Goal: Task Accomplishment & Management: Complete application form

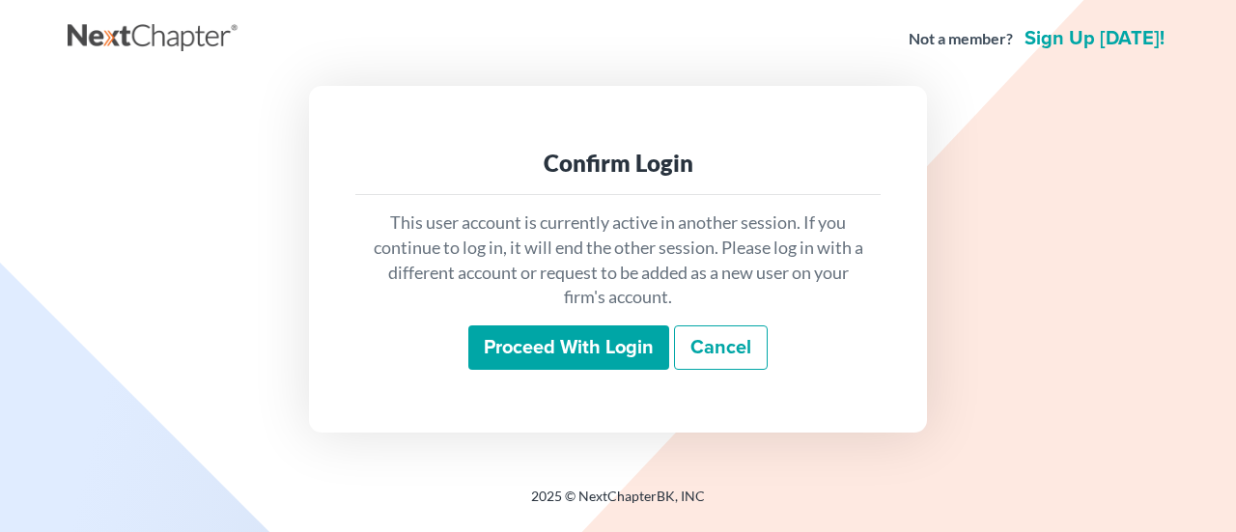
click at [566, 341] on input "Proceed with login" at bounding box center [568, 348] width 201 height 44
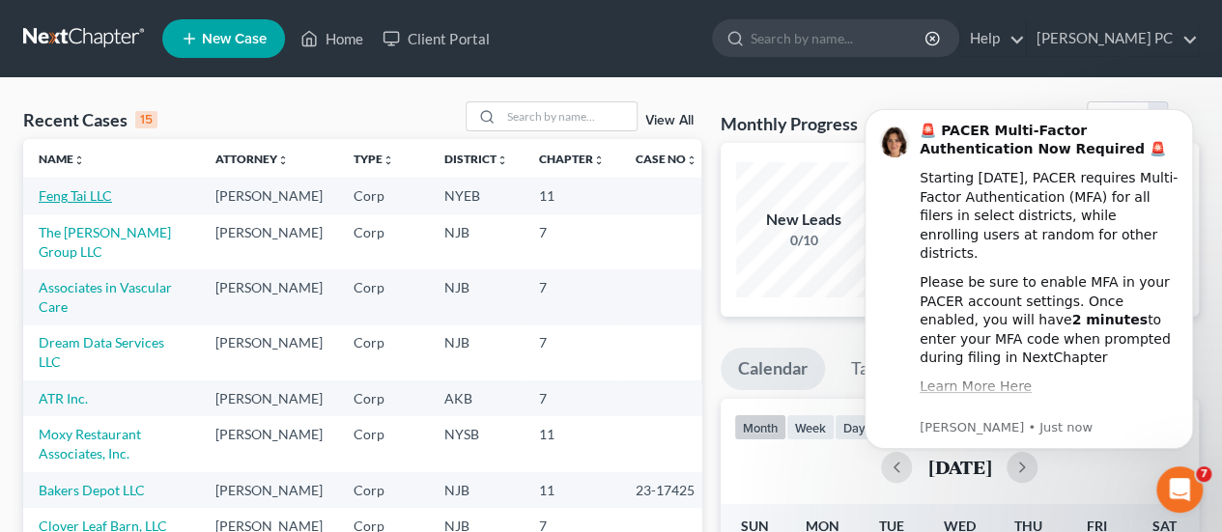
click at [83, 201] on link "Feng Tai LLC" at bounding box center [75, 195] width 73 height 16
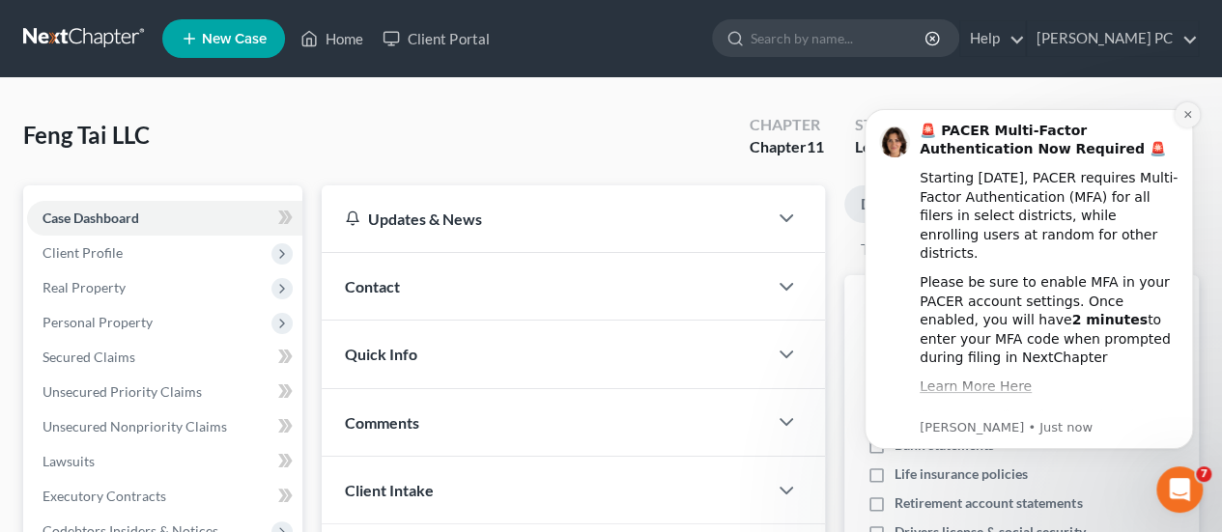
click at [1183, 116] on icon "Dismiss notification" at bounding box center [1187, 114] width 11 height 11
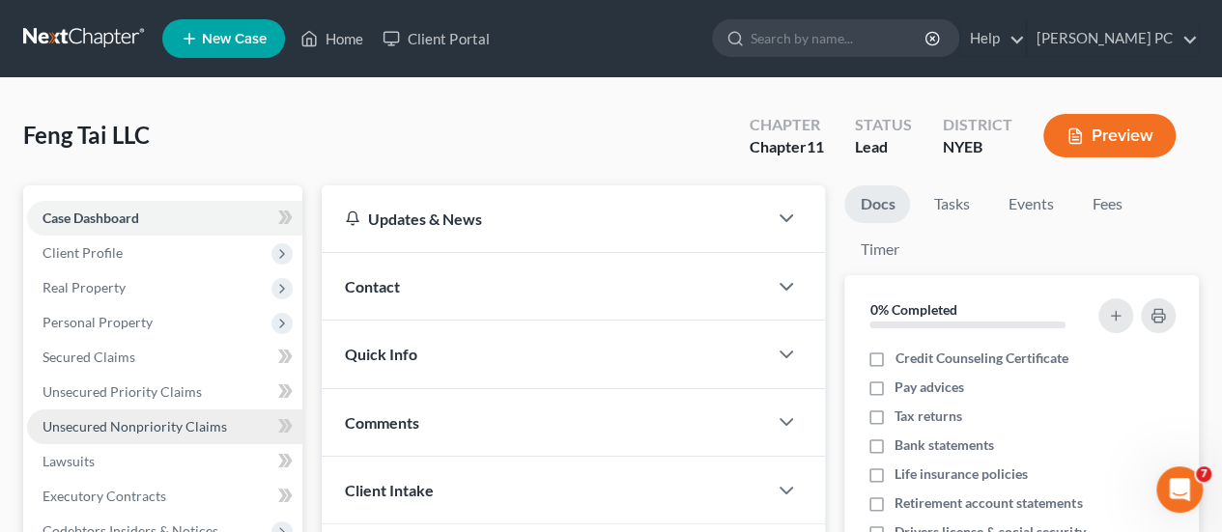
click at [137, 422] on span "Unsecured Nonpriority Claims" at bounding box center [134, 426] width 184 height 16
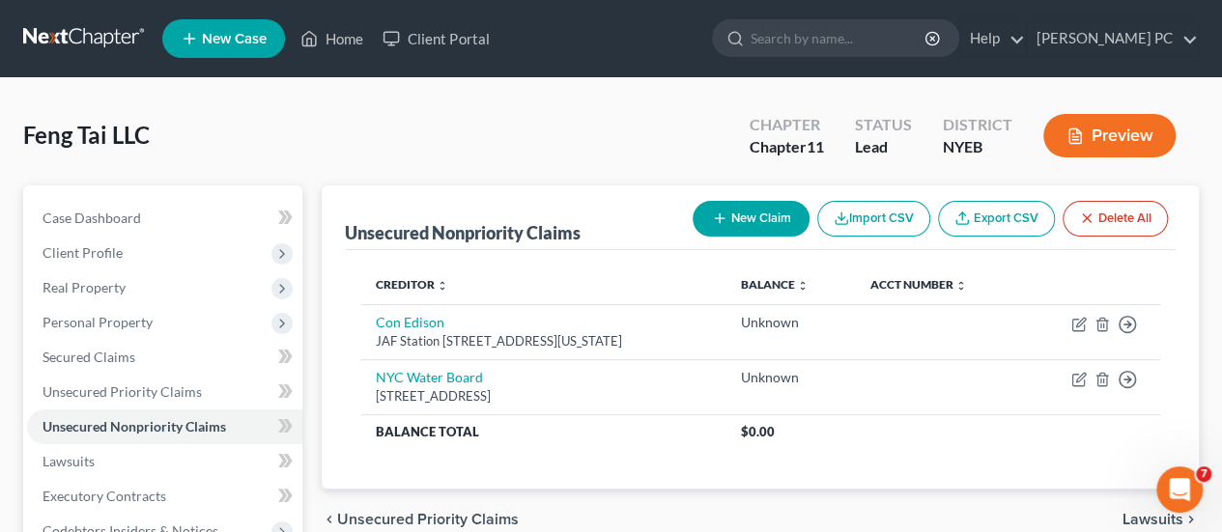
click at [745, 212] on button "New Claim" at bounding box center [751, 219] width 117 height 36
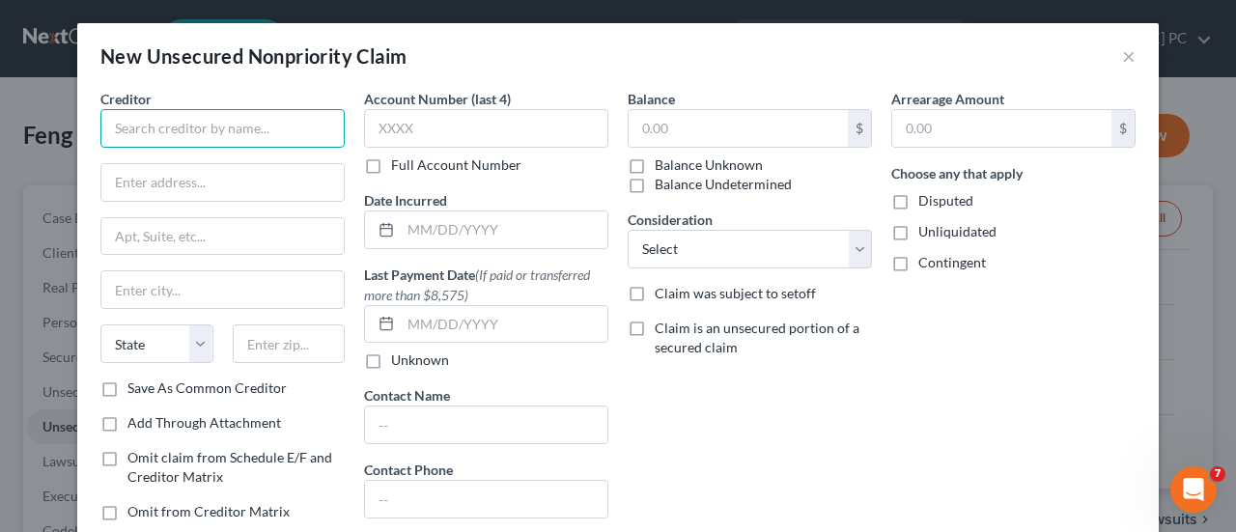
click at [288, 135] on input "text" at bounding box center [222, 128] width 244 height 39
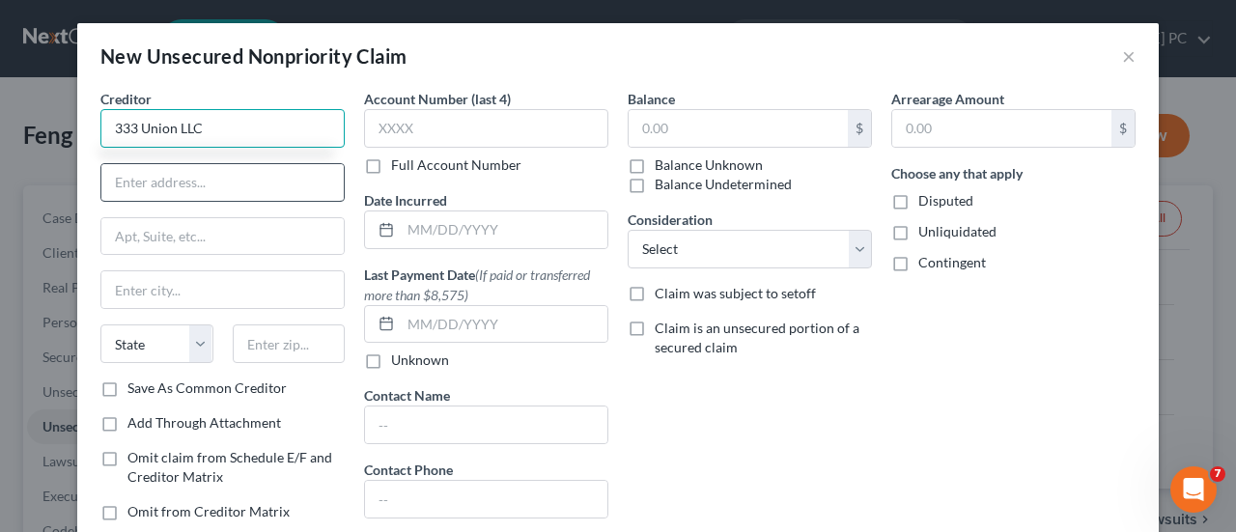
type input "333 Union LLC"
click at [189, 174] on input "text" at bounding box center [222, 182] width 242 height 37
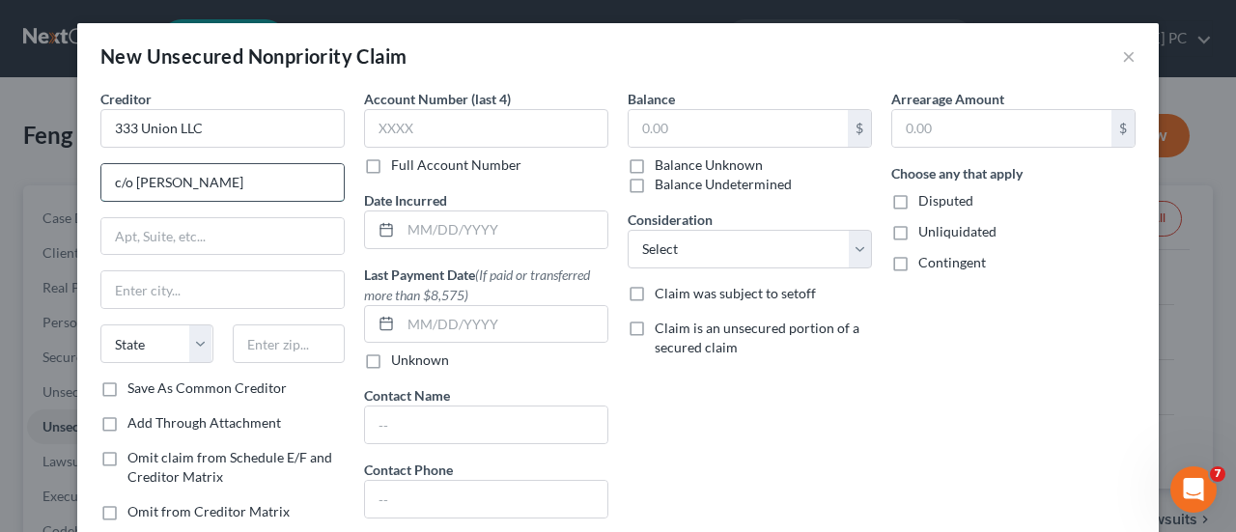
type input "c/o [PERSON_NAME]"
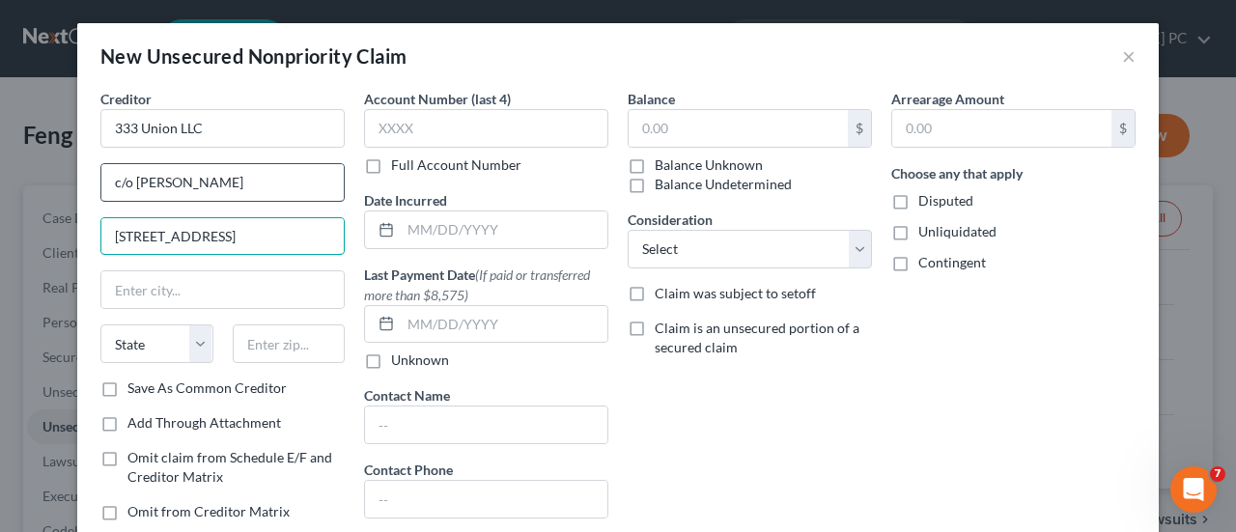
type input "[STREET_ADDRESS]"
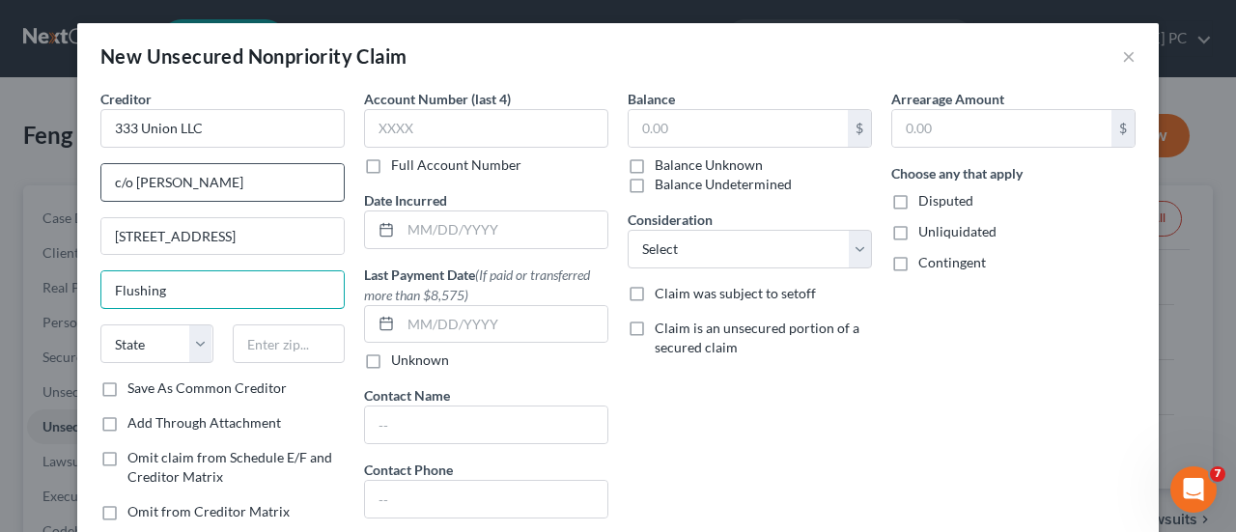
type input "Flushing"
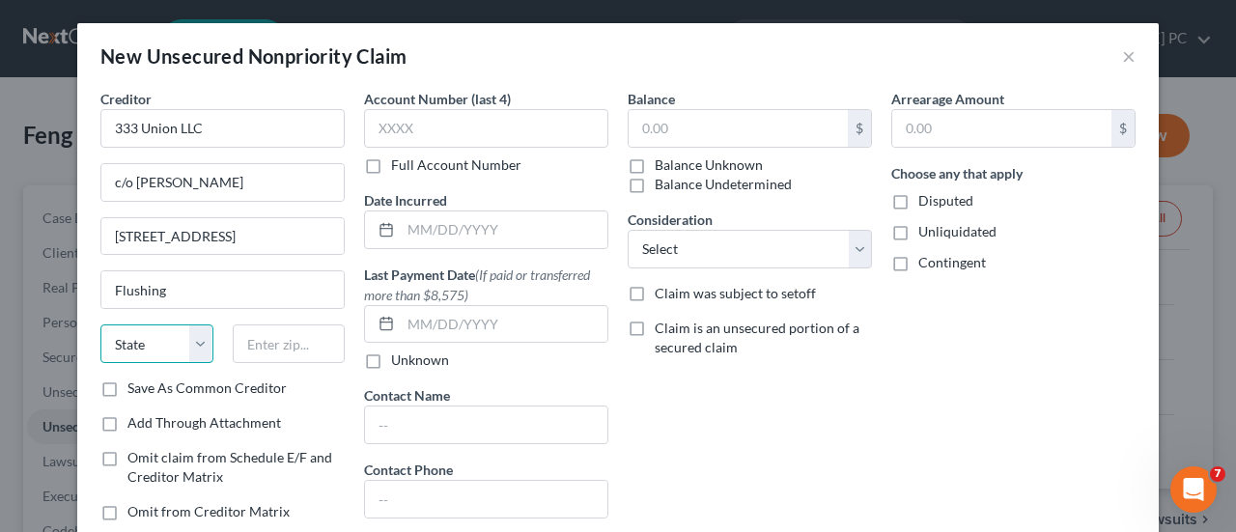
click at [193, 356] on select "State [US_STATE] AK AR AZ CA CO CT DE DC [GEOGRAPHIC_DATA] [GEOGRAPHIC_DATA] GU…" at bounding box center [156, 344] width 113 height 39
select select "35"
click at [100, 325] on select "State [US_STATE] AK AR AZ CA CO CT DE DC [GEOGRAPHIC_DATA] [GEOGRAPHIC_DATA] GU…" at bounding box center [156, 344] width 113 height 39
click at [291, 341] on input "text" at bounding box center [289, 344] width 113 height 39
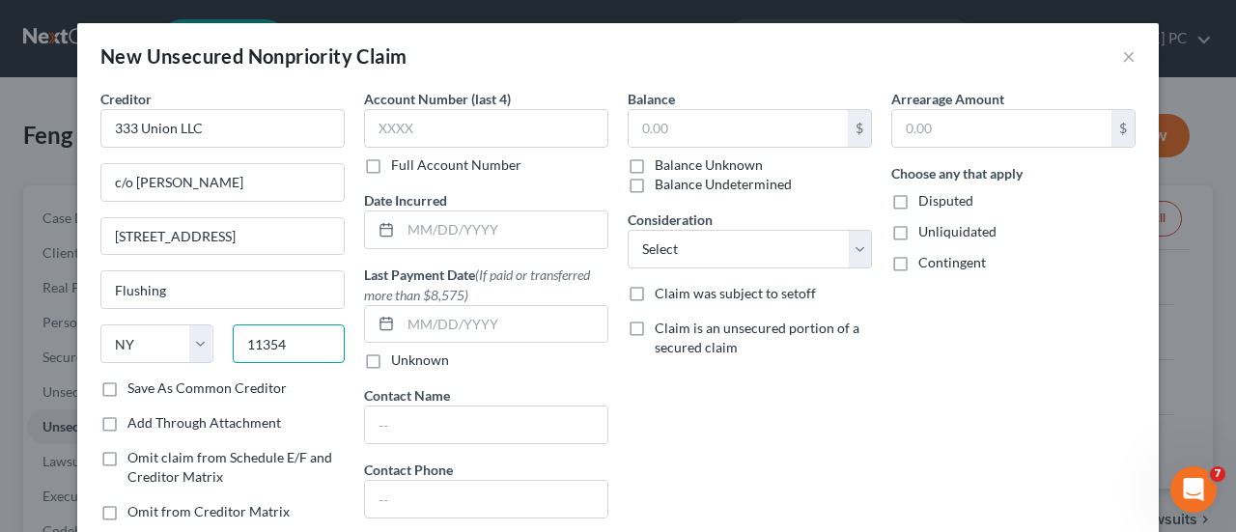
type input "11354"
click at [655, 165] on label "Balance Unknown" at bounding box center [709, 165] width 108 height 19
click at [663, 165] on input "Balance Unknown" at bounding box center [669, 162] width 13 height 13
checkbox input "true"
type input "0.00"
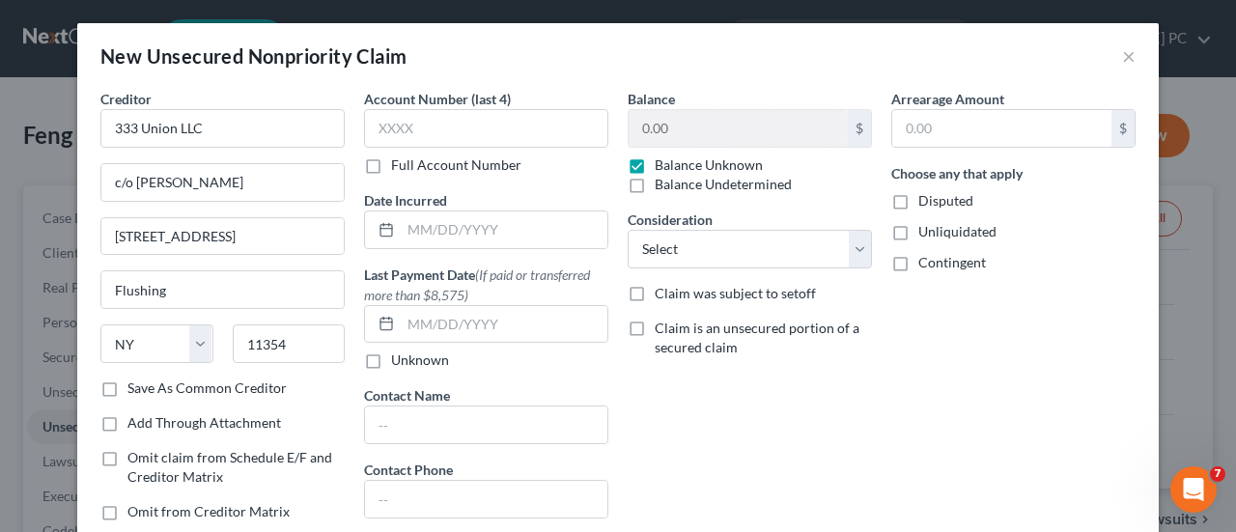
click at [655, 175] on label "Balance Undetermined" at bounding box center [723, 184] width 137 height 19
click at [663, 175] on input "Balance Undetermined" at bounding box center [669, 181] width 13 height 13
checkbox input "true"
checkbox input "false"
click at [655, 184] on label "Balance Undetermined" at bounding box center [723, 184] width 137 height 19
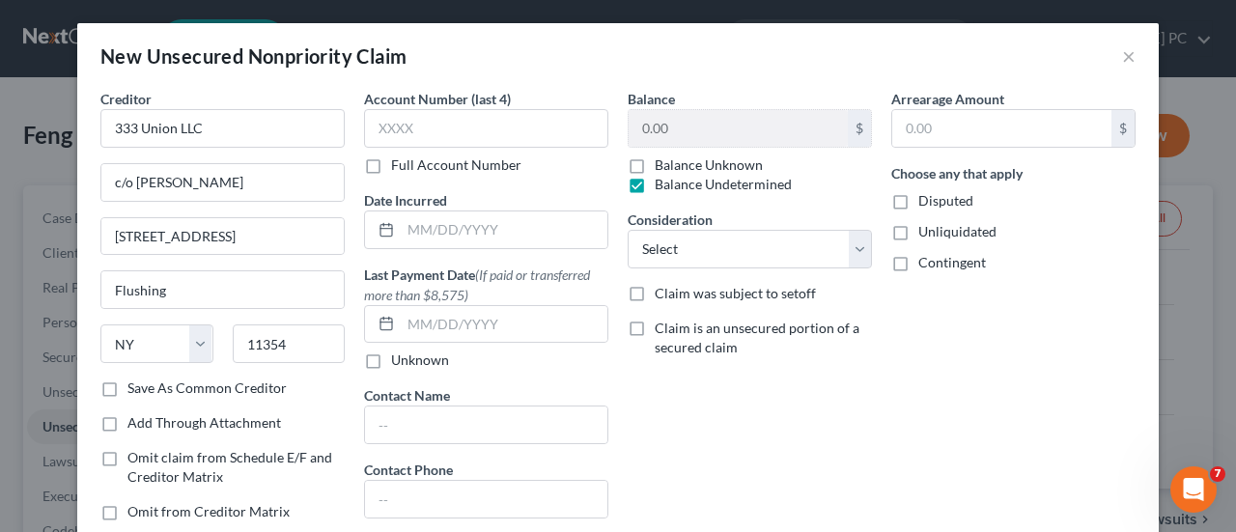
click at [663, 184] on input "Balance Undetermined" at bounding box center [669, 181] width 13 height 13
checkbox input "false"
click at [919, 207] on label "Disputed" at bounding box center [946, 200] width 55 height 19
click at [926, 204] on input "Disputed" at bounding box center [932, 197] width 13 height 13
checkbox input "true"
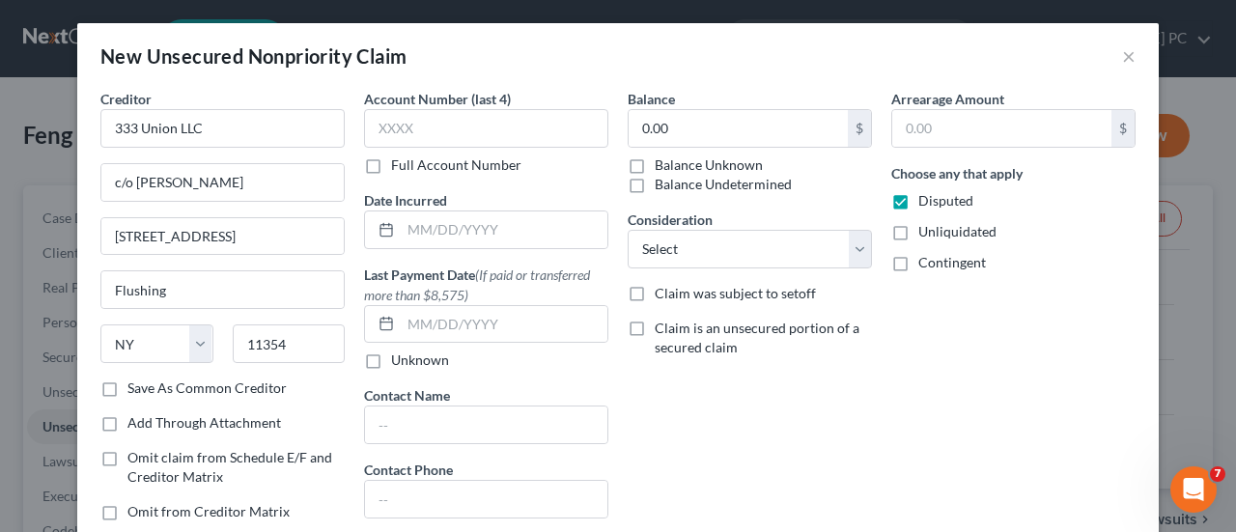
click at [919, 239] on label "Unliquidated" at bounding box center [958, 231] width 78 height 19
click at [926, 235] on input "Unliquidated" at bounding box center [932, 228] width 13 height 13
checkbox input "true"
click at [919, 272] on label "Contingent" at bounding box center [953, 262] width 68 height 19
click at [926, 266] on input "Contingent" at bounding box center [932, 259] width 13 height 13
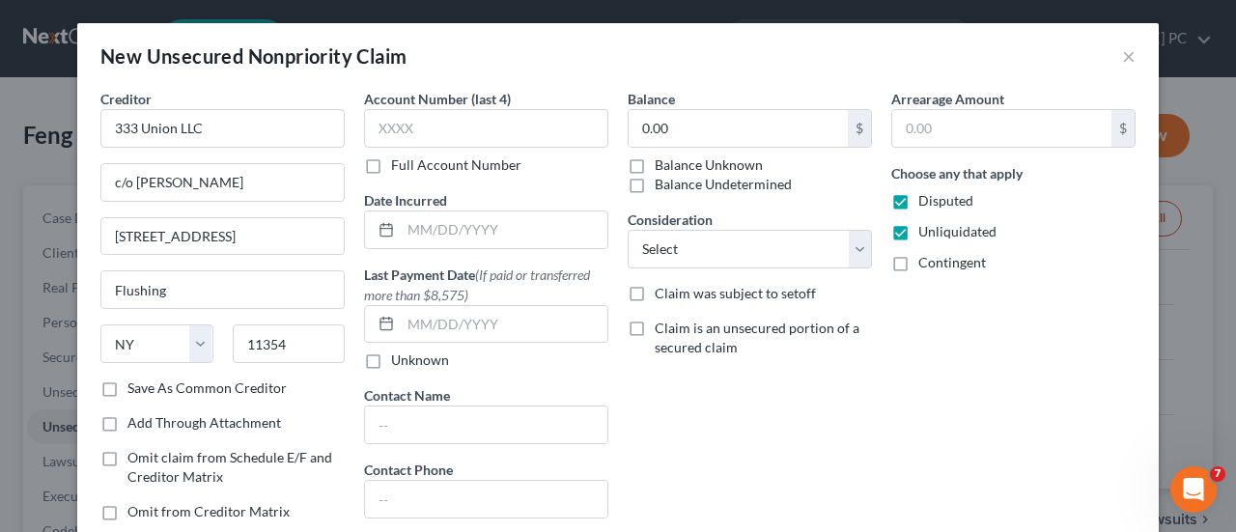
checkbox input "true"
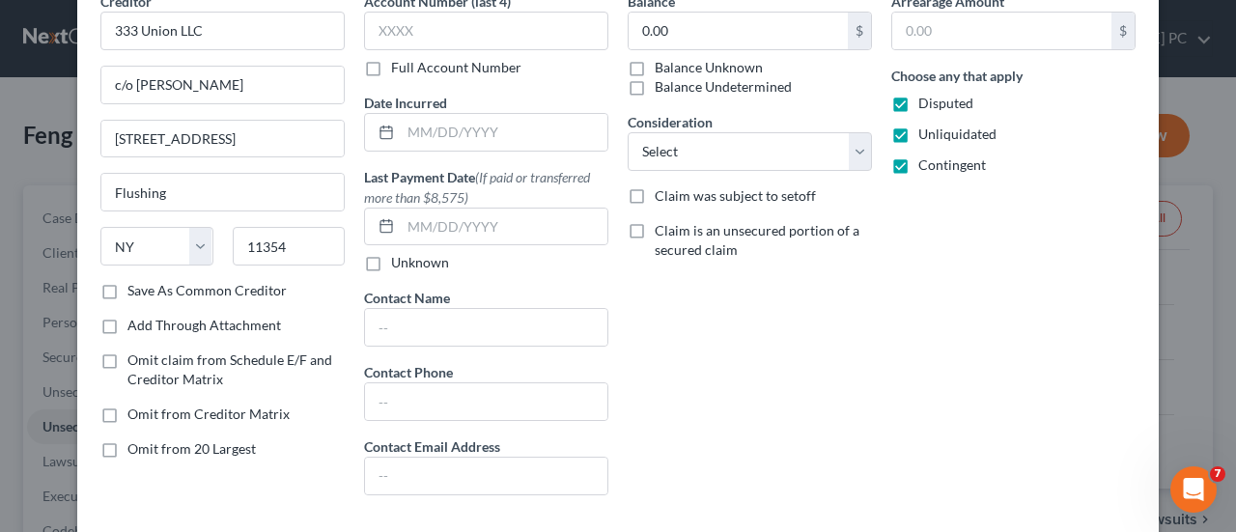
scroll to position [175, 0]
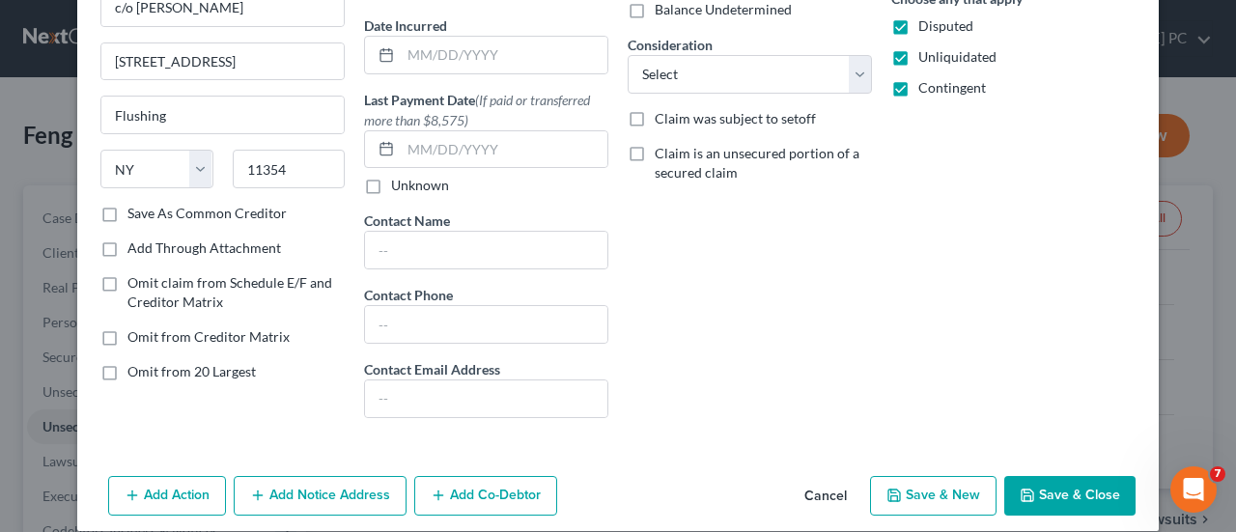
drag, startPoint x: 1066, startPoint y: 488, endPoint x: 670, endPoint y: 339, distance: 423.0
click at [670, 339] on div "Balance 0.00 $ Balance Unknown Balance Undetermined 0.00 $ Balance Unknown Cons…" at bounding box center [750, 174] width 264 height 520
click at [1033, 494] on button "Save & Close" at bounding box center [1070, 496] width 131 height 41
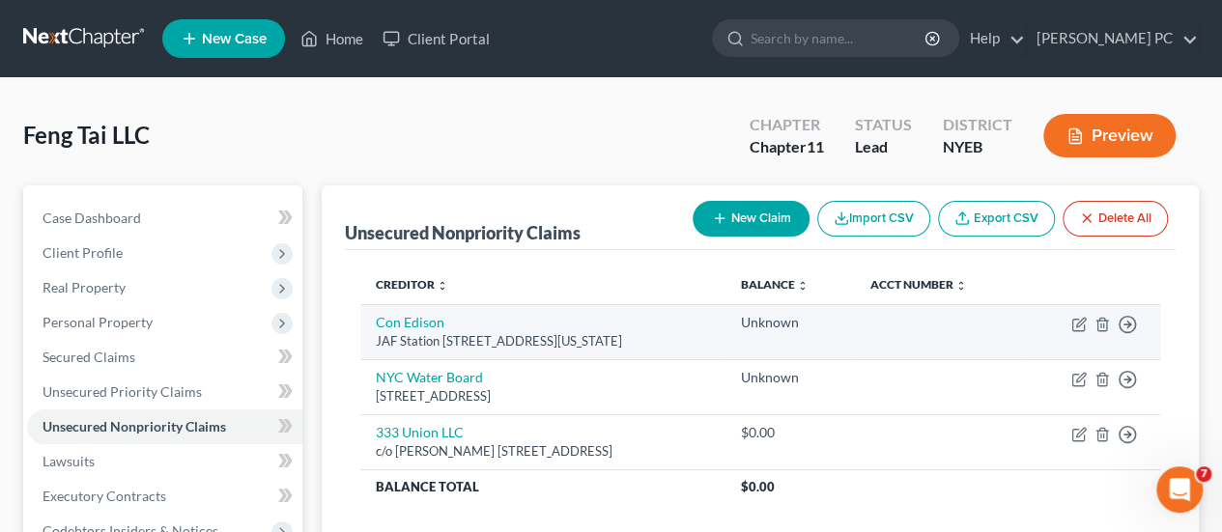
drag, startPoint x: 750, startPoint y: 215, endPoint x: 695, endPoint y: 302, distance: 102.4
click at [695, 302] on table "Creditor expand_more expand_less unfold_more Balance expand_more expand_less un…" at bounding box center [760, 386] width 800 height 240
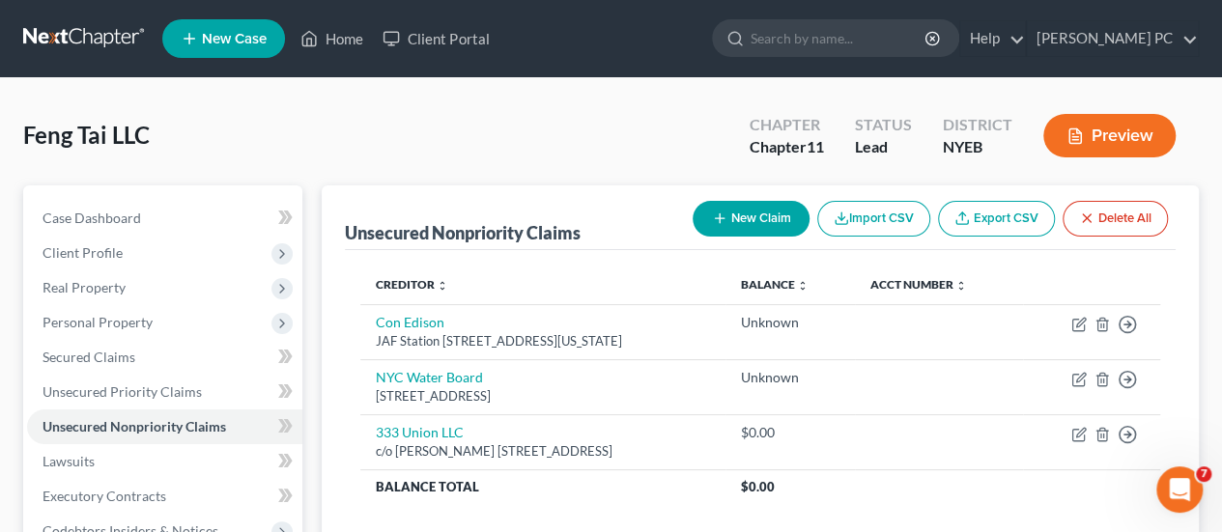
click at [762, 222] on button "New Claim" at bounding box center [751, 219] width 117 height 36
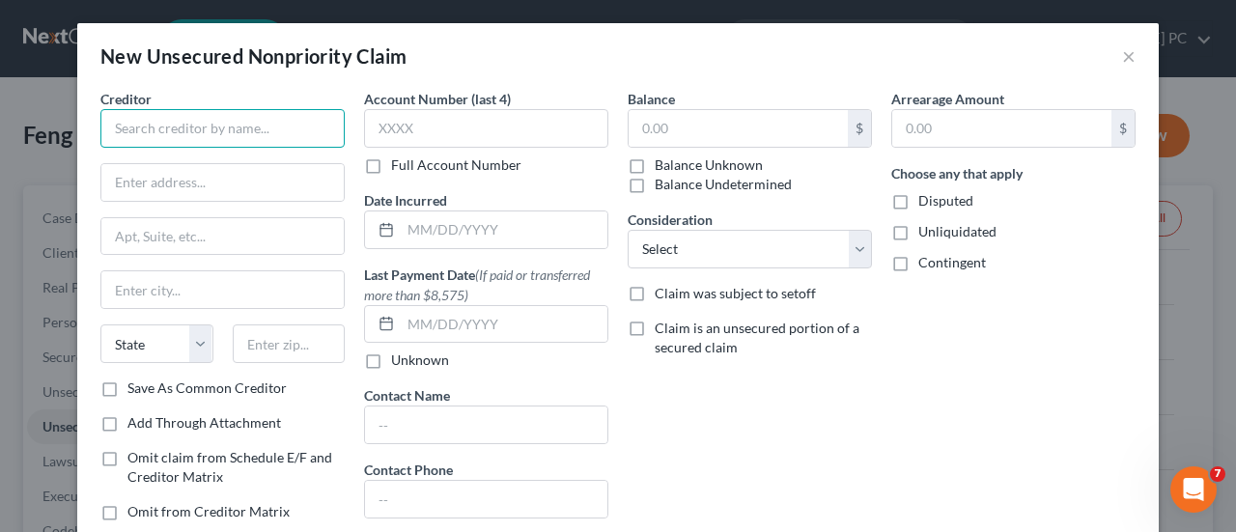
click at [205, 125] on input "text" at bounding box center [222, 128] width 244 height 39
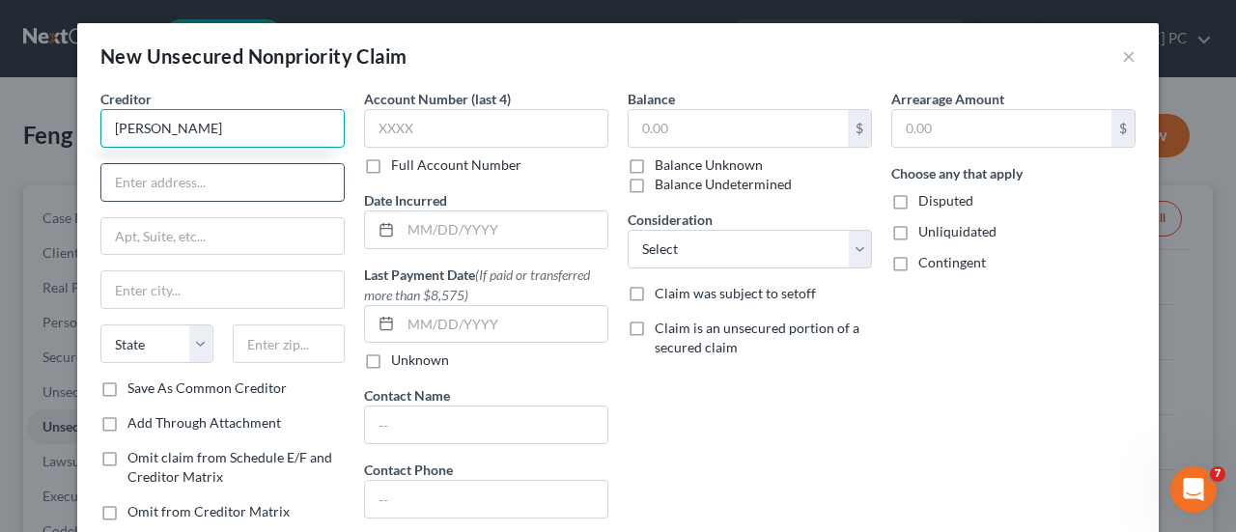
type input "[PERSON_NAME]"
click at [189, 181] on input "text" at bounding box center [222, 182] width 242 height 37
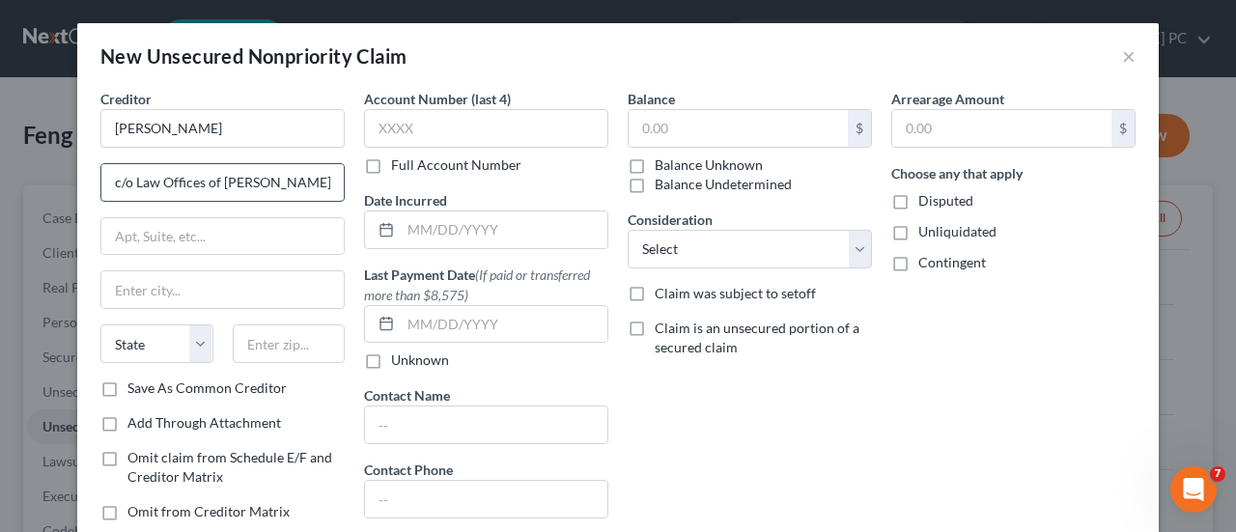
scroll to position [0, 8]
type input "c/o Law Offices of [PERSON_NAME], PC"
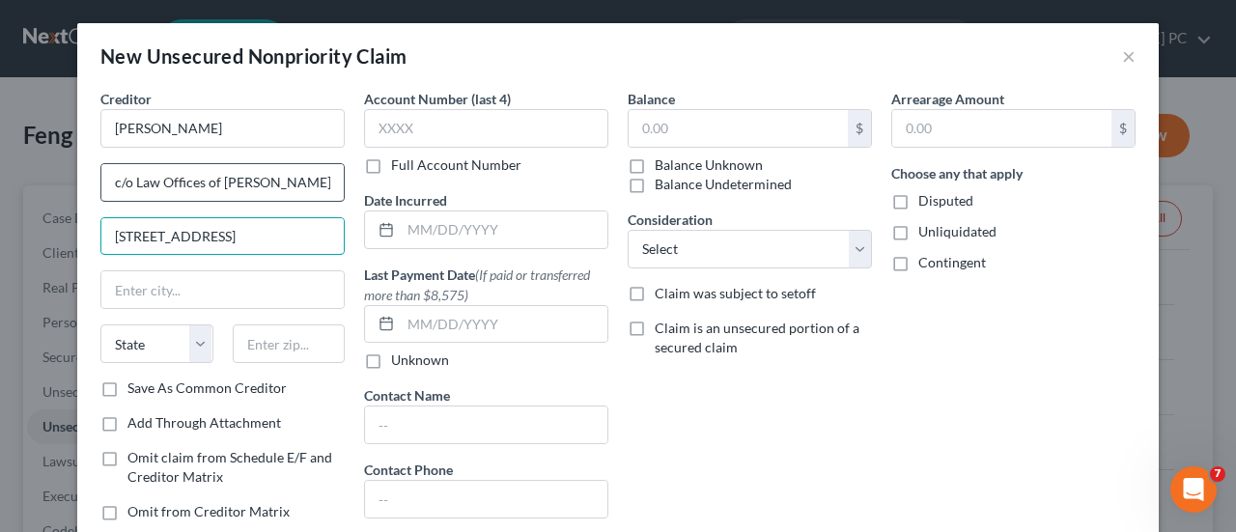
type input "[STREET_ADDRESS]"
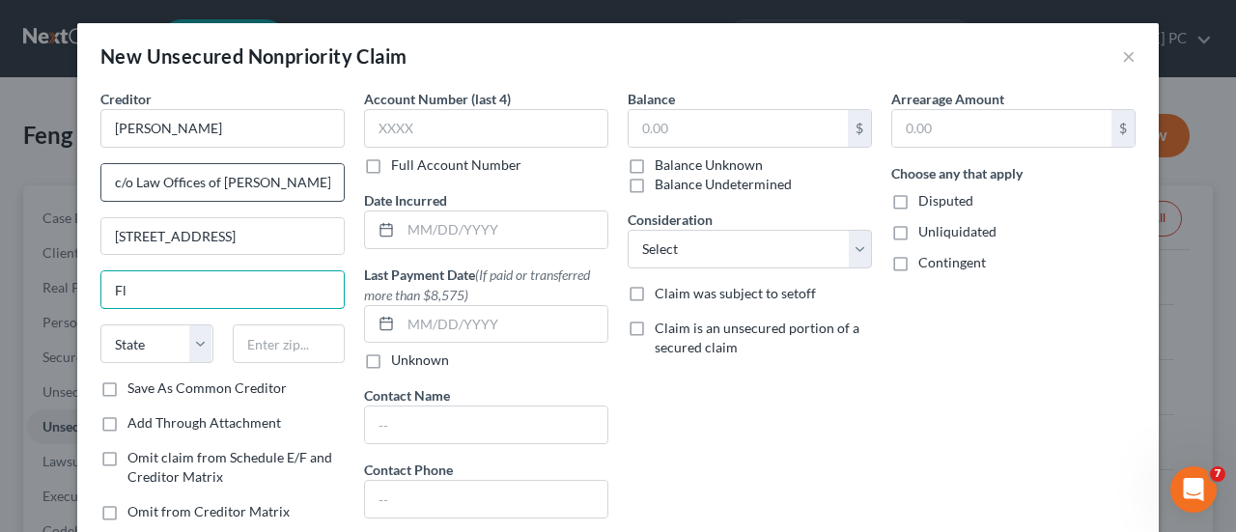
type input "F"
type input "[US_STATE]"
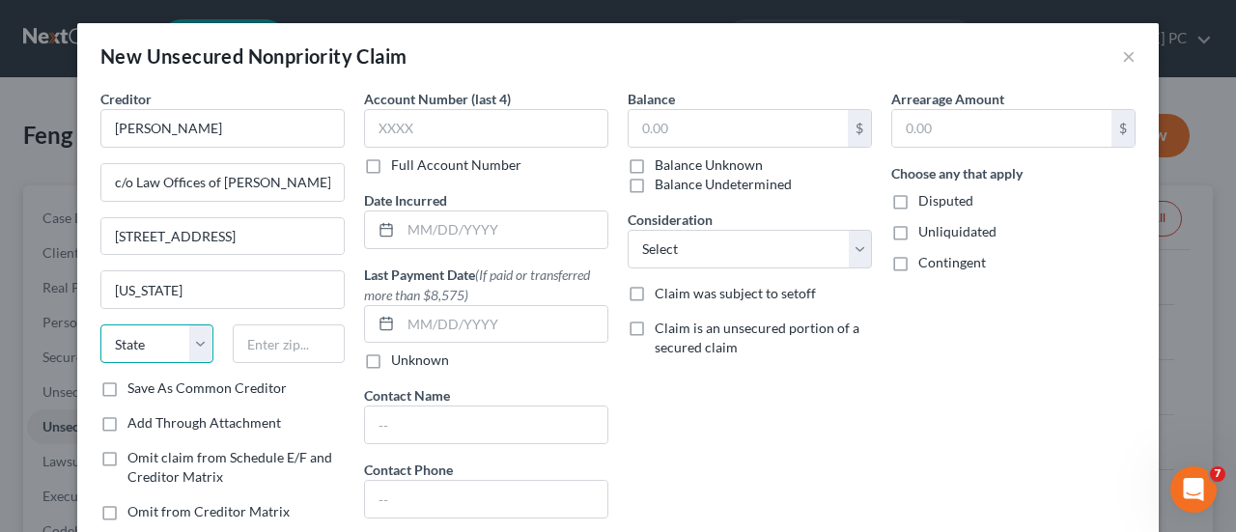
click at [194, 339] on select "State [US_STATE] AK AR AZ CA CO CT DE DC [GEOGRAPHIC_DATA] [GEOGRAPHIC_DATA] GU…" at bounding box center [156, 344] width 113 height 39
select select "35"
click at [100, 325] on select "State [US_STATE] AK AR AZ CA CO CT DE DC [GEOGRAPHIC_DATA] [GEOGRAPHIC_DATA] GU…" at bounding box center [156, 344] width 113 height 39
click at [288, 341] on input "text" at bounding box center [289, 344] width 113 height 39
type input "10016"
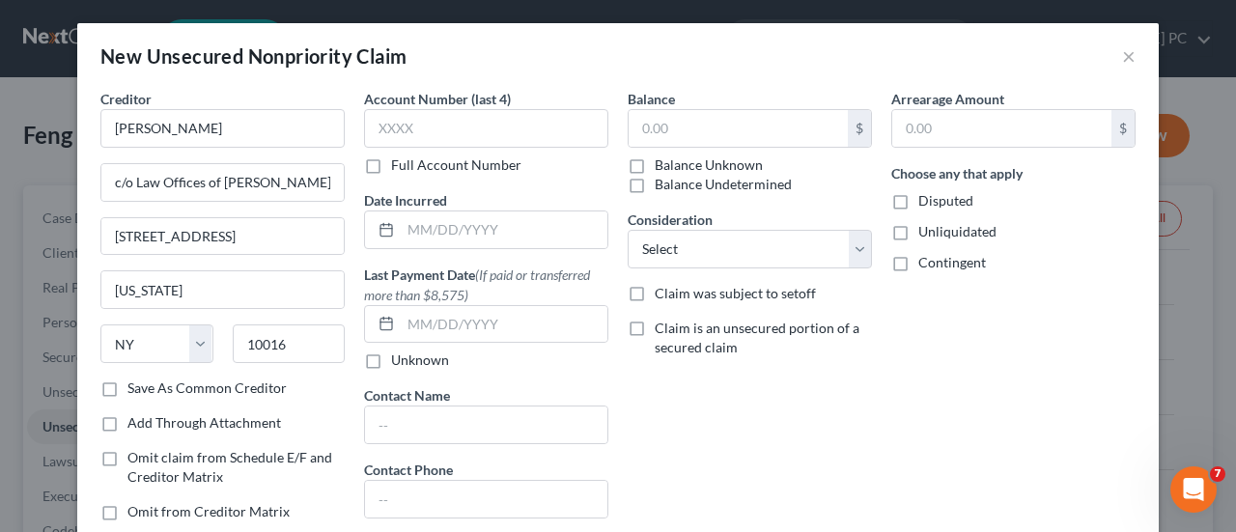
click at [919, 198] on label "Disputed" at bounding box center [946, 200] width 55 height 19
click at [926, 198] on input "Disputed" at bounding box center [932, 197] width 13 height 13
checkbox input "true"
click at [919, 241] on label "Unliquidated" at bounding box center [958, 231] width 78 height 19
click at [926, 235] on input "Unliquidated" at bounding box center [932, 228] width 13 height 13
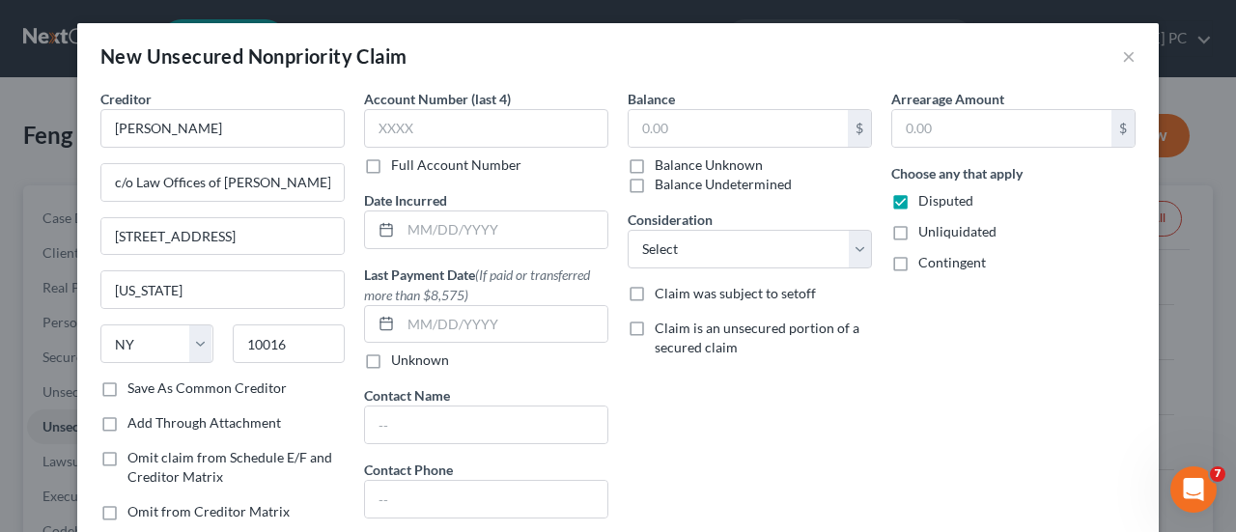
checkbox input "true"
click at [919, 266] on label "Contingent" at bounding box center [953, 262] width 68 height 19
click at [926, 266] on input "Contingent" at bounding box center [932, 259] width 13 height 13
checkbox input "true"
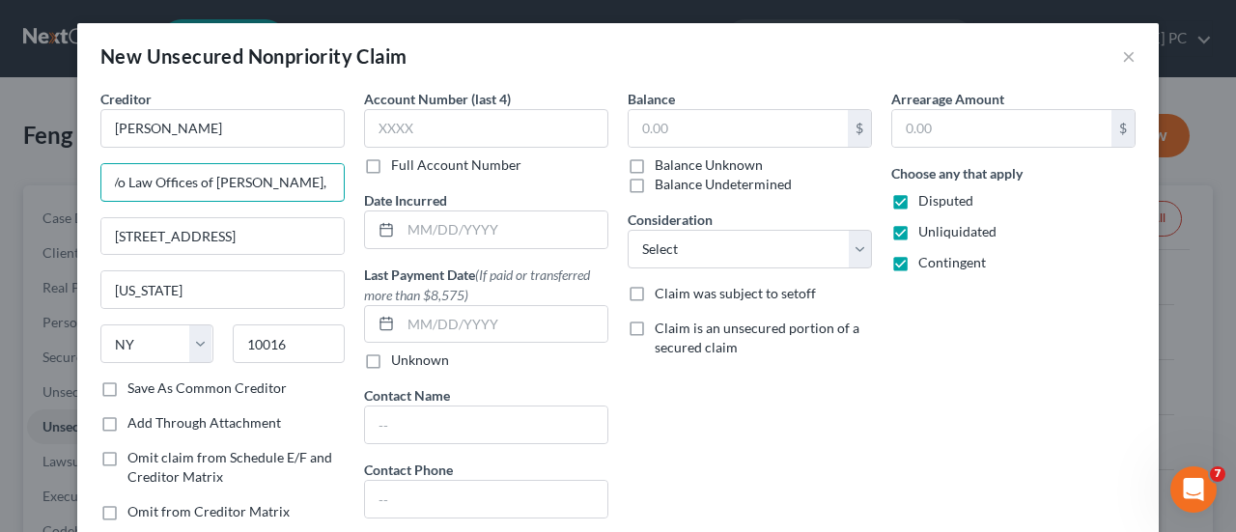
drag, startPoint x: 106, startPoint y: 186, endPoint x: 369, endPoint y: 181, distance: 262.8
click at [369, 181] on div "Creditor * [PERSON_NAME] c/o Law Offices of [PERSON_NAME], PC [STREET_ADDRESS][…" at bounding box center [618, 349] width 1055 height 520
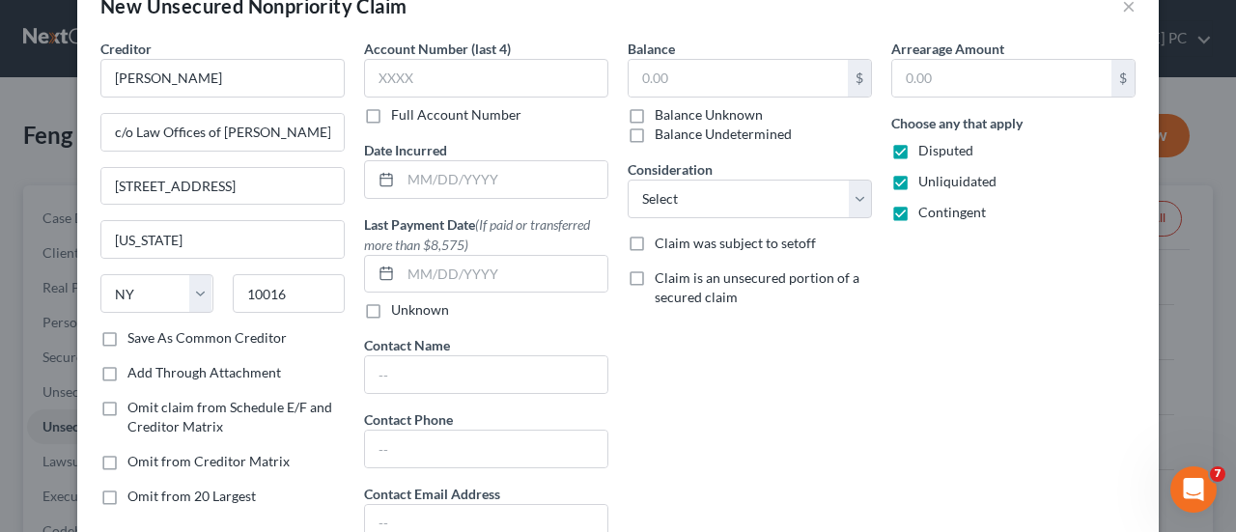
scroll to position [184, 0]
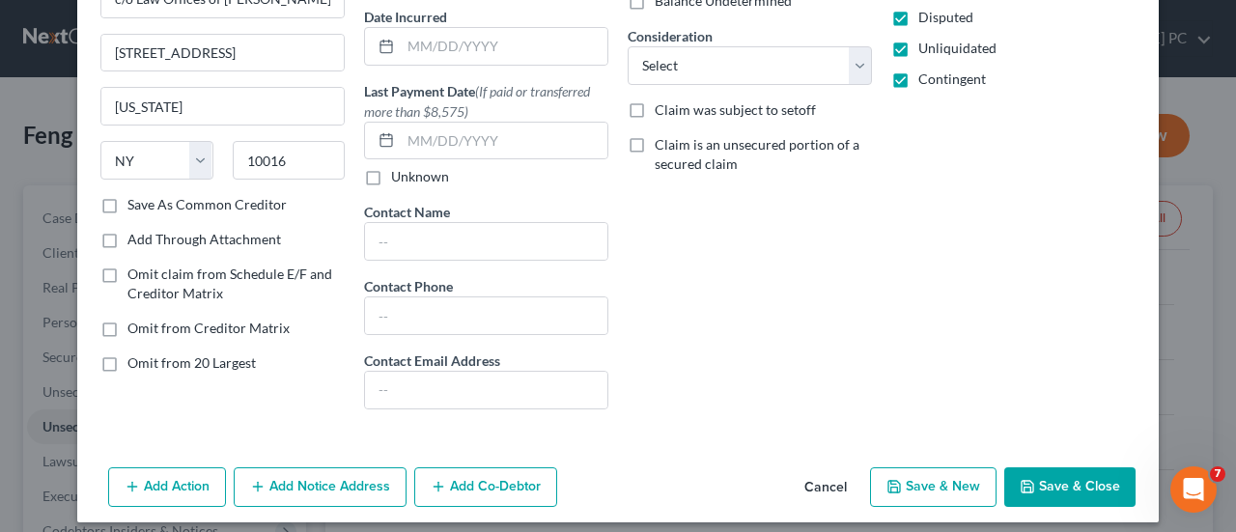
click at [954, 478] on button "Save & New" at bounding box center [933, 487] width 127 height 41
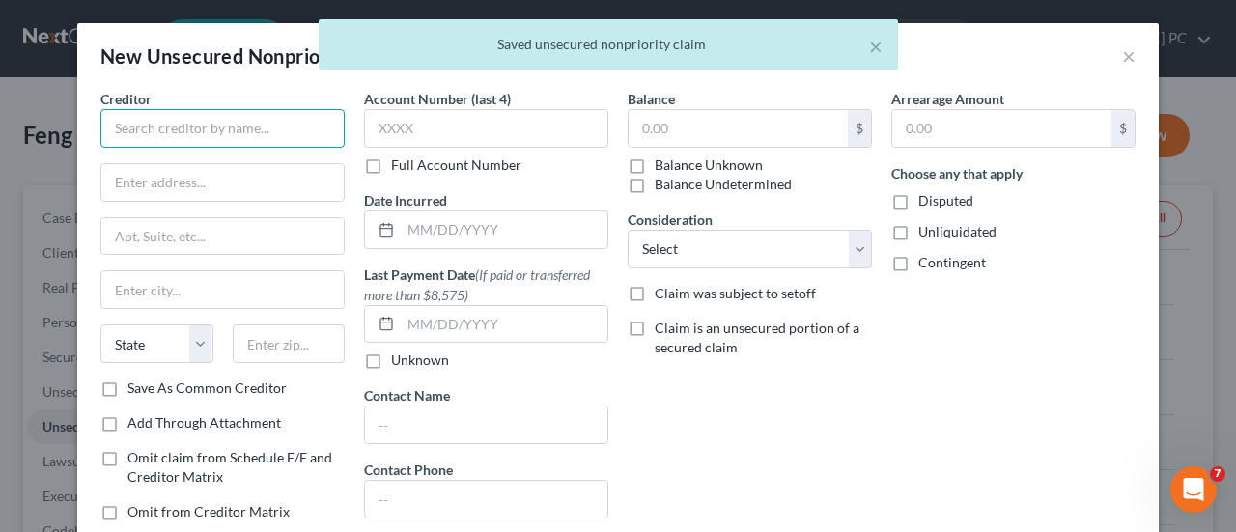
click at [236, 128] on input "text" at bounding box center [222, 128] width 244 height 39
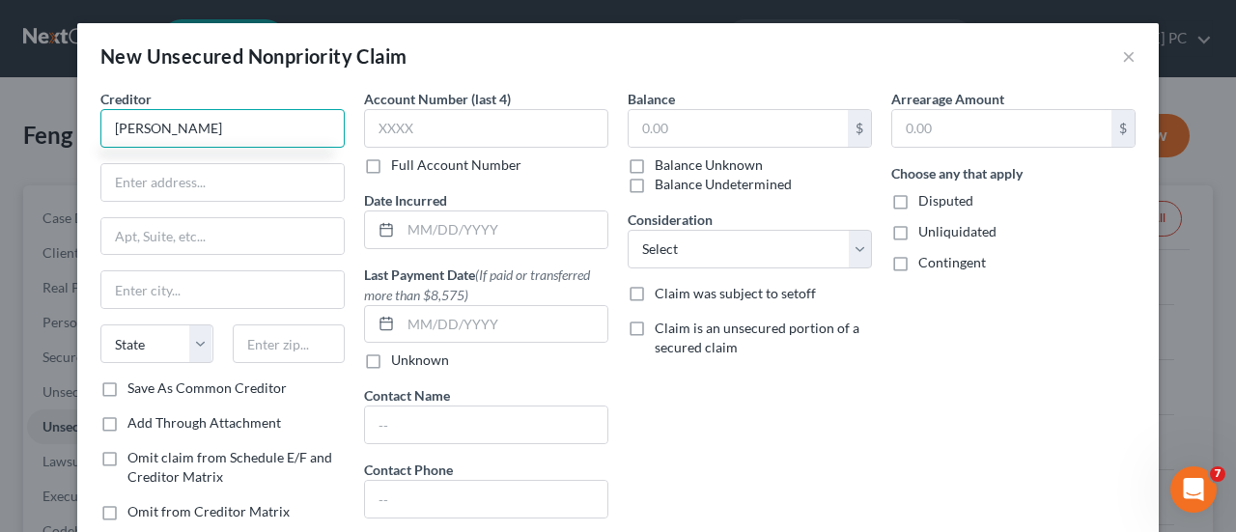
type input "[PERSON_NAME]"
paste input "c/o Law Offices of [PERSON_NAME], PC"
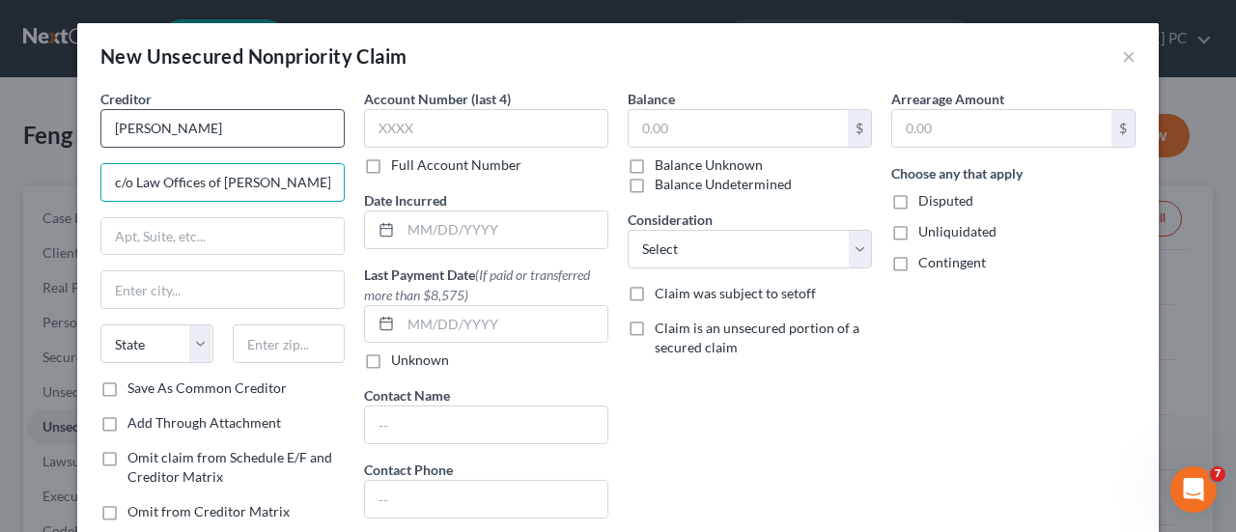
scroll to position [0, 8]
type input "c/o Law Offices of [PERSON_NAME], PC"
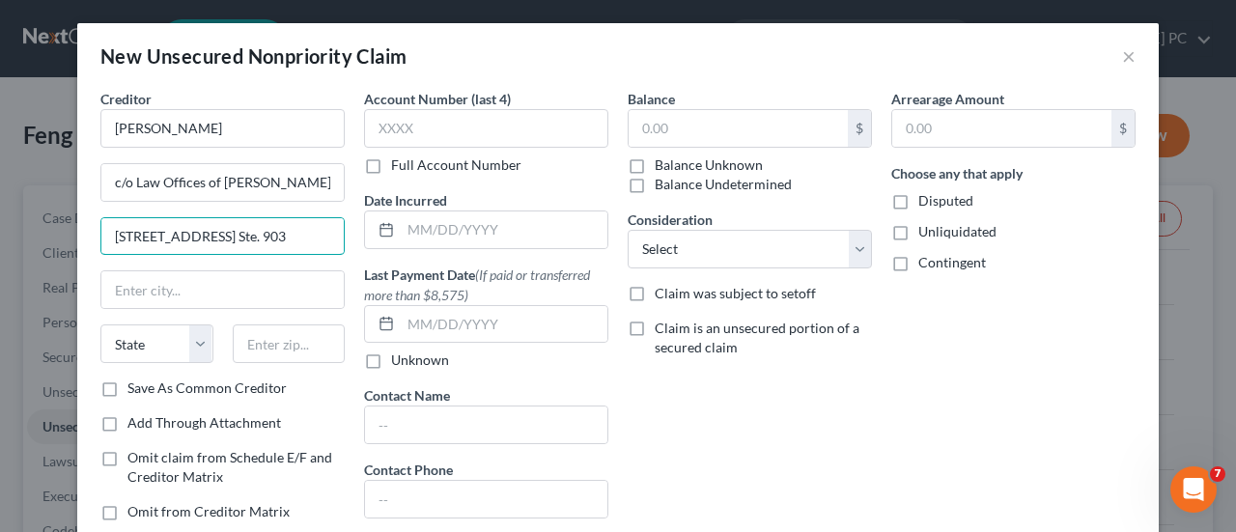
type input "[STREET_ADDRESS] Ste. 903"
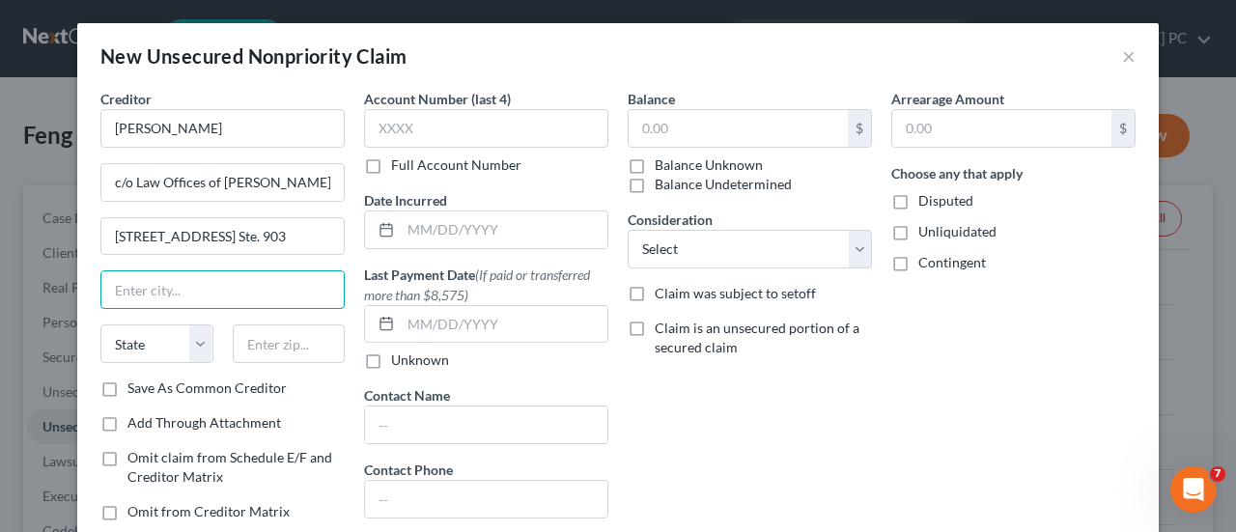
type input "S"
type input "Flushing"
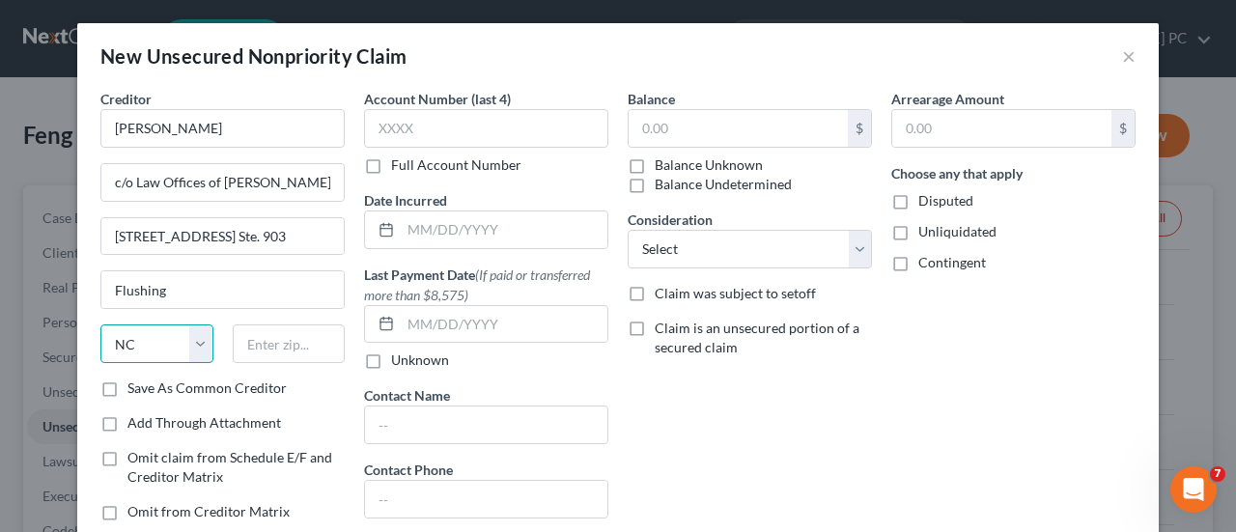
select select "35"
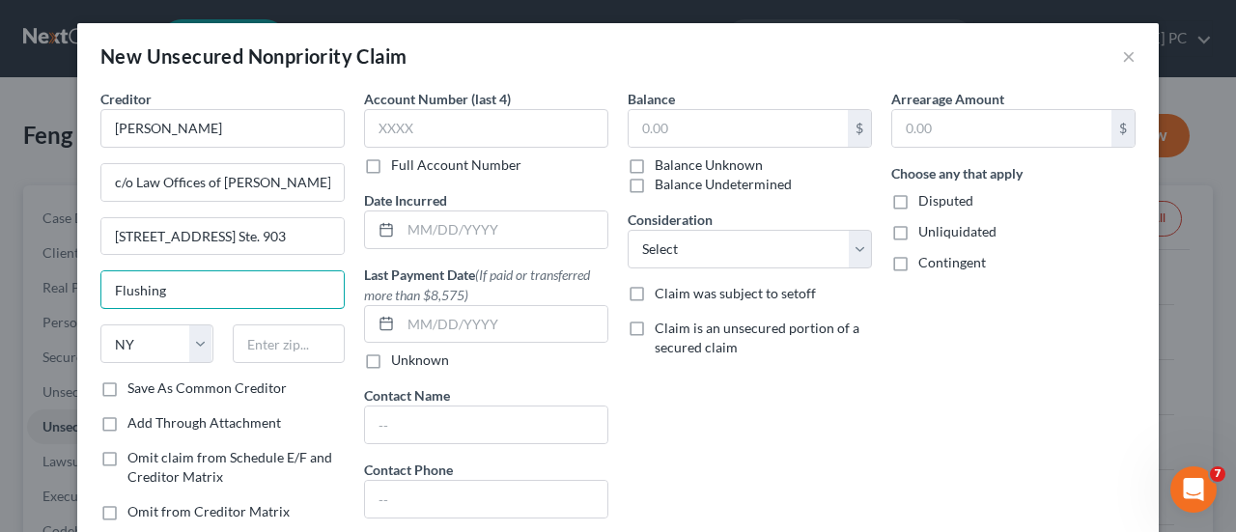
drag, startPoint x: 177, startPoint y: 295, endPoint x: 0, endPoint y: 327, distance: 179.8
drag, startPoint x: 0, startPoint y: 327, endPoint x: 736, endPoint y: 467, distance: 749.2
click at [736, 467] on div "Balance $ Balance Unknown Balance Undetermined $ Balance Unknown Consideration …" at bounding box center [750, 349] width 264 height 520
drag, startPoint x: 184, startPoint y: 284, endPoint x: 0, endPoint y: 298, distance: 185.1
click at [0, 298] on div "New Unsecured Nonpriority Claim × Creditor * [PERSON_NAME] c/o Law Offices of […" at bounding box center [618, 266] width 1236 height 532
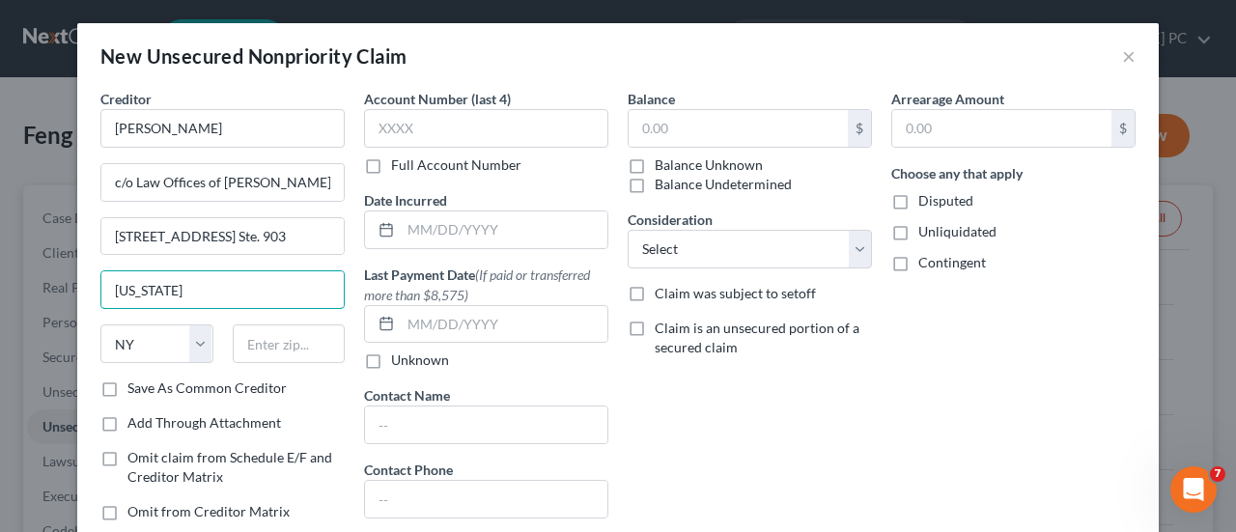
type input "[US_STATE]"
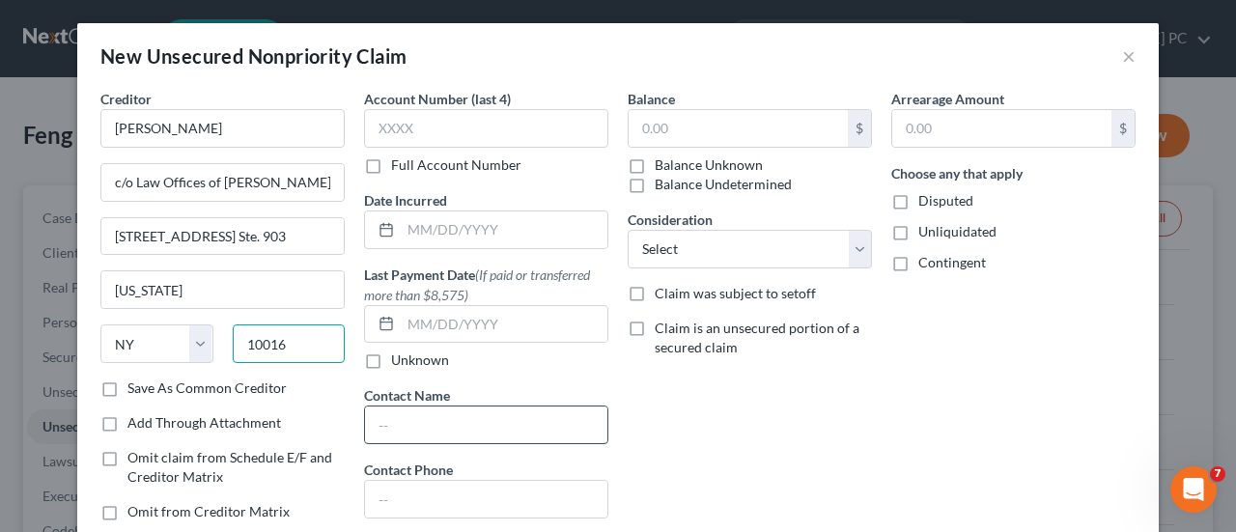
type input "10016"
click at [468, 428] on input "text" at bounding box center [486, 425] width 242 height 37
type input "[PERSON_NAME], Esq."
click at [919, 198] on label "Disputed" at bounding box center [946, 200] width 55 height 19
click at [926, 198] on input "Disputed" at bounding box center [932, 197] width 13 height 13
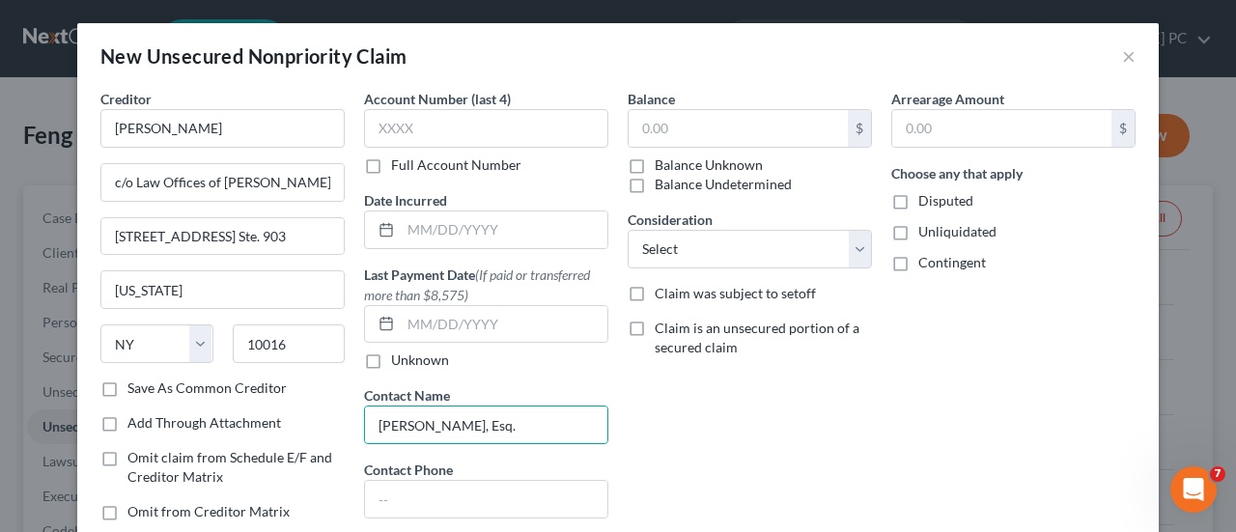
checkbox input "true"
click at [919, 236] on label "Unliquidated" at bounding box center [958, 231] width 78 height 19
click at [926, 235] on input "Unliquidated" at bounding box center [932, 228] width 13 height 13
checkbox input "true"
click at [919, 260] on label "Contingent" at bounding box center [953, 262] width 68 height 19
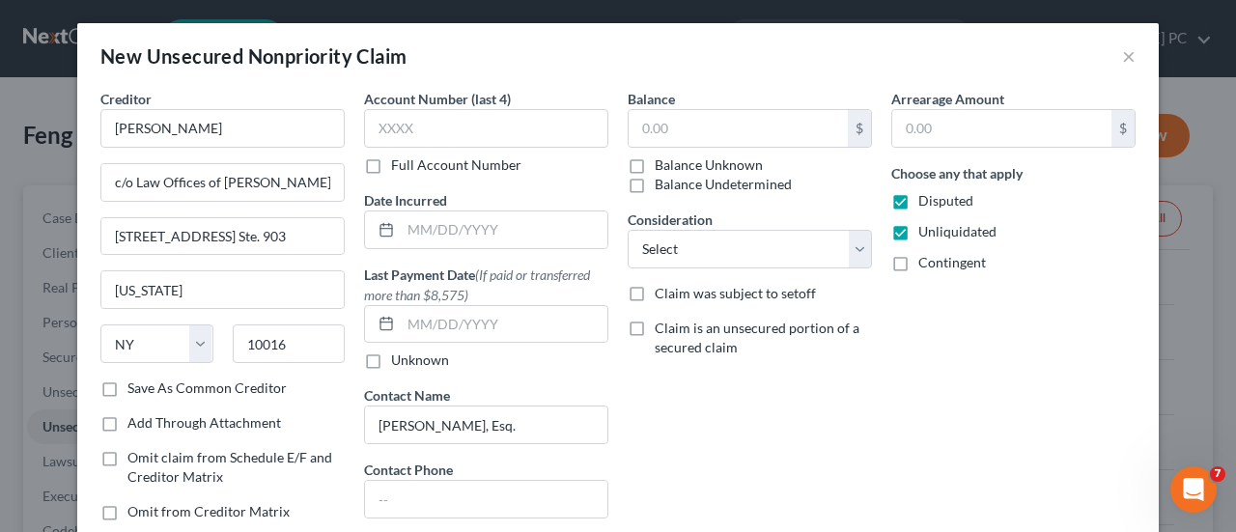
click at [926, 260] on input "Contingent" at bounding box center [932, 259] width 13 height 13
checkbox input "true"
click at [438, 496] on input "text" at bounding box center [486, 499] width 242 height 37
type input "[PHONE_NUMBER]"
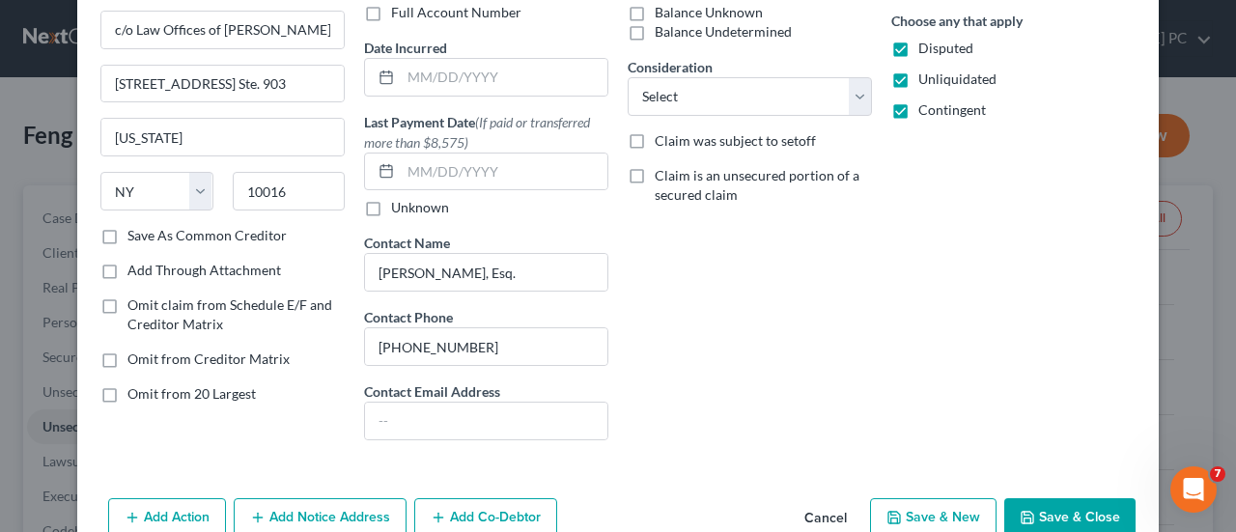
scroll to position [193, 0]
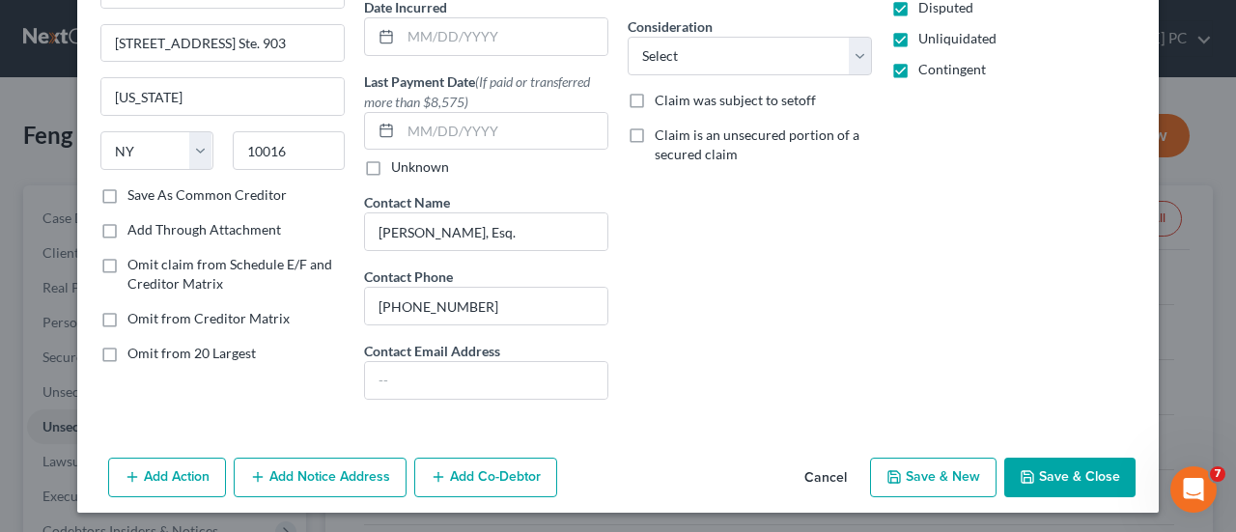
click at [1068, 467] on button "Save & Close" at bounding box center [1070, 478] width 131 height 41
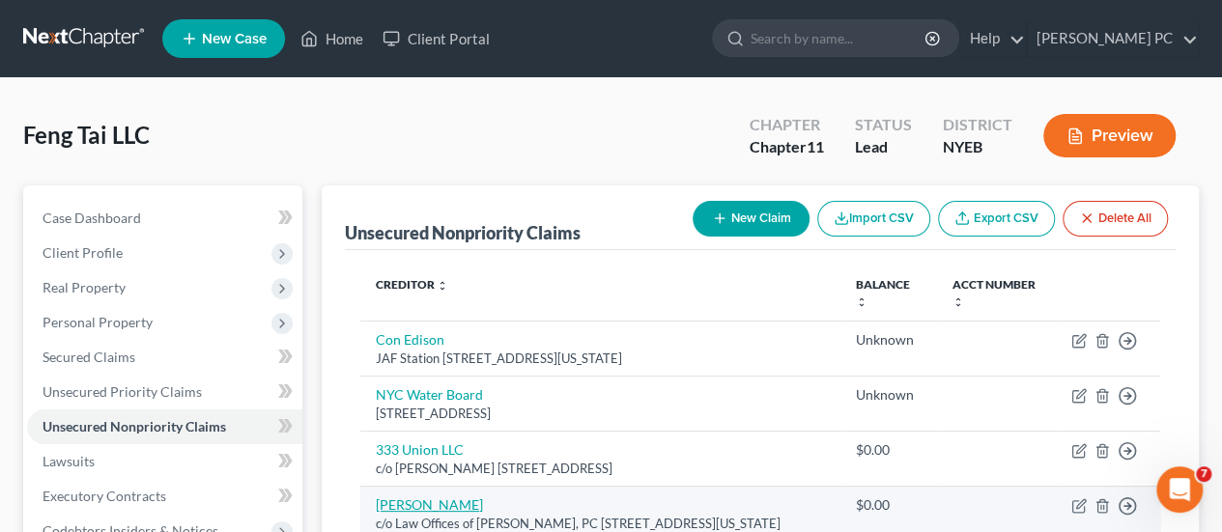
click at [419, 501] on link "[PERSON_NAME]" at bounding box center [429, 504] width 107 height 16
select select "35"
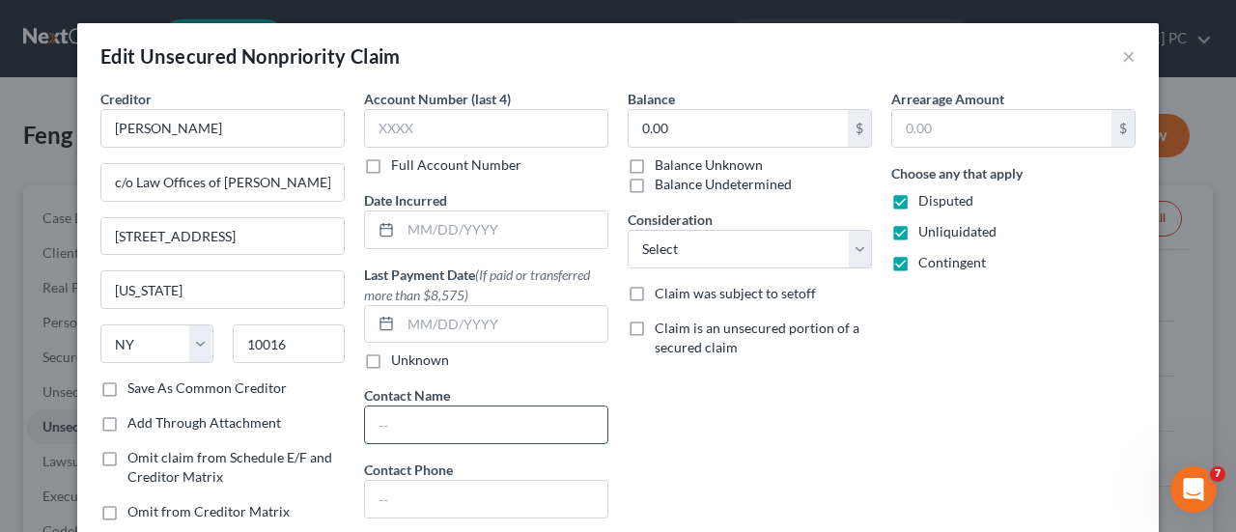
click at [535, 428] on input "text" at bounding box center [486, 425] width 242 height 37
type input "[PERSON_NAME], Esq."
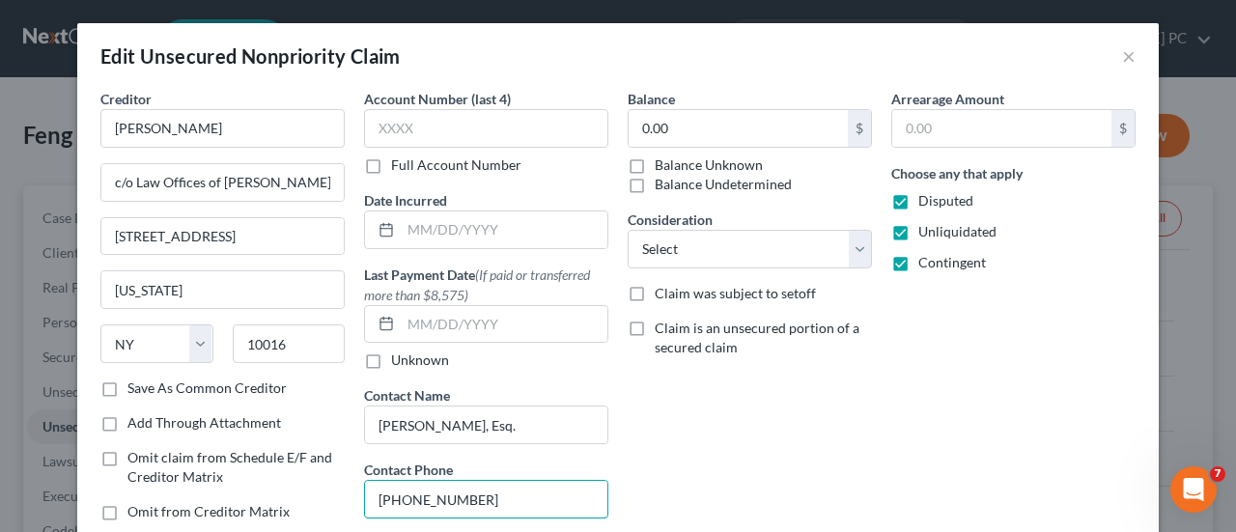
type input "[PHONE_NUMBER]"
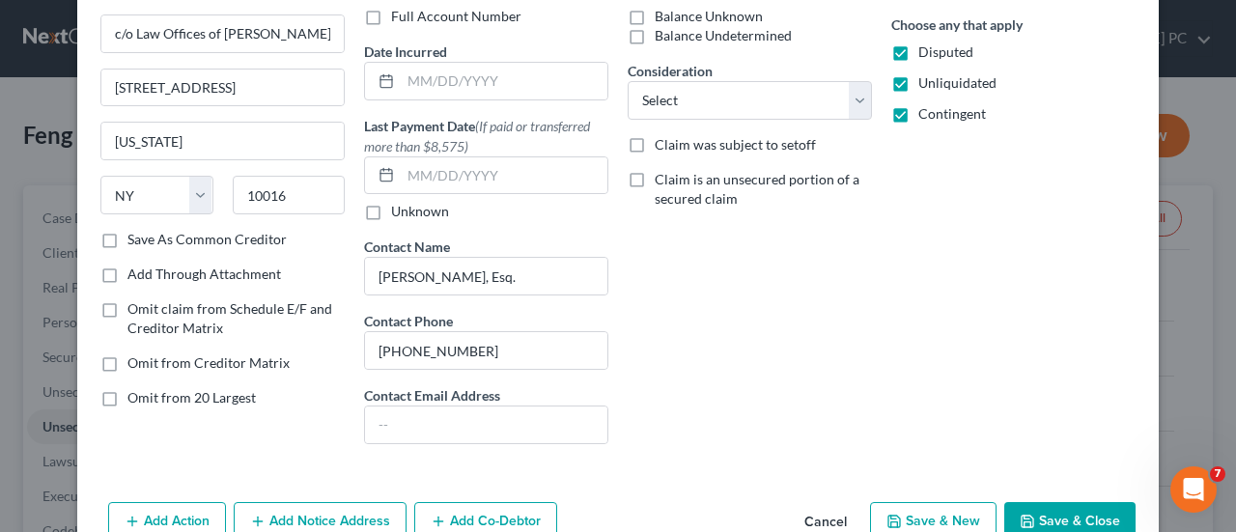
scroll to position [248, 0]
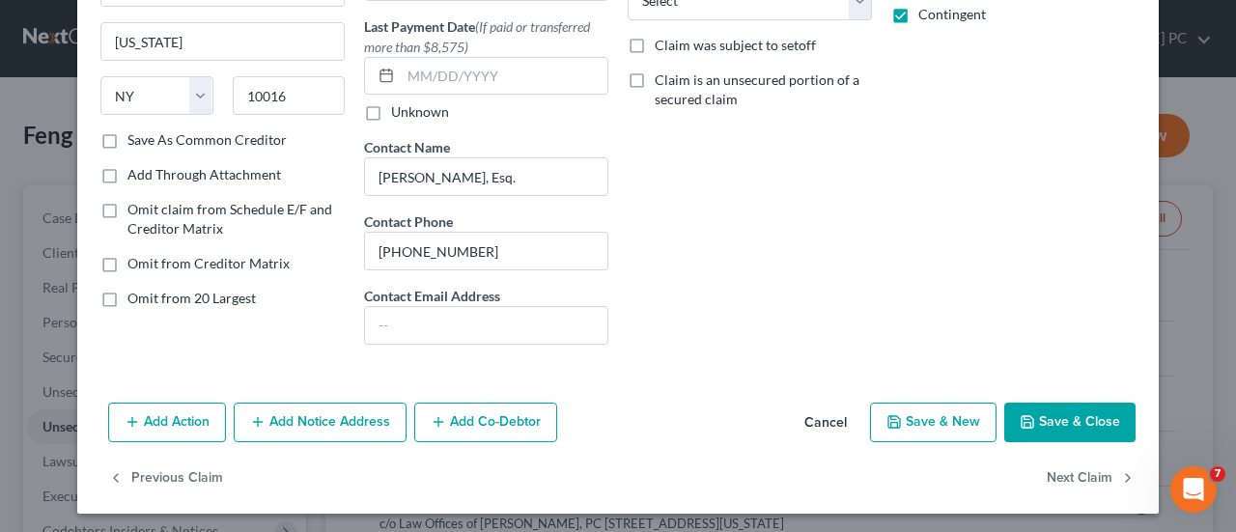
click at [1084, 419] on button "Save & Close" at bounding box center [1070, 423] width 131 height 41
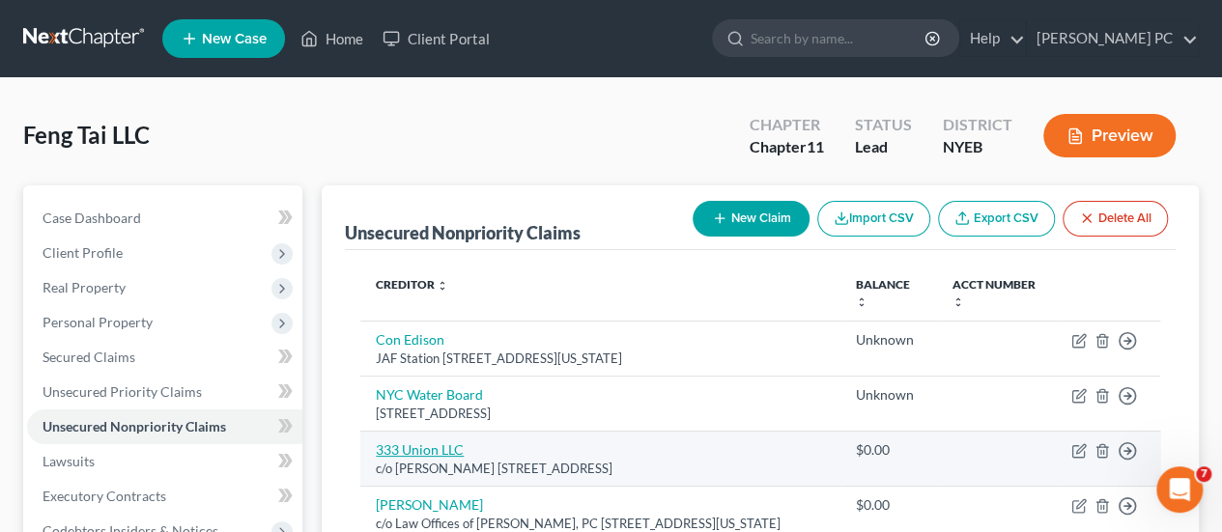
click at [420, 441] on link "333 Union LLC" at bounding box center [420, 449] width 88 height 16
select select "35"
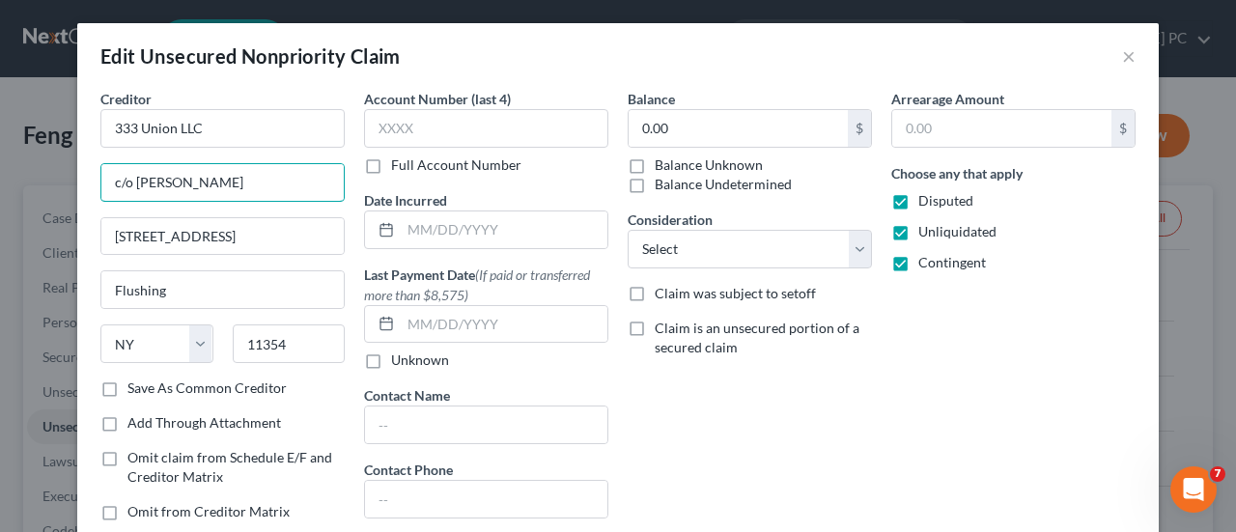
drag, startPoint x: 231, startPoint y: 179, endPoint x: 0, endPoint y: 194, distance: 231.4
click at [0, 194] on div "Edit Unsecured Nonpriority Claim × Creditor * 333 Union LLC c/o [PERSON_NAME] […" at bounding box center [618, 266] width 1236 height 532
drag, startPoint x: 0, startPoint y: 194, endPoint x: 0, endPoint y: 212, distance: 18.4
click at [0, 212] on div "Edit Unsecured Nonpriority Claim × Creditor * 333 Union LLC c/o [PERSON_NAME] […" at bounding box center [618, 266] width 1236 height 532
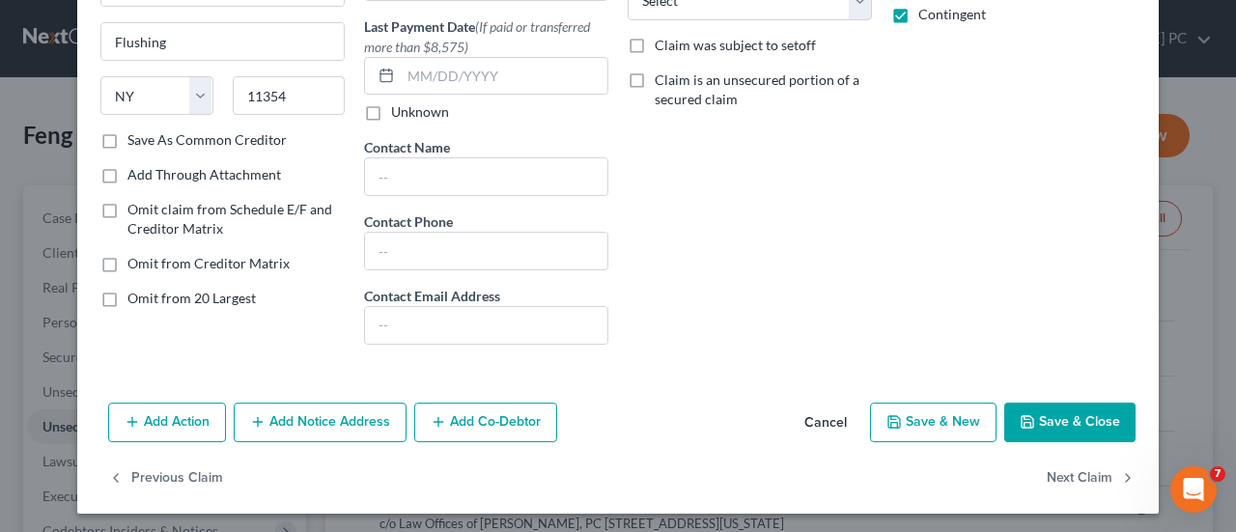
scroll to position [0, 0]
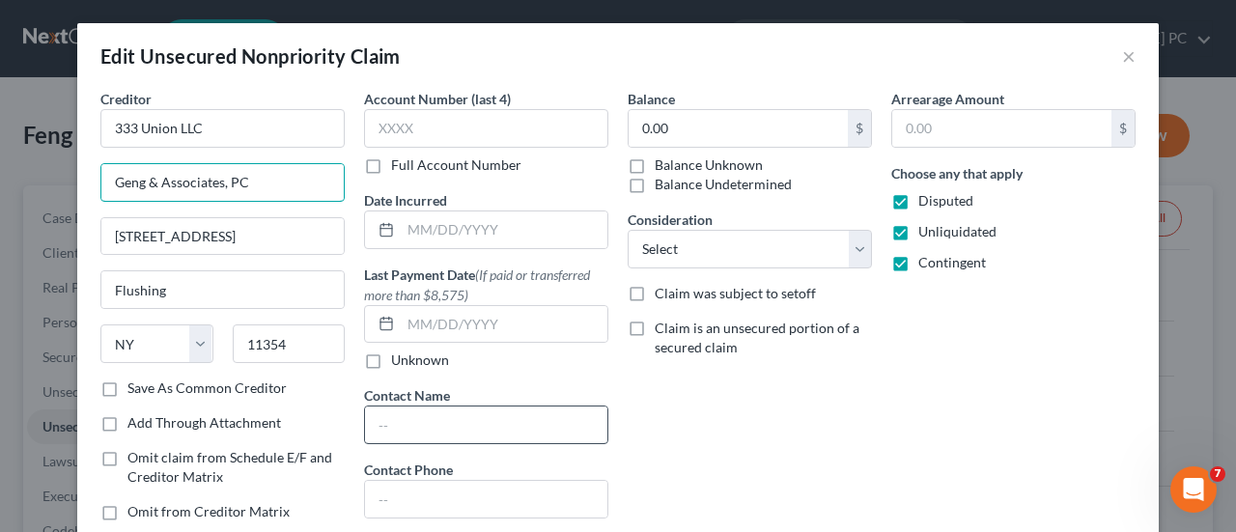
type input "Geng & Associates, PC"
click at [469, 426] on input "text" at bounding box center [486, 425] width 242 height 37
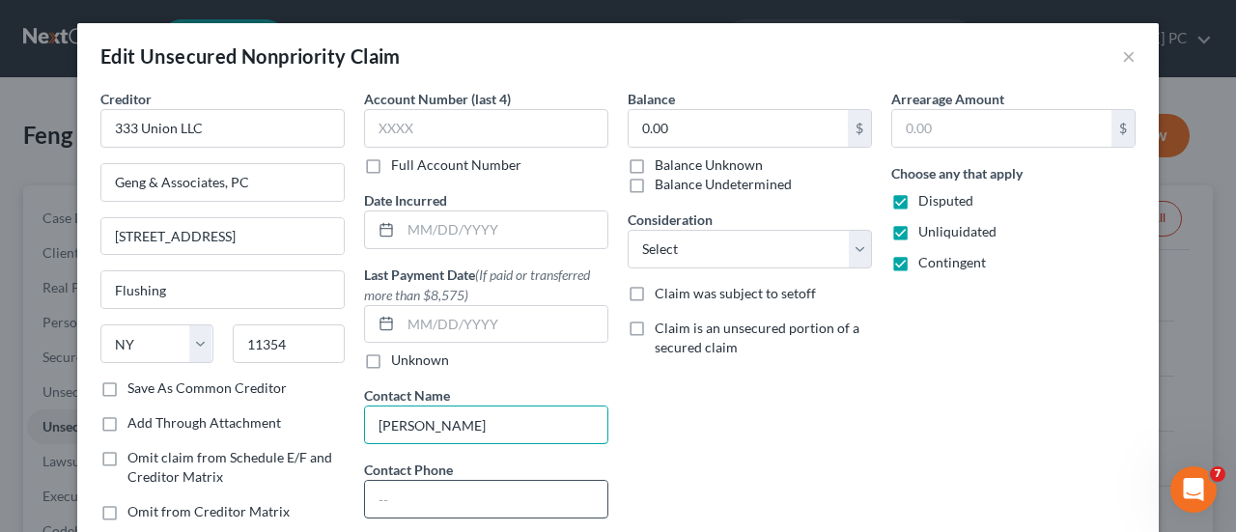
type input "[PERSON_NAME]"
click at [454, 501] on input "text" at bounding box center [486, 499] width 242 height 37
type input "[PHONE_NUMBER]"
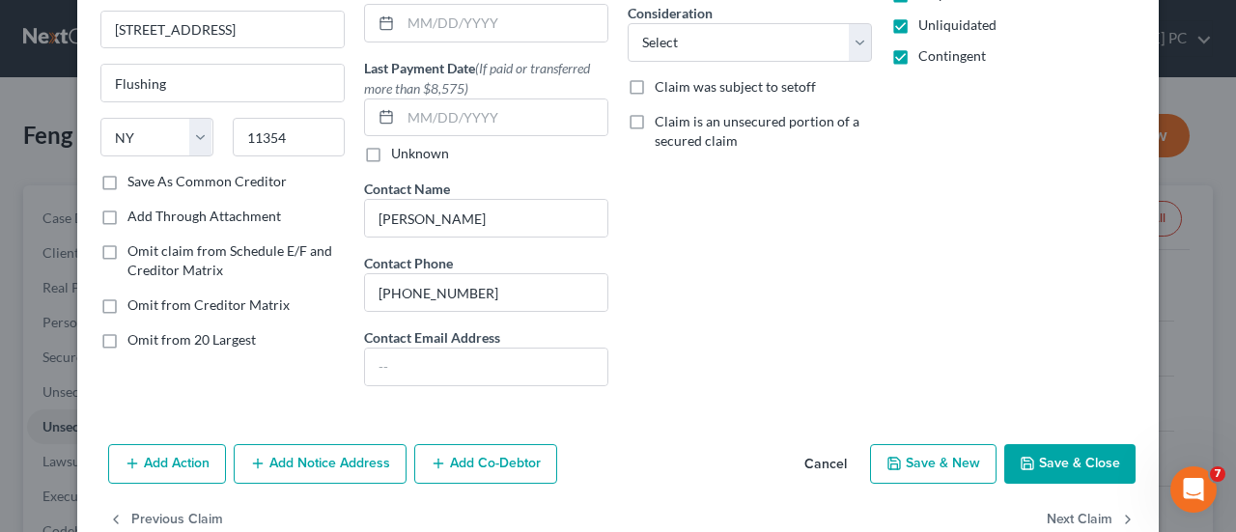
scroll to position [248, 0]
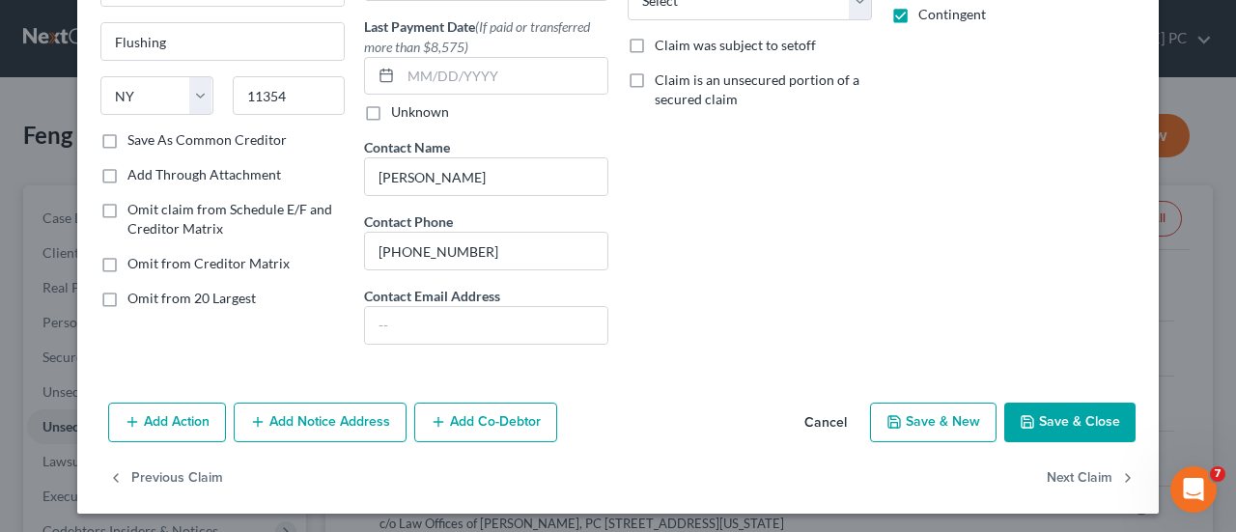
click at [952, 416] on button "Save & New" at bounding box center [933, 423] width 127 height 41
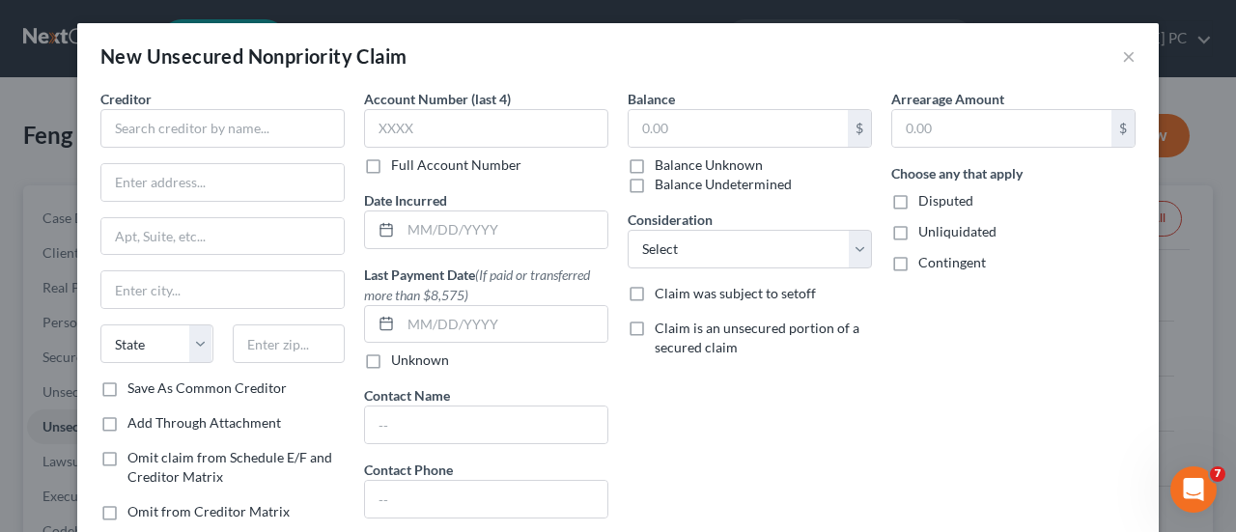
click at [725, 432] on div "Balance $ Balance Unknown Balance Undetermined $ Balance Unknown Consideration …" at bounding box center [750, 349] width 264 height 520
click at [274, 144] on input "text" at bounding box center [222, 128] width 244 height 39
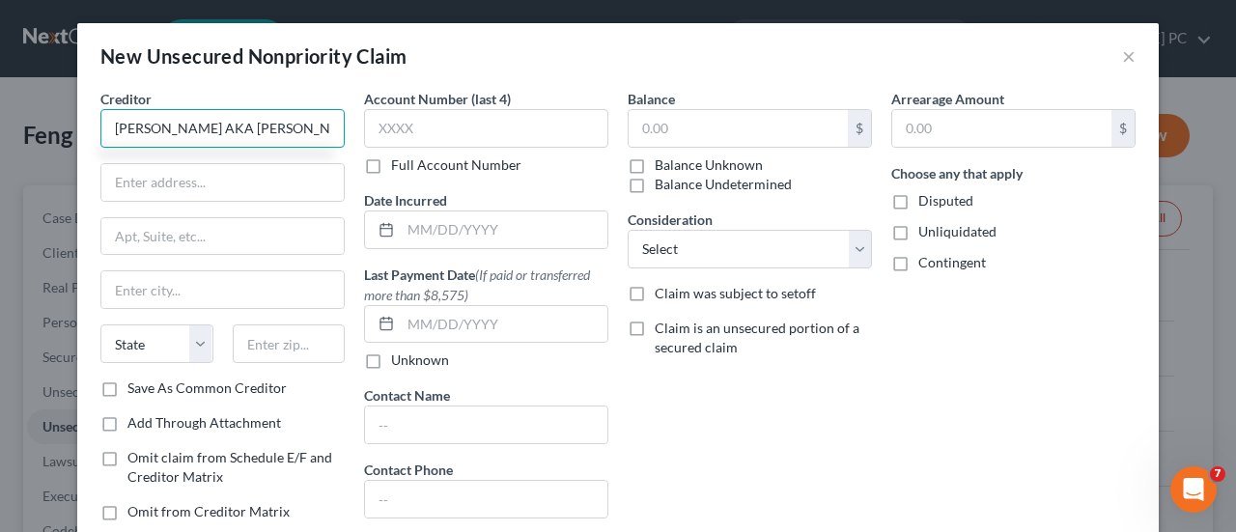
type input "[PERSON_NAME] AKA [PERSON_NAME]"
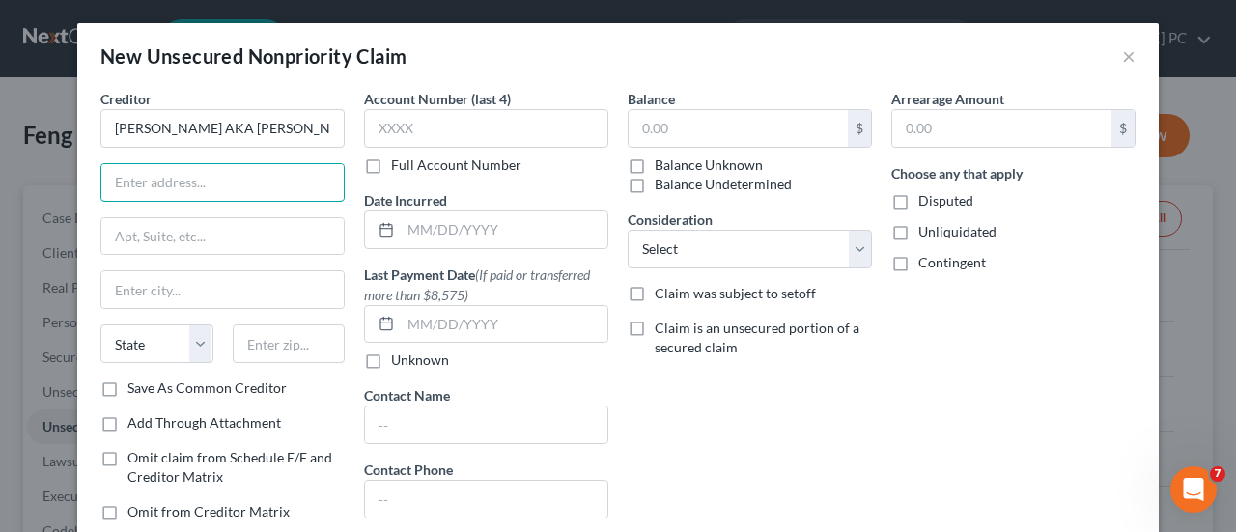
type input "3"
type input "[STREET_ADDRESS]"
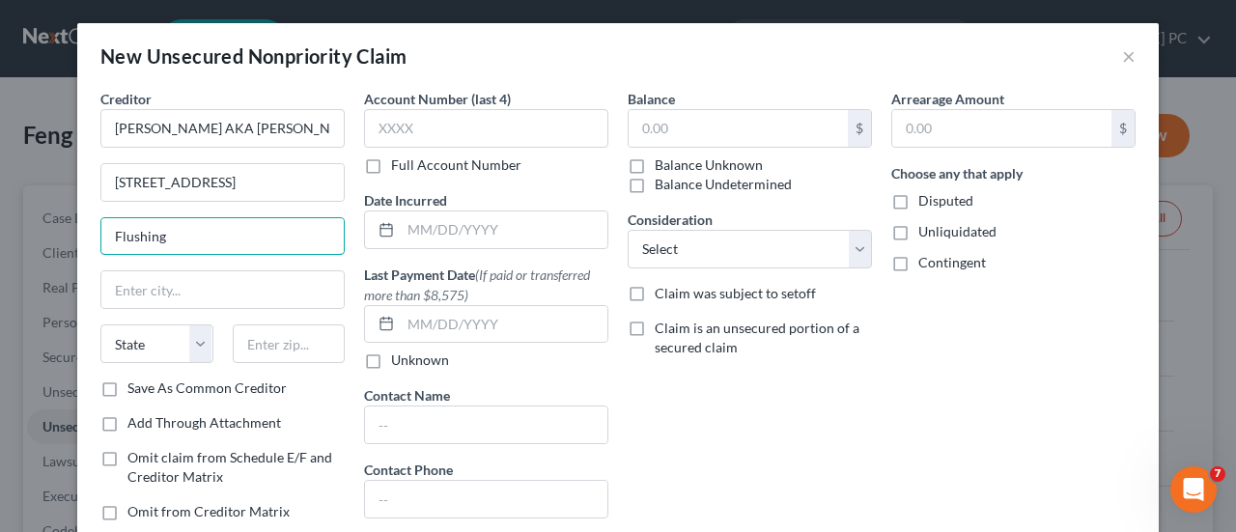
type input "Flushing"
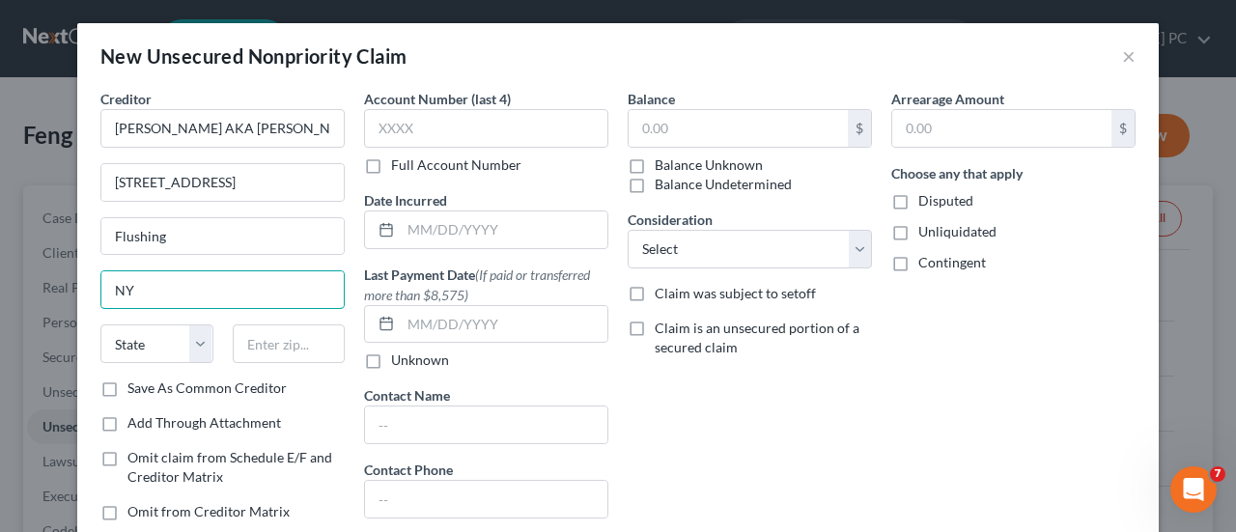
type input "NY"
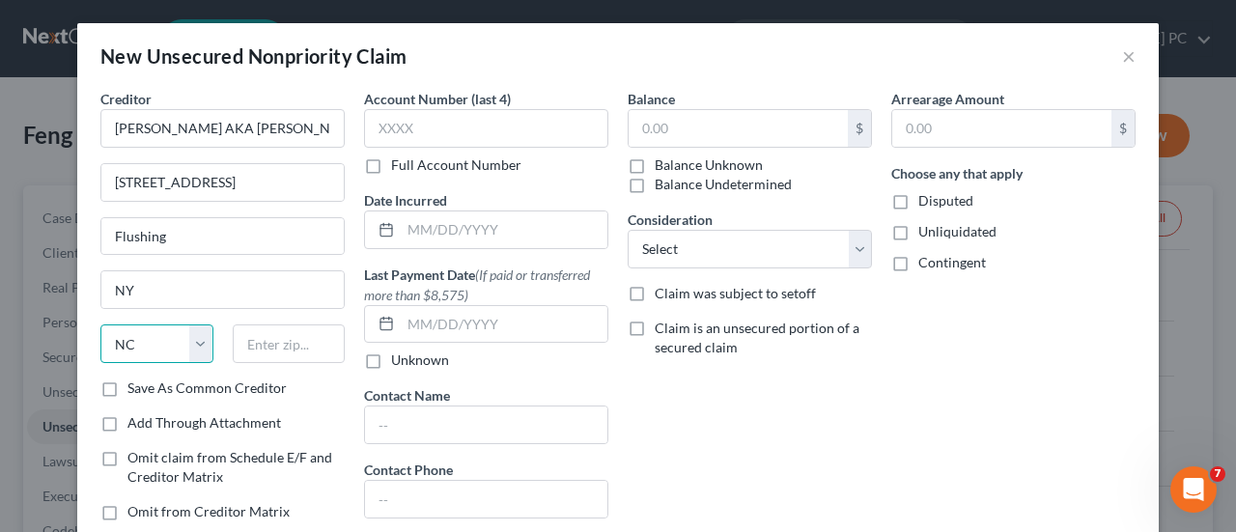
select select "35"
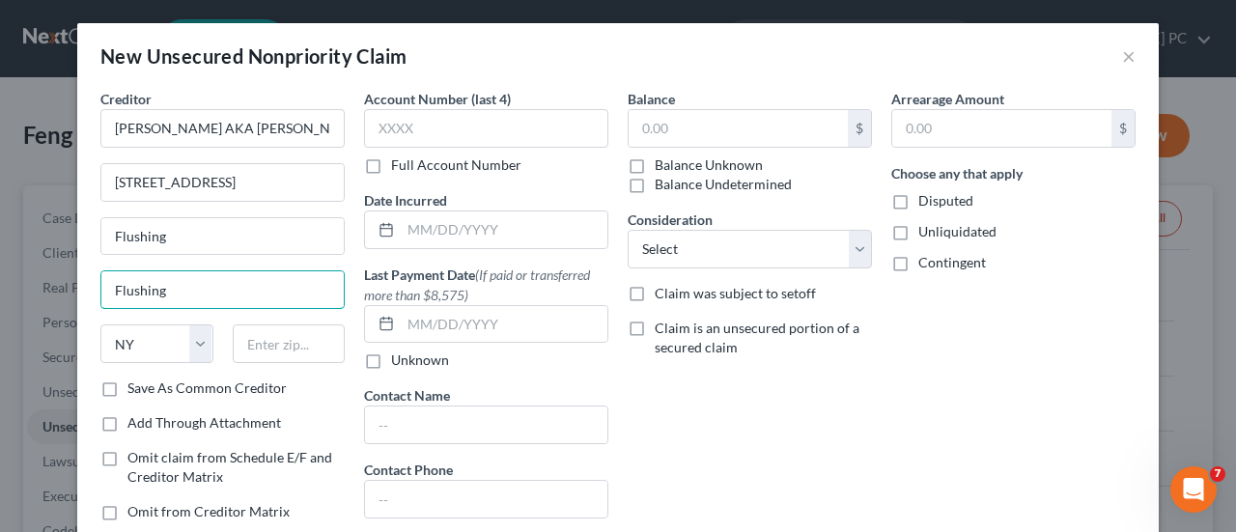
type input "Flushing"
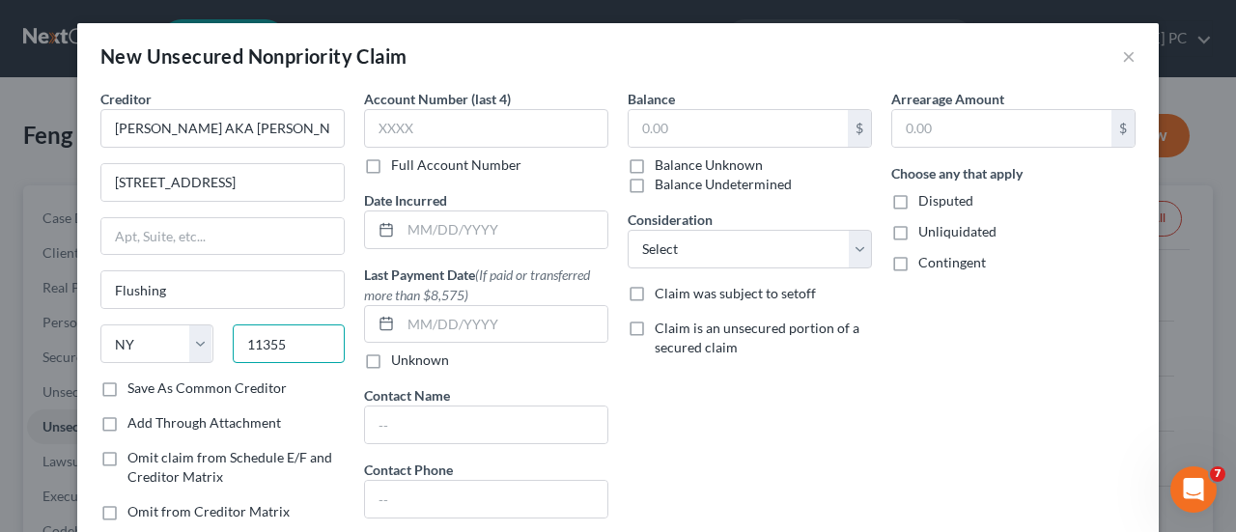
type input "11355"
click at [919, 196] on label "Disputed" at bounding box center [946, 200] width 55 height 19
click at [926, 196] on input "Disputed" at bounding box center [932, 197] width 13 height 13
checkbox input "true"
click at [919, 231] on label "Unliquidated" at bounding box center [958, 231] width 78 height 19
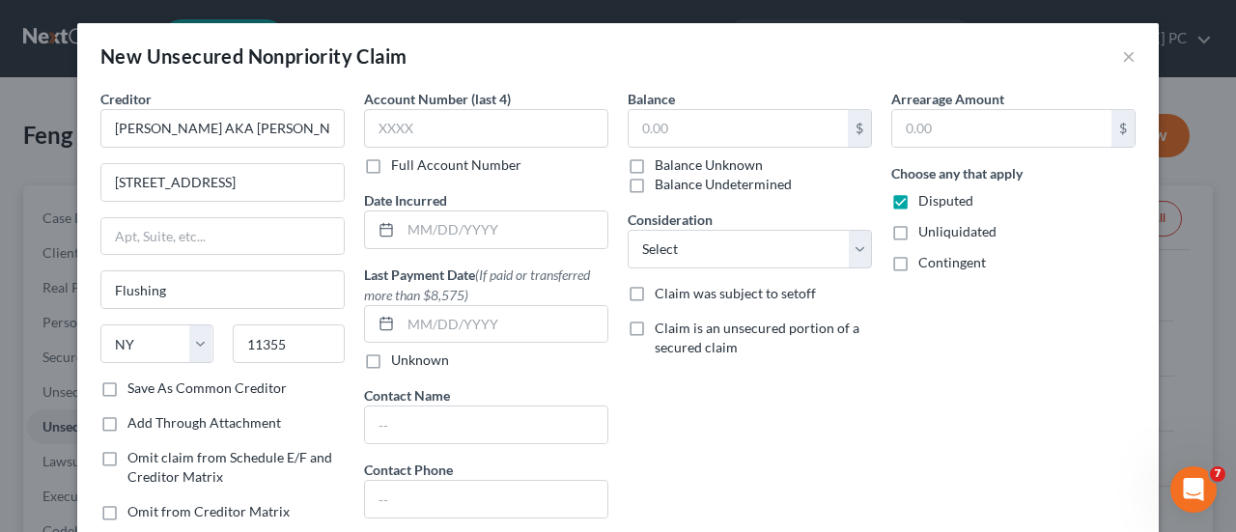
click at [926, 231] on input "Unliquidated" at bounding box center [932, 228] width 13 height 13
checkbox input "true"
click at [919, 261] on label "Contingent" at bounding box center [953, 262] width 68 height 19
click at [926, 261] on input "Contingent" at bounding box center [932, 259] width 13 height 13
checkbox input "true"
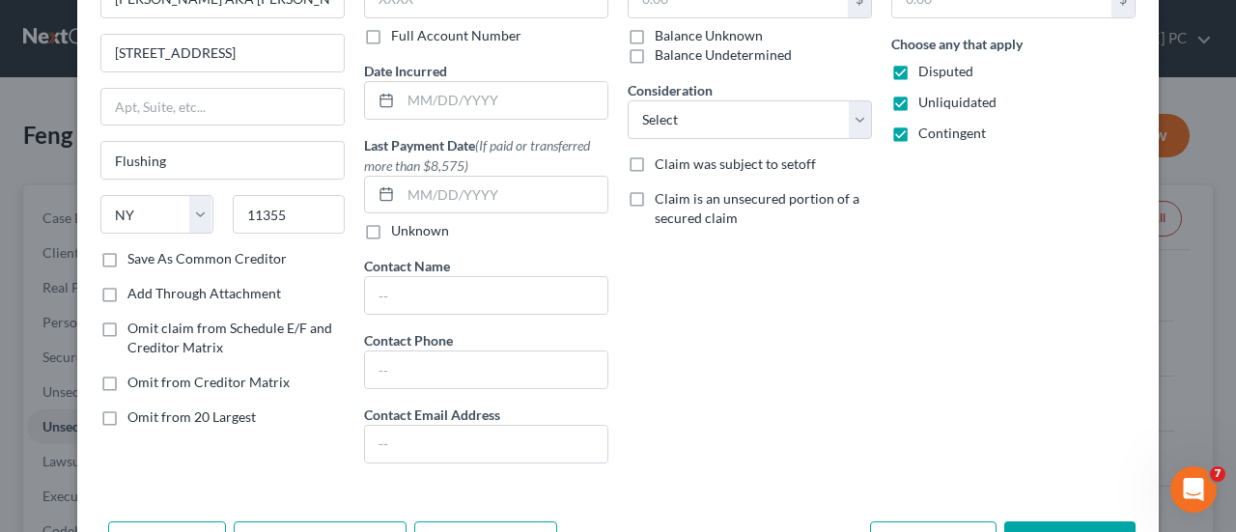
scroll to position [191, 0]
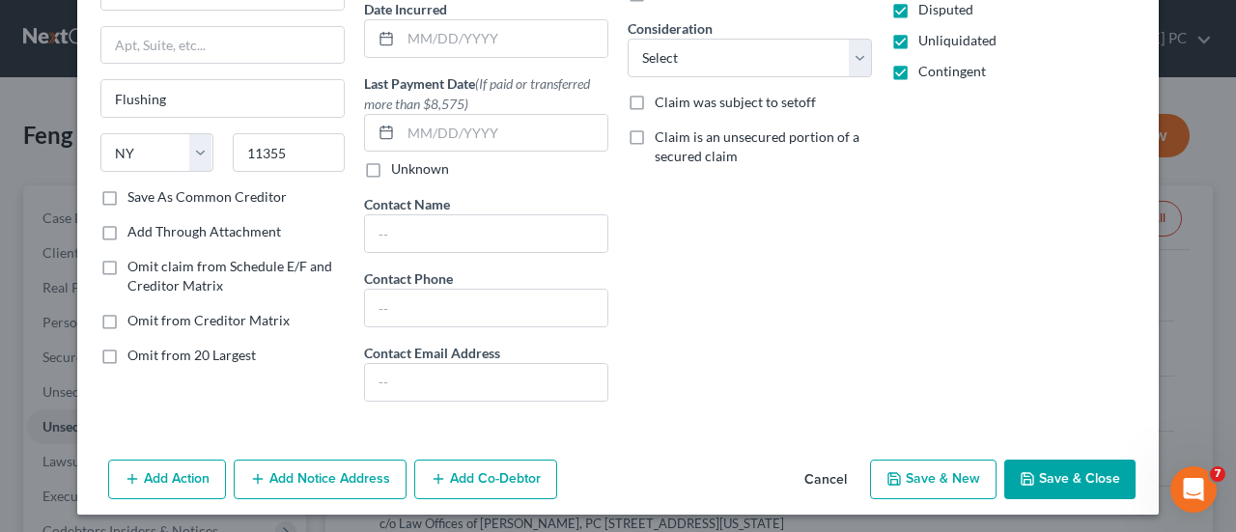
click at [925, 474] on button "Save & New" at bounding box center [933, 480] width 127 height 41
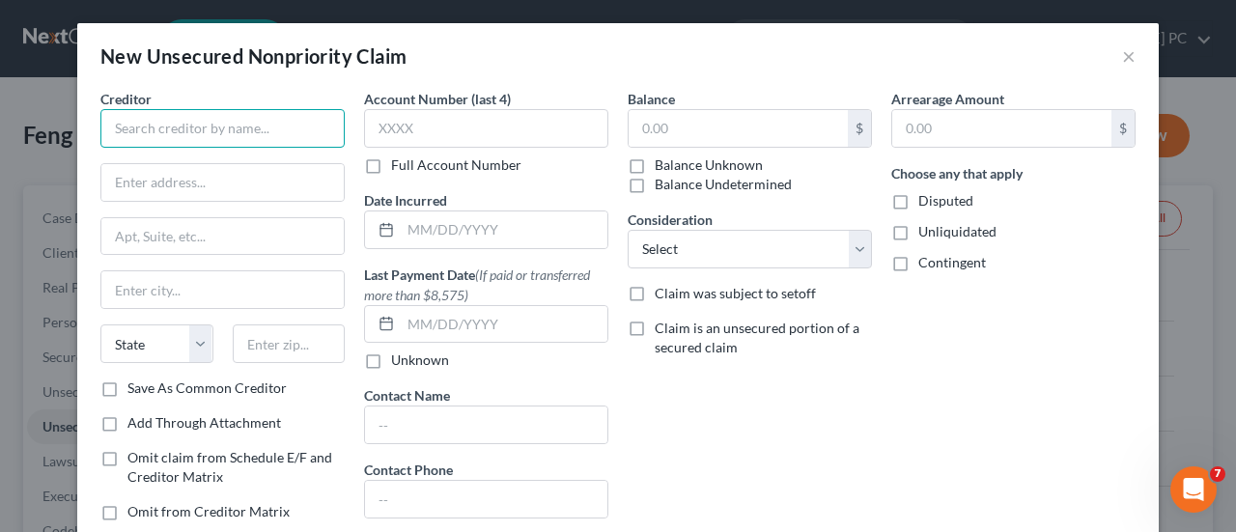
click at [233, 139] on input "text" at bounding box center [222, 128] width 244 height 39
type input "Wing [PERSON_NAME] ([PERSON_NAME]) [PERSON_NAME]"
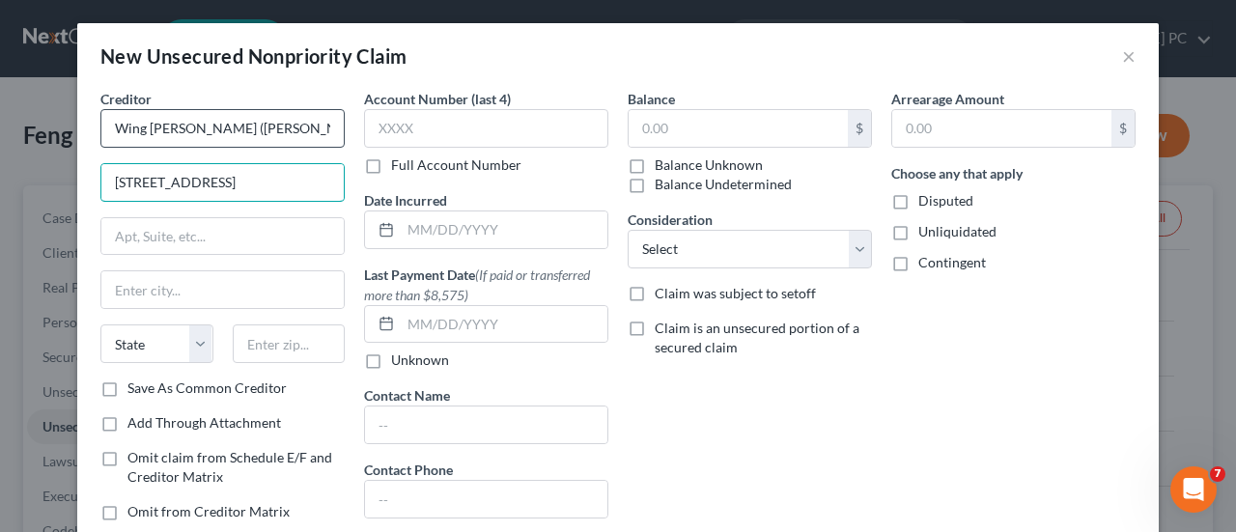
type input "[STREET_ADDRESS]"
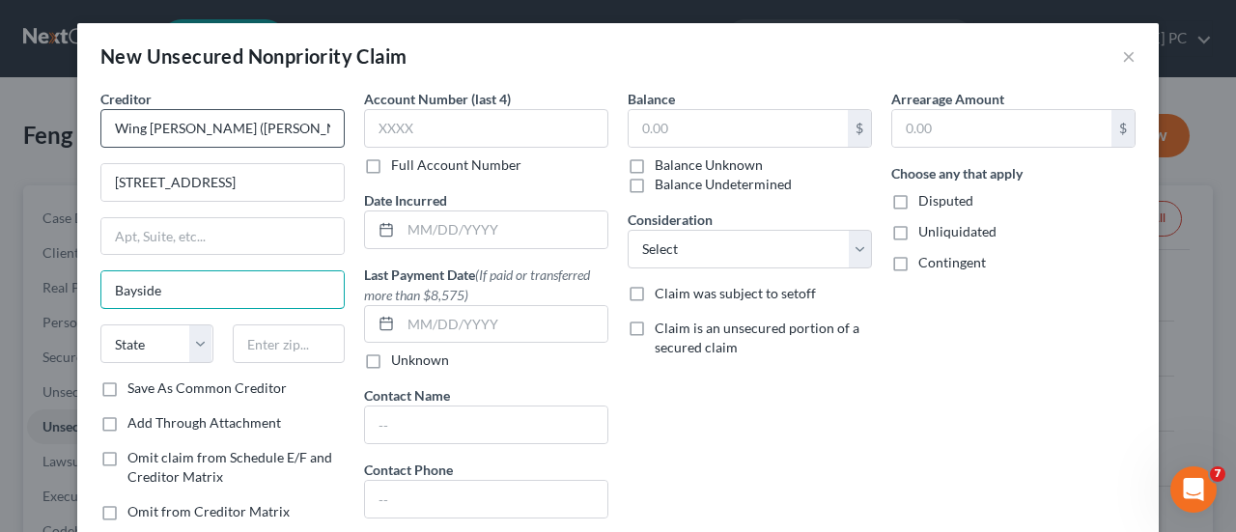
type input "Bayside"
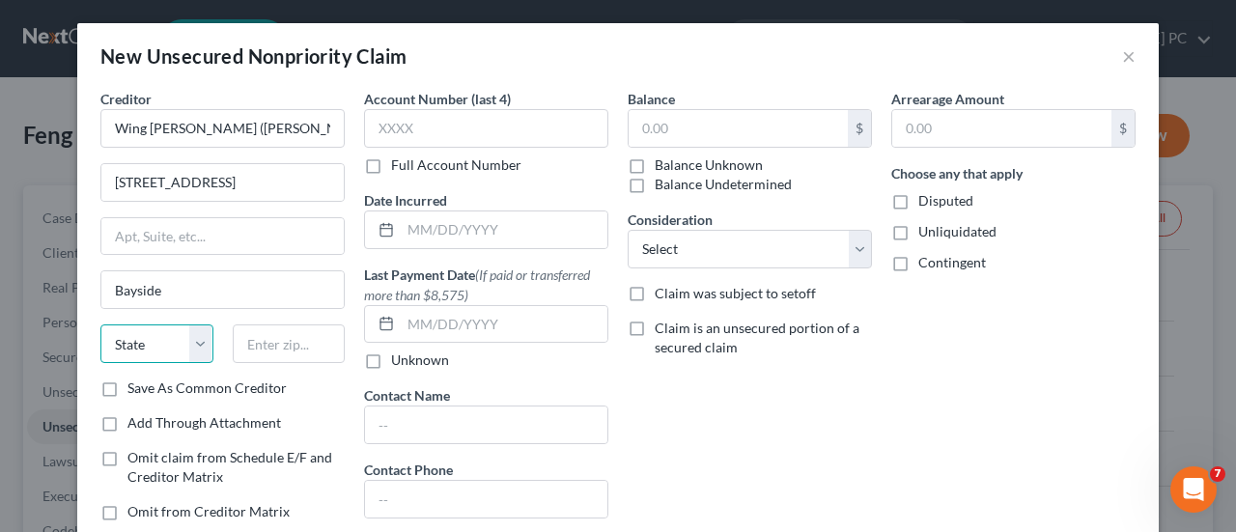
click at [185, 338] on select "State [US_STATE] AK AR AZ CA CO CT DE DC [GEOGRAPHIC_DATA] [GEOGRAPHIC_DATA] GU…" at bounding box center [156, 344] width 113 height 39
select select "35"
click at [100, 325] on select "State [US_STATE] AK AR AZ CA CO CT DE DC [GEOGRAPHIC_DATA] [GEOGRAPHIC_DATA] GU…" at bounding box center [156, 344] width 113 height 39
click at [269, 337] on input "text" at bounding box center [289, 344] width 113 height 39
type input "11361"
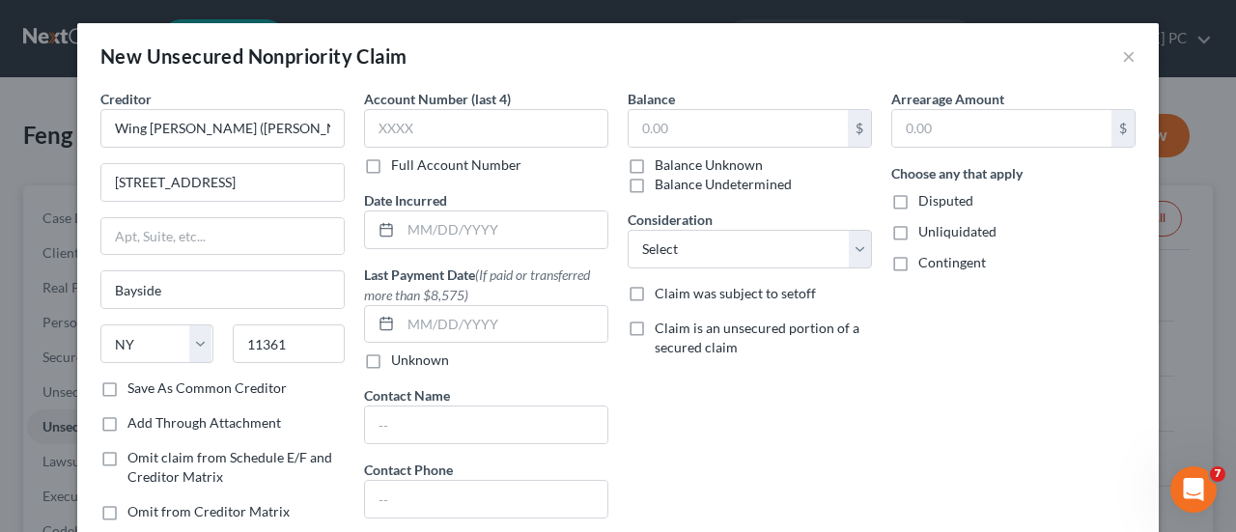
click at [919, 202] on label "Disputed" at bounding box center [946, 200] width 55 height 19
click at [926, 202] on input "Disputed" at bounding box center [932, 197] width 13 height 13
checkbox input "true"
click at [919, 225] on label "Unliquidated" at bounding box center [958, 231] width 78 height 19
click at [926, 225] on input "Unliquidated" at bounding box center [932, 228] width 13 height 13
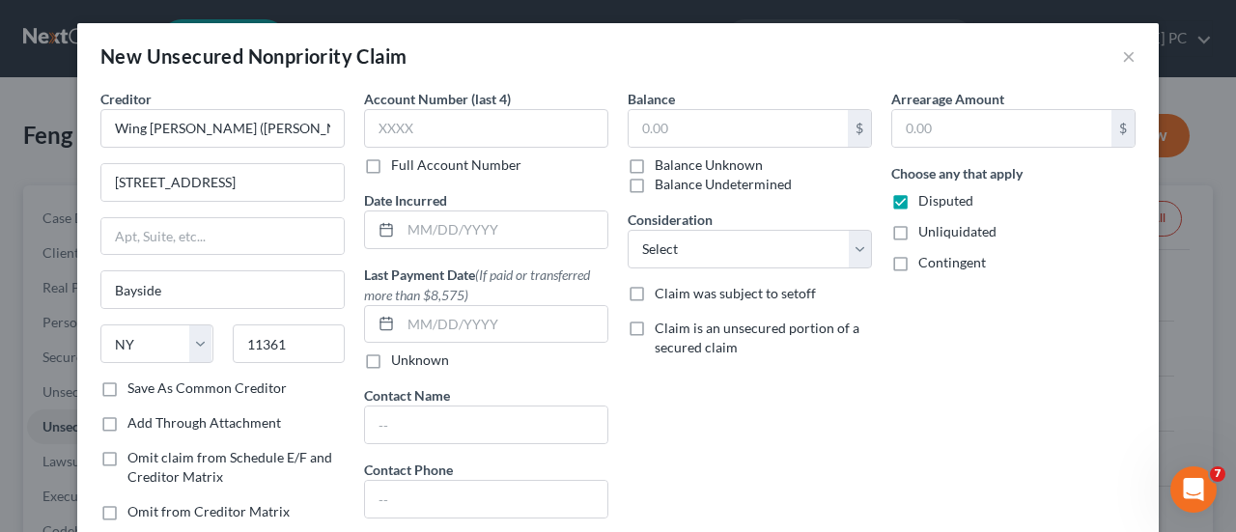
checkbox input "true"
click at [919, 256] on label "Contingent" at bounding box center [953, 262] width 68 height 19
click at [926, 256] on input "Contingent" at bounding box center [932, 259] width 13 height 13
checkbox input "true"
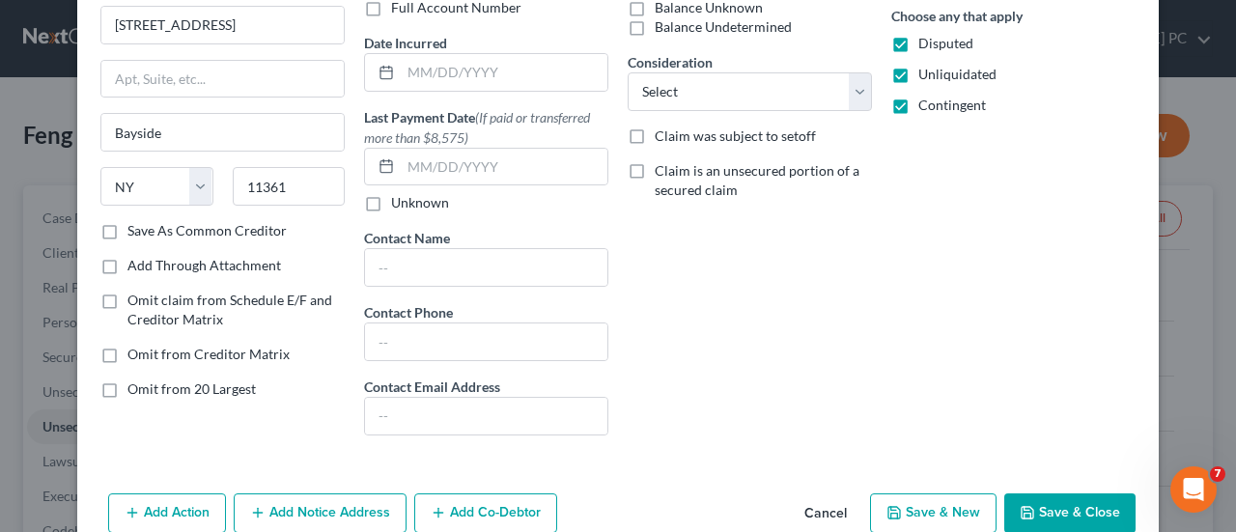
scroll to position [193, 0]
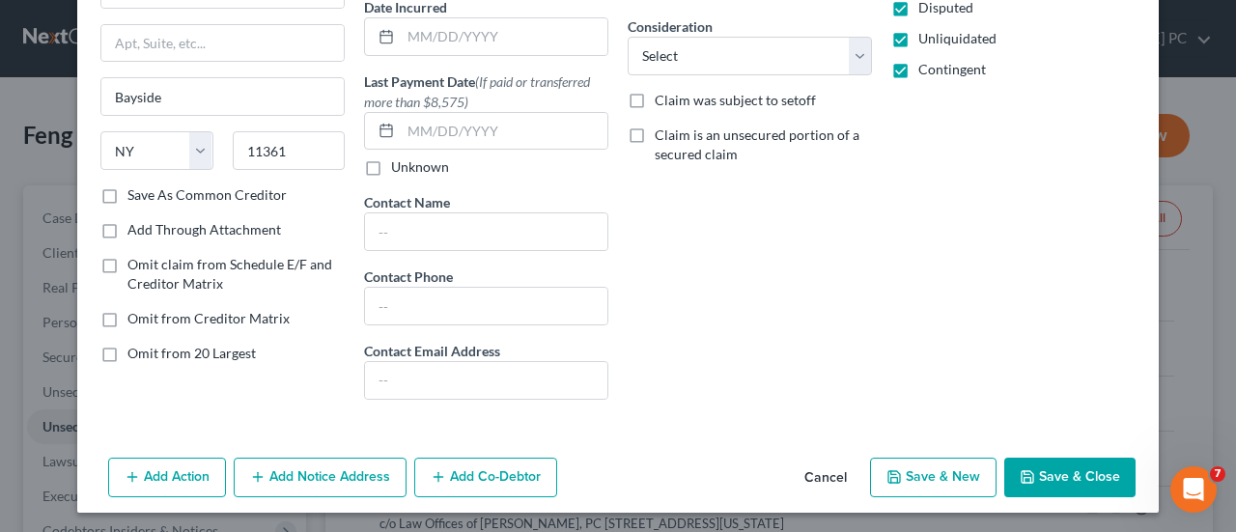
click at [949, 480] on button "Save & New" at bounding box center [933, 478] width 127 height 41
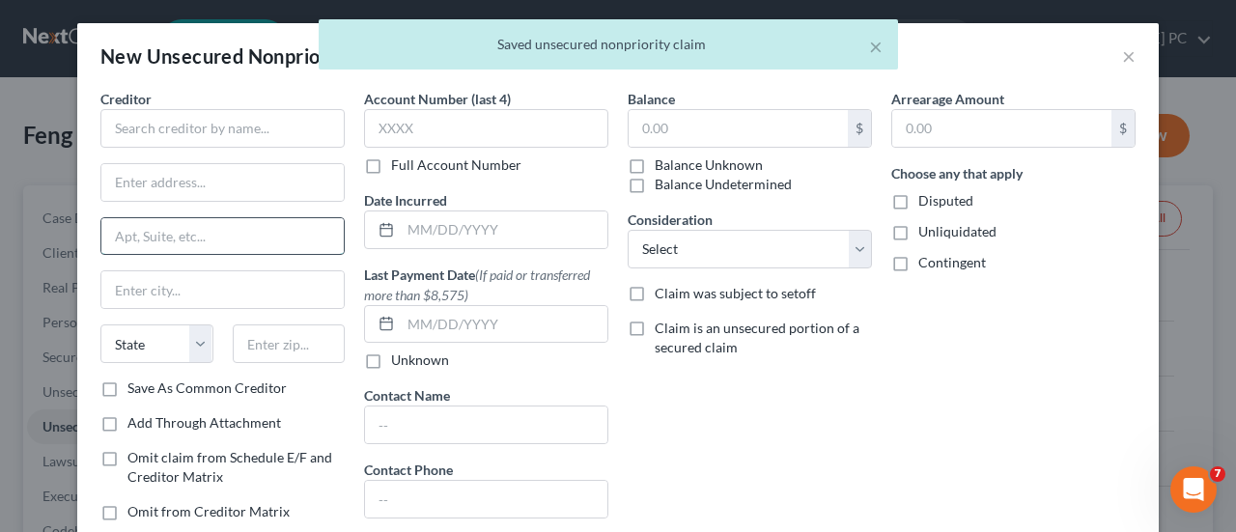
click at [262, 230] on input "text" at bounding box center [222, 236] width 242 height 37
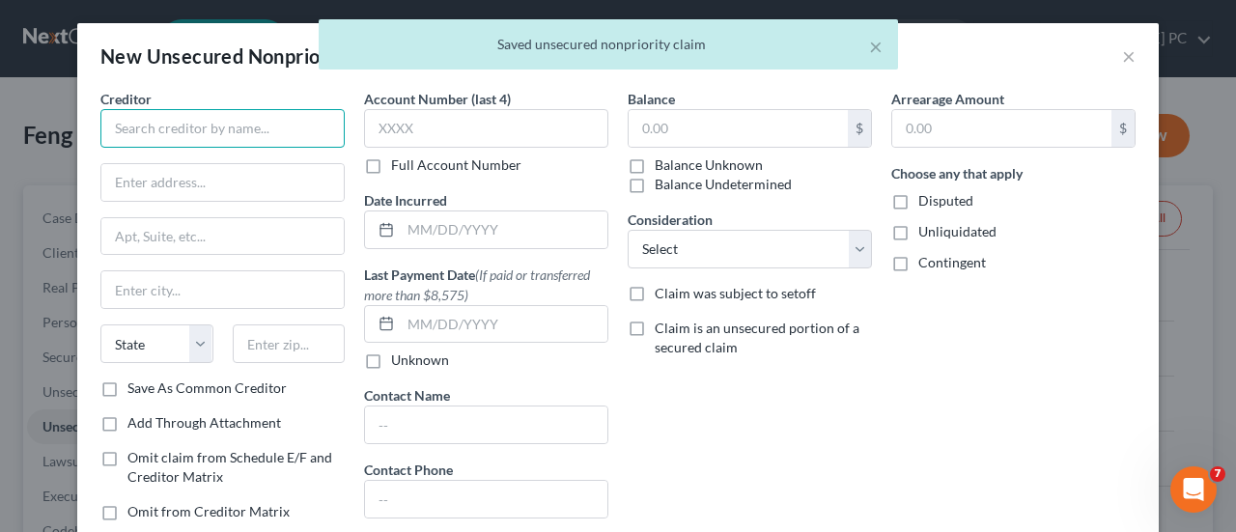
click at [237, 128] on input "text" at bounding box center [222, 128] width 244 height 39
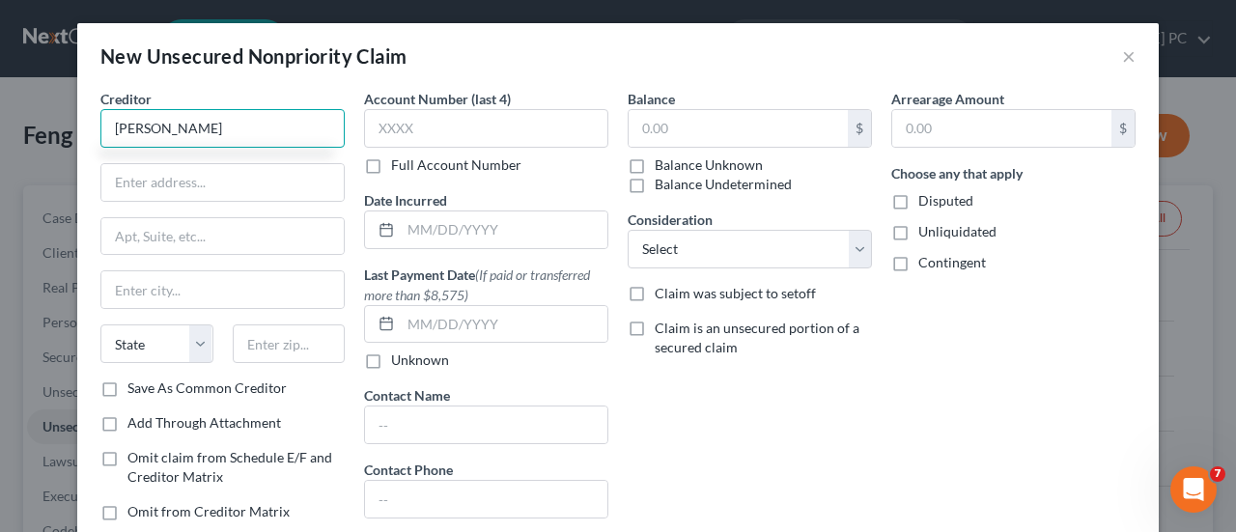
type input "[PERSON_NAME]"
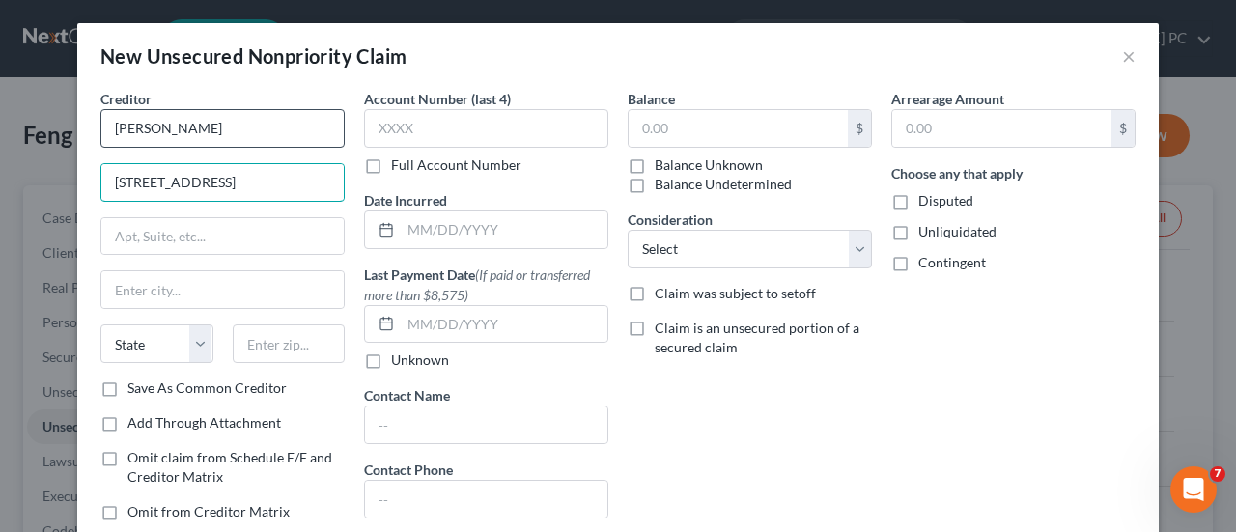
type input "[STREET_ADDRESS]"
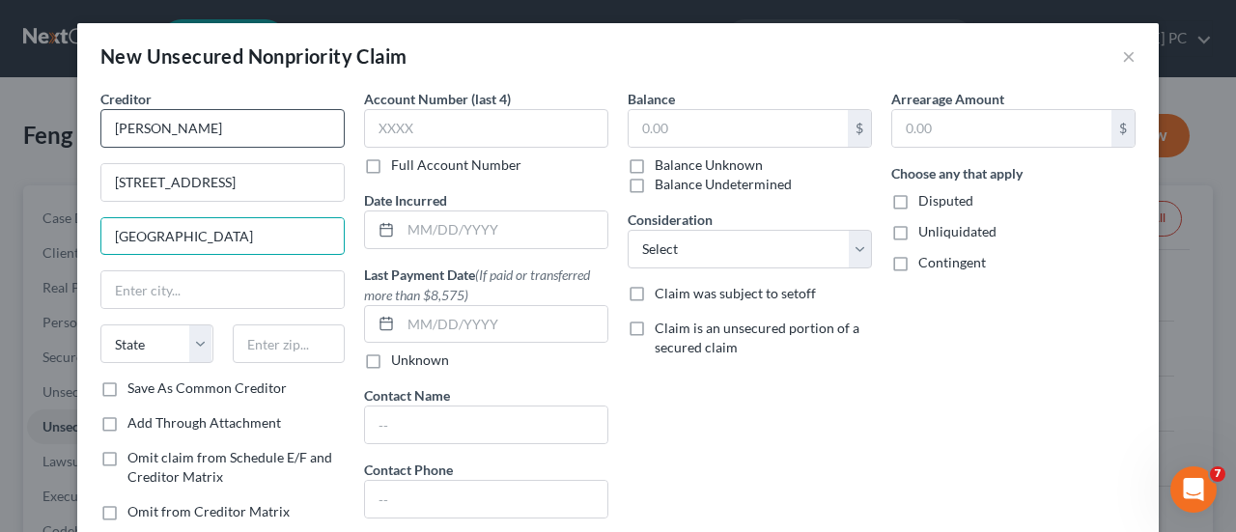
type input "[GEOGRAPHIC_DATA]"
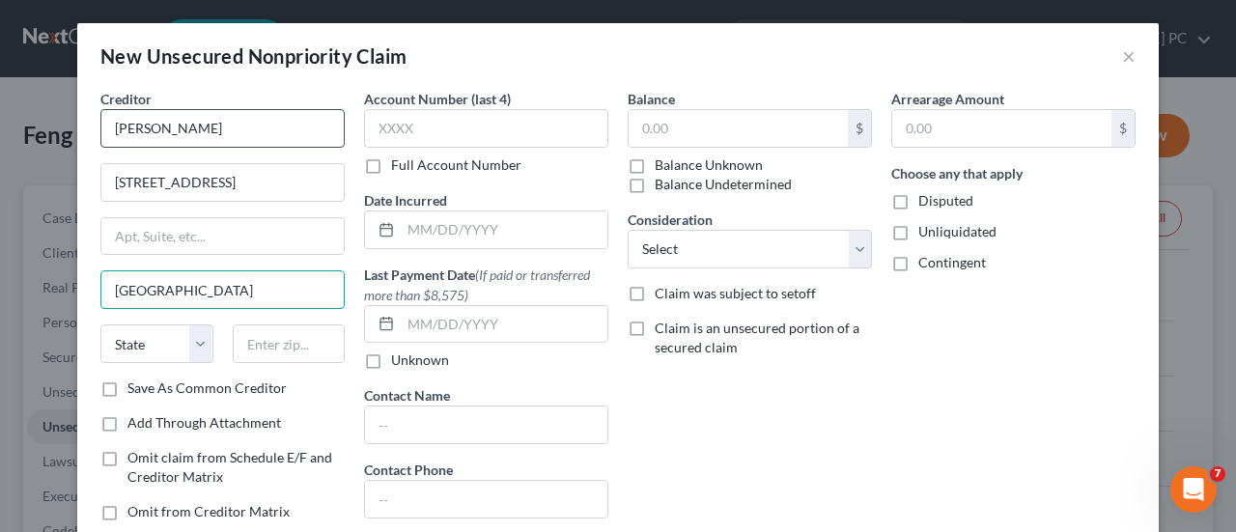
type input "[GEOGRAPHIC_DATA]"
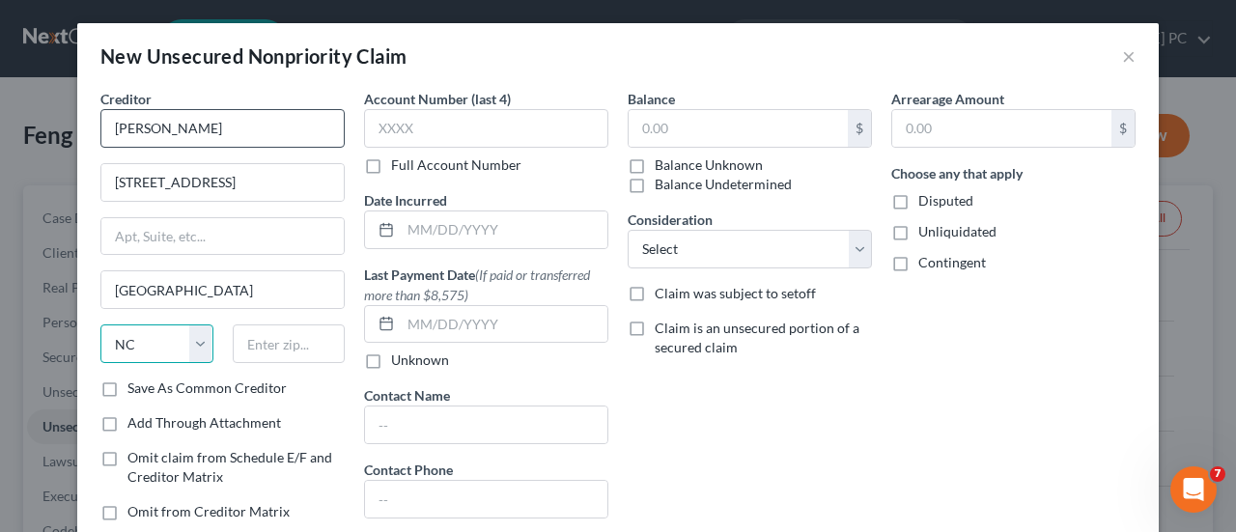
select select "35"
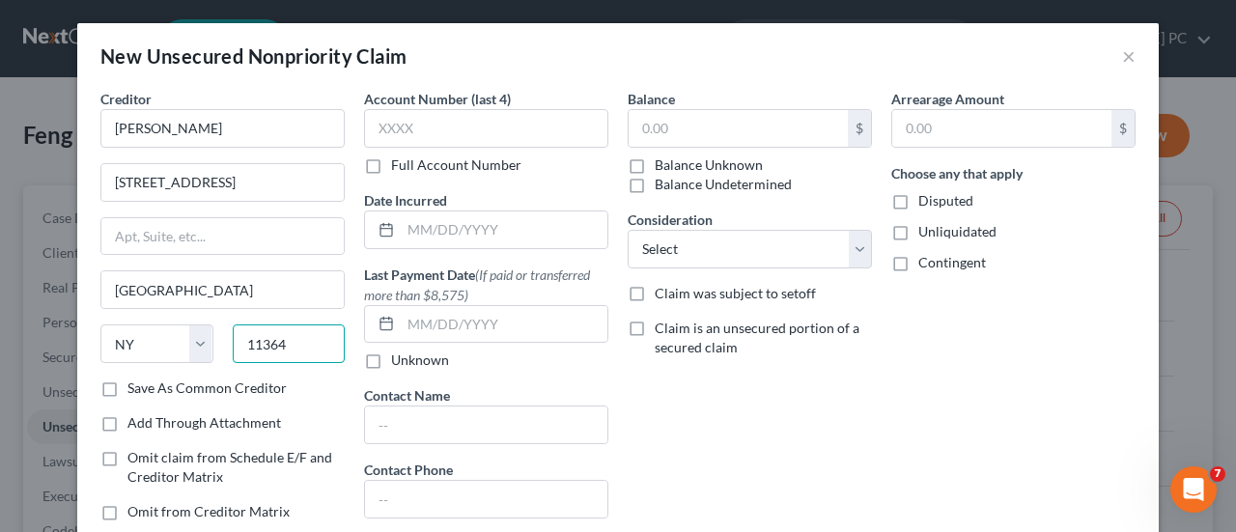
type input "11364"
click at [919, 200] on label "Disputed" at bounding box center [946, 200] width 55 height 19
click at [926, 200] on input "Disputed" at bounding box center [932, 197] width 13 height 13
checkbox input "true"
click at [919, 253] on label "Contingent" at bounding box center [953, 262] width 68 height 19
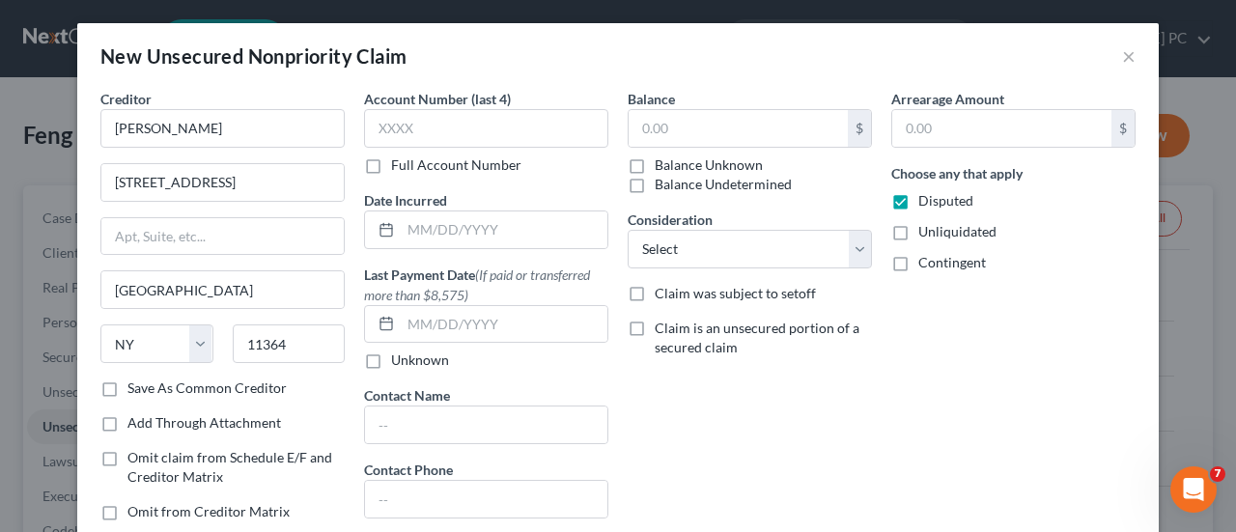
click at [926, 253] on input "Contingent" at bounding box center [932, 259] width 13 height 13
checkbox input "true"
click at [892, 279] on div "Arrearage Amount $ Choose any that apply Disputed Unliquidated Contingent" at bounding box center [1014, 349] width 264 height 520
click at [919, 236] on label "Unliquidated" at bounding box center [958, 231] width 78 height 19
click at [926, 235] on input "Unliquidated" at bounding box center [932, 228] width 13 height 13
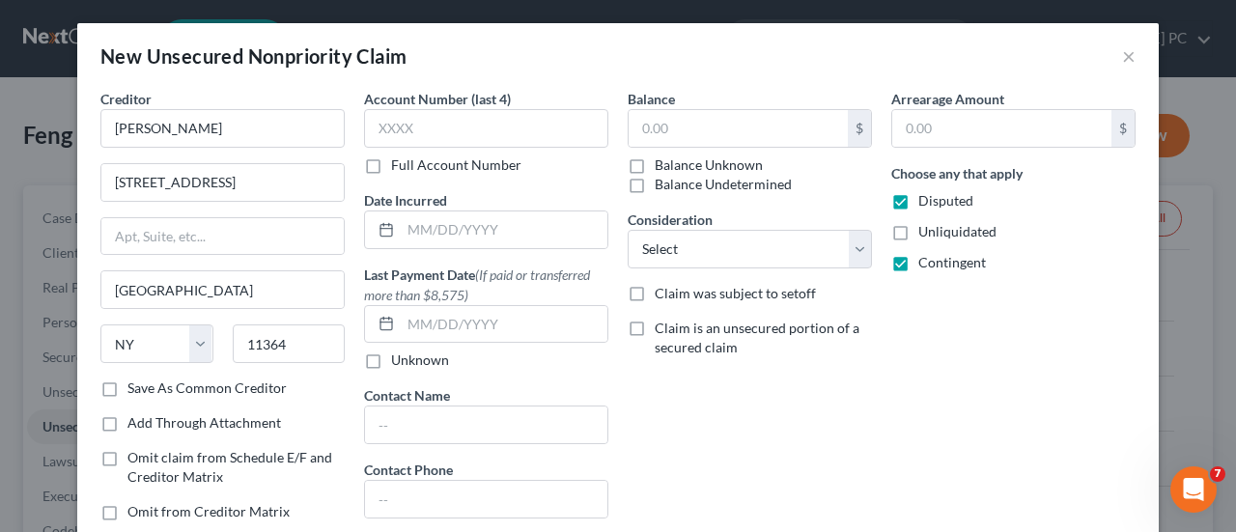
checkbox input "true"
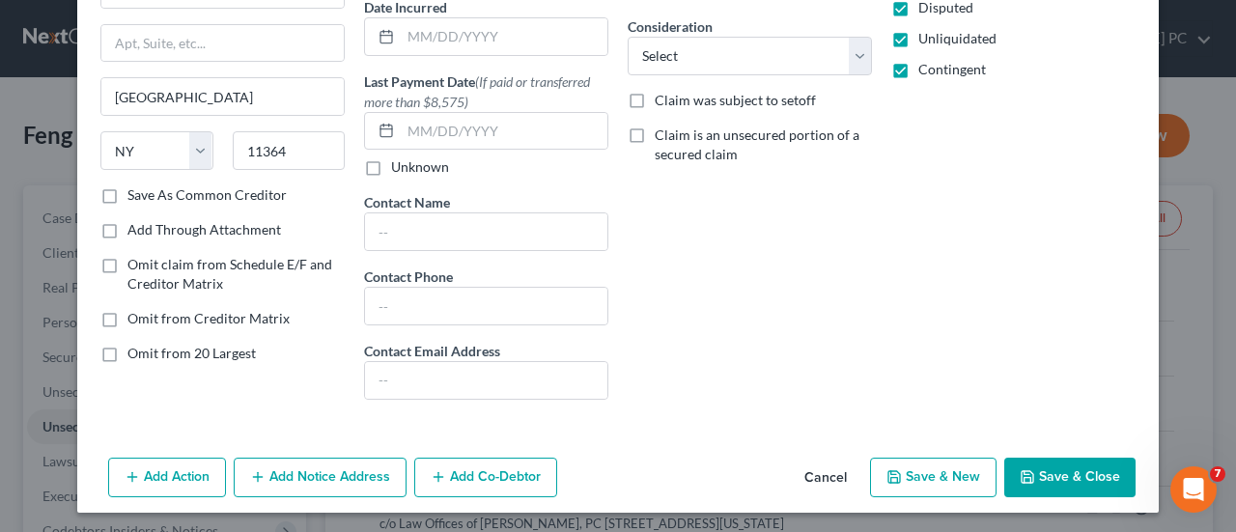
click at [913, 487] on button "Save & New" at bounding box center [933, 478] width 127 height 41
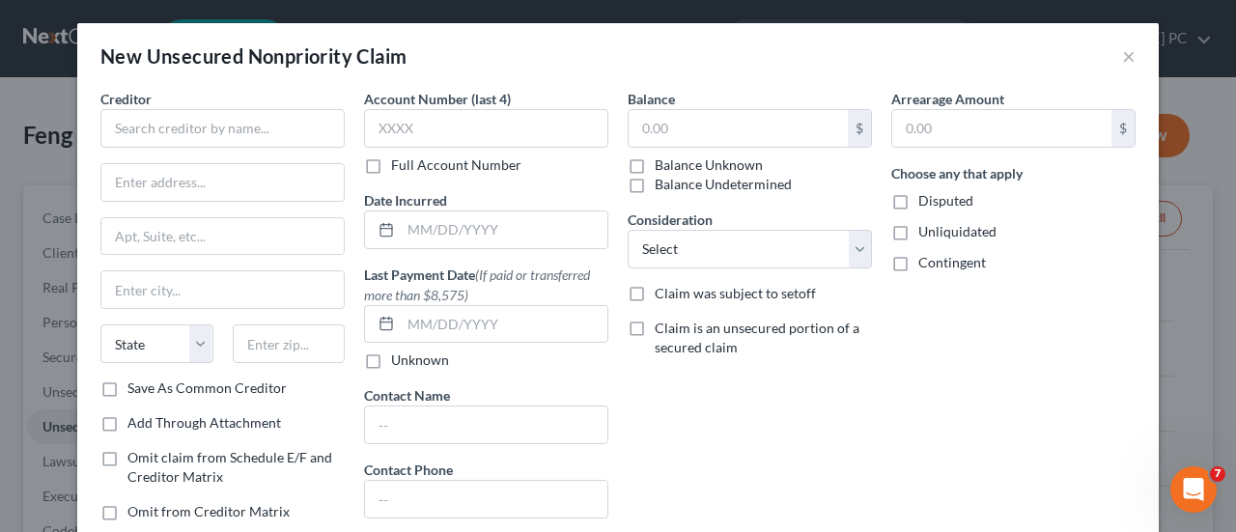
type input "0.00"
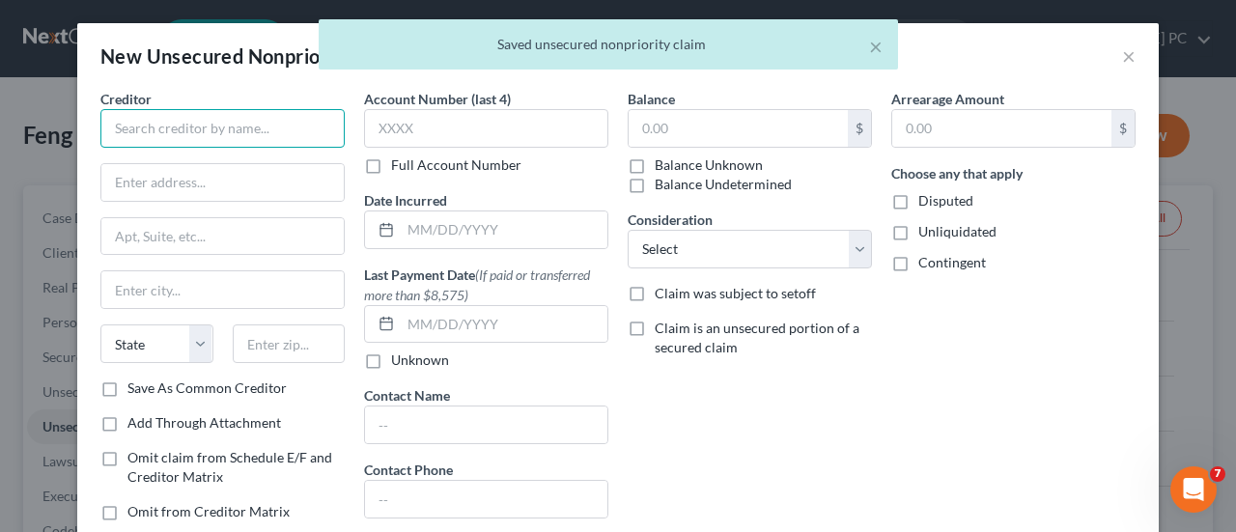
click at [286, 142] on input "text" at bounding box center [222, 128] width 244 height 39
type input "[PERSON_NAME]"
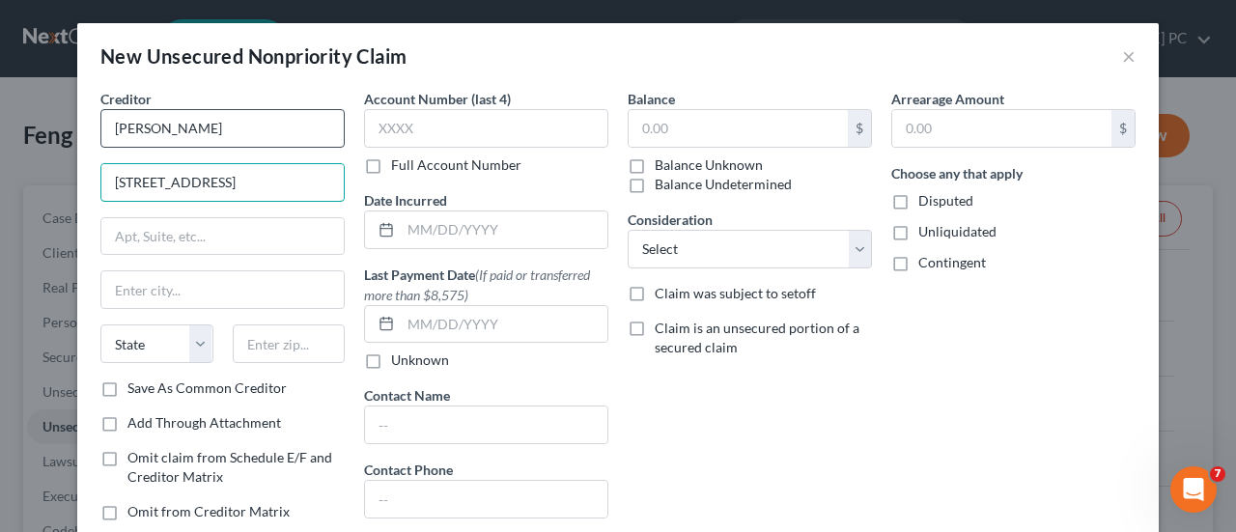
type input "[STREET_ADDRESS]"
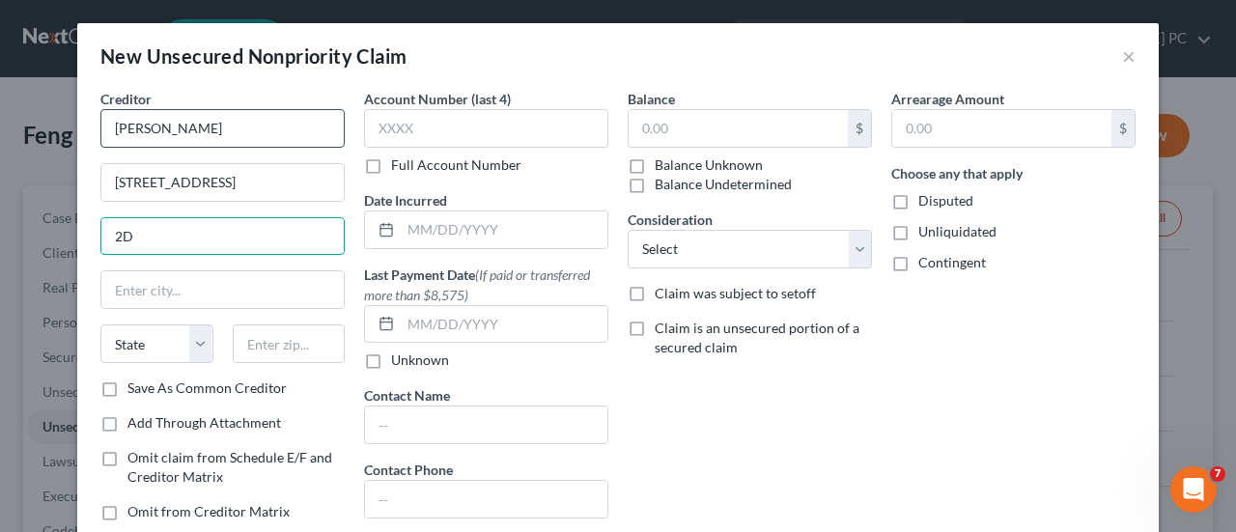
type input "2D"
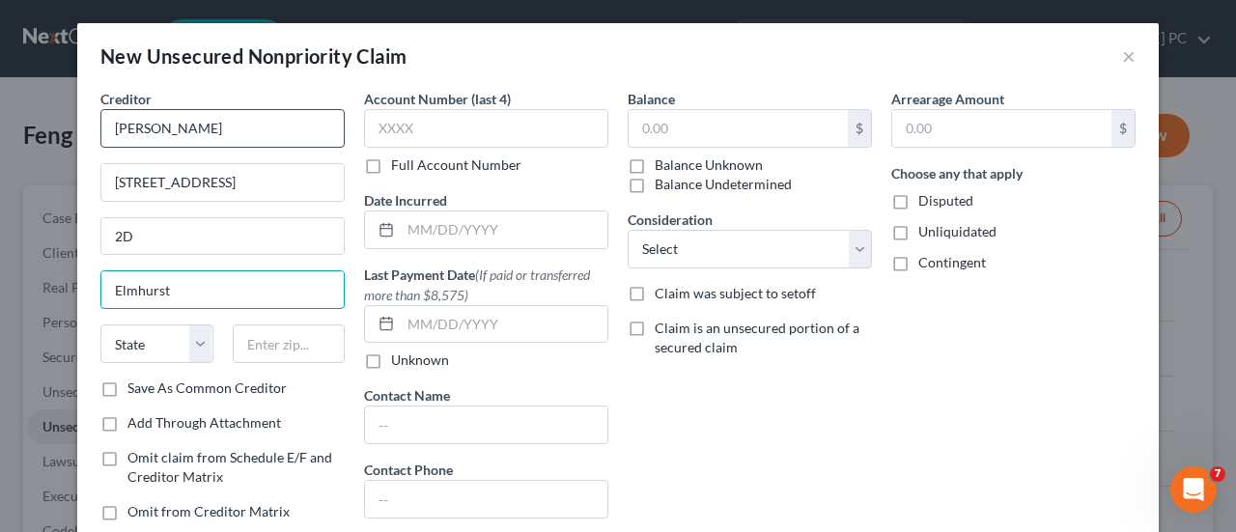
type input "Elmhurst"
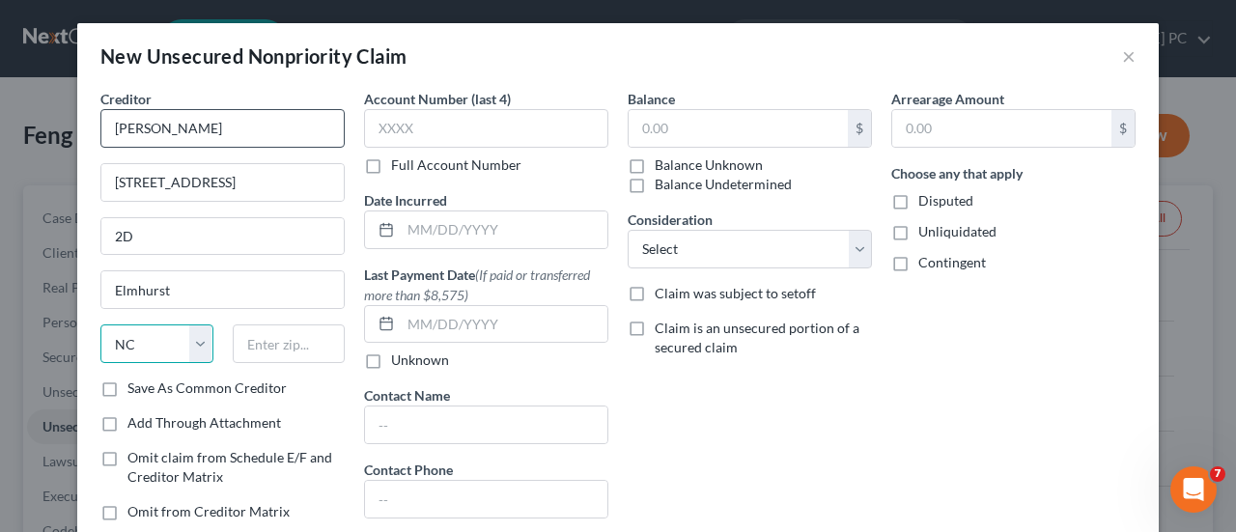
select select "35"
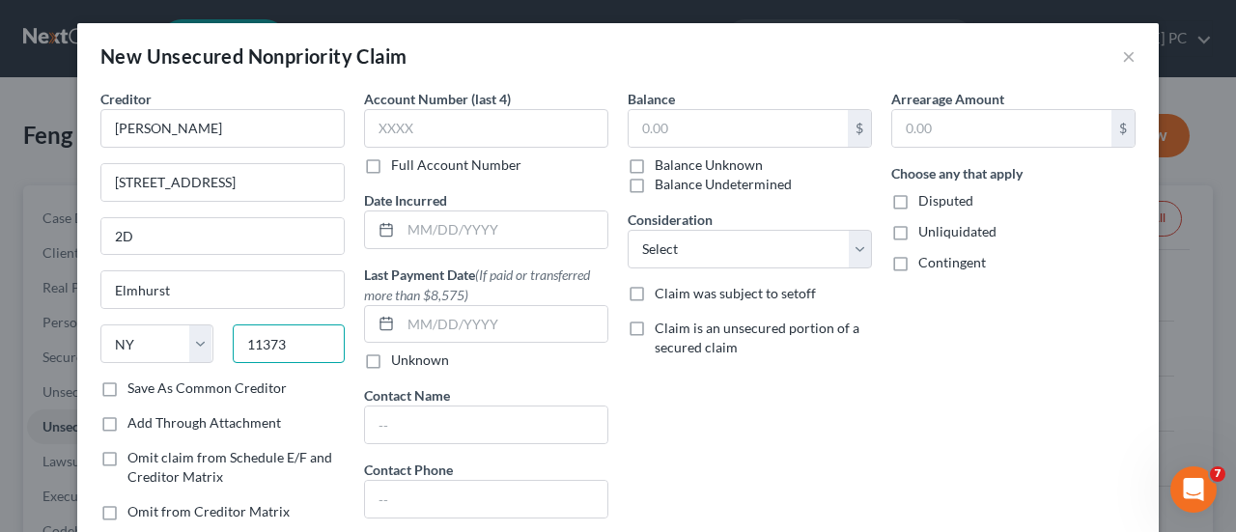
type input "11373"
click at [919, 203] on label "Disputed" at bounding box center [946, 200] width 55 height 19
click at [926, 203] on input "Disputed" at bounding box center [932, 197] width 13 height 13
checkbox input "true"
click at [919, 222] on label "Unliquidated" at bounding box center [958, 231] width 78 height 19
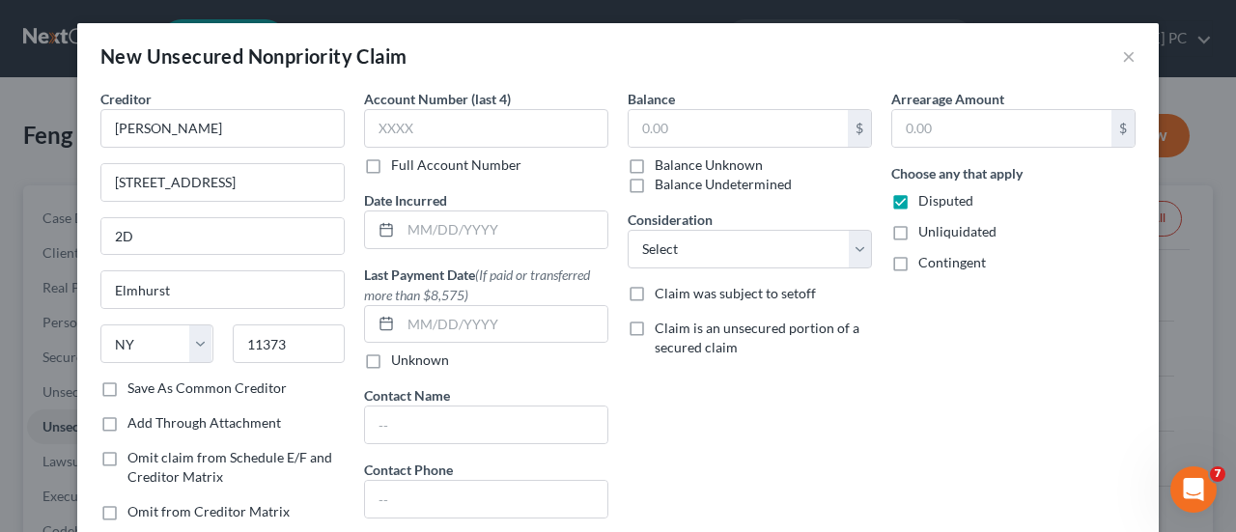
click at [926, 222] on input "Unliquidated" at bounding box center [932, 228] width 13 height 13
checkbox input "true"
click at [919, 254] on label "Contingent" at bounding box center [953, 262] width 68 height 19
click at [926, 254] on input "Contingent" at bounding box center [932, 259] width 13 height 13
checkbox input "true"
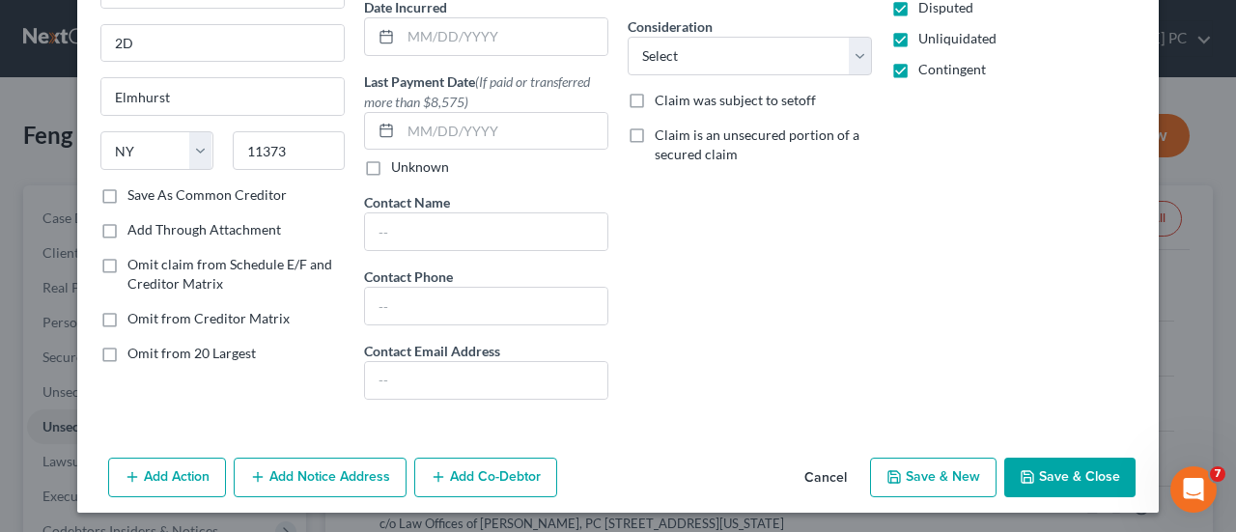
click at [920, 473] on button "Save & New" at bounding box center [933, 478] width 127 height 41
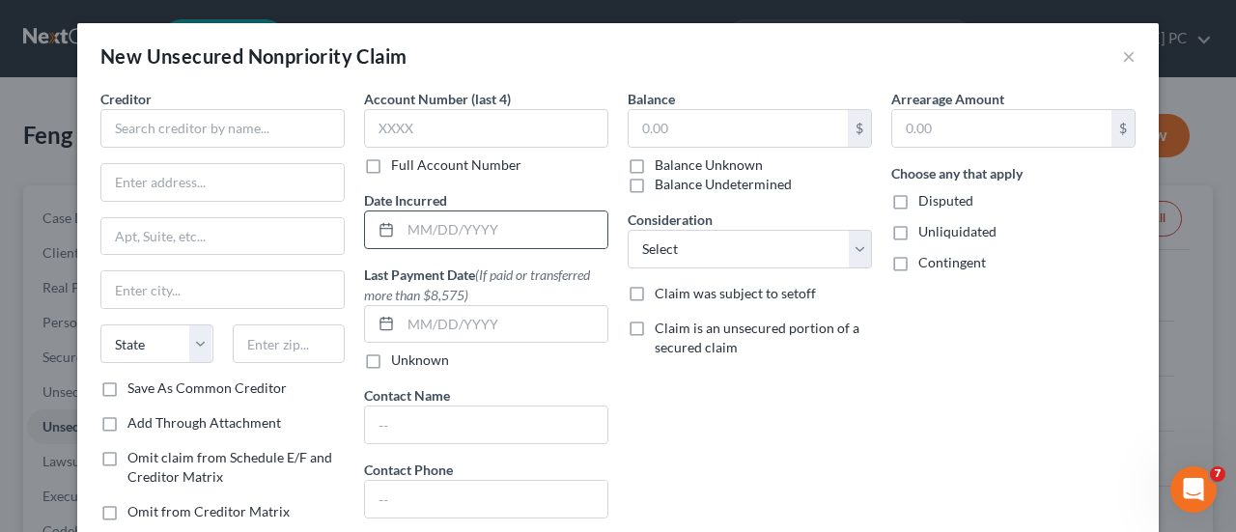
type input "0.00"
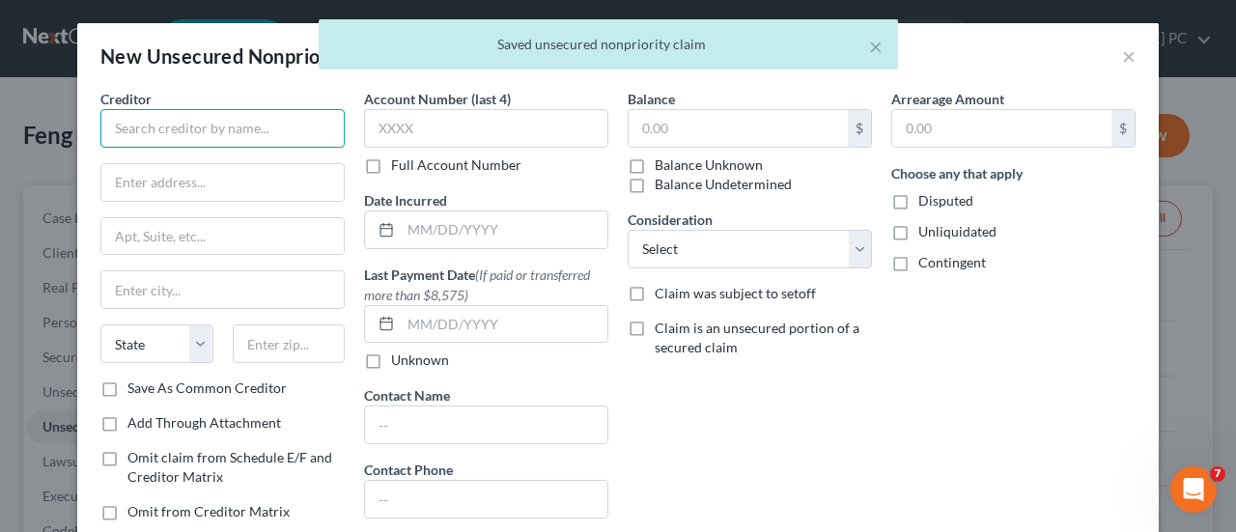
click at [179, 125] on input "text" at bounding box center [222, 128] width 244 height 39
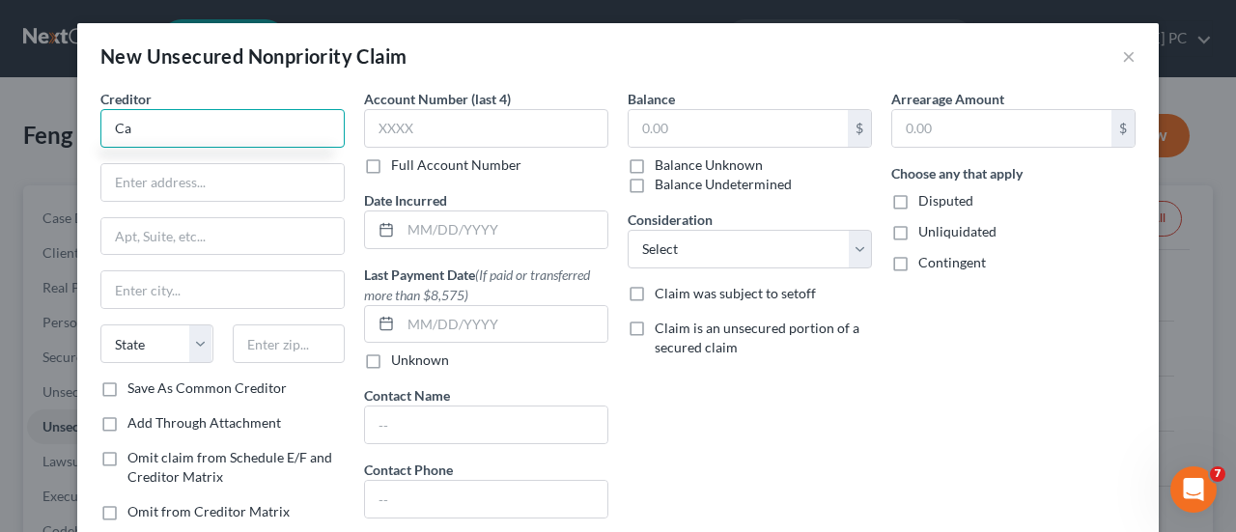
type input "C"
type input "Lin, Candy"
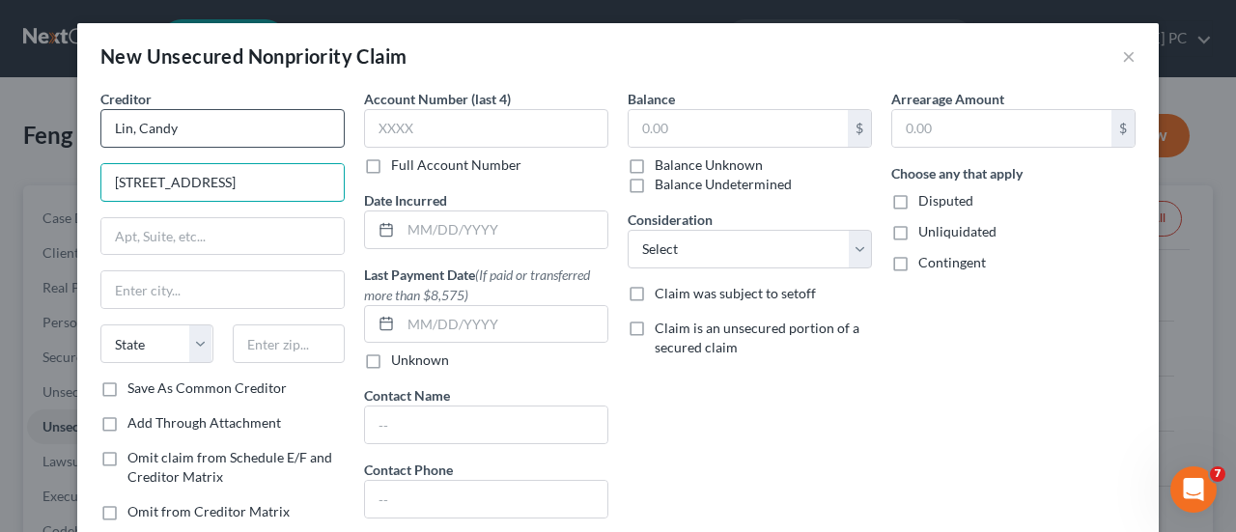
type input "[STREET_ADDRESS]"
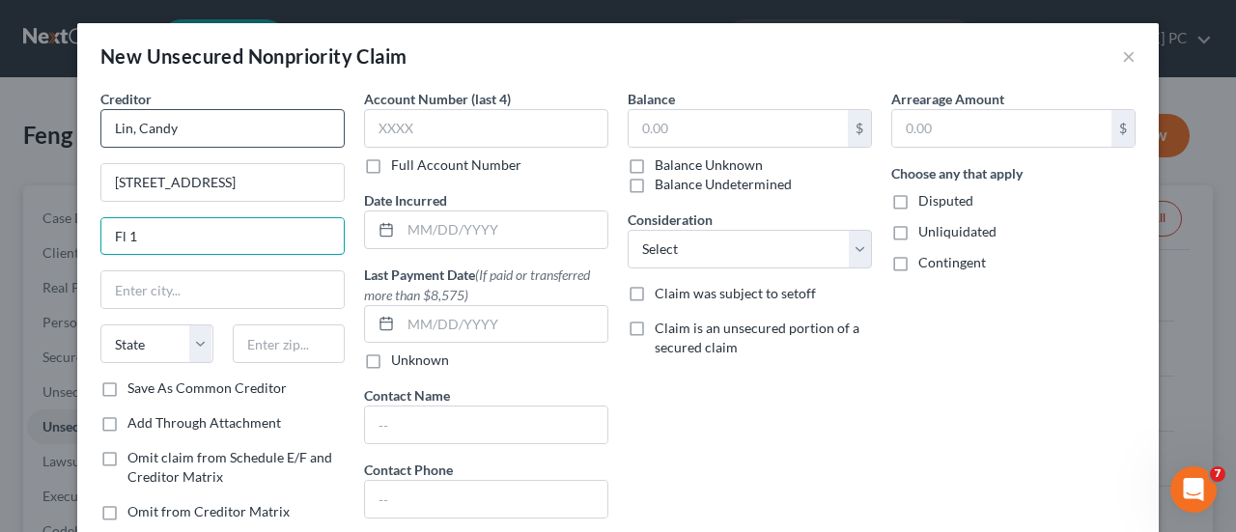
type input "Fl 1"
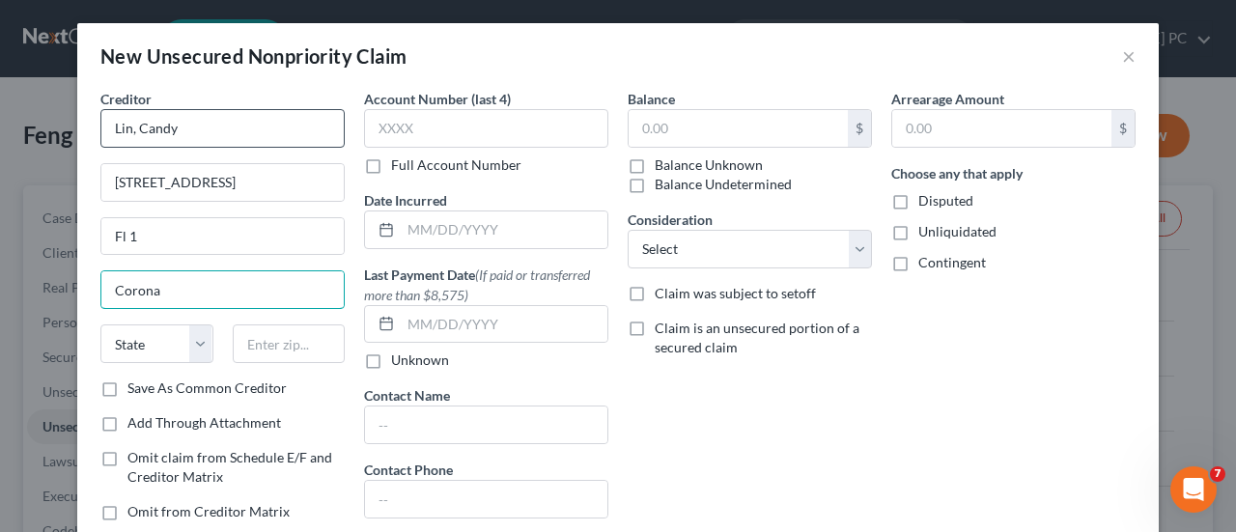
type input "Corona"
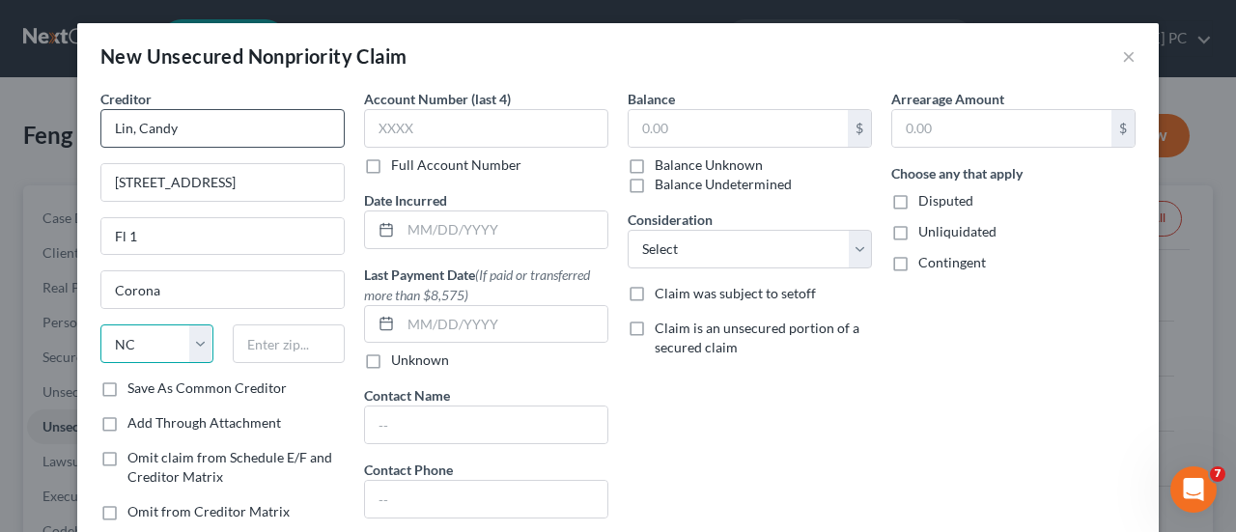
select select "35"
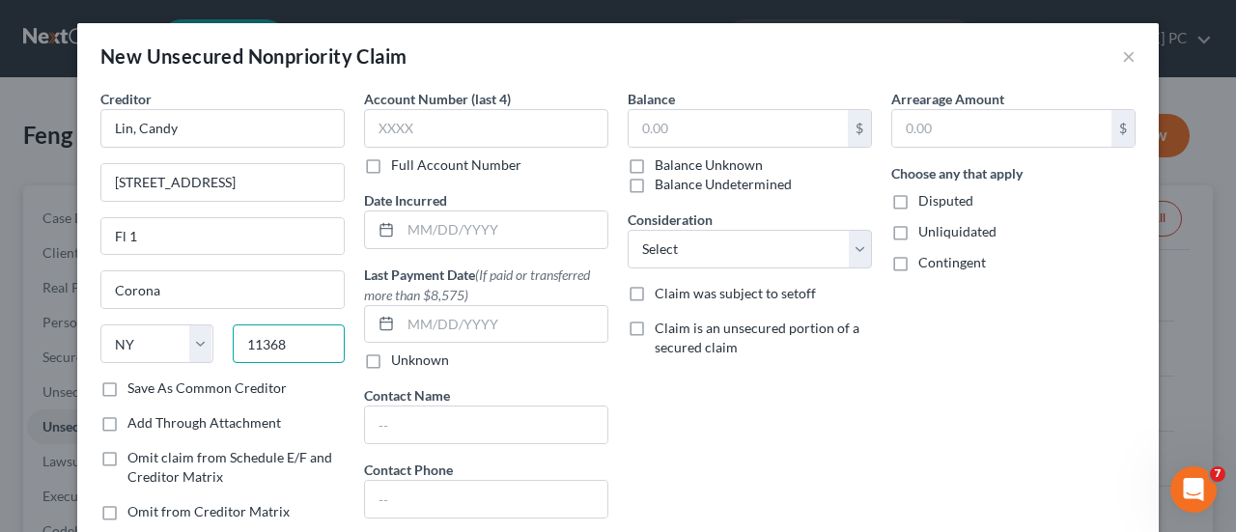
type input "11368"
click at [919, 200] on label "Disputed" at bounding box center [946, 200] width 55 height 19
click at [926, 200] on input "Disputed" at bounding box center [932, 197] width 13 height 13
checkbox input "true"
click at [919, 241] on label "Unliquidated" at bounding box center [958, 231] width 78 height 19
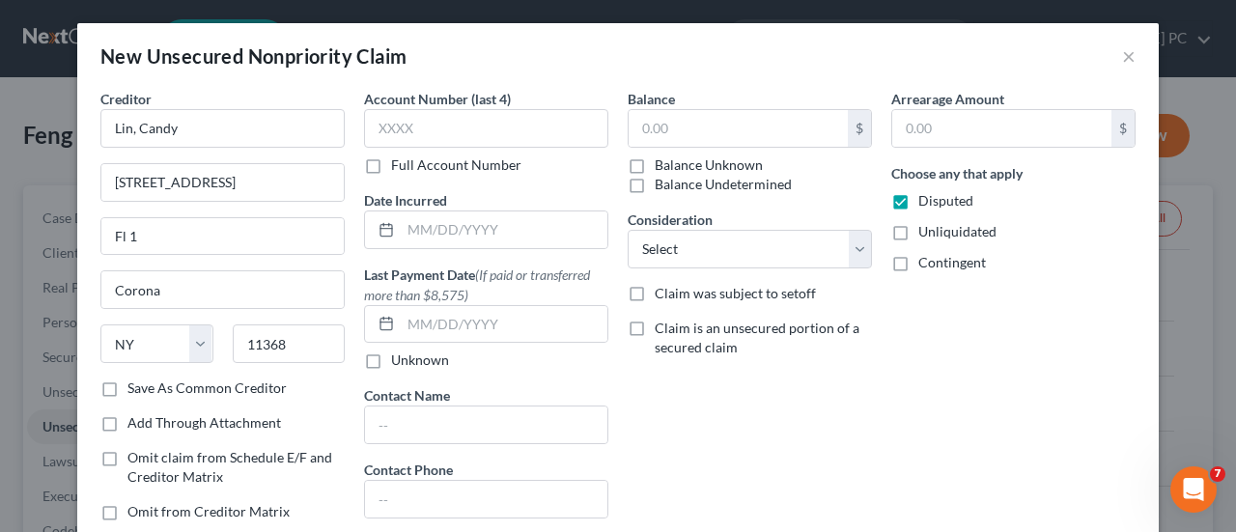
click at [926, 235] on input "Unliquidated" at bounding box center [932, 228] width 13 height 13
checkbox input "true"
click at [919, 267] on label "Contingent" at bounding box center [953, 262] width 68 height 19
click at [926, 266] on input "Contingent" at bounding box center [932, 259] width 13 height 13
checkbox input "true"
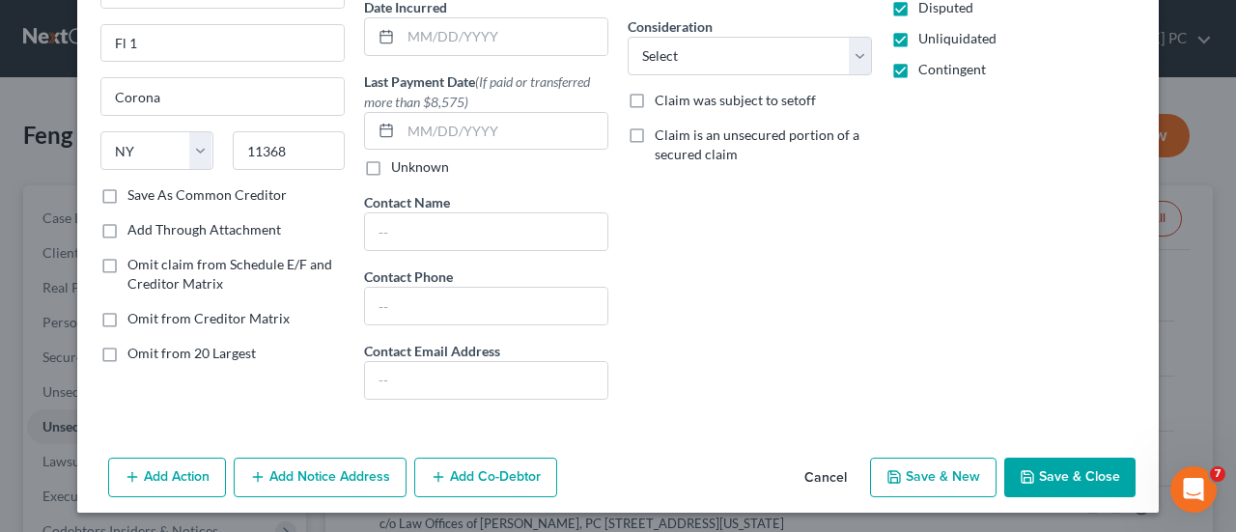
click at [947, 461] on button "Save & New" at bounding box center [933, 478] width 127 height 41
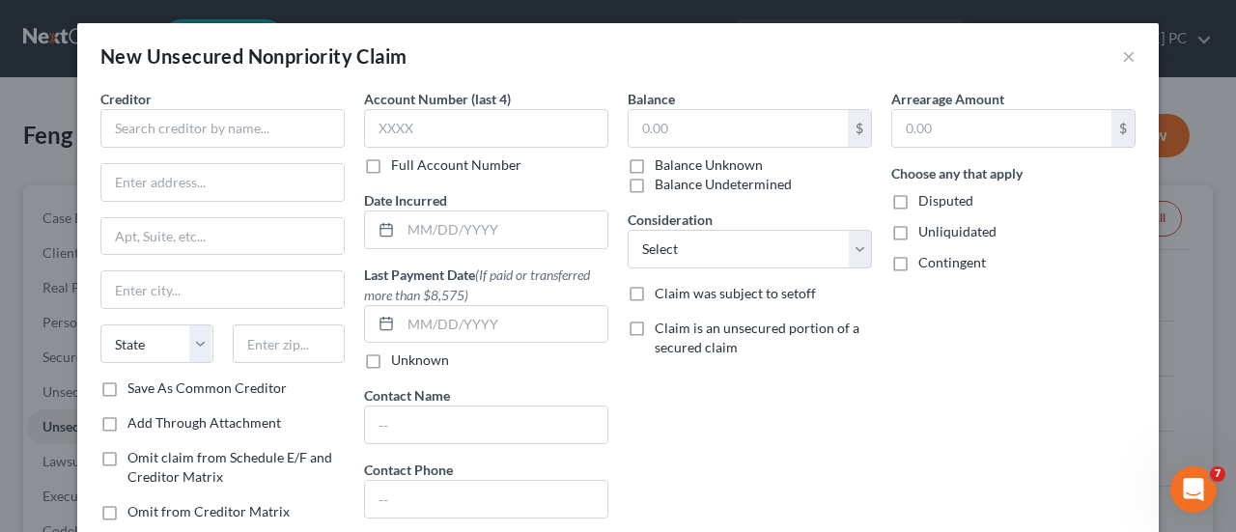
type input "0.00"
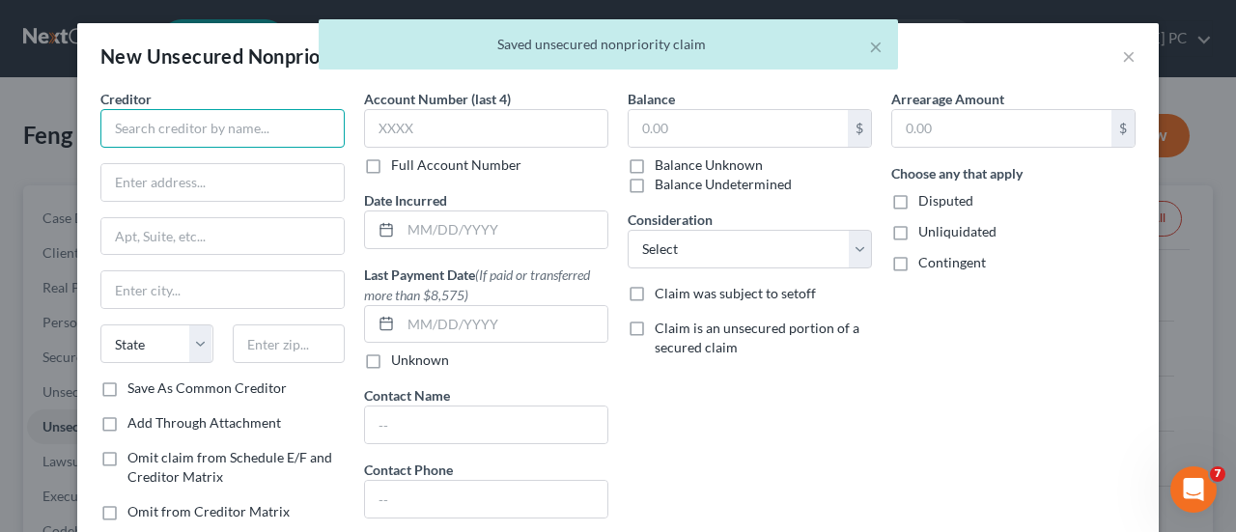
click at [257, 132] on input "text" at bounding box center [222, 128] width 244 height 39
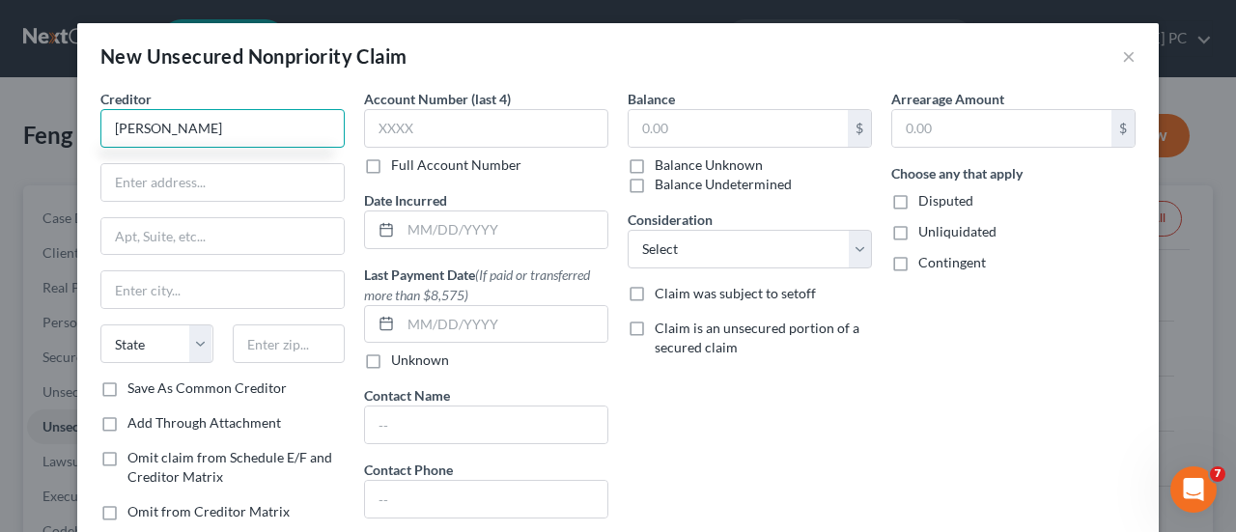
type input "[PERSON_NAME]"
type input "`"
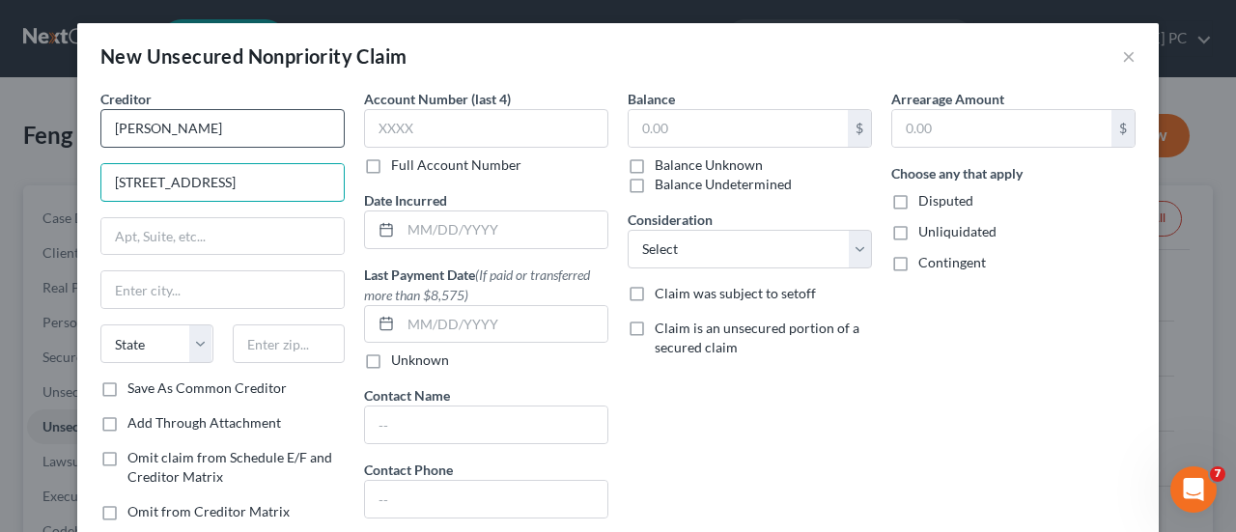
type input "[STREET_ADDRESS]"
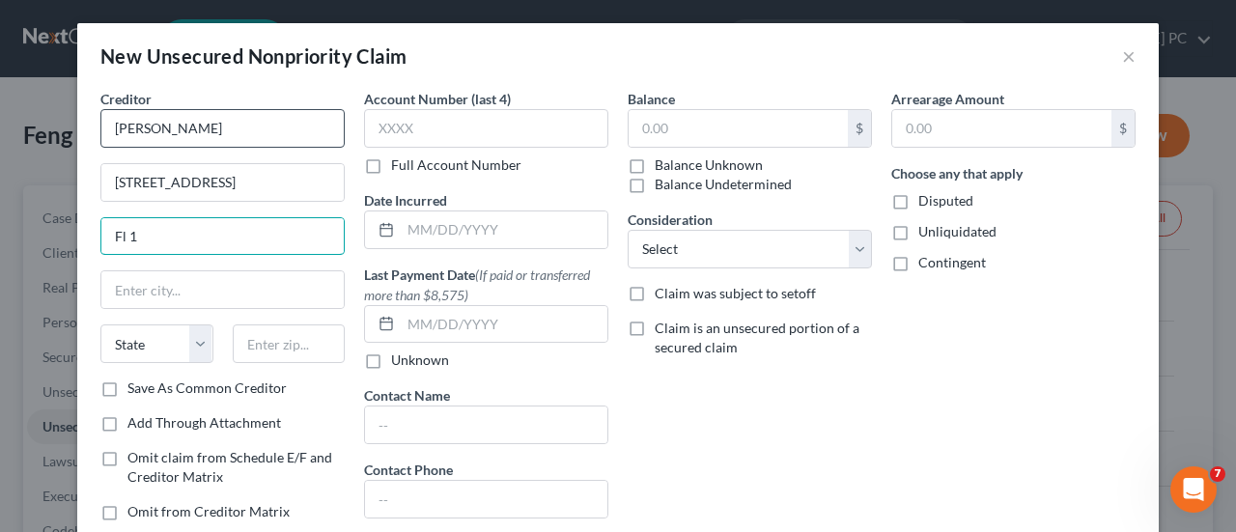
type input "Fl 1"
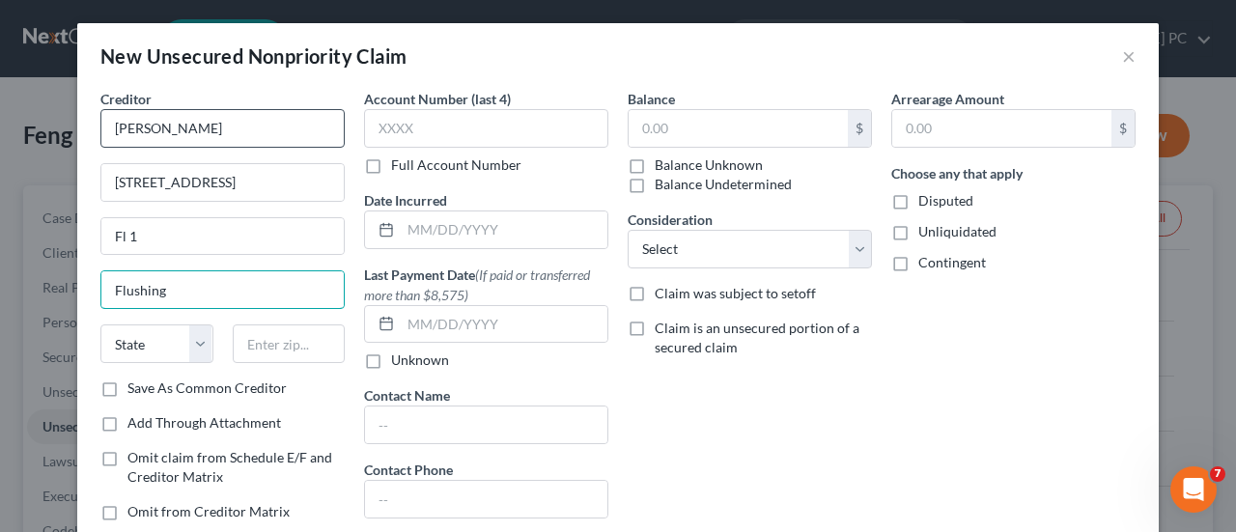
type input "Flushing"
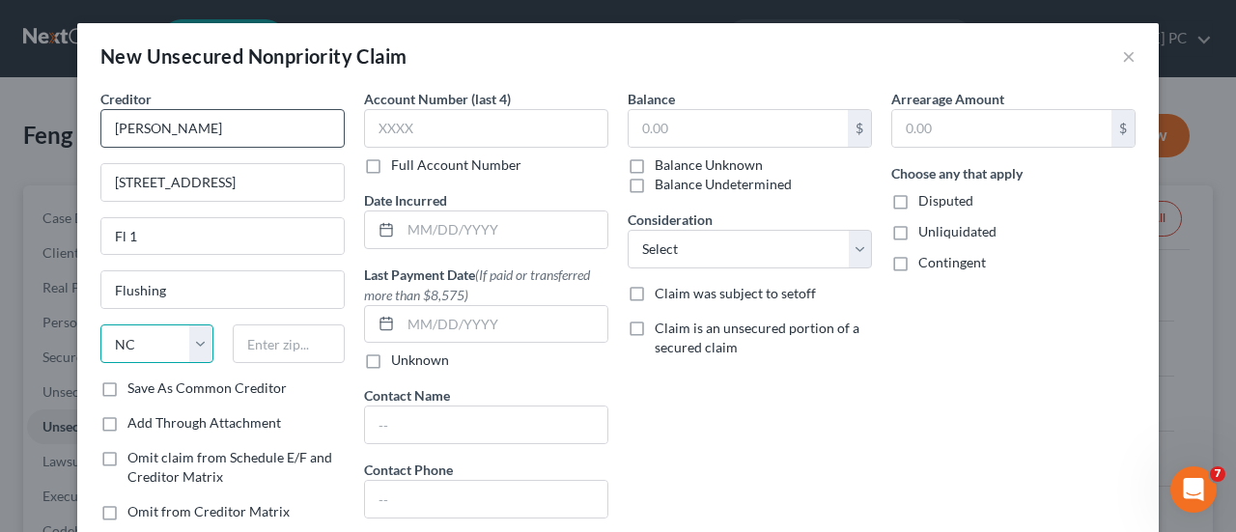
select select "35"
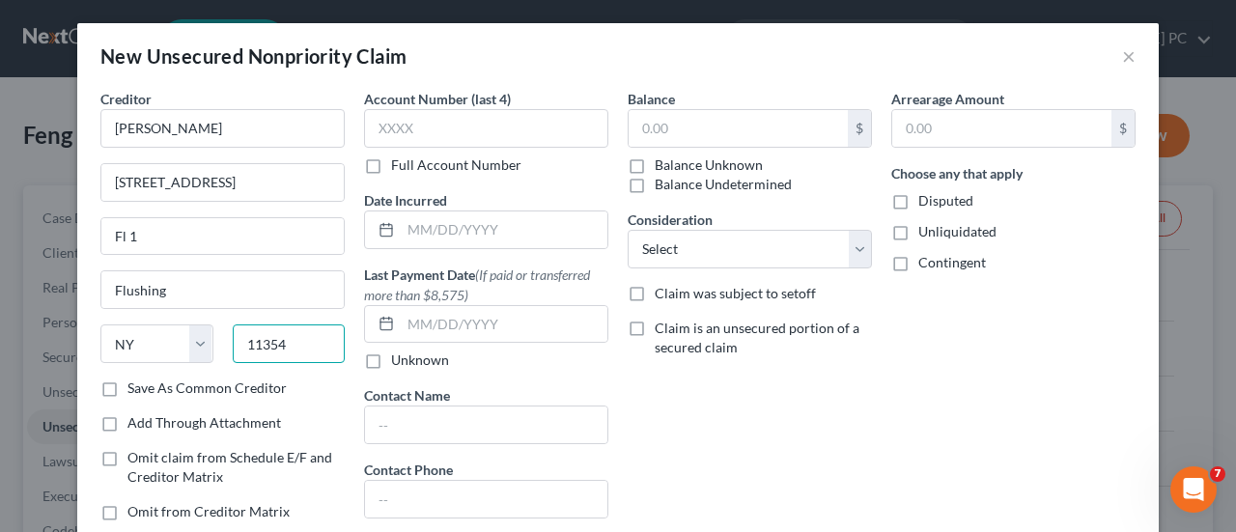
type input "11354"
drag, startPoint x: 899, startPoint y: 195, endPoint x: 899, endPoint y: 215, distance: 20.3
click at [919, 211] on label "Disputed" at bounding box center [946, 200] width 55 height 19
click at [926, 204] on input "Disputed" at bounding box center [932, 197] width 13 height 13
click at [919, 206] on label "Disputed" at bounding box center [946, 200] width 55 height 19
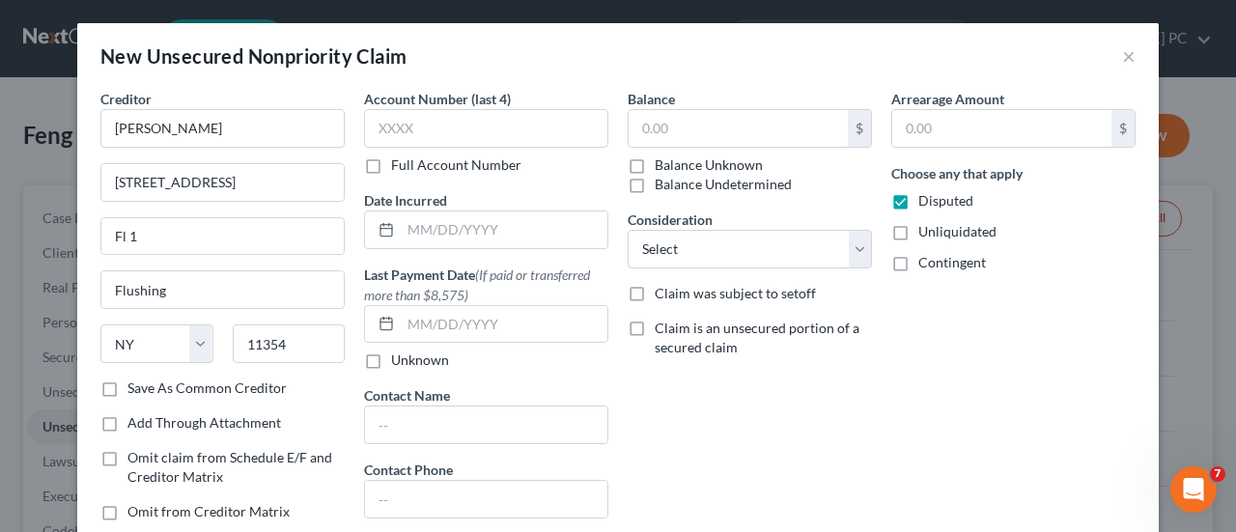
click at [926, 204] on input "Disputed" at bounding box center [932, 197] width 13 height 13
click at [919, 208] on label "Disputed" at bounding box center [946, 200] width 55 height 19
click at [926, 204] on input "Disputed" at bounding box center [932, 197] width 13 height 13
checkbox input "true"
click at [919, 231] on label "Unliquidated" at bounding box center [958, 231] width 78 height 19
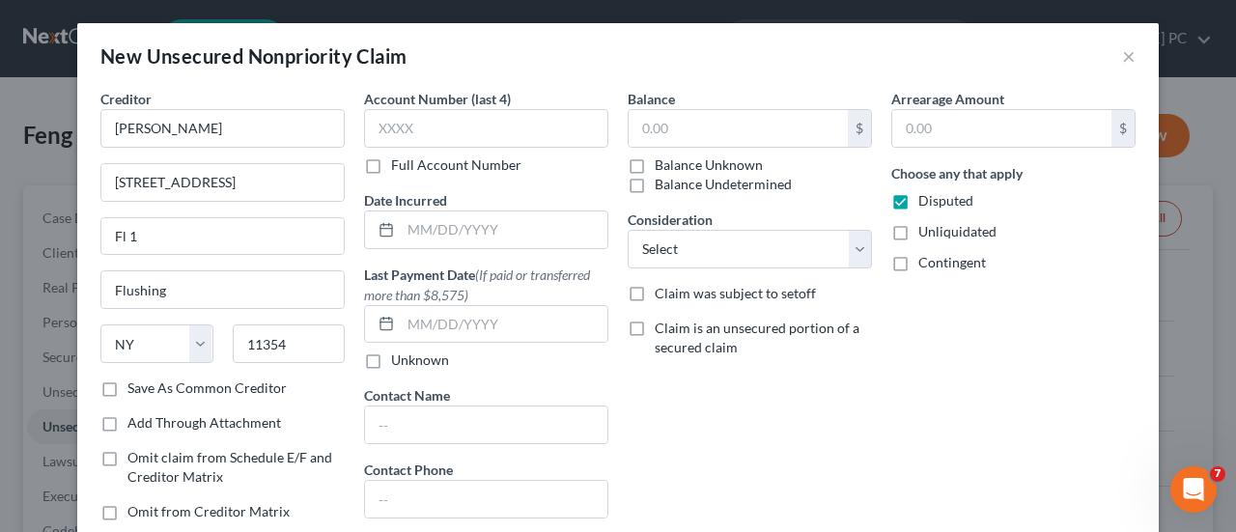
click at [926, 231] on input "Unliquidated" at bounding box center [932, 228] width 13 height 13
checkbox input "true"
click at [919, 270] on label "Contingent" at bounding box center [953, 262] width 68 height 19
click at [926, 266] on input "Contingent" at bounding box center [932, 259] width 13 height 13
checkbox input "true"
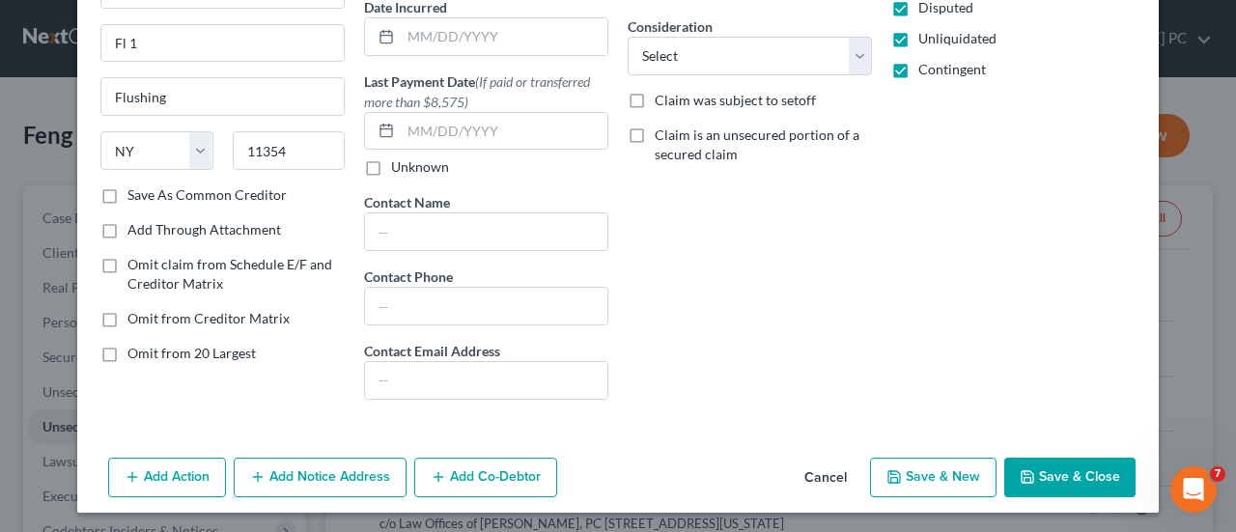
click at [875, 487] on button "Save & New" at bounding box center [933, 478] width 127 height 41
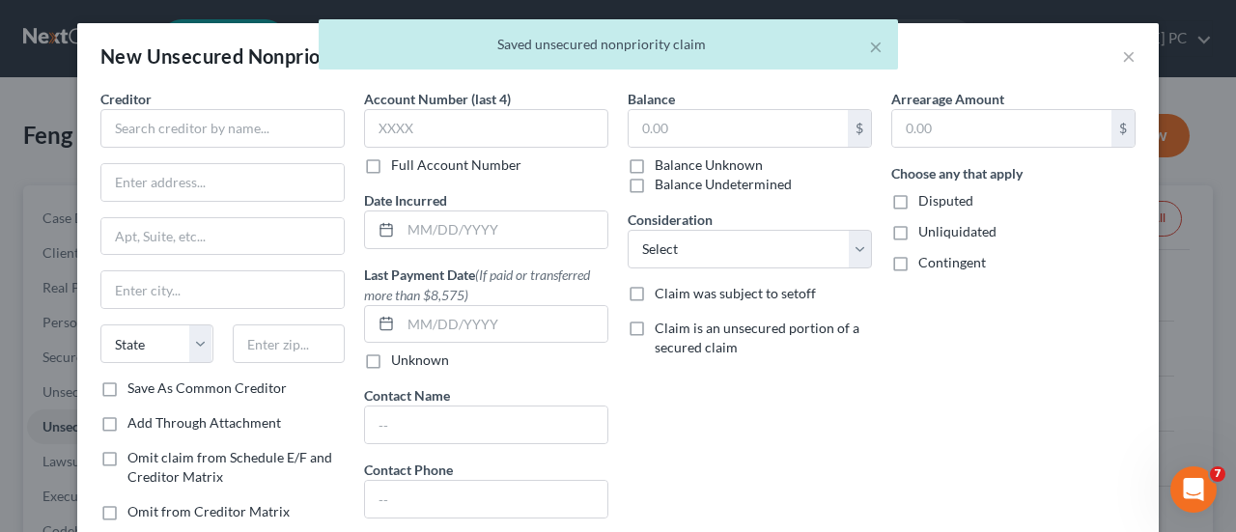
type input "0.00"
click at [255, 135] on input "text" at bounding box center [222, 128] width 244 height 39
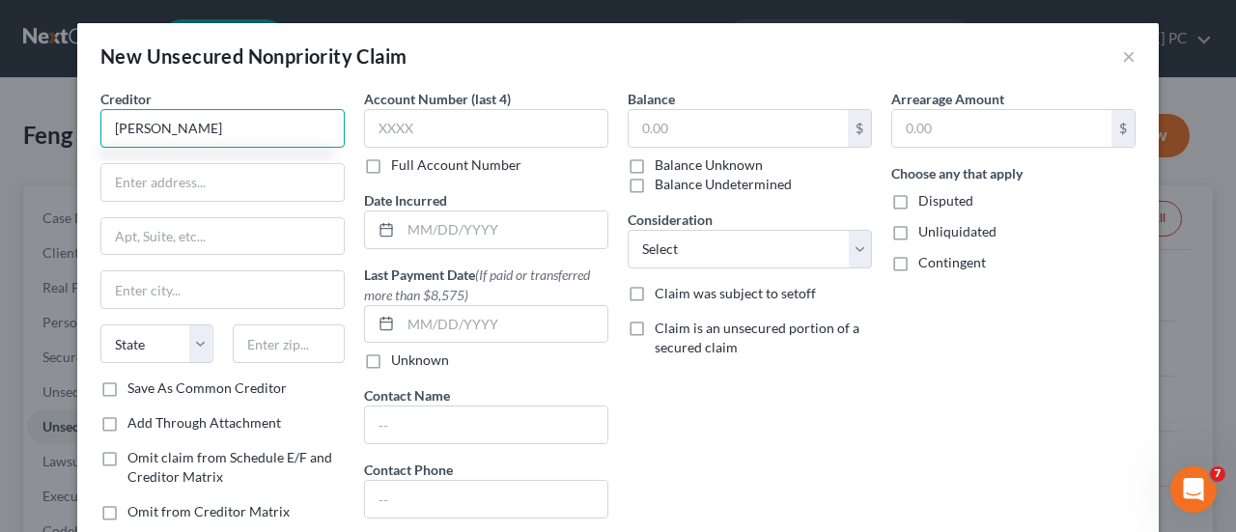
type input "[PERSON_NAME]"
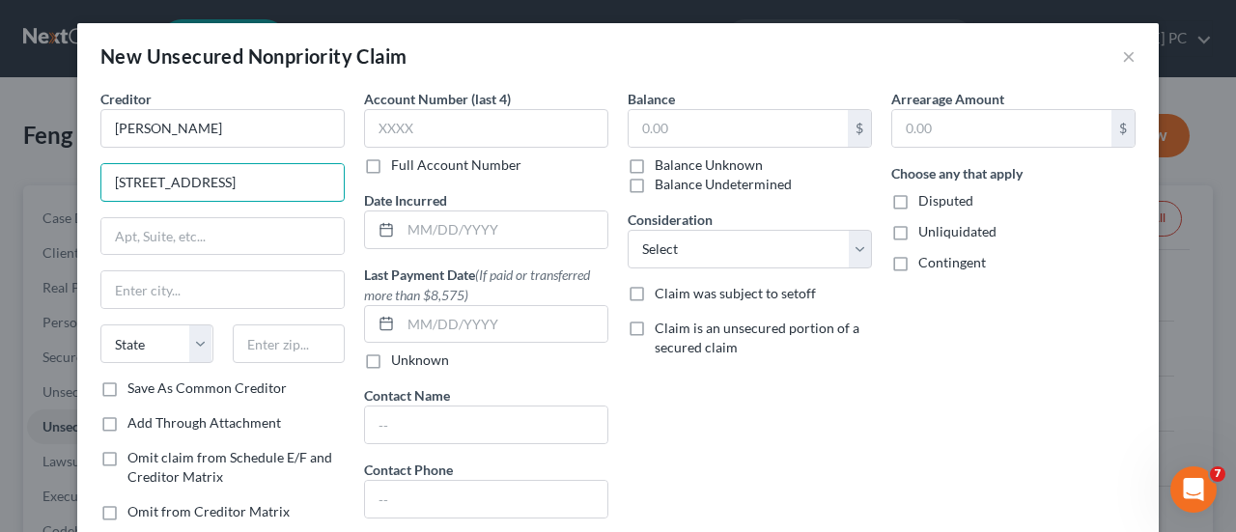
type input "[STREET_ADDRESS]"
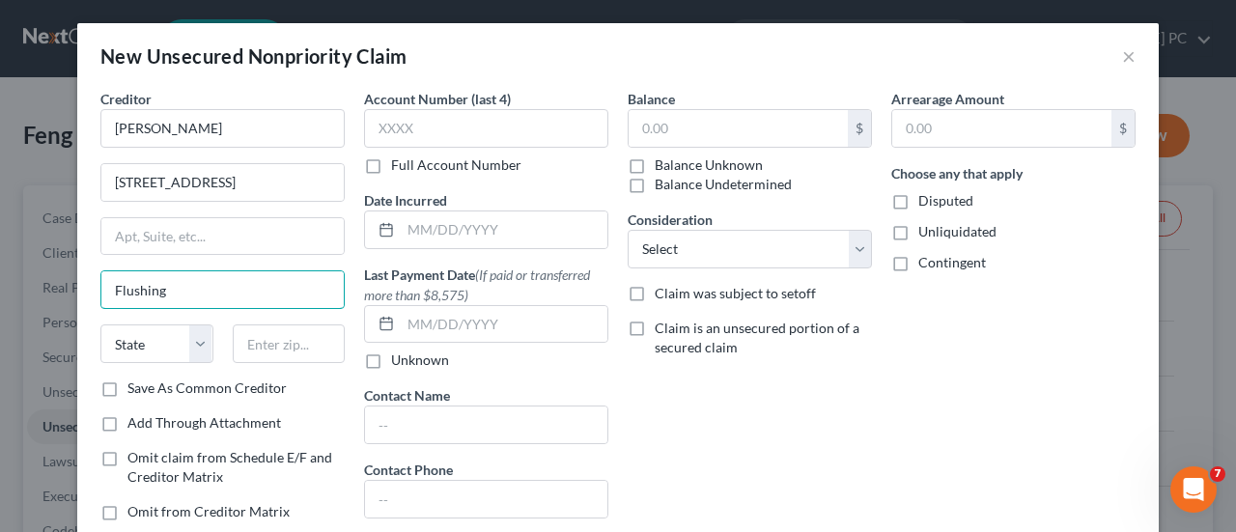
type input "Flushing"
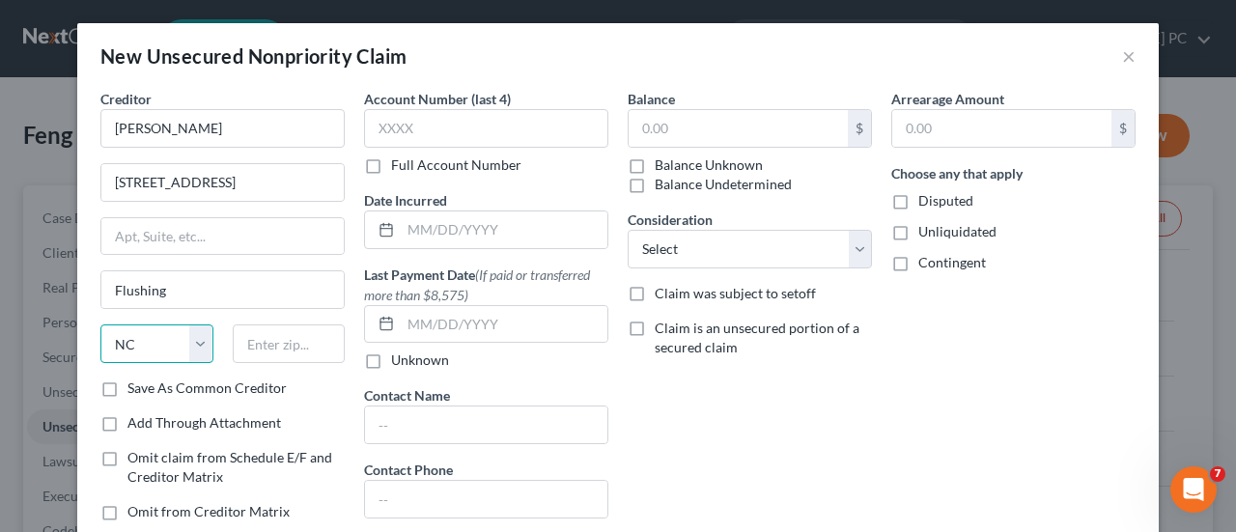
select select "35"
type input "11355"
click at [919, 200] on label "Disputed" at bounding box center [946, 200] width 55 height 19
click at [926, 200] on input "Disputed" at bounding box center [932, 197] width 13 height 13
checkbox input "true"
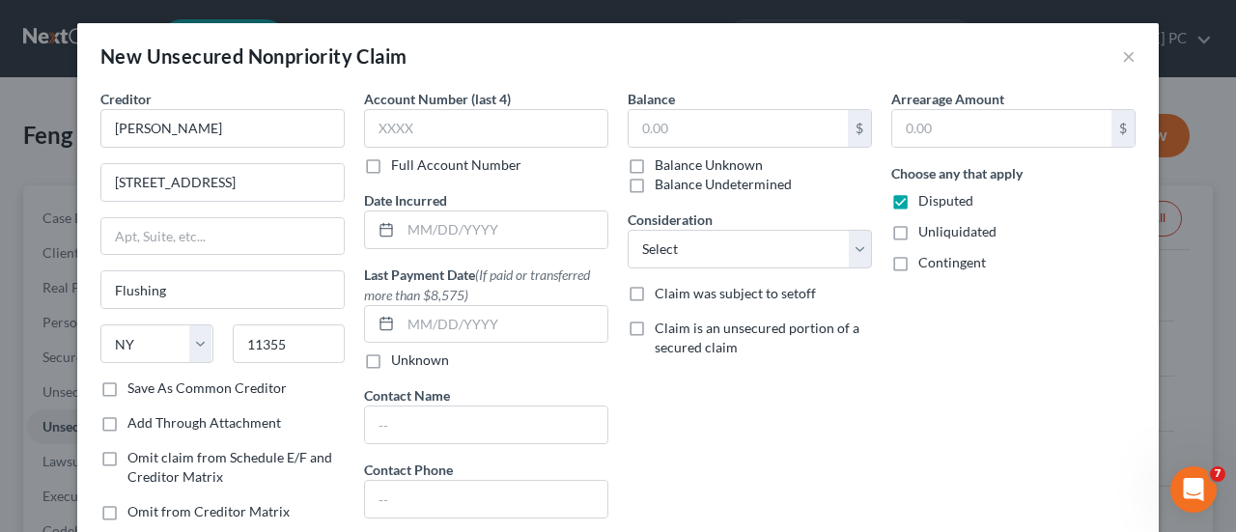
click at [919, 241] on label "Unliquidated" at bounding box center [958, 231] width 78 height 19
click at [926, 235] on input "Unliquidated" at bounding box center [932, 228] width 13 height 13
checkbox input "true"
click at [919, 272] on label "Contingent" at bounding box center [953, 262] width 68 height 19
click at [926, 266] on input "Contingent" at bounding box center [932, 259] width 13 height 13
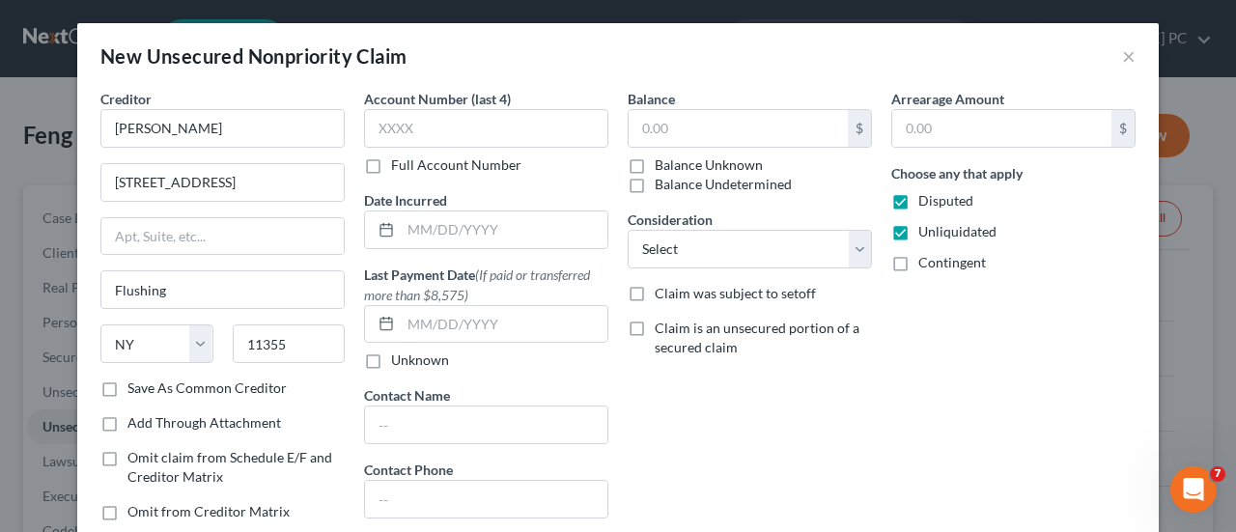
checkbox input "true"
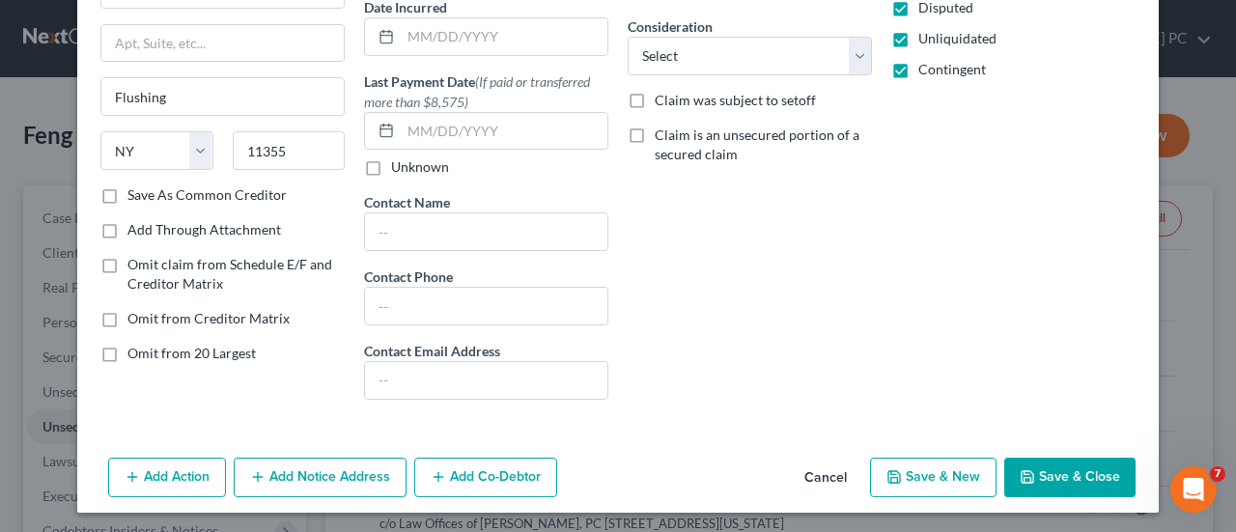
click at [937, 468] on button "Save & New" at bounding box center [933, 478] width 127 height 41
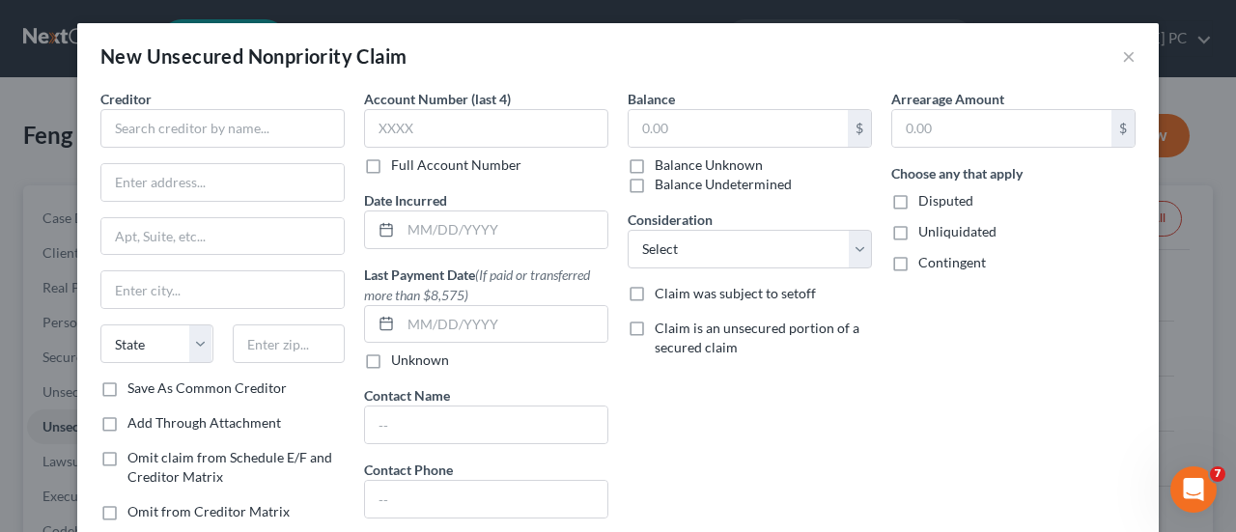
type input "0.00"
click at [937, 468] on div "Arrearage Amount $ Choose any that apply Disputed Unliquidated Contingent" at bounding box center [1014, 349] width 264 height 520
click at [243, 127] on input "text" at bounding box center [222, 128] width 244 height 39
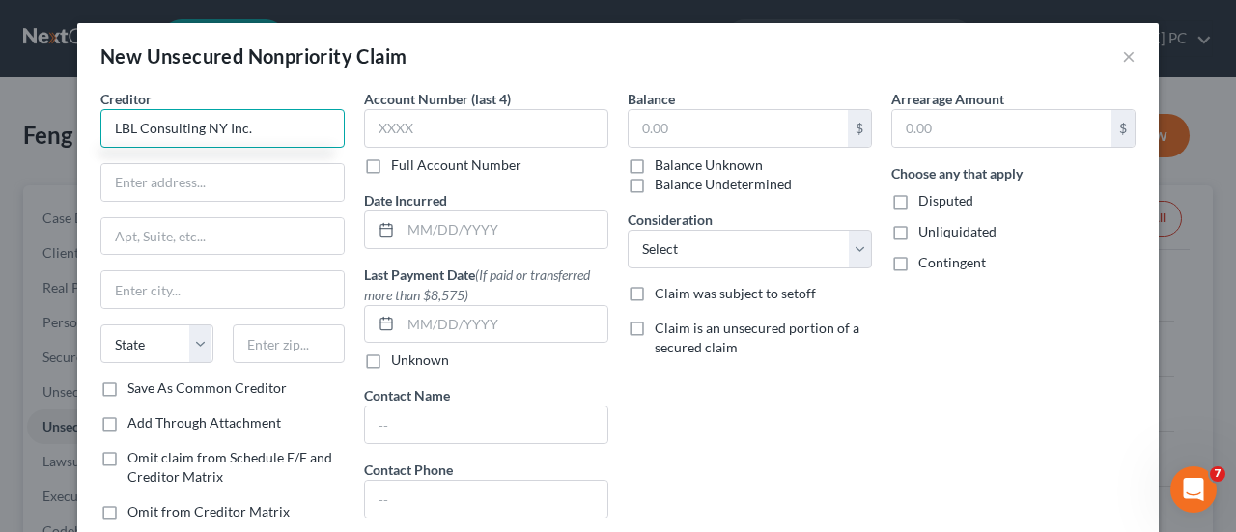
type input "LBL Consulting NY Inc."
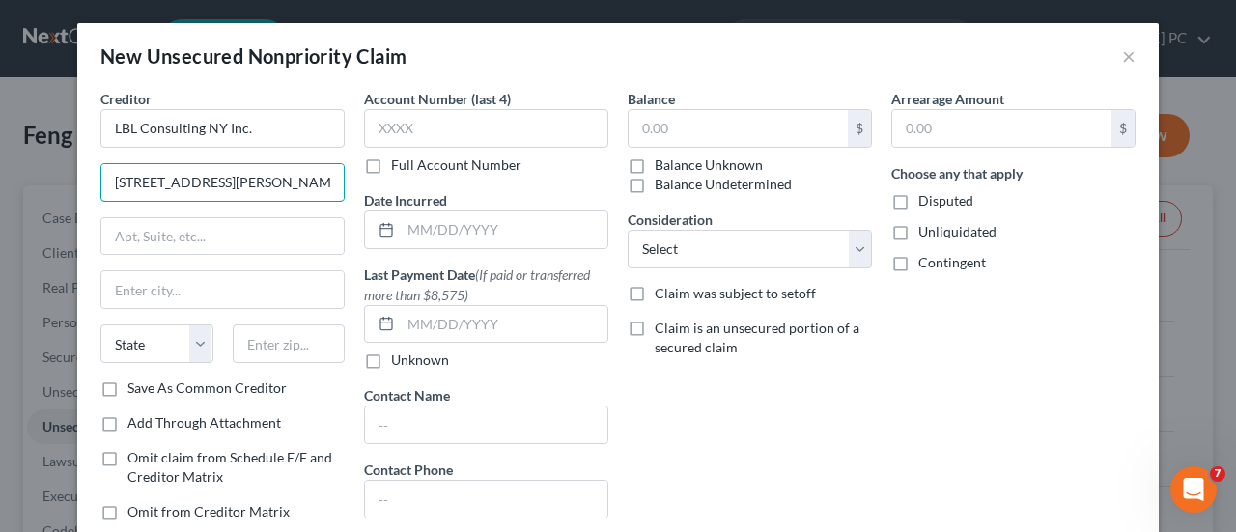
type input "[STREET_ADDRESS][PERSON_NAME]"
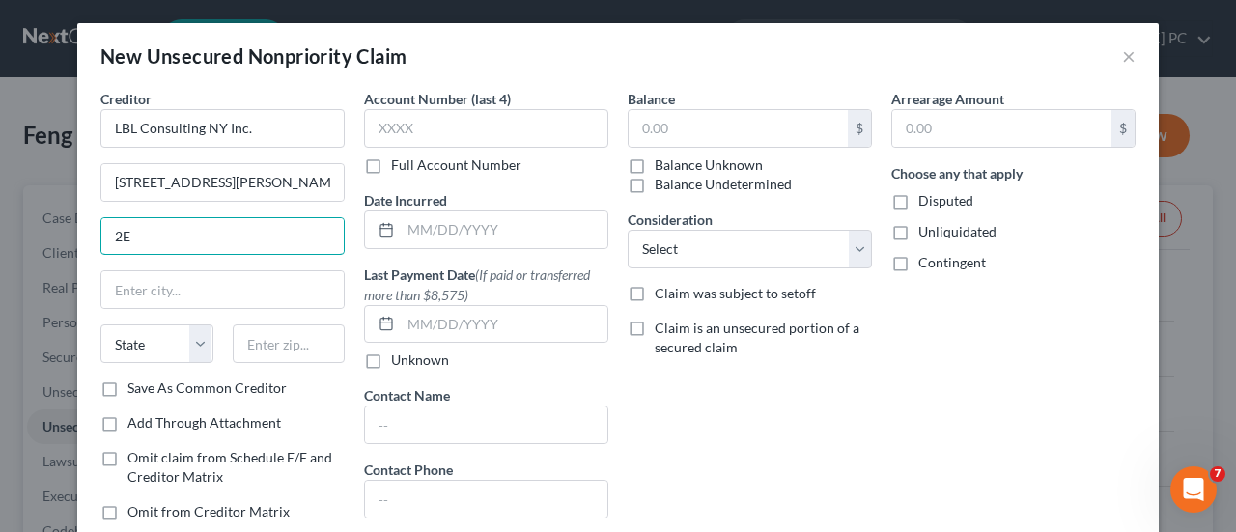
type input "2E"
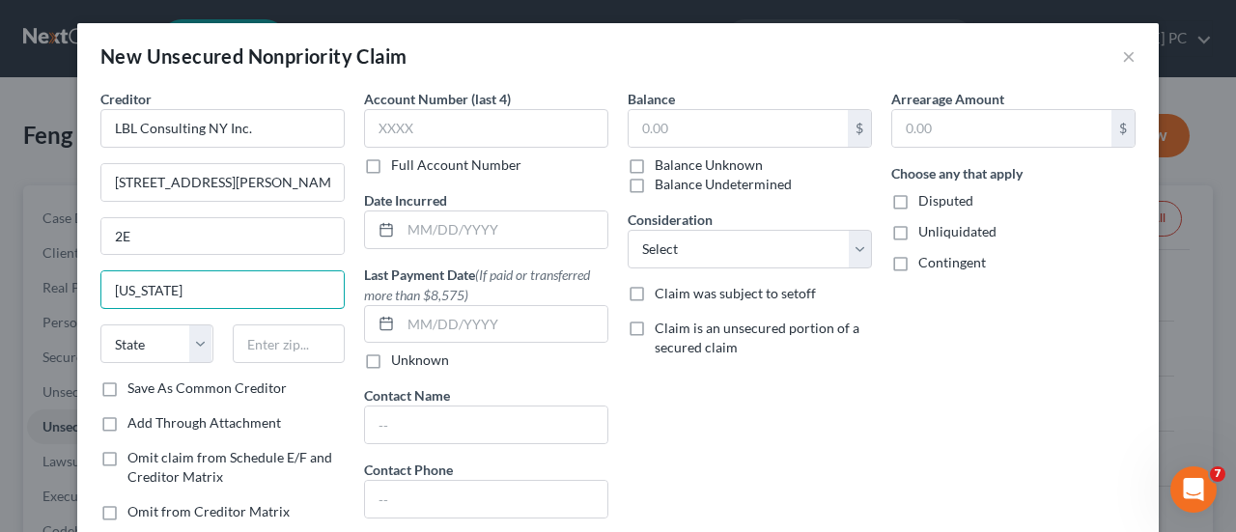
type input "[US_STATE]"
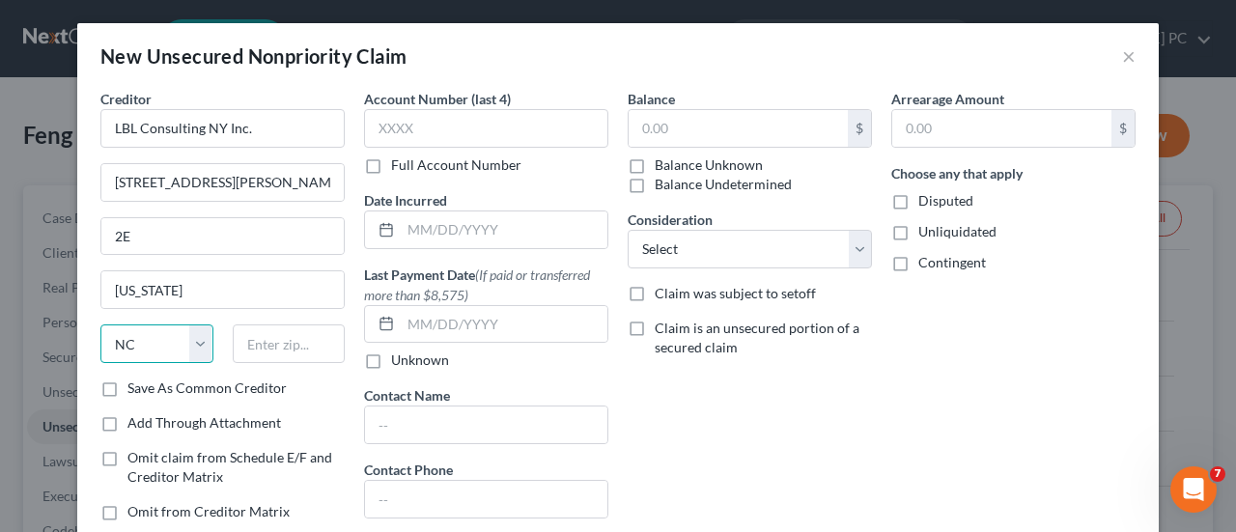
select select "35"
type input "11354"
type input "Flushing"
click at [238, 98] on div "Creditor * LBL Consulting NY Inc." at bounding box center [222, 118] width 244 height 59
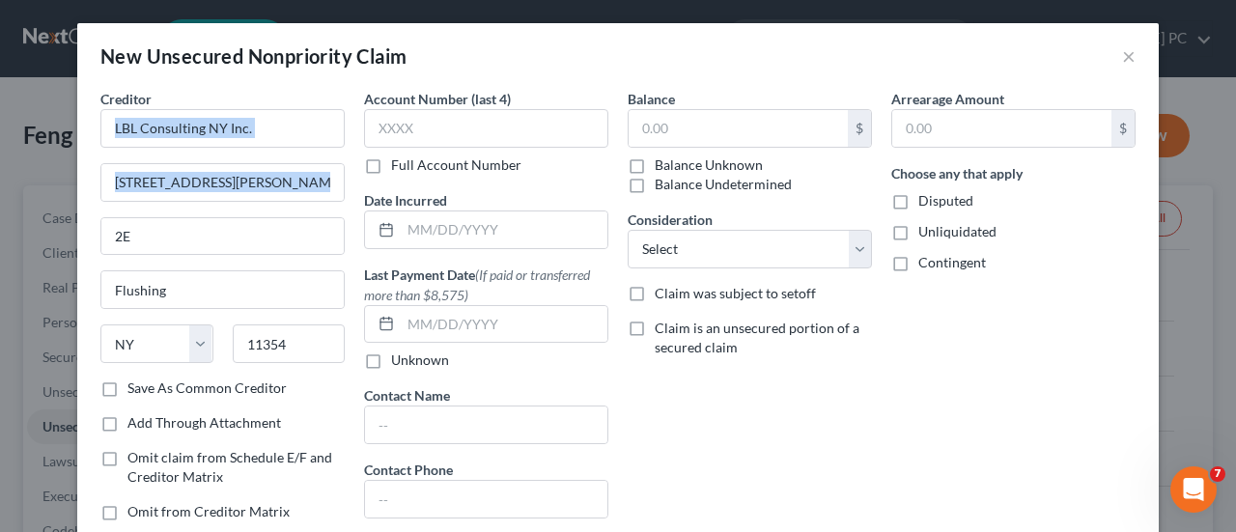
drag, startPoint x: 238, startPoint y: 98, endPoint x: 0, endPoint y: 202, distance: 259.5
click at [0, 202] on div "New Unsecured Nonpriority Claim × Creditor * LBL Consulting NY Inc. [STREET_ADD…" at bounding box center [618, 266] width 1236 height 532
click at [919, 198] on label "Disputed" at bounding box center [946, 200] width 55 height 19
click at [926, 198] on input "Disputed" at bounding box center [932, 197] width 13 height 13
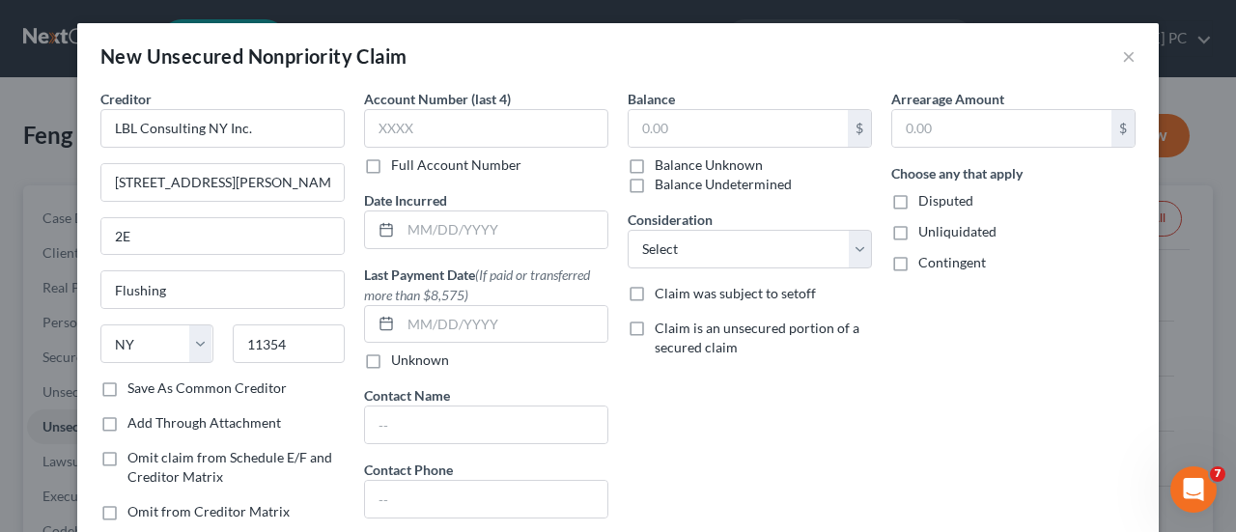
checkbox input "true"
click at [919, 238] on label "Unliquidated" at bounding box center [958, 231] width 78 height 19
click at [926, 235] on input "Unliquidated" at bounding box center [932, 228] width 13 height 13
checkbox input "true"
click at [919, 253] on label "Contingent" at bounding box center [953, 262] width 68 height 19
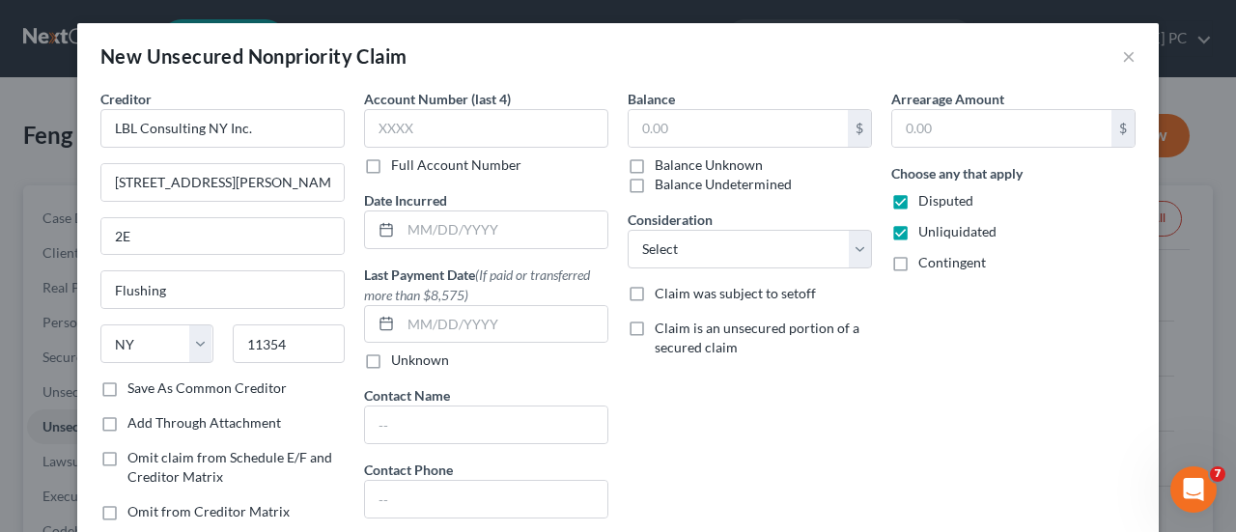
click at [926, 253] on input "Contingent" at bounding box center [932, 259] width 13 height 13
checkbox input "true"
click at [923, 127] on input "text" at bounding box center [1001, 128] width 219 height 37
type input "200,000"
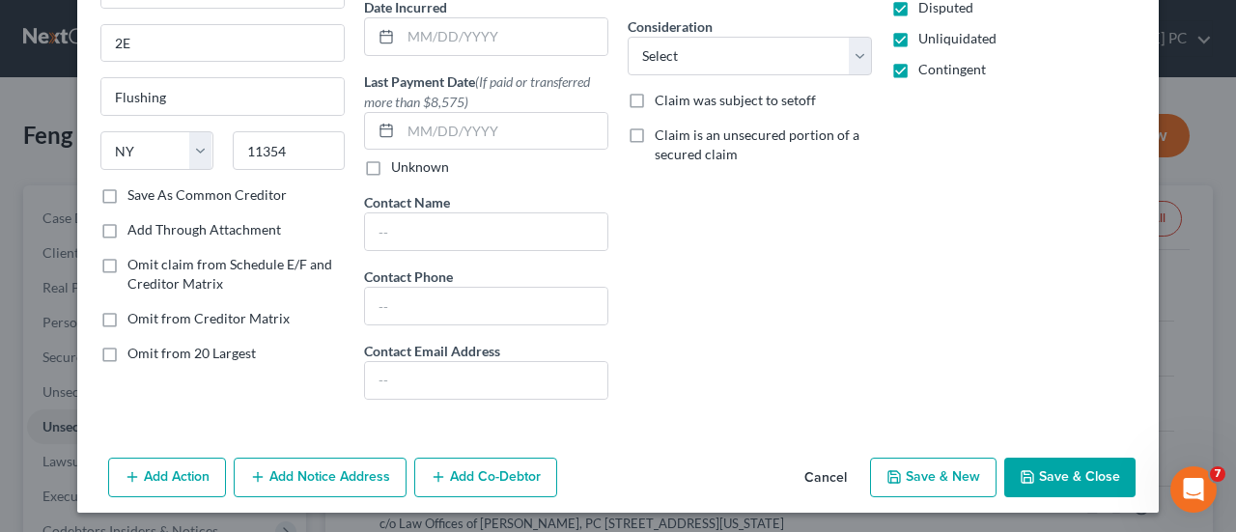
click at [945, 484] on button "Save & New" at bounding box center [933, 478] width 127 height 41
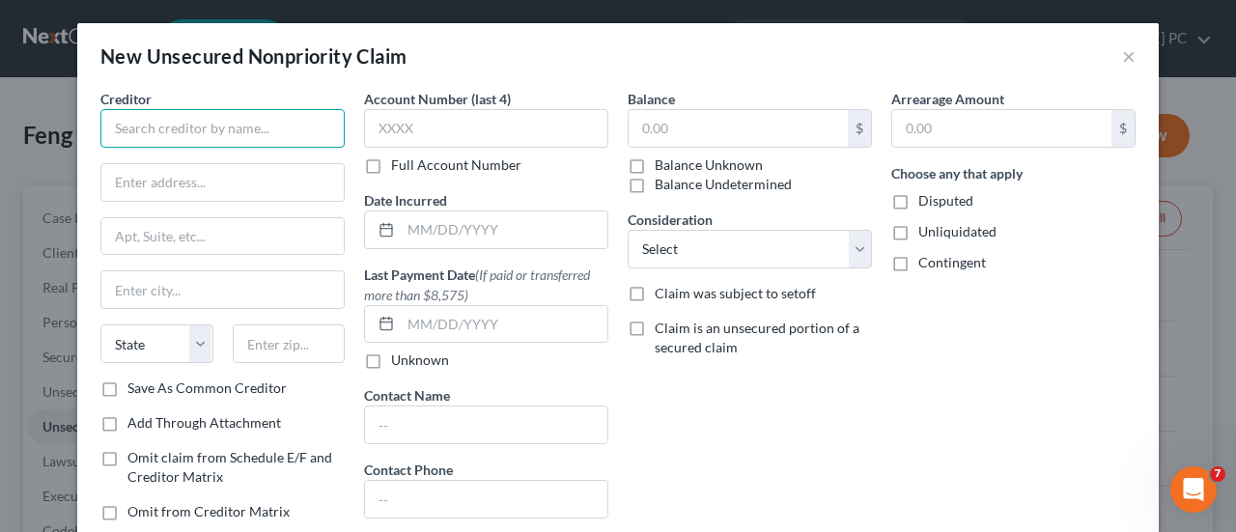
click at [229, 120] on input "text" at bounding box center [222, 128] width 244 height 39
type input "D"
type input "[[PERSON_NAME]]"
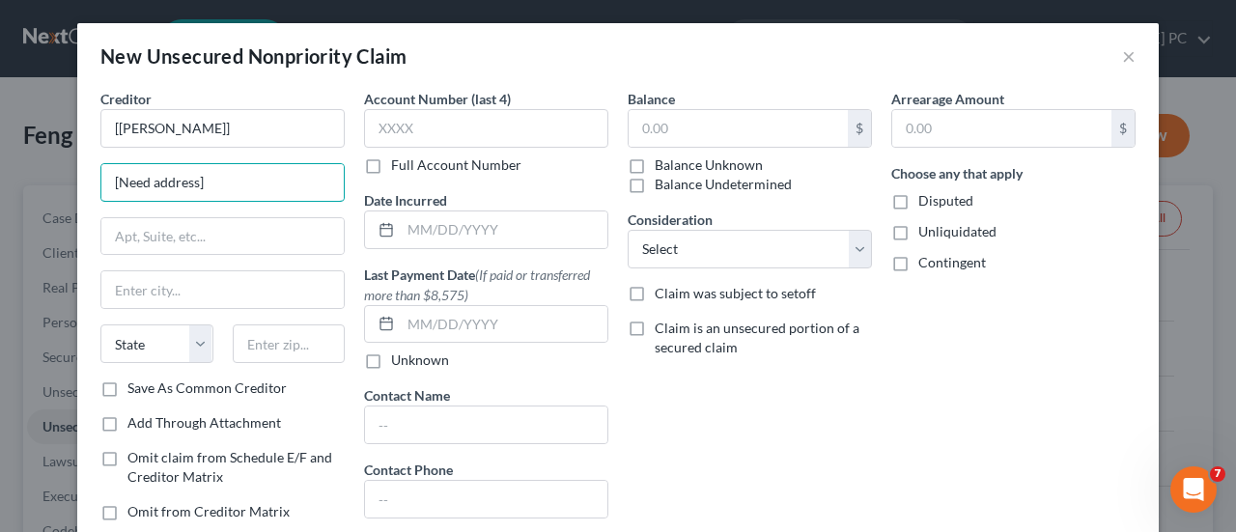
type input "[Need address]"
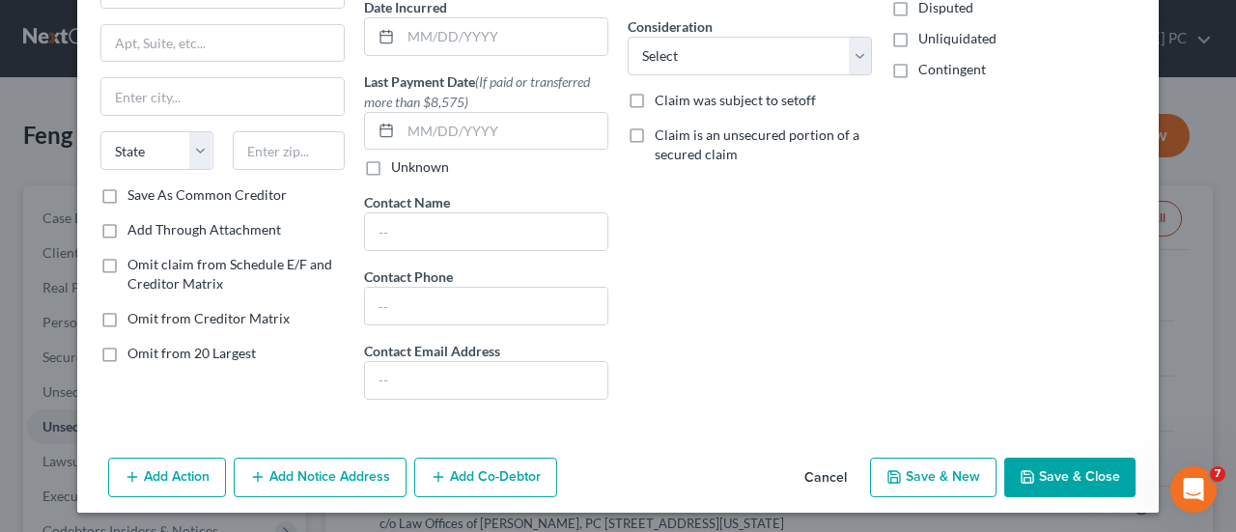
click at [936, 479] on button "Save & New" at bounding box center [933, 478] width 127 height 41
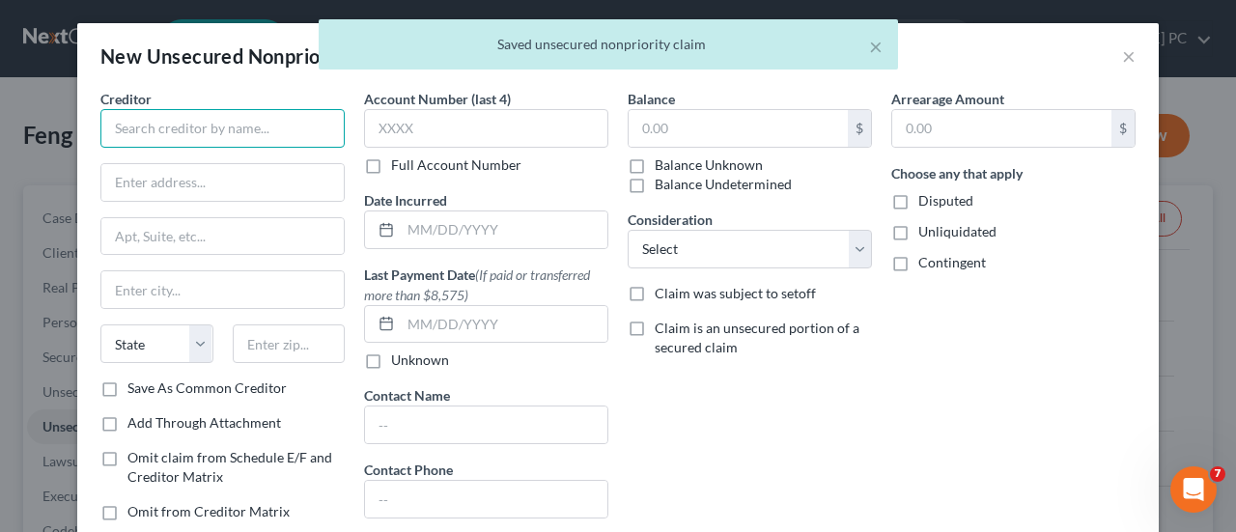
click at [237, 125] on input "text" at bounding box center [222, 128] width 244 height 39
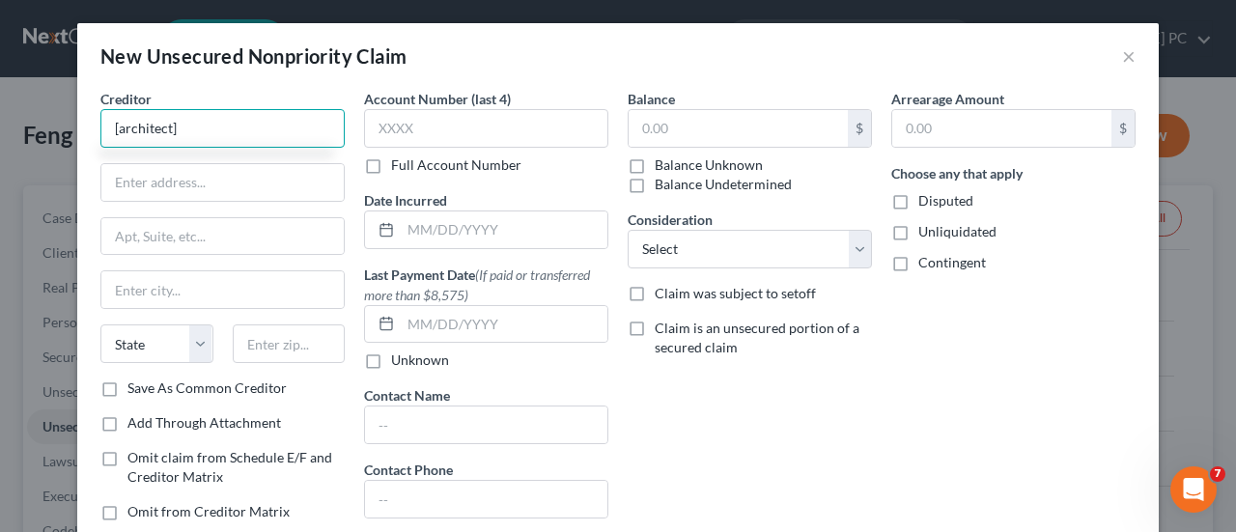
type input "[architect]"
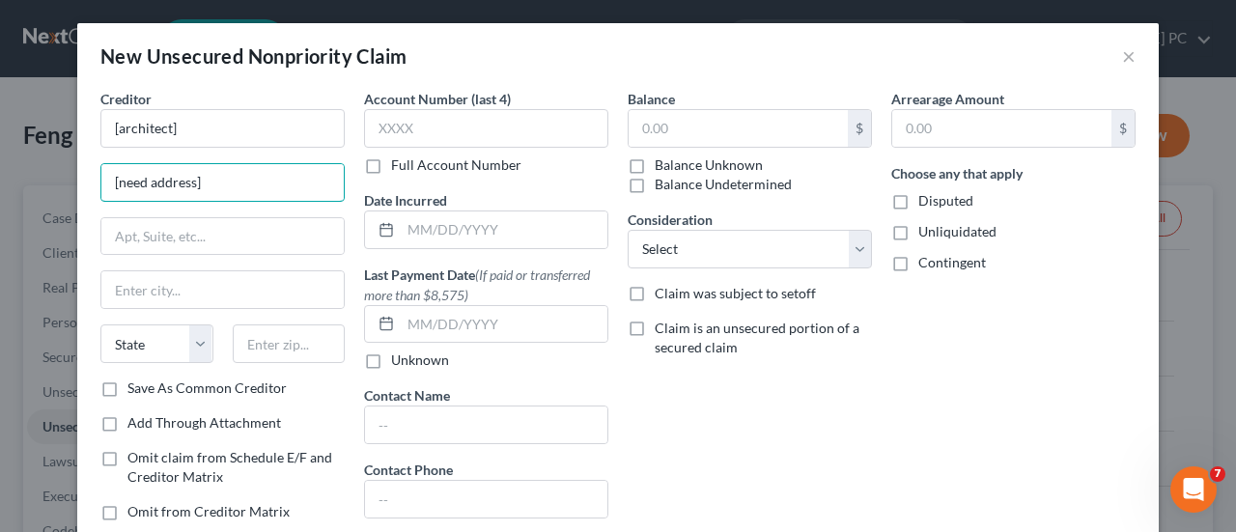
type input "[need address]"
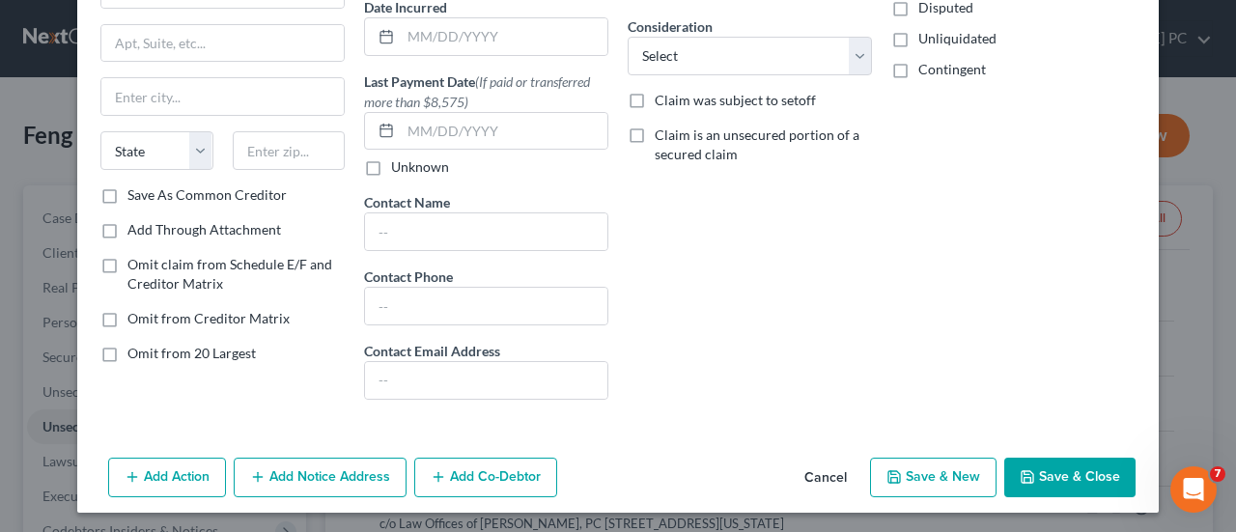
click at [1036, 484] on button "Save & Close" at bounding box center [1070, 478] width 131 height 41
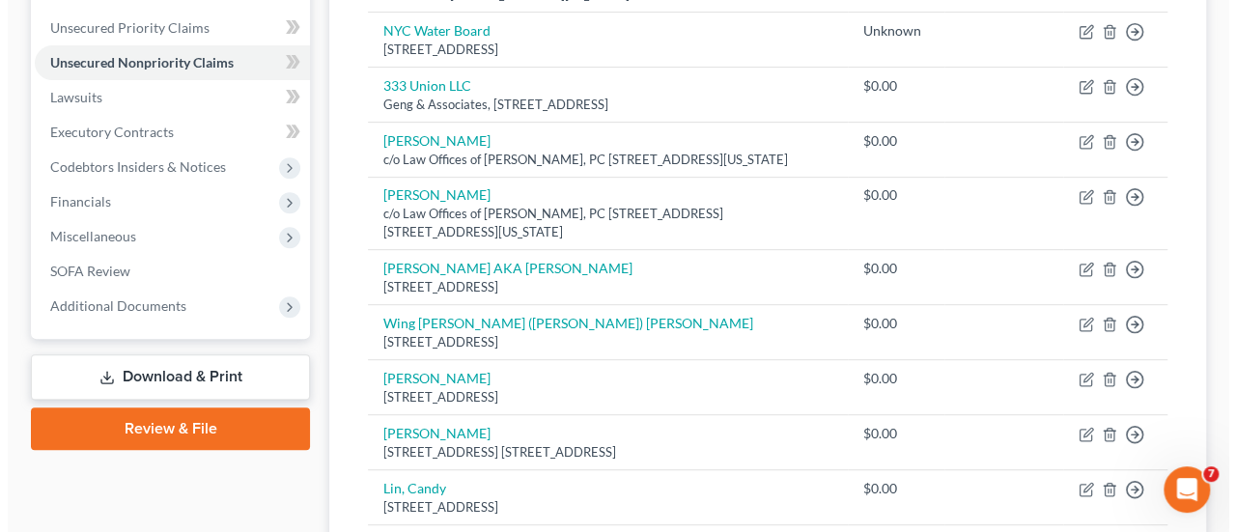
scroll to position [402, 0]
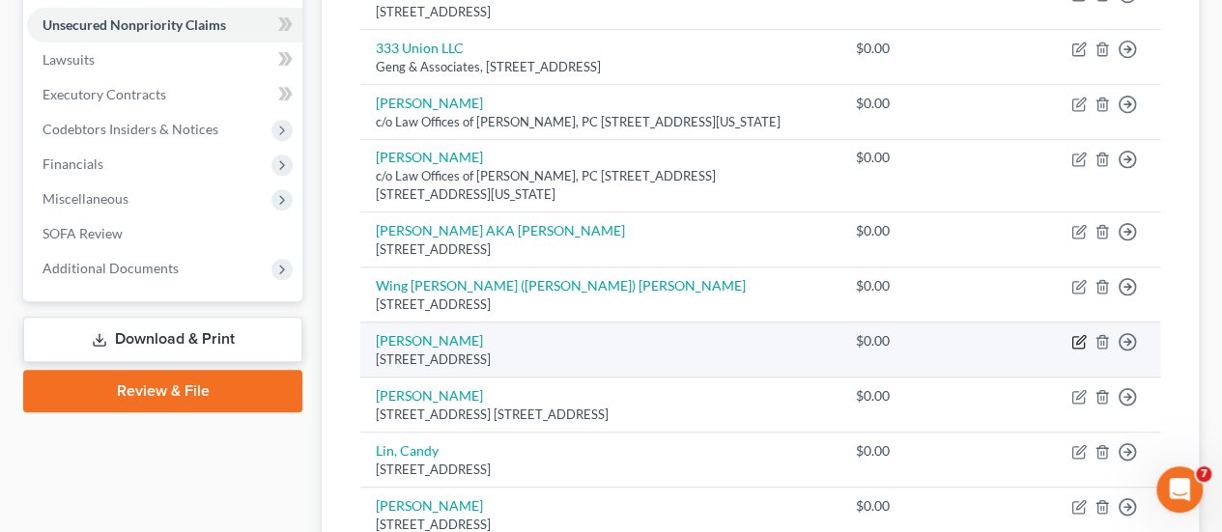
click at [1080, 350] on icon "button" at bounding box center [1078, 341] width 15 height 15
select select "35"
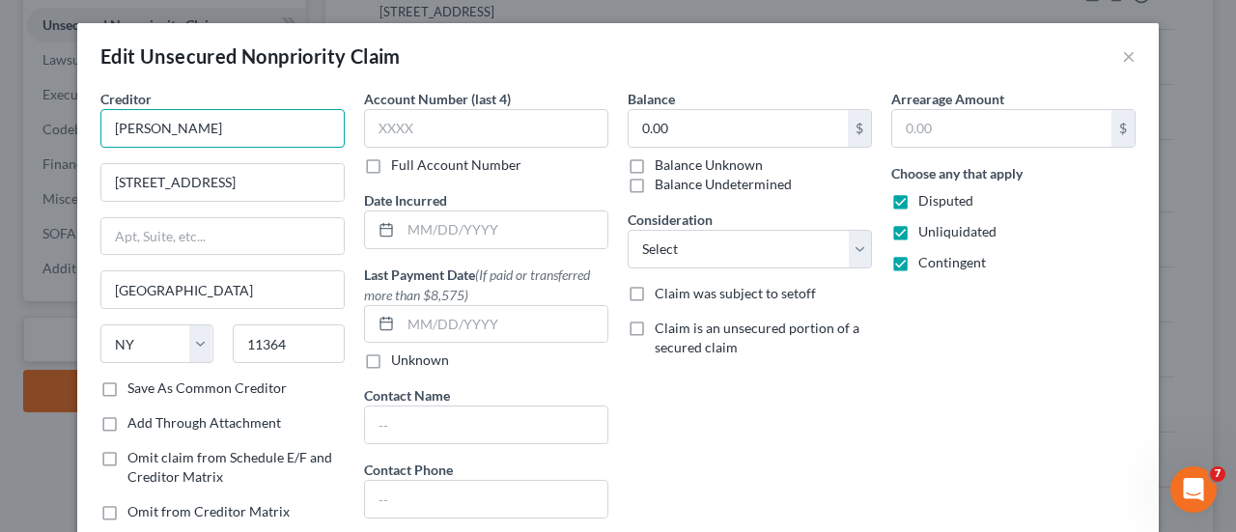
click at [215, 123] on input "[PERSON_NAME]" at bounding box center [222, 128] width 244 height 39
type input "[PERSON_NAME] [need dollar amount of claim]"
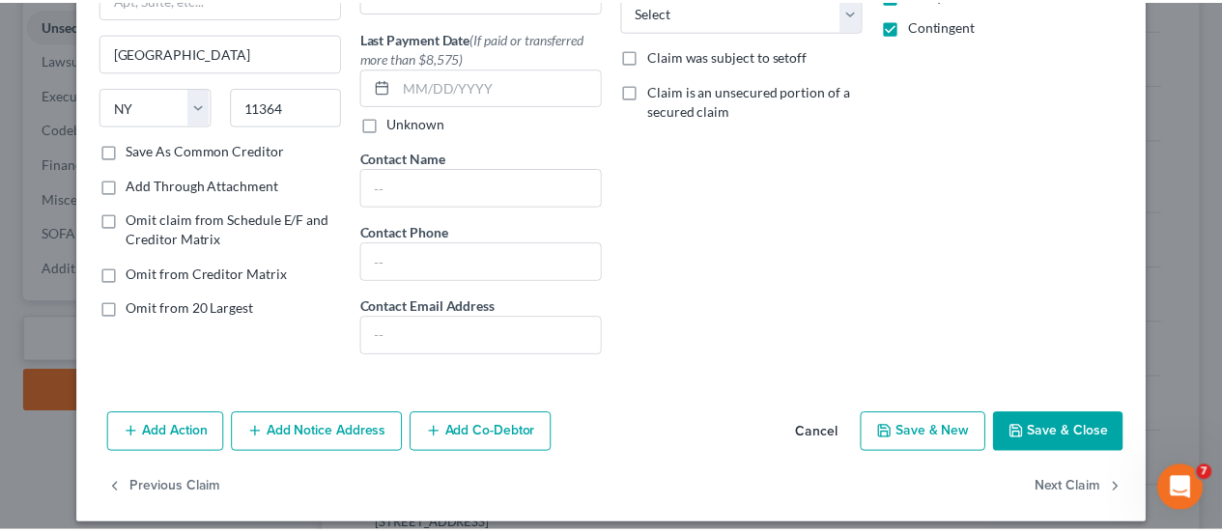
scroll to position [247, 0]
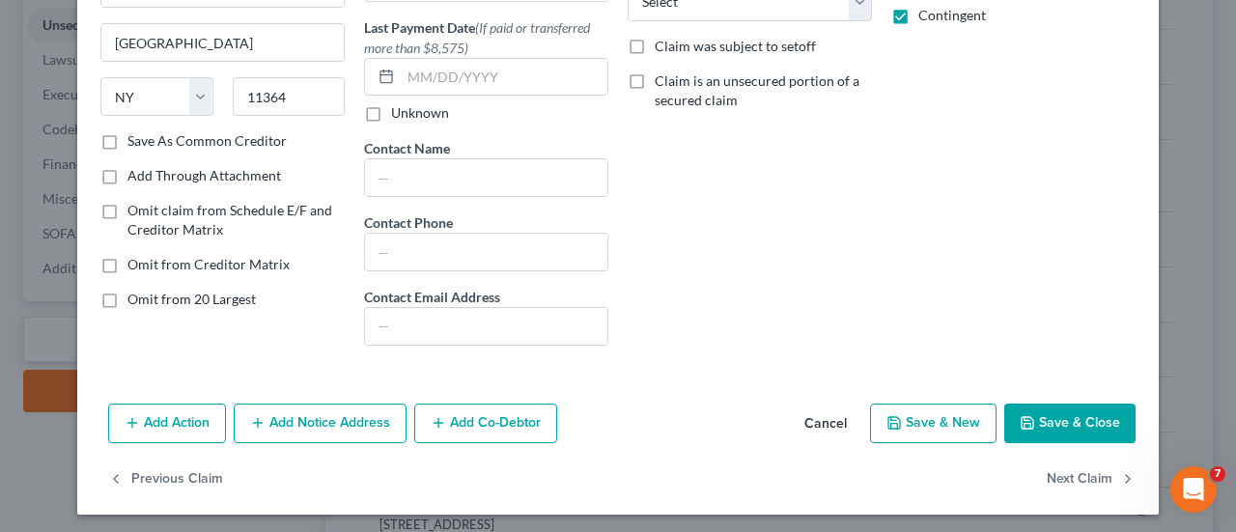
click at [1045, 420] on button "Save & Close" at bounding box center [1070, 424] width 131 height 41
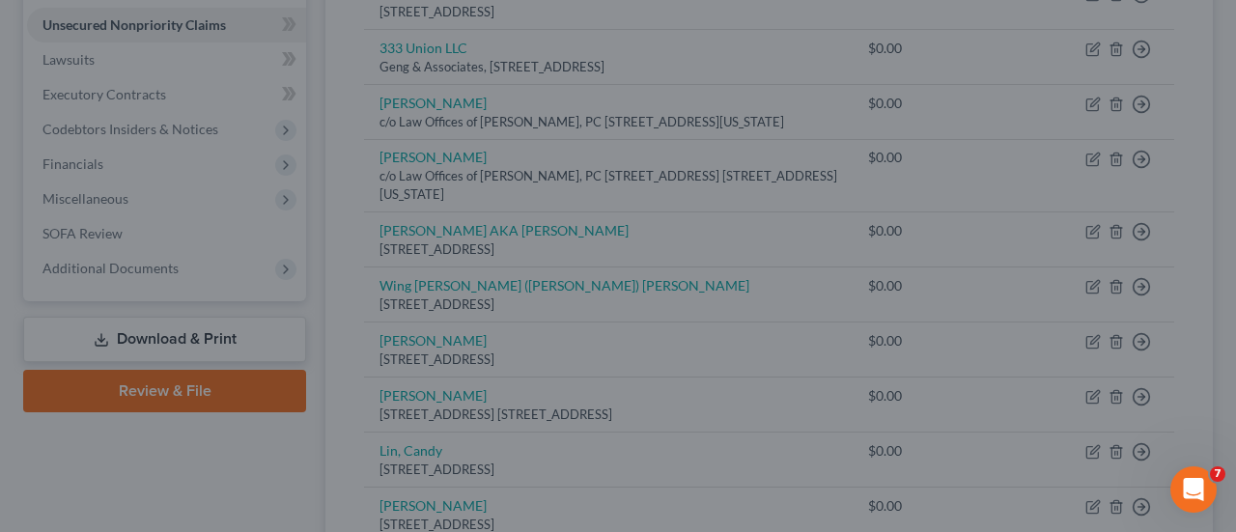
type input "0"
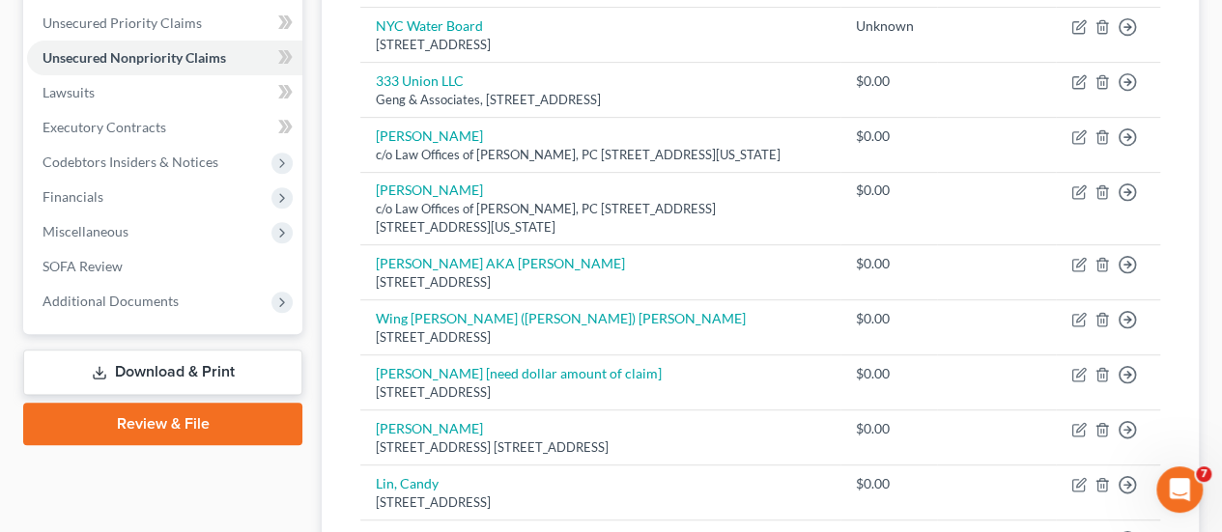
scroll to position [285, 0]
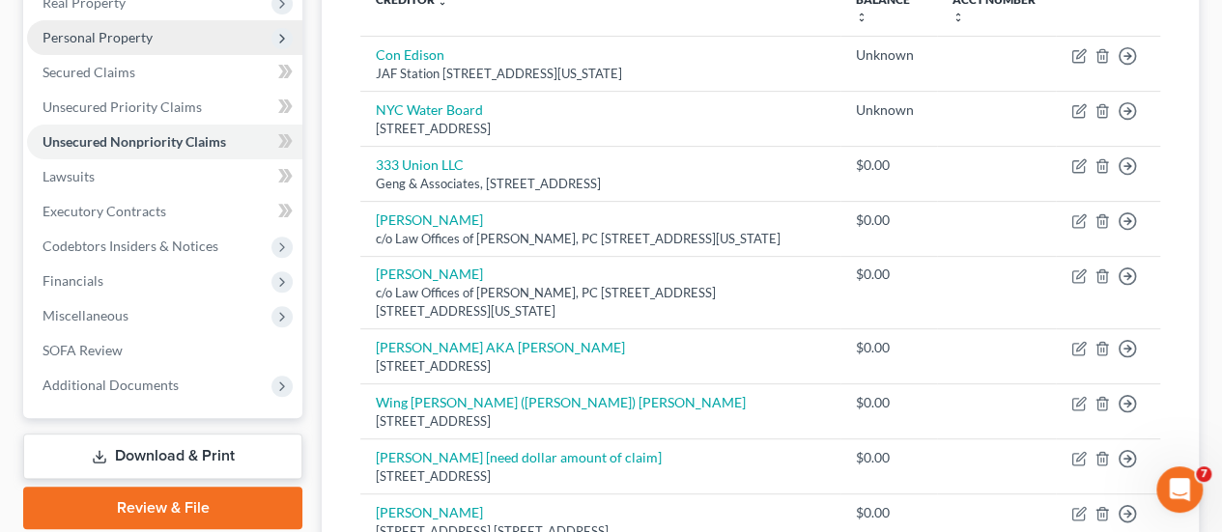
click at [106, 31] on span "Personal Property" at bounding box center [97, 37] width 110 height 16
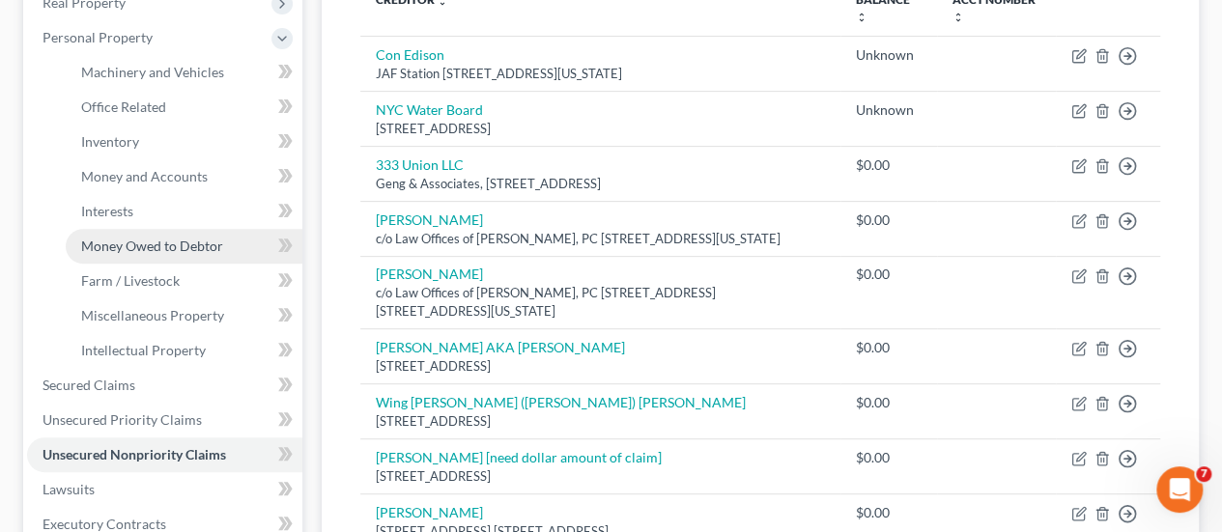
click at [130, 239] on span "Money Owed to Debtor" at bounding box center [152, 246] width 142 height 16
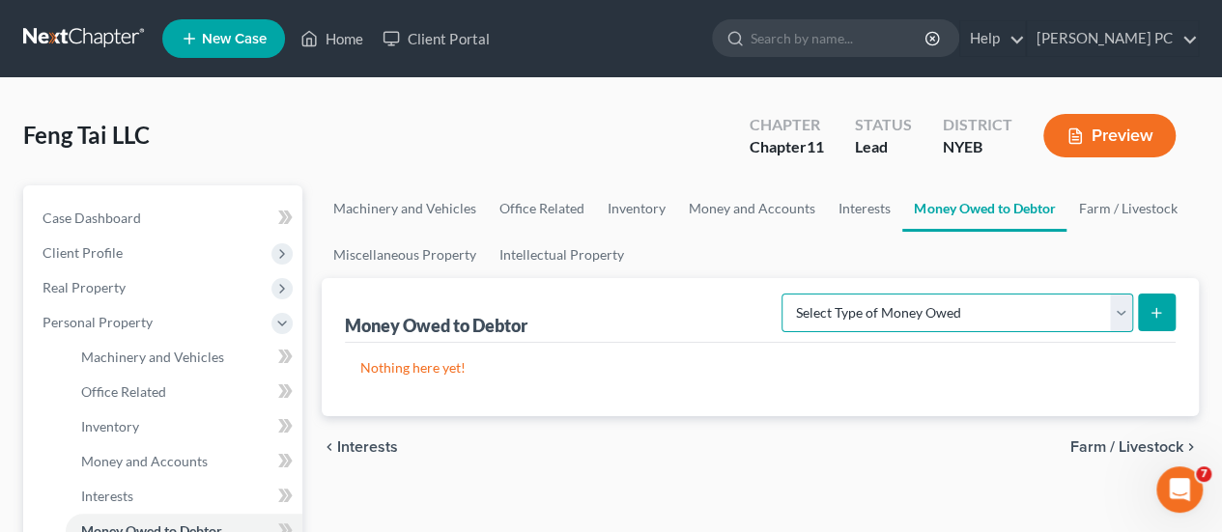
click at [930, 314] on select "Select Type of Money Owed Accounts Receivable (A/B: 11) Causes of Action Agains…" at bounding box center [957, 313] width 352 height 39
select select "other_contingent_and_unliquidated_claims"
click at [781, 294] on select "Select Type of Money Owed Accounts Receivable (A/B: 11) Causes of Action Agains…" at bounding box center [957, 313] width 352 height 39
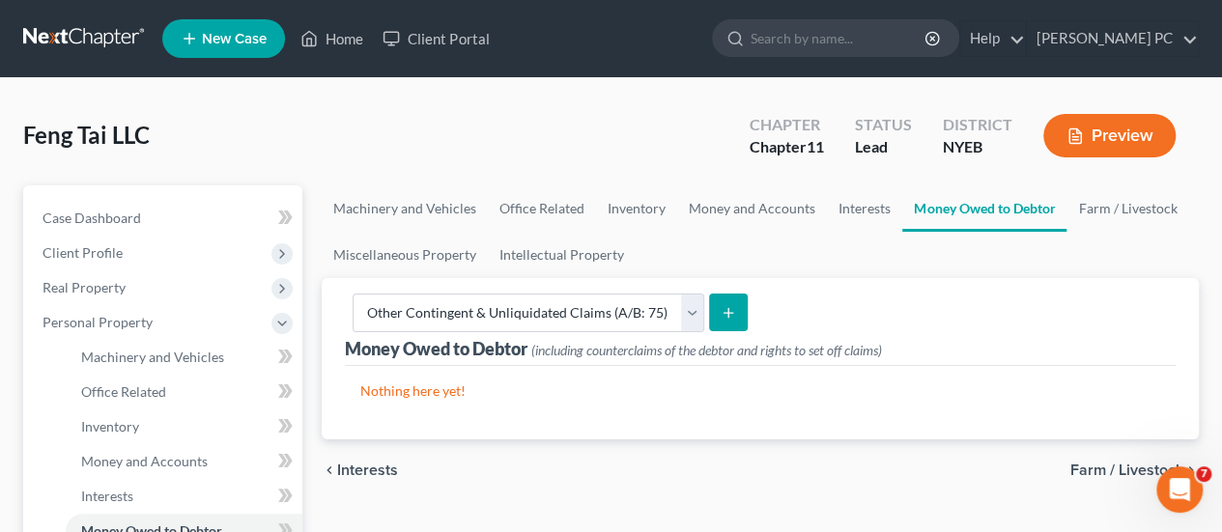
click at [724, 318] on icon "submit" at bounding box center [728, 312] width 15 height 15
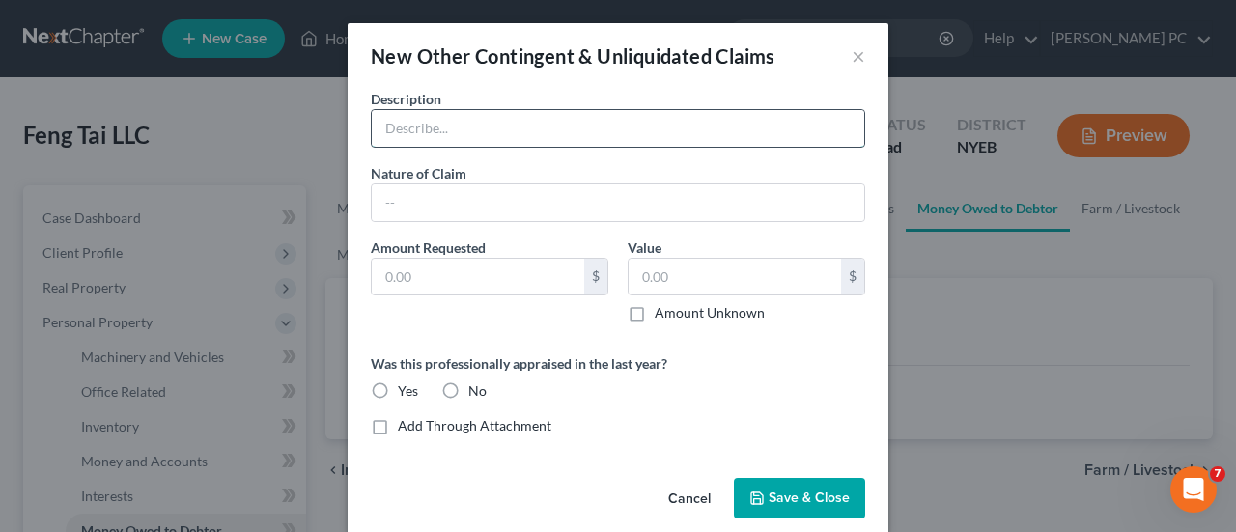
click at [547, 121] on input "text" at bounding box center [618, 128] width 493 height 37
type input "Construction costs"
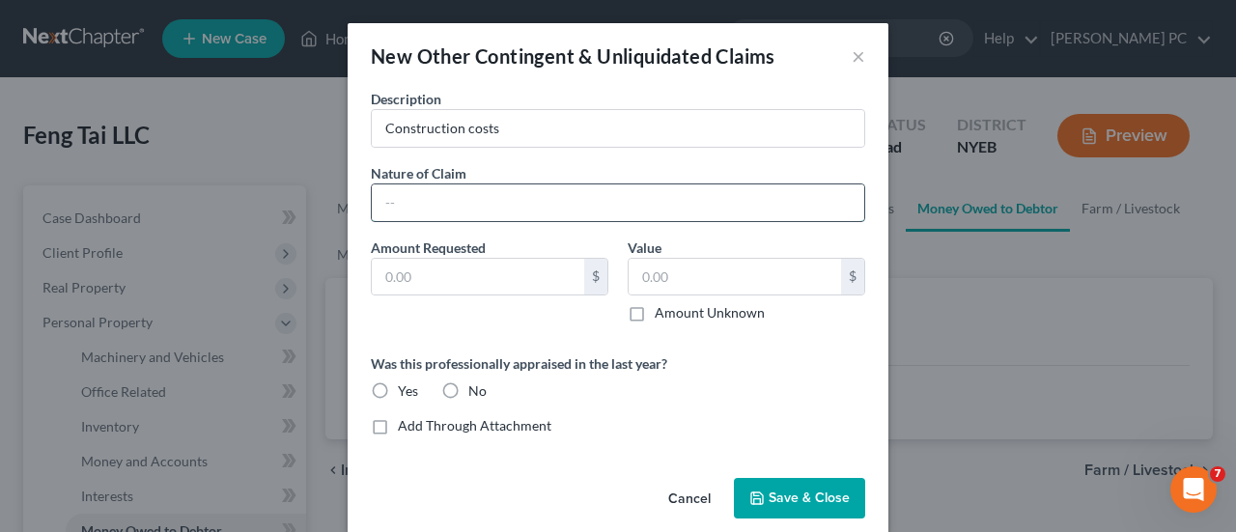
click at [527, 201] on input "text" at bounding box center [618, 202] width 493 height 37
click at [470, 281] on input "text" at bounding box center [478, 277] width 212 height 37
drag, startPoint x: 470, startPoint y: 281, endPoint x: 382, endPoint y: 381, distance: 132.8
click at [382, 381] on div "Description * Construction costs Nature of Claim * Amount Requested * 605 $ Val…" at bounding box center [618, 270] width 514 height 362
type input "605,000"
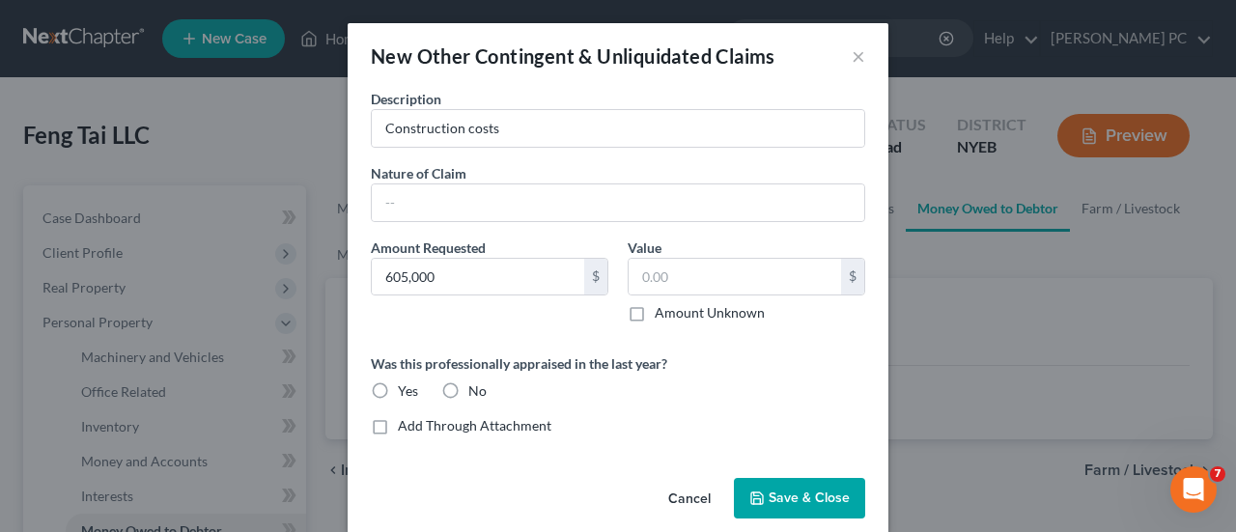
click at [468, 388] on label "No" at bounding box center [477, 391] width 18 height 19
click at [476, 388] on input "No" at bounding box center [482, 388] width 13 height 13
radio input "true"
click at [798, 494] on span "Save & Close" at bounding box center [809, 498] width 81 height 16
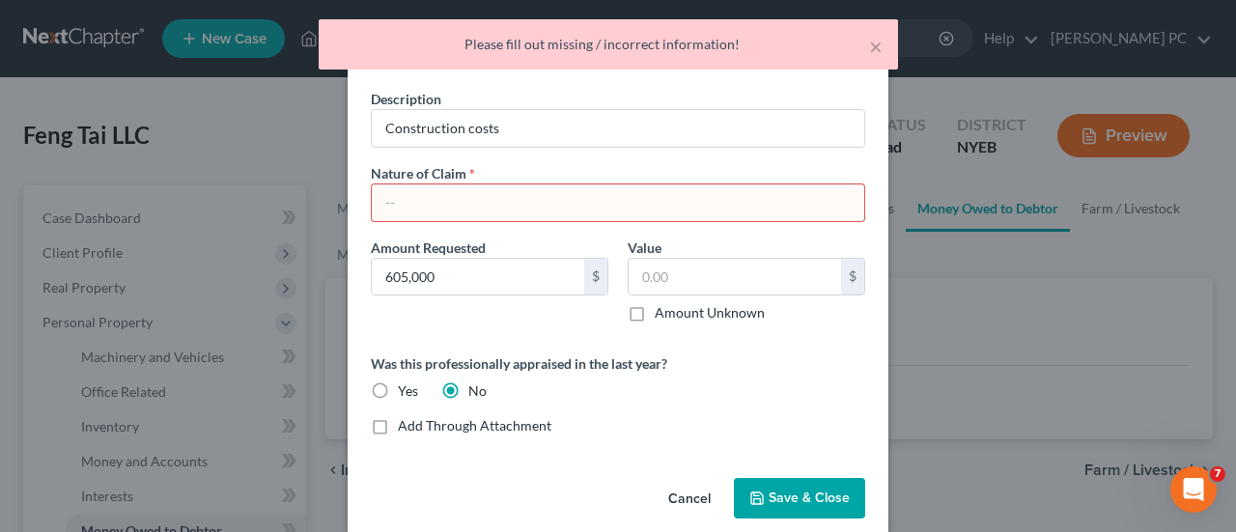
click at [674, 194] on input "text" at bounding box center [618, 202] width 493 height 37
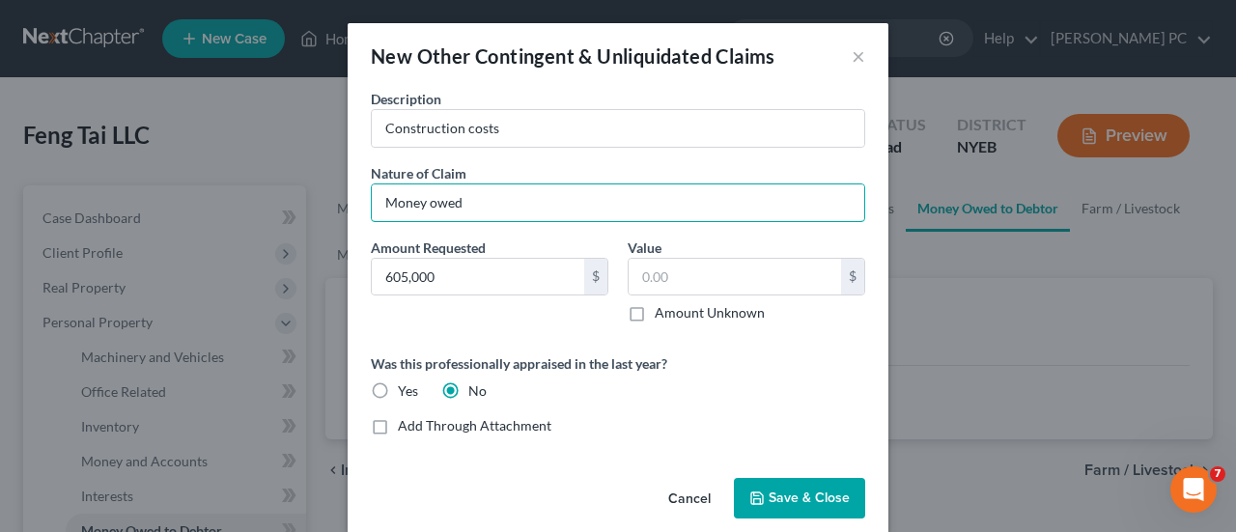
type input "Money owed"
click at [785, 497] on span "Save & Close" at bounding box center [809, 498] width 81 height 16
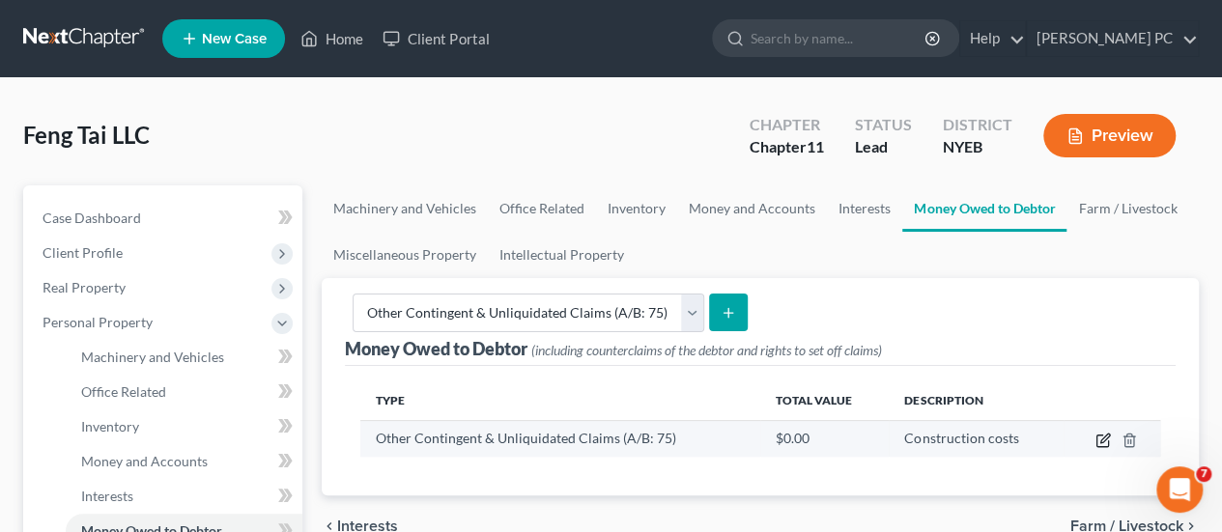
click at [1103, 439] on icon "button" at bounding box center [1102, 440] width 15 height 15
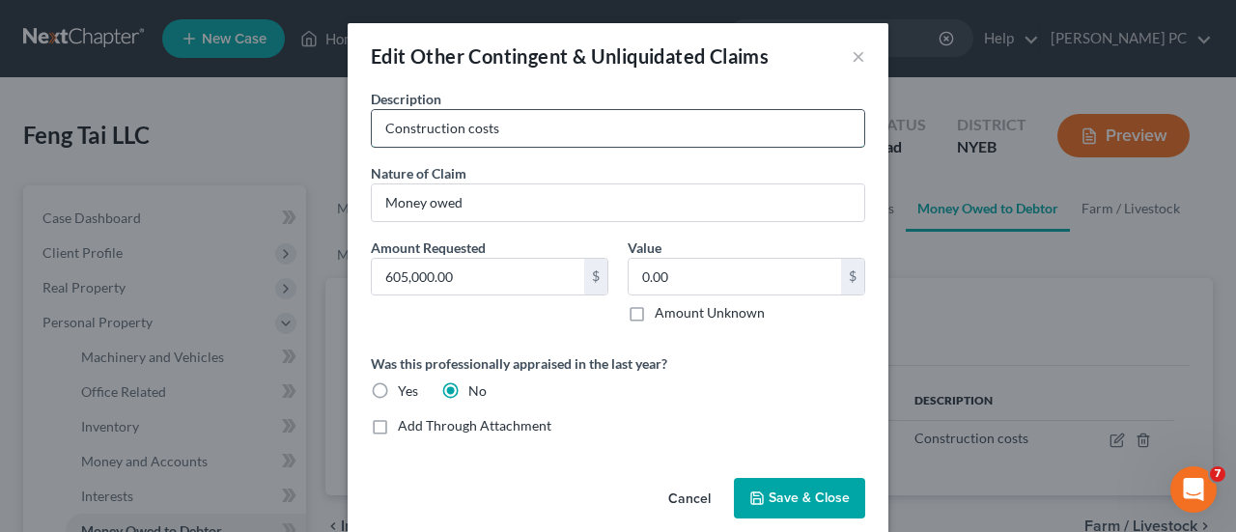
click at [539, 132] on input "Construction costs" at bounding box center [618, 128] width 493 height 37
click at [774, 498] on span "Save & Close" at bounding box center [809, 498] width 81 height 16
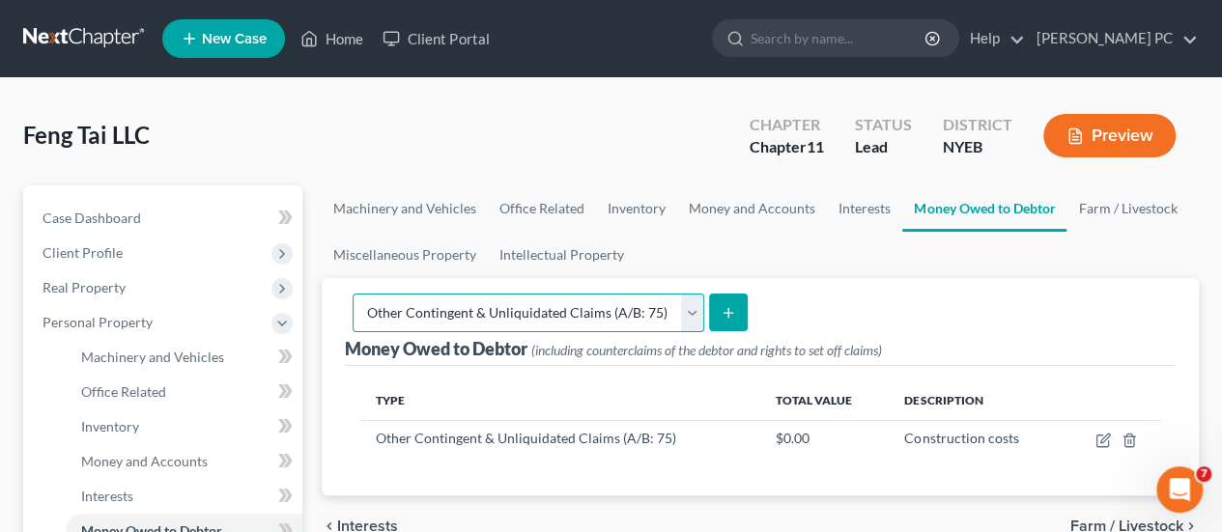
click at [684, 318] on select "Select Type of Money Owed Accounts Receivable (A/B: 11) Causes of Action Agains…" at bounding box center [529, 313] width 352 height 39
select select "causes_of_action_against_third_parties"
click at [704, 294] on select "Select Type of Money Owed Accounts Receivable (A/B: 11) Causes of Action Agains…" at bounding box center [529, 313] width 352 height 39
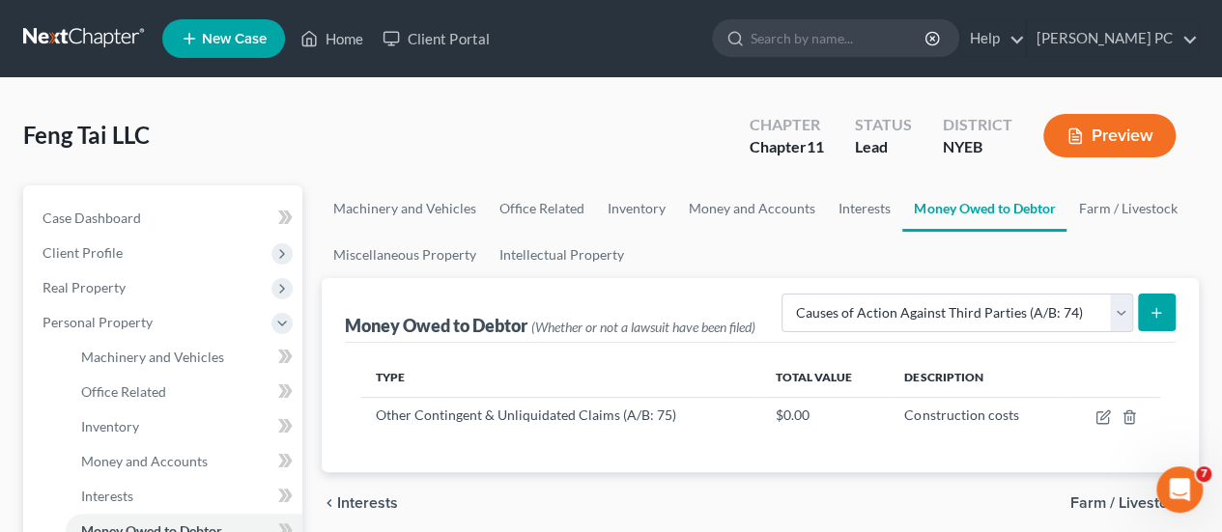
click at [1149, 315] on icon "submit" at bounding box center [1155, 312] width 15 height 15
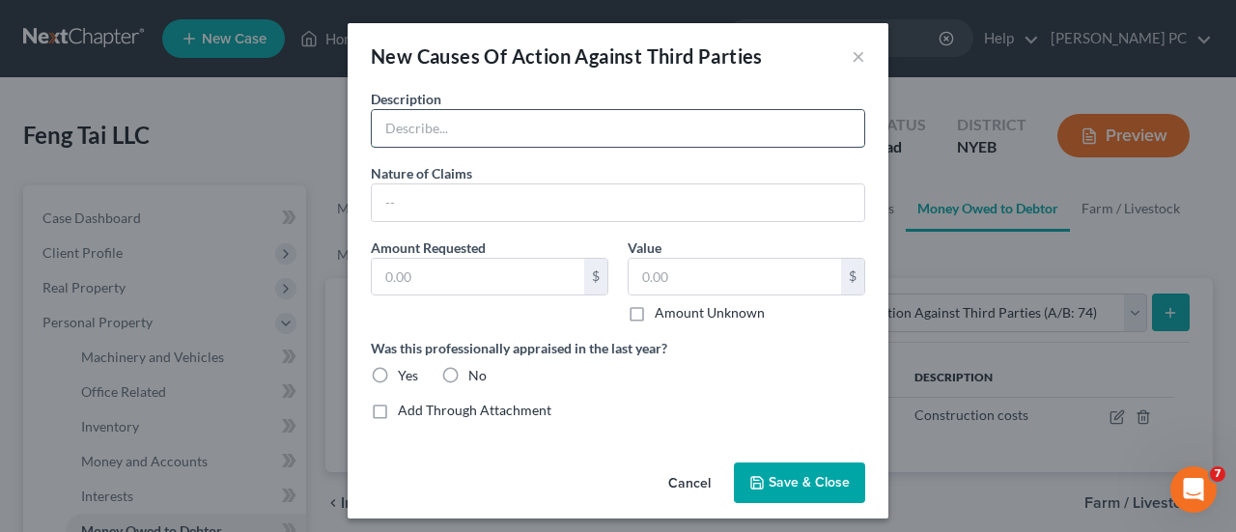
click at [583, 130] on input "text" at bounding box center [618, 128] width 493 height 37
type input "Claim against [PERSON_NAME]"
click at [541, 181] on div "Nature of Claims *" at bounding box center [618, 192] width 514 height 59
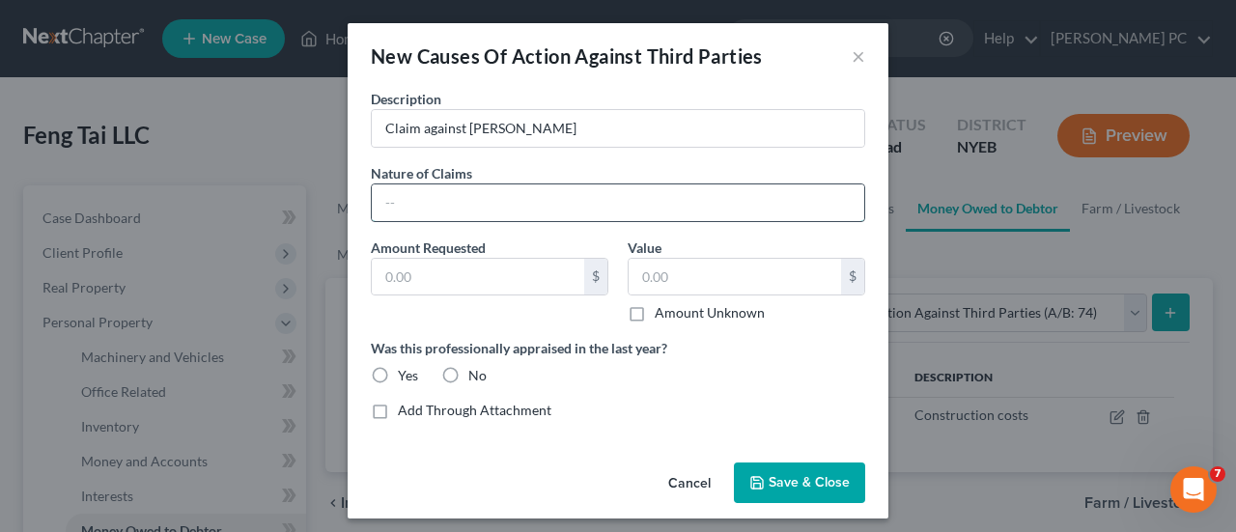
click at [540, 194] on input "text" at bounding box center [618, 202] width 493 height 37
type input "Breach of contract"
click at [487, 281] on input "text" at bounding box center [478, 277] width 212 height 37
type input "605,000"
click at [468, 380] on label "No" at bounding box center [477, 375] width 18 height 19
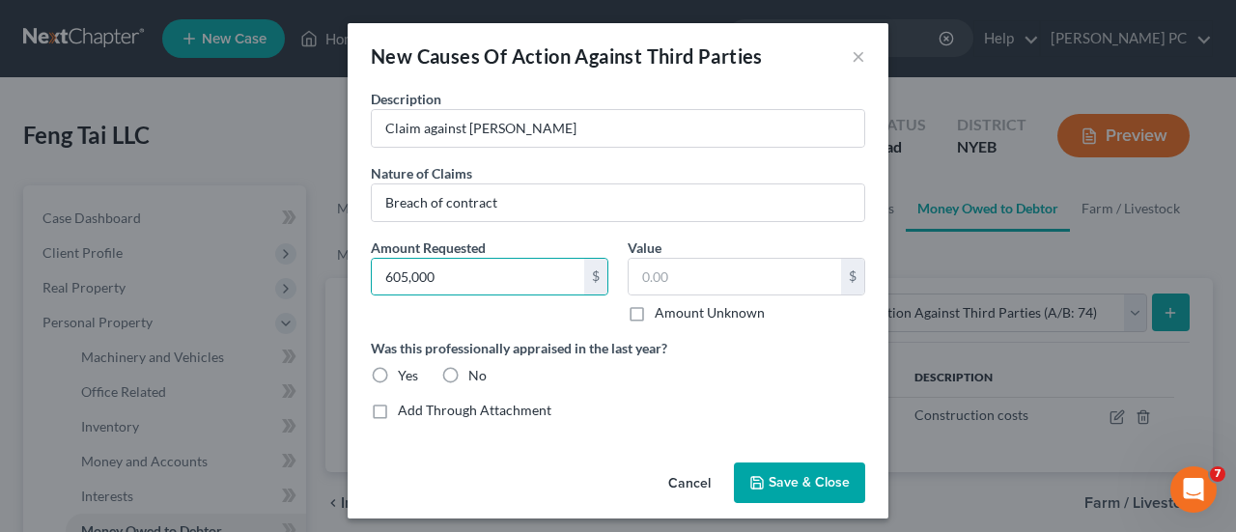
click at [476, 379] on input "No" at bounding box center [482, 372] width 13 height 13
radio input "true"
click at [795, 481] on span "Save & Close" at bounding box center [809, 482] width 81 height 16
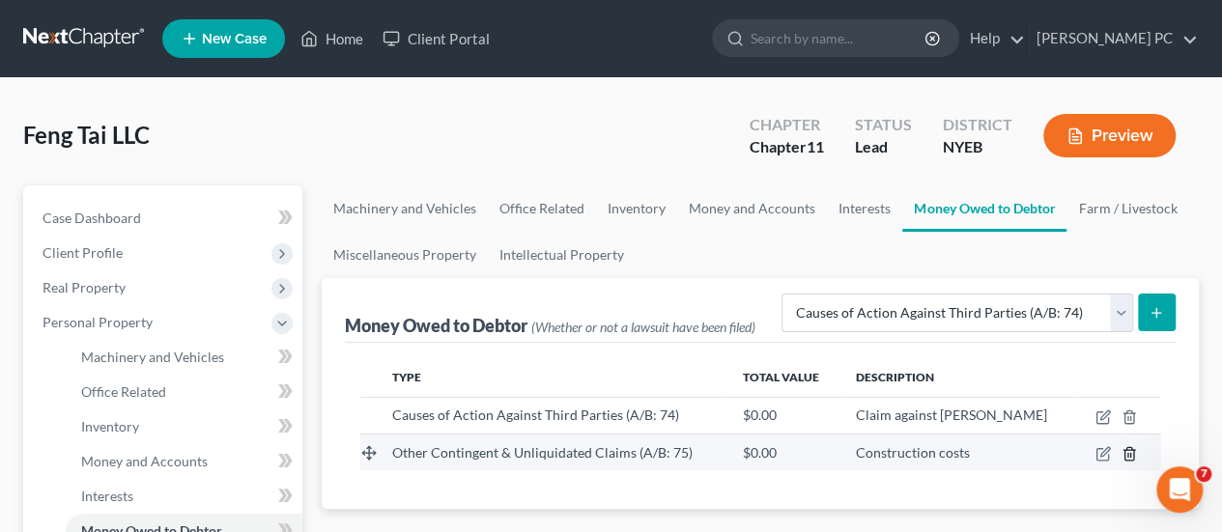
click at [1128, 459] on icon "button" at bounding box center [1128, 453] width 9 height 13
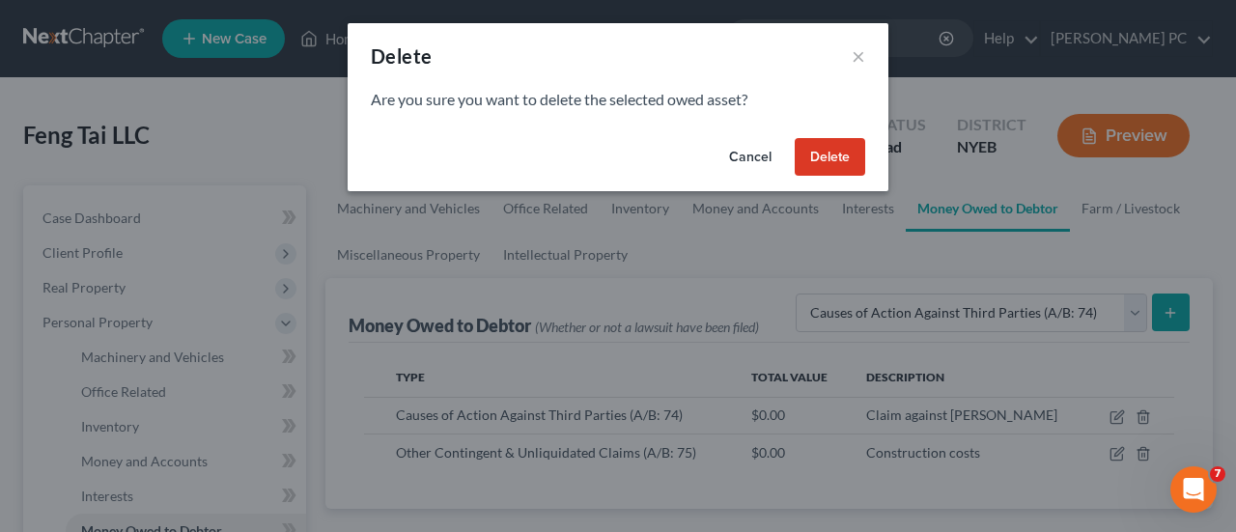
click at [828, 150] on button "Delete" at bounding box center [830, 157] width 71 height 39
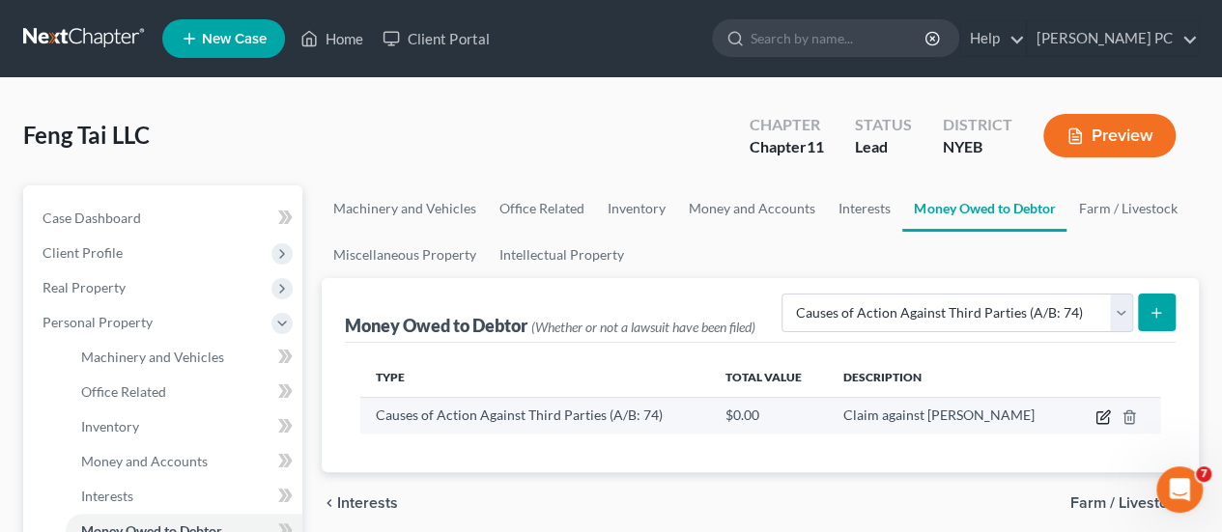
click at [1105, 418] on icon "button" at bounding box center [1102, 417] width 15 height 15
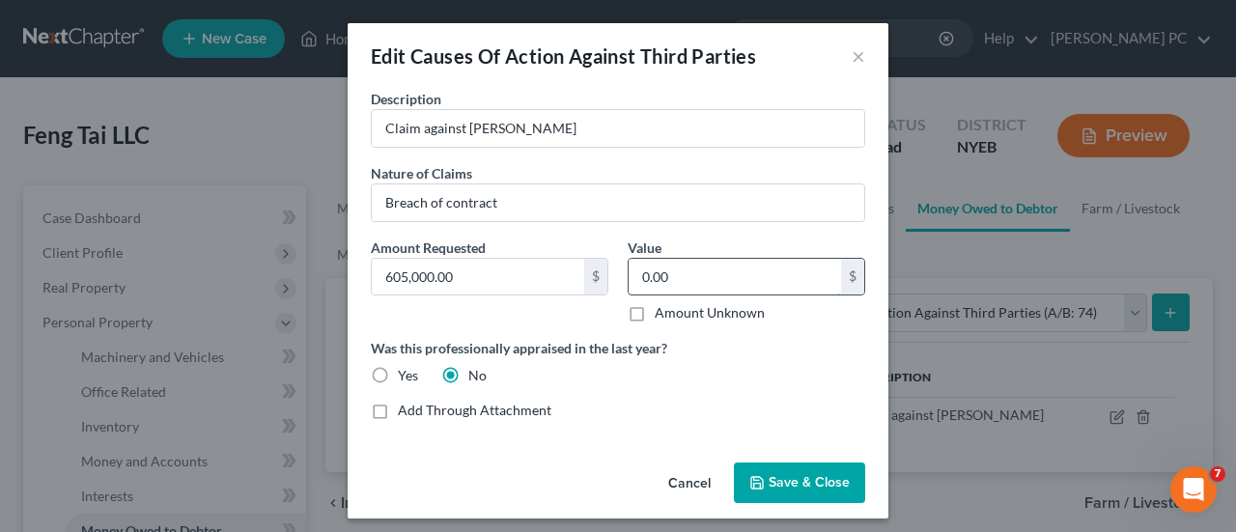
click at [728, 285] on input "0.00" at bounding box center [735, 277] width 212 height 37
type input "605,000"
click at [761, 482] on button "Save & Close" at bounding box center [799, 483] width 131 height 41
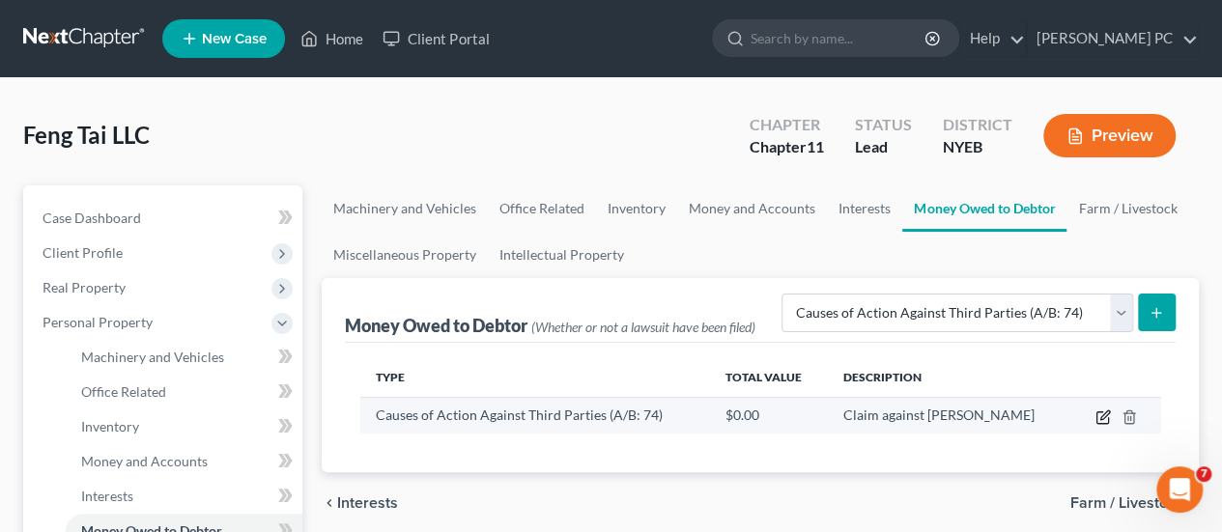
click at [1107, 416] on icon "button" at bounding box center [1102, 417] width 15 height 15
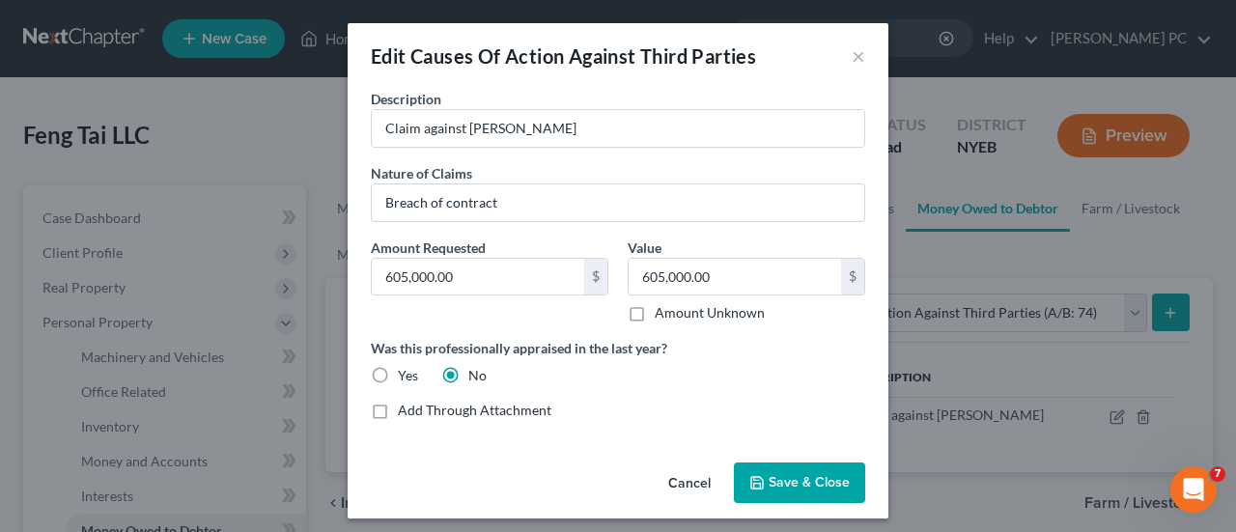
click at [786, 481] on span "Save & Close" at bounding box center [809, 482] width 81 height 16
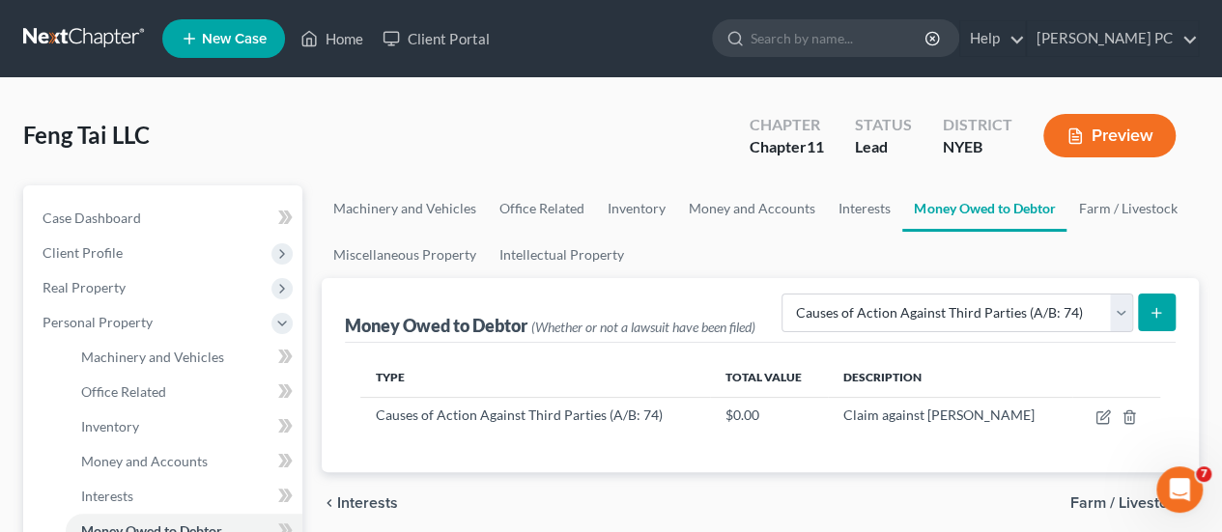
click at [1161, 318] on icon "submit" at bounding box center [1155, 312] width 15 height 15
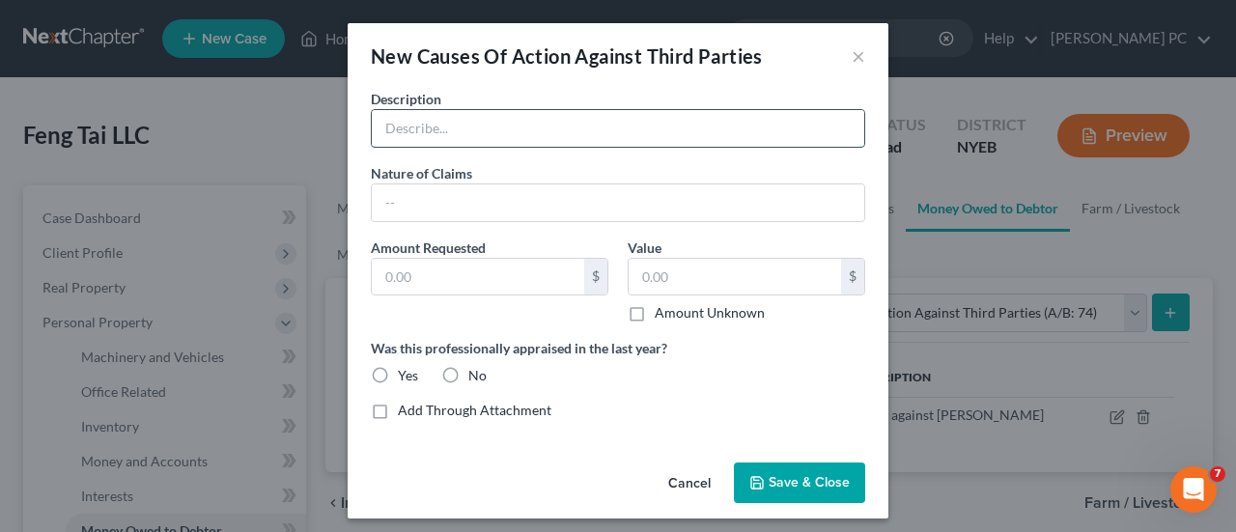
click at [627, 123] on input "text" at bounding box center [618, 128] width 493 height 37
type input "Claim against [PERSON_NAME]"
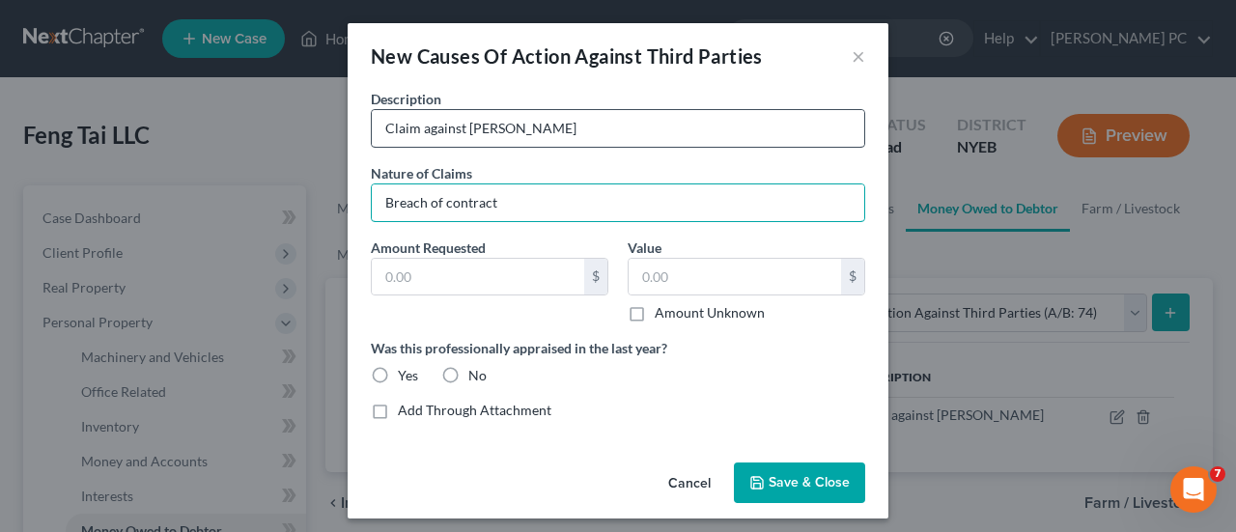
type input "Breach of contract"
click at [627, 123] on input "Claim against [PERSON_NAME]" at bounding box center [618, 128] width 493 height 37
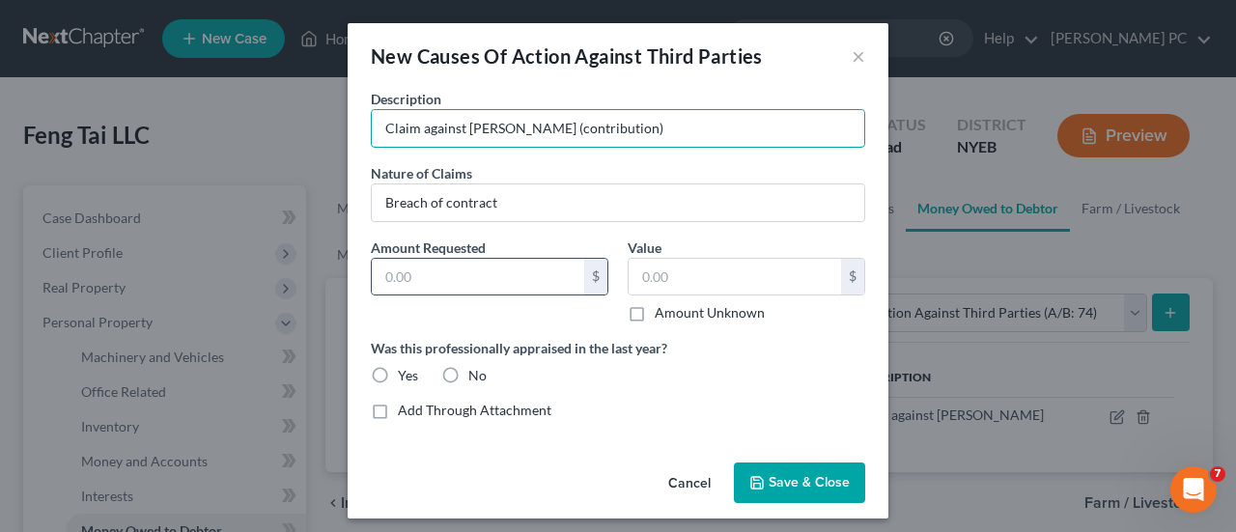
type input "Claim against [PERSON_NAME] (contribution)"
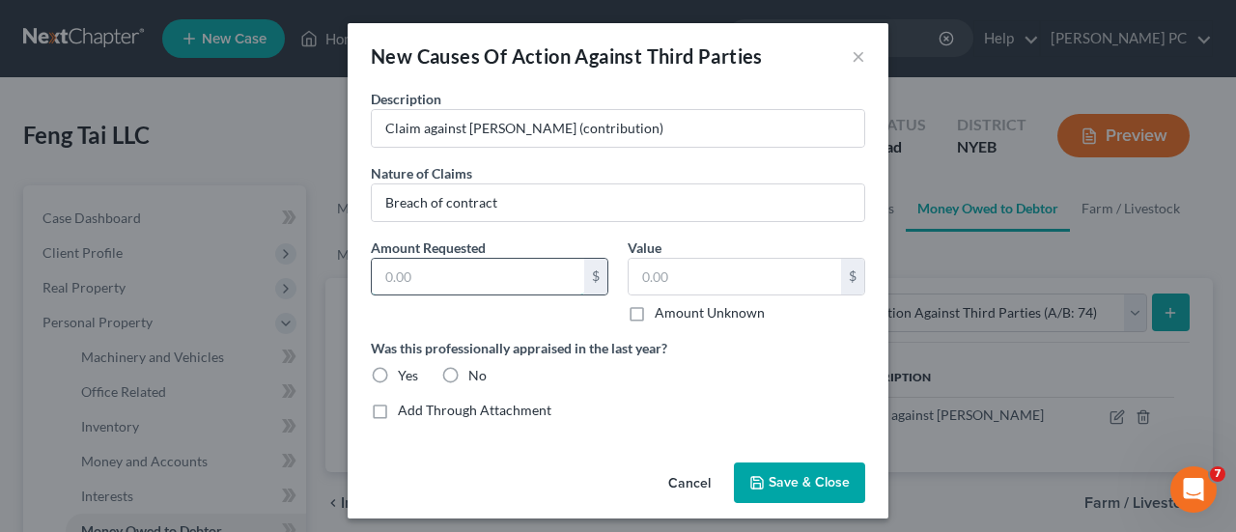
drag, startPoint x: 446, startPoint y: 294, endPoint x: 446, endPoint y: 283, distance: 10.6
click at [446, 283] on input "text" at bounding box center [478, 277] width 212 height 37
type input "1,045,000"
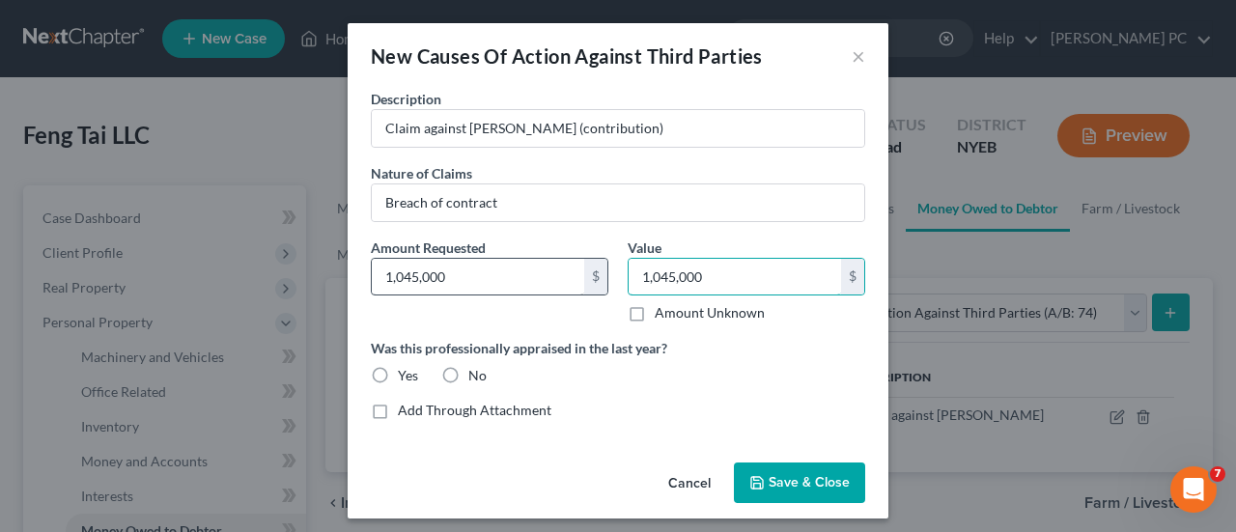
type input "1,045,000"
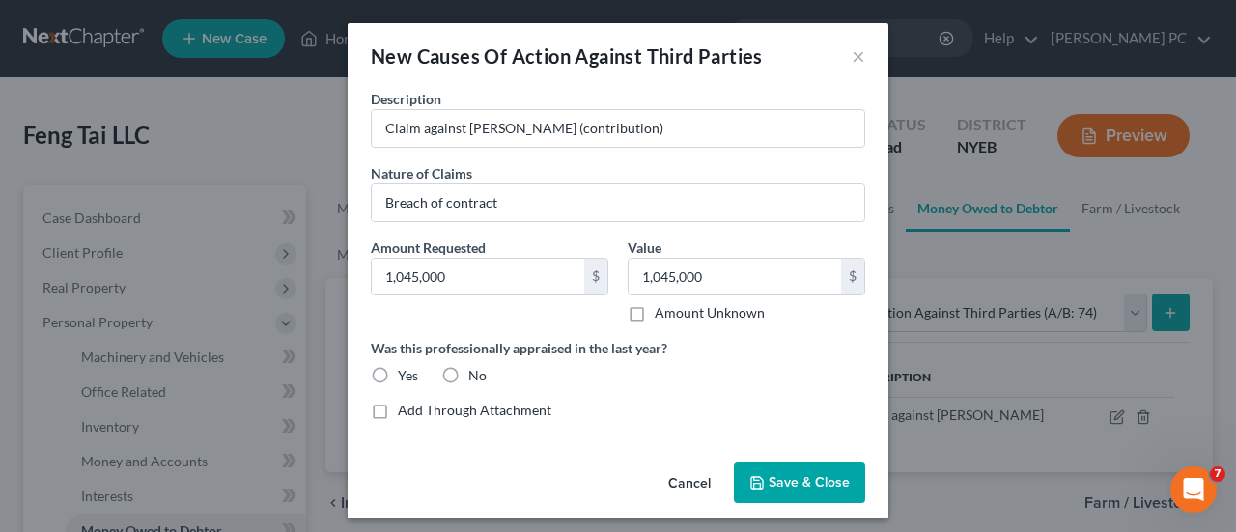
click at [468, 374] on label "No" at bounding box center [477, 375] width 18 height 19
click at [476, 374] on input "No" at bounding box center [482, 372] width 13 height 13
radio input "true"
click at [771, 486] on span "Save & Close" at bounding box center [809, 482] width 81 height 16
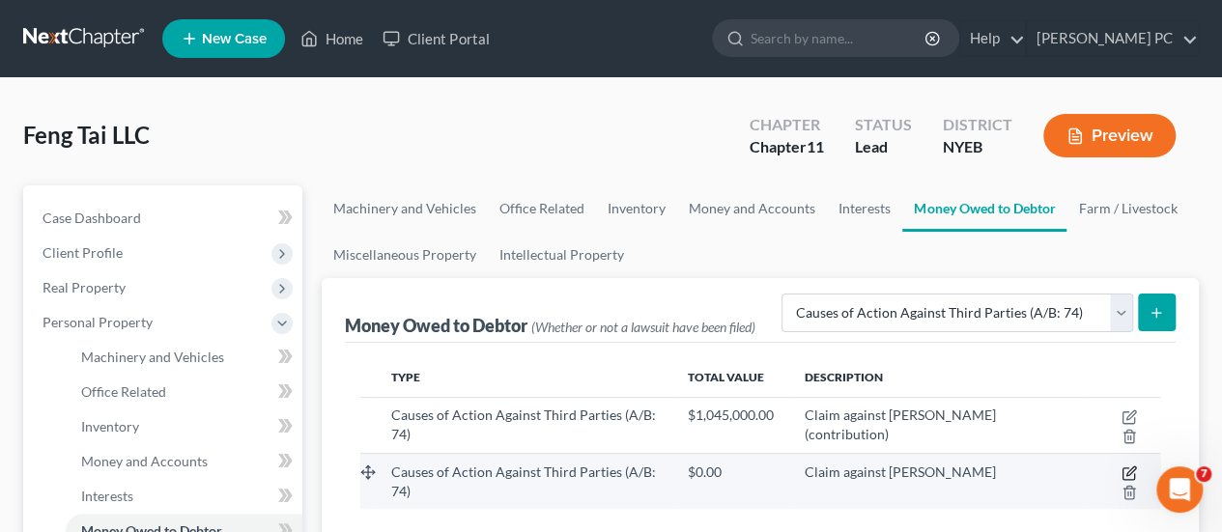
click at [1126, 467] on icon "button" at bounding box center [1130, 471] width 9 height 9
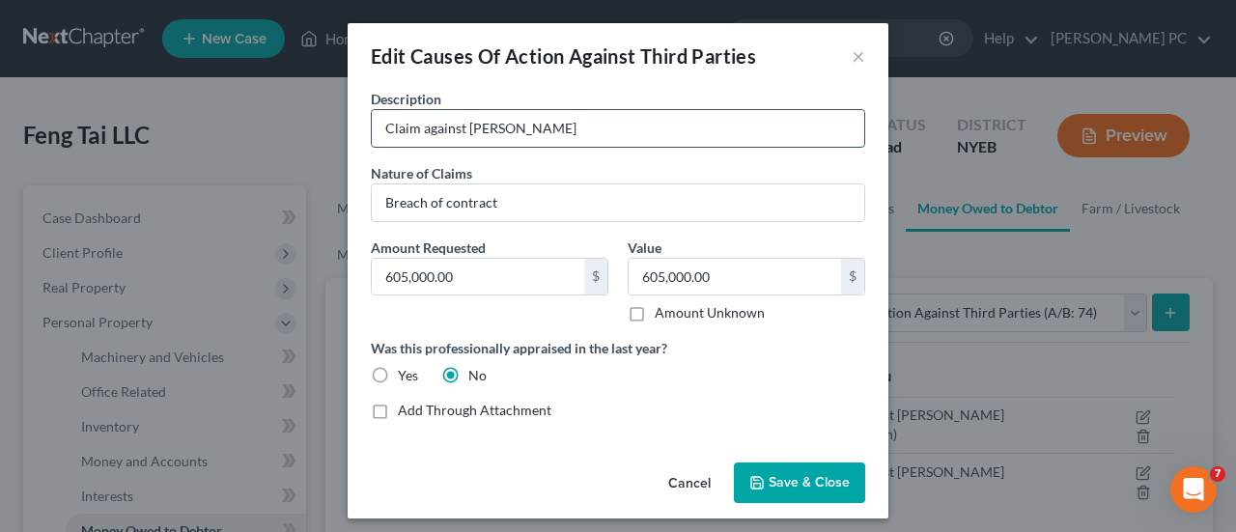
click at [581, 138] on input "Claim against [PERSON_NAME]" at bounding box center [618, 128] width 493 height 37
type input "Claim against [PERSON_NAME] (construction)"
click at [809, 475] on span "Save & Close" at bounding box center [809, 482] width 81 height 16
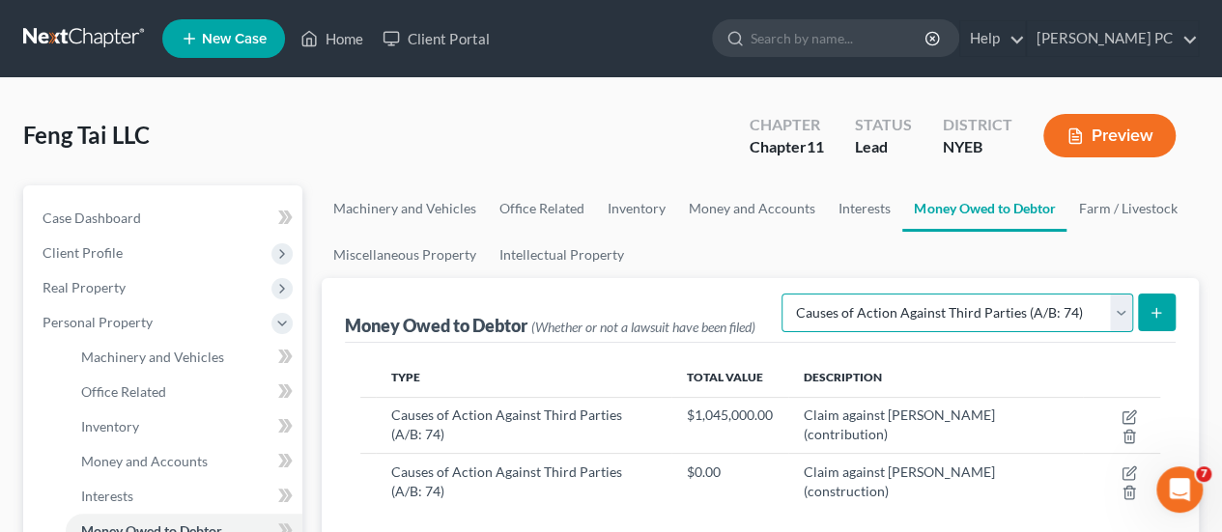
click at [1128, 311] on select "Select Type of Money Owed Accounts Receivable (A/B: 11) Causes of Action Agains…" at bounding box center [957, 313] width 352 height 39
select select "other_contingent_and_unliquidated_claims"
click at [781, 294] on select "Select Type of Money Owed Accounts Receivable (A/B: 11) Causes of Action Agains…" at bounding box center [957, 313] width 352 height 39
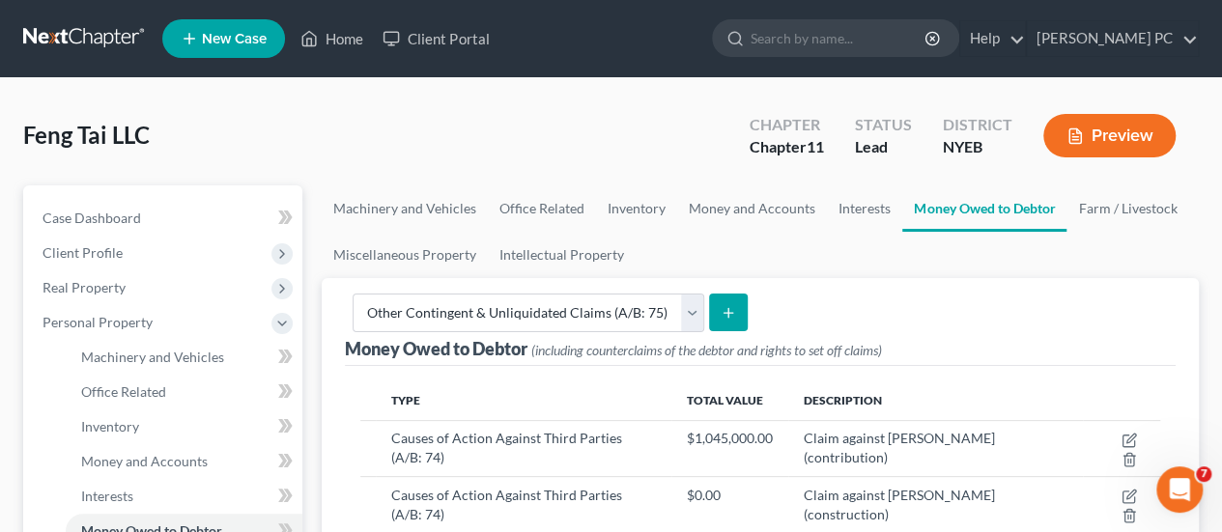
click at [728, 314] on icon "submit" at bounding box center [728, 312] width 15 height 15
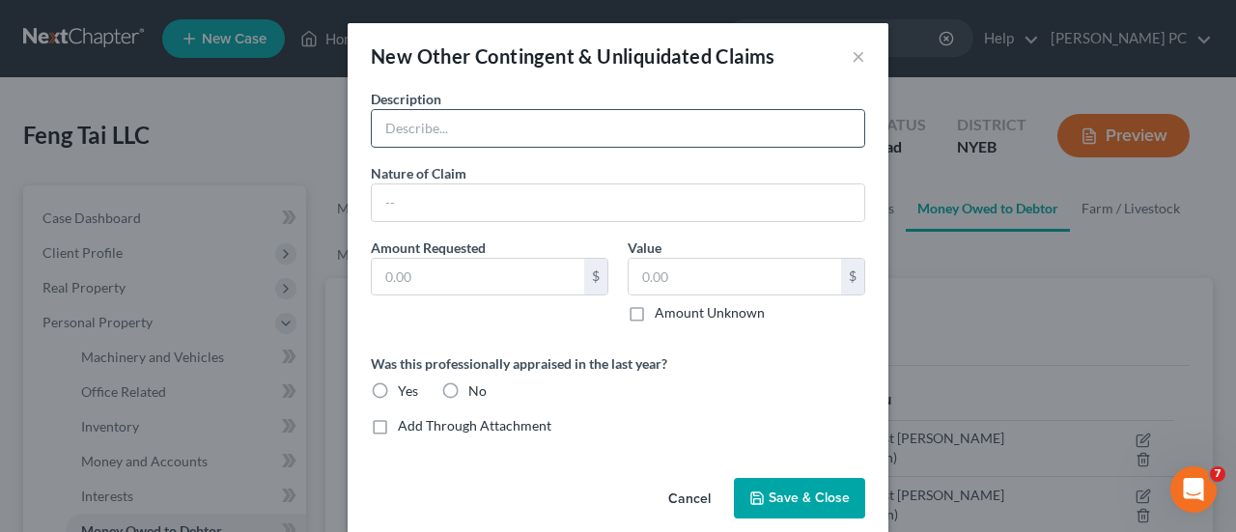
click at [496, 121] on input "text" at bounding box center [618, 128] width 493 height 37
type input "M"
type input "Claim against [PERSON_NAME]"
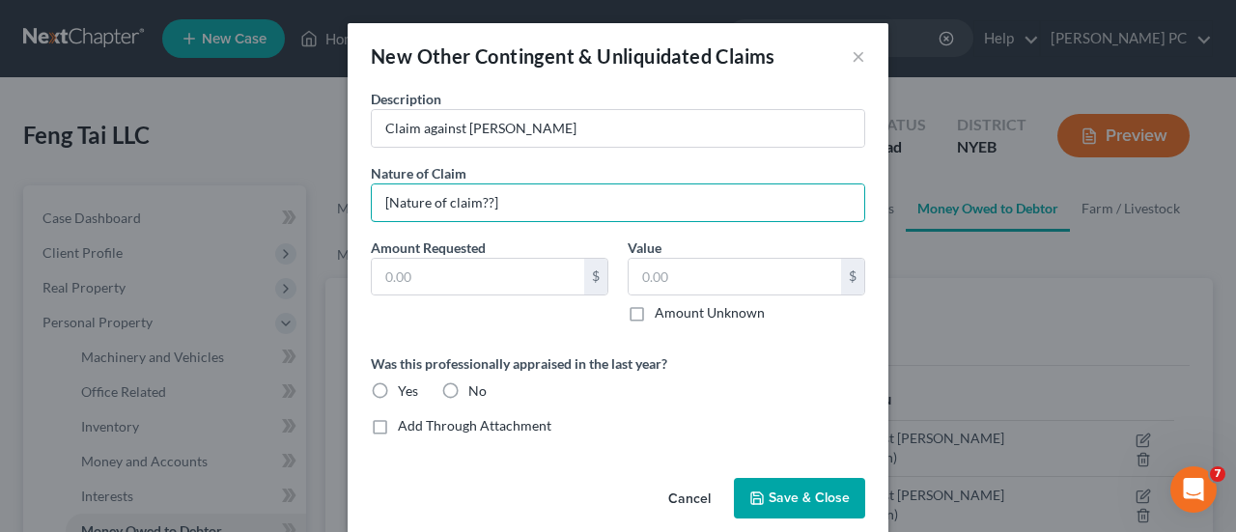
type input "[Nature of claim??]"
click at [655, 304] on label "Amount Unknown" at bounding box center [710, 312] width 110 height 19
click at [663, 304] on input "Amount Unknown" at bounding box center [669, 309] width 13 height 13
checkbox input "true"
type input "0.00"
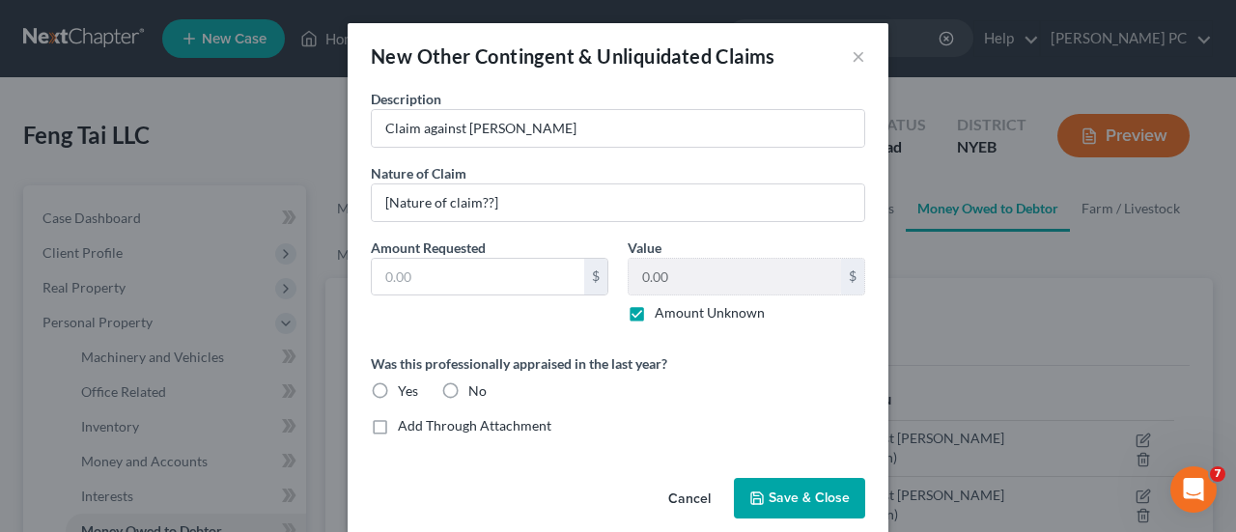
click at [468, 391] on label "No" at bounding box center [477, 391] width 18 height 19
click at [476, 391] on input "No" at bounding box center [482, 388] width 13 height 13
radio input "true"
click at [761, 490] on button "Save & Close" at bounding box center [799, 498] width 131 height 41
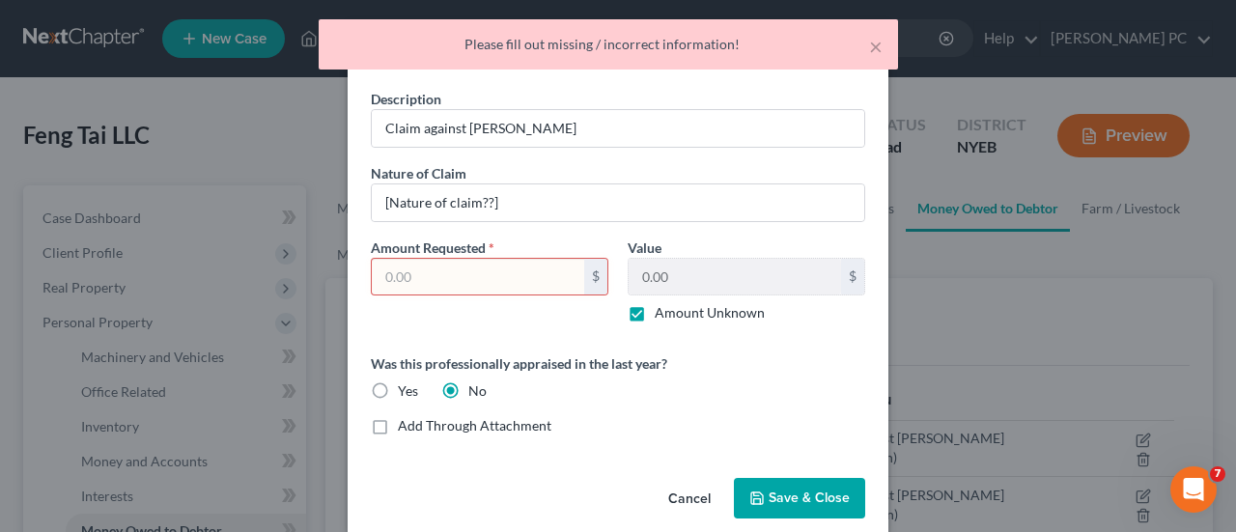
click at [485, 273] on input "text" at bounding box center [478, 277] width 212 height 37
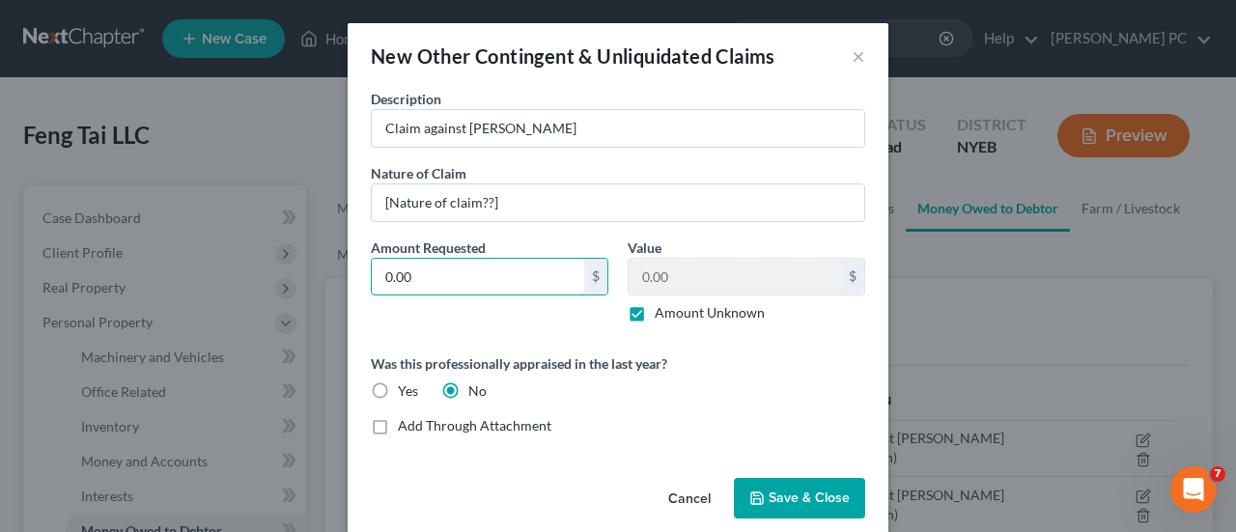
type input "0.00"
click at [790, 501] on span "Save & Close" at bounding box center [809, 498] width 81 height 16
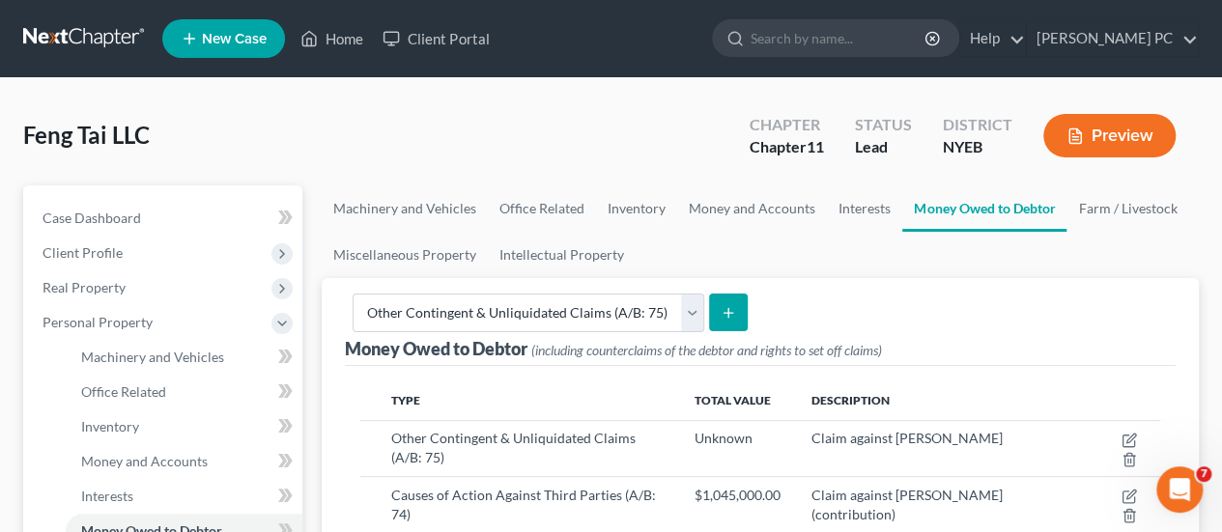
click at [722, 316] on icon "submit" at bounding box center [728, 312] width 15 height 15
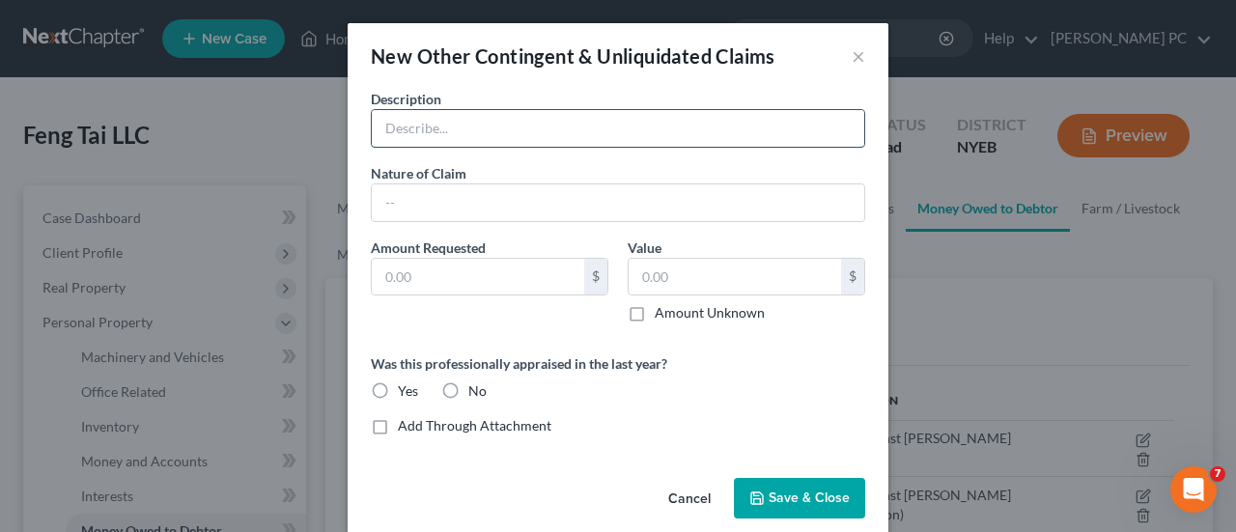
click at [599, 136] on input "text" at bounding box center [618, 128] width 493 height 37
type input "Claim against [PERSON_NAME]"
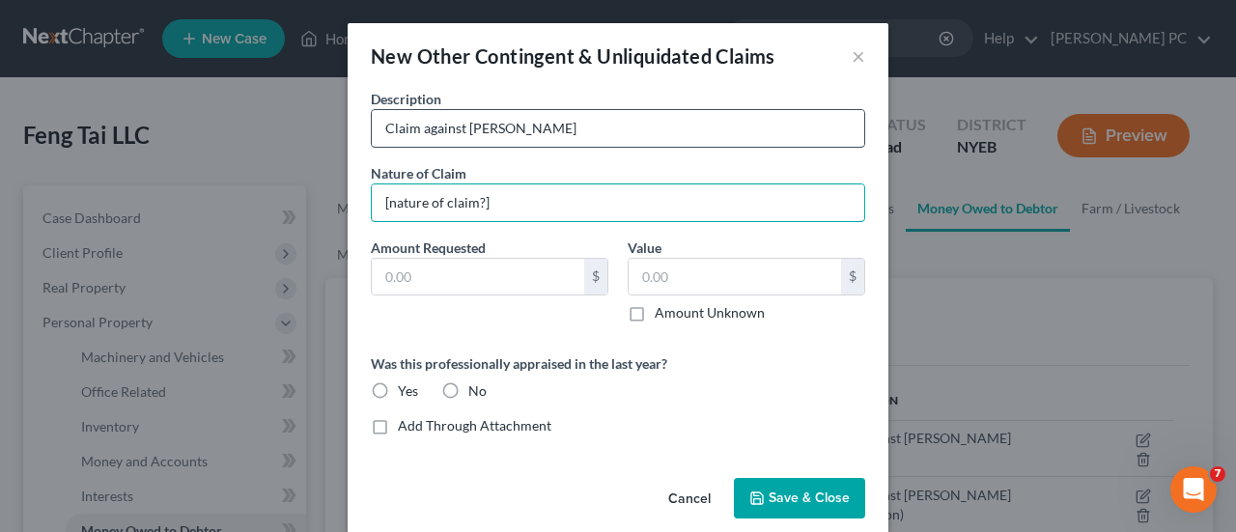
type input "[nature of claim?]"
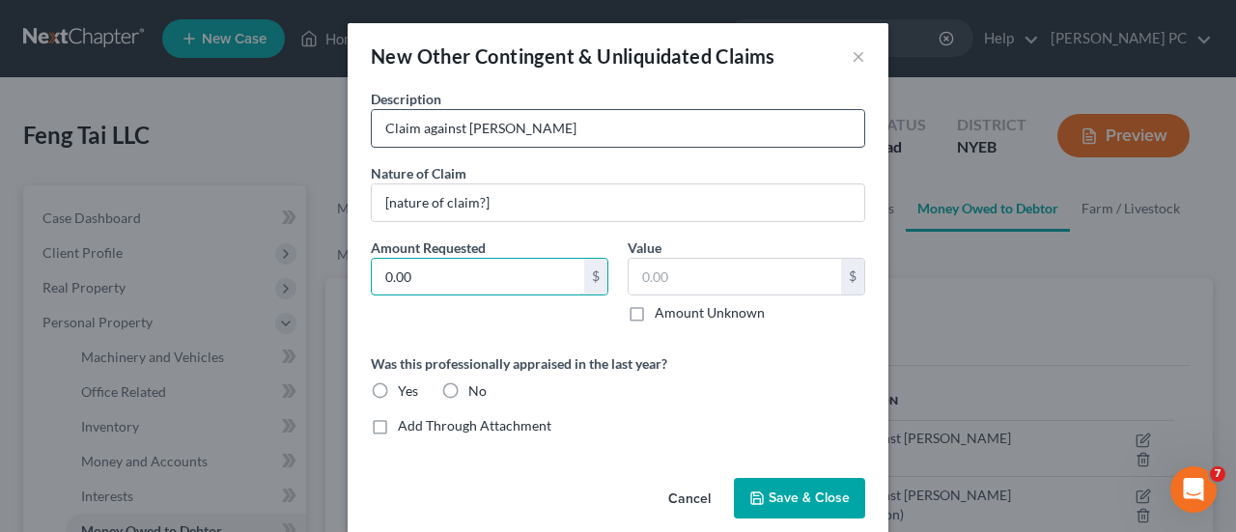
type input "0.00"
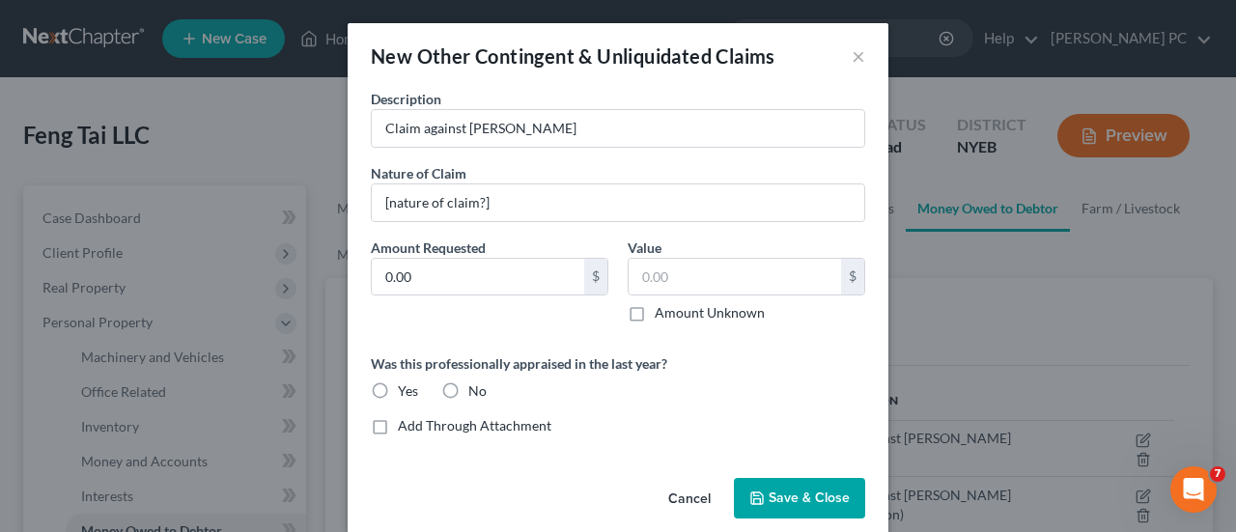
click at [655, 312] on label "Amount Unknown" at bounding box center [710, 312] width 110 height 19
click at [663, 312] on input "Amount Unknown" at bounding box center [669, 309] width 13 height 13
checkbox input "true"
type input "0.00"
click at [468, 389] on label "No" at bounding box center [477, 391] width 18 height 19
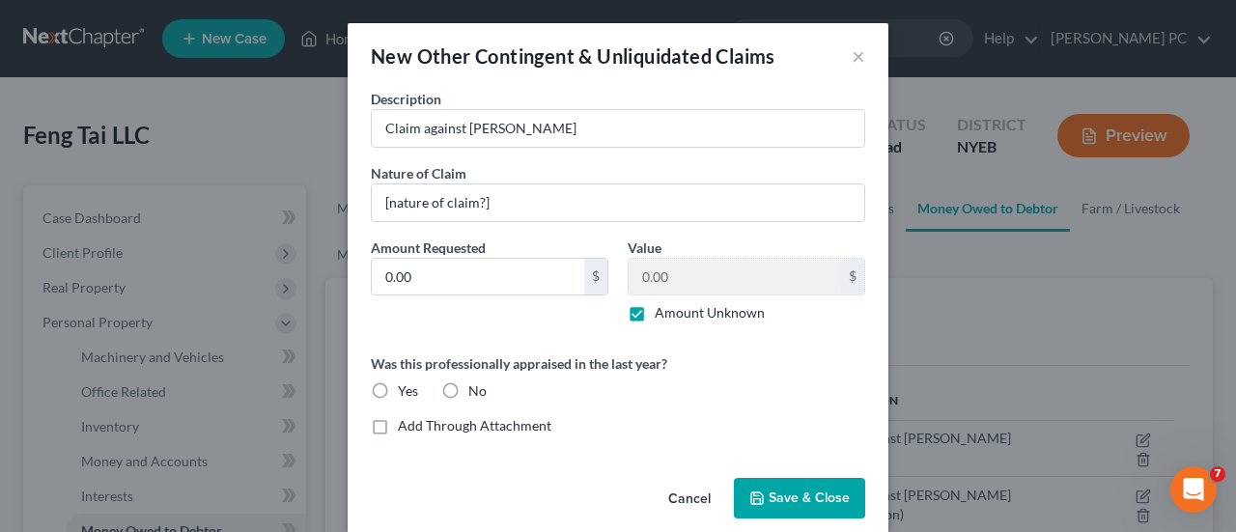
click at [476, 389] on input "No" at bounding box center [482, 388] width 13 height 13
radio input "true"
click at [792, 506] on button "Save & Close" at bounding box center [799, 498] width 131 height 41
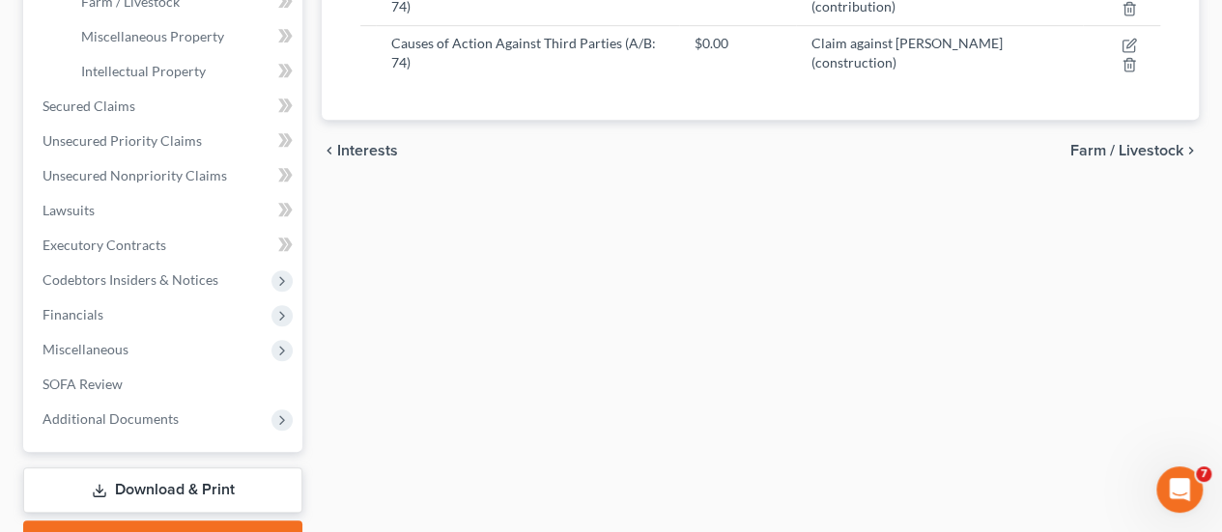
scroll to position [623, 0]
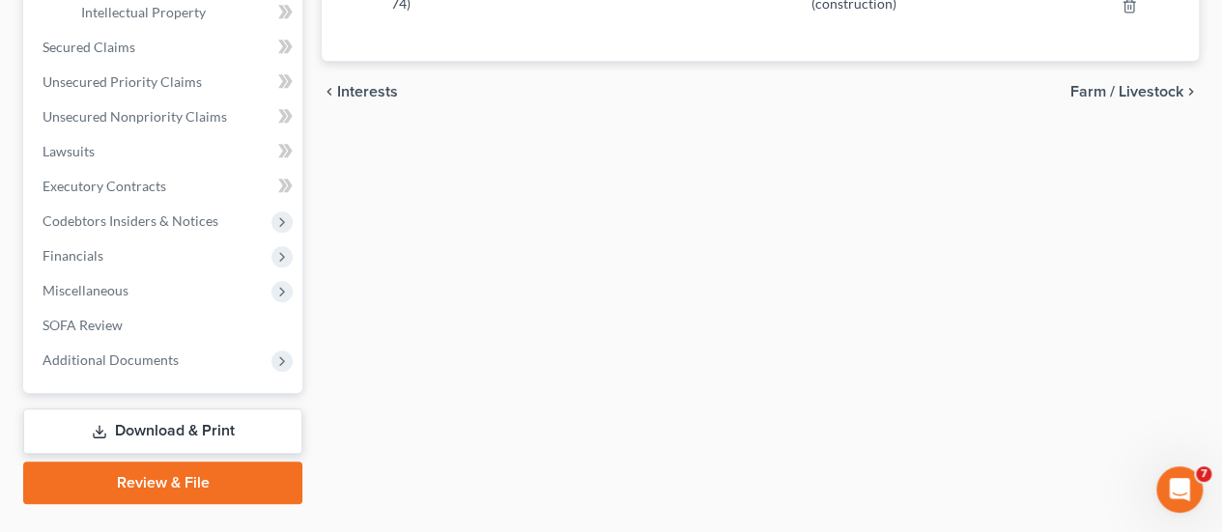
click at [176, 439] on link "Download & Print" at bounding box center [162, 431] width 279 height 45
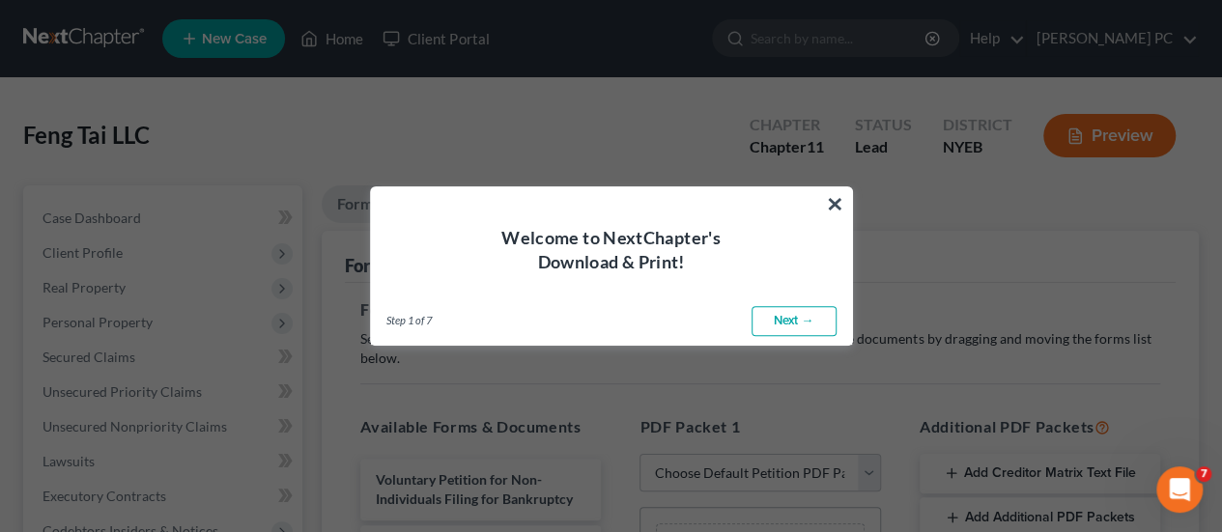
click at [784, 325] on link "Next →" at bounding box center [793, 321] width 85 height 31
select select "0"
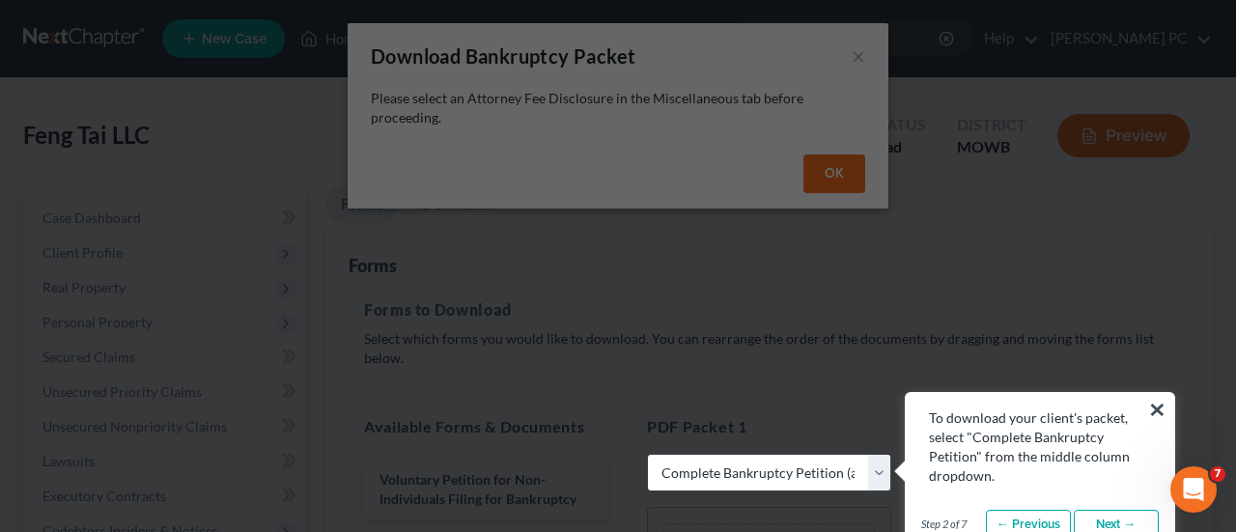
click at [1121, 522] on link "Next →" at bounding box center [1116, 525] width 85 height 31
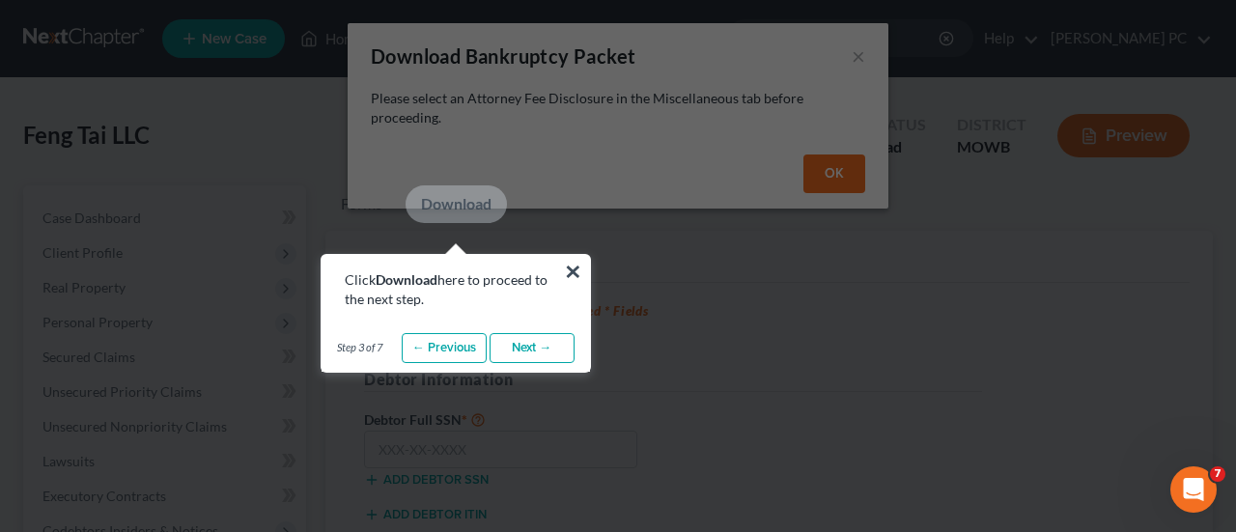
click at [532, 344] on link "Next →" at bounding box center [532, 348] width 85 height 31
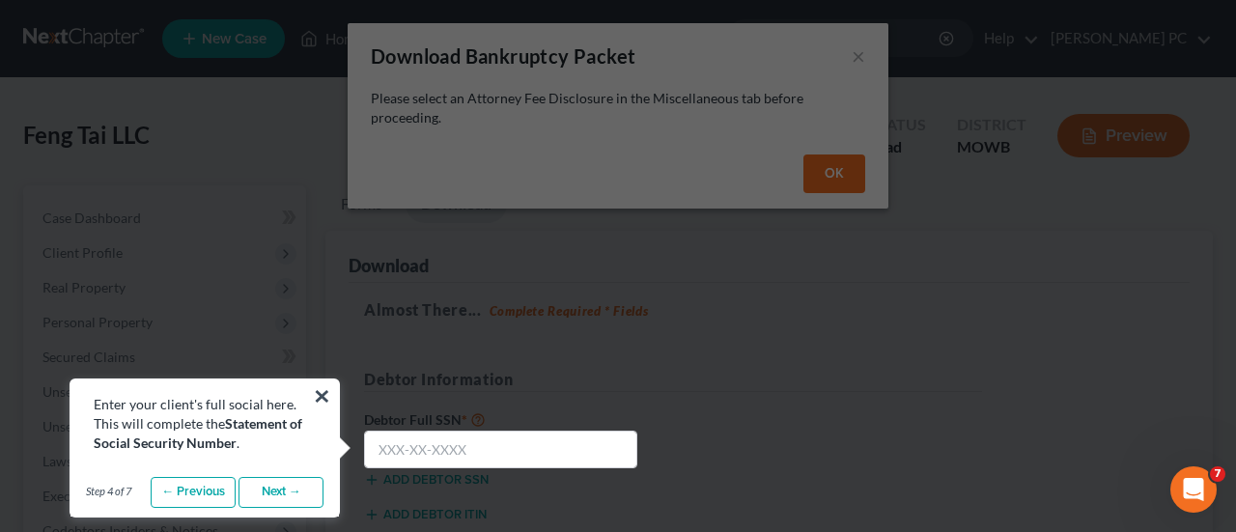
click at [274, 503] on link "Next →" at bounding box center [281, 492] width 85 height 31
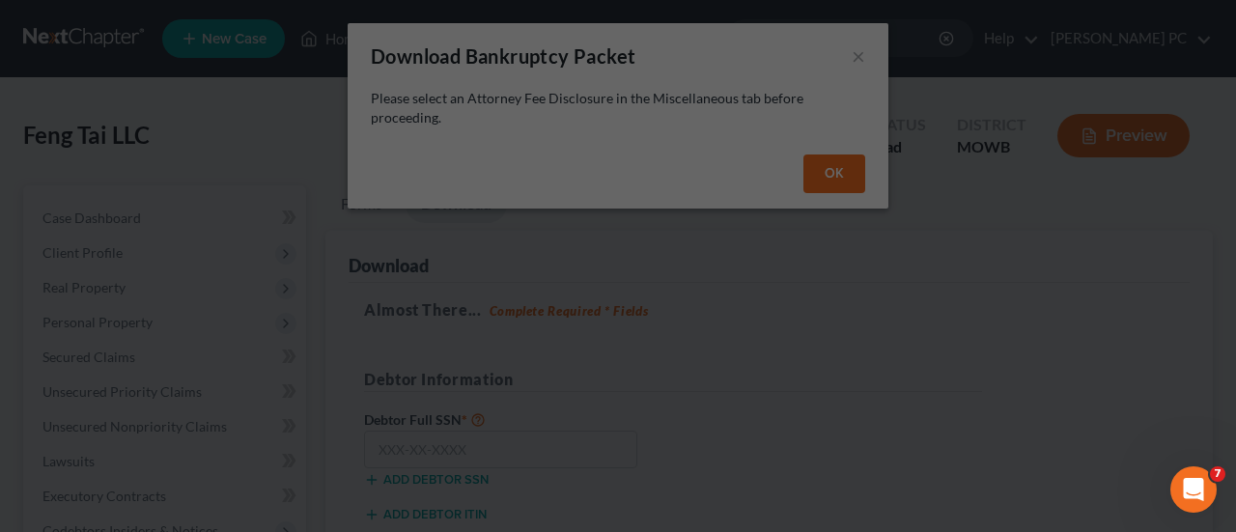
click at [1175, 498] on div "Open Intercom Messenger" at bounding box center [1194, 490] width 64 height 64
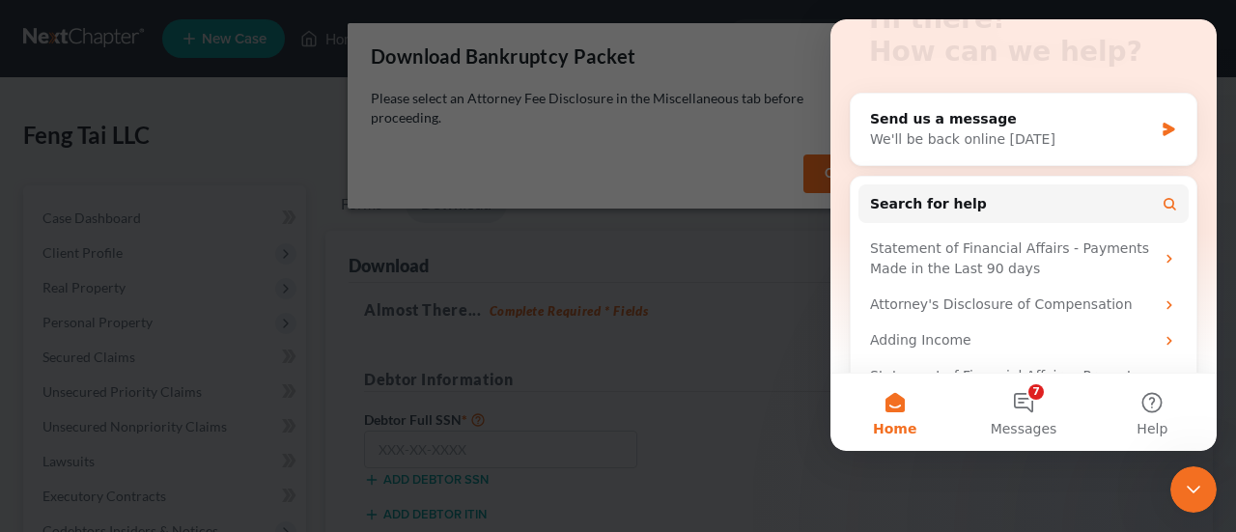
scroll to position [232, 0]
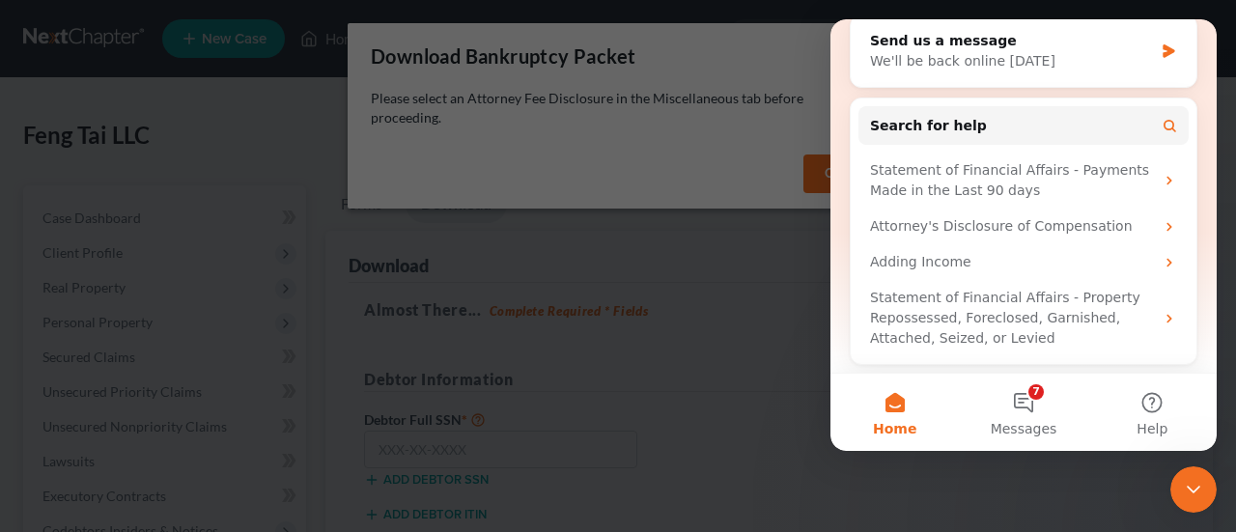
click at [1207, 495] on div "Close Intercom Messenger" at bounding box center [1194, 490] width 46 height 46
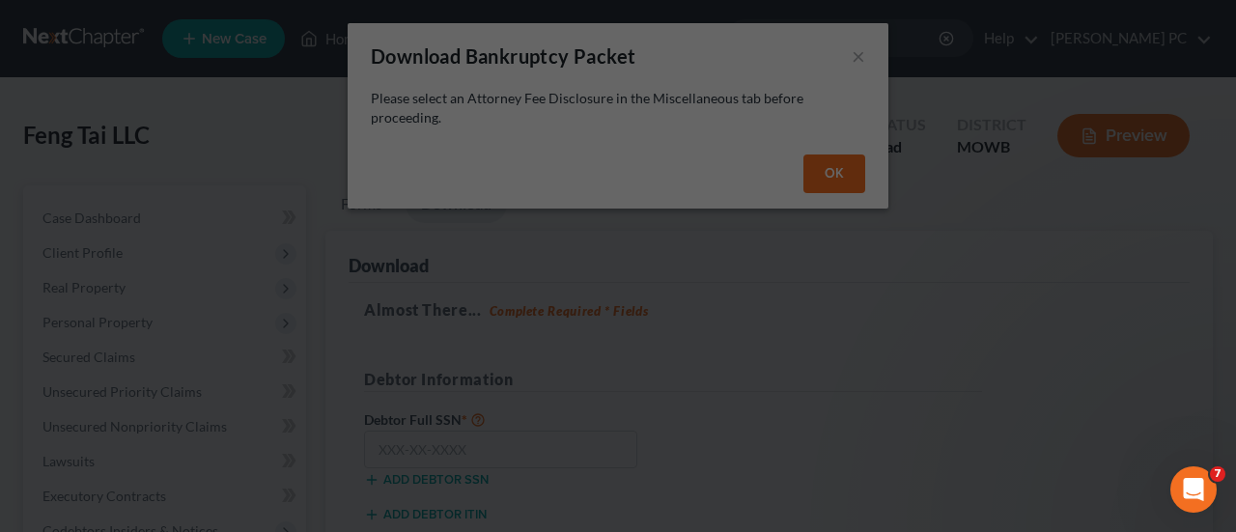
scroll to position [0, 0]
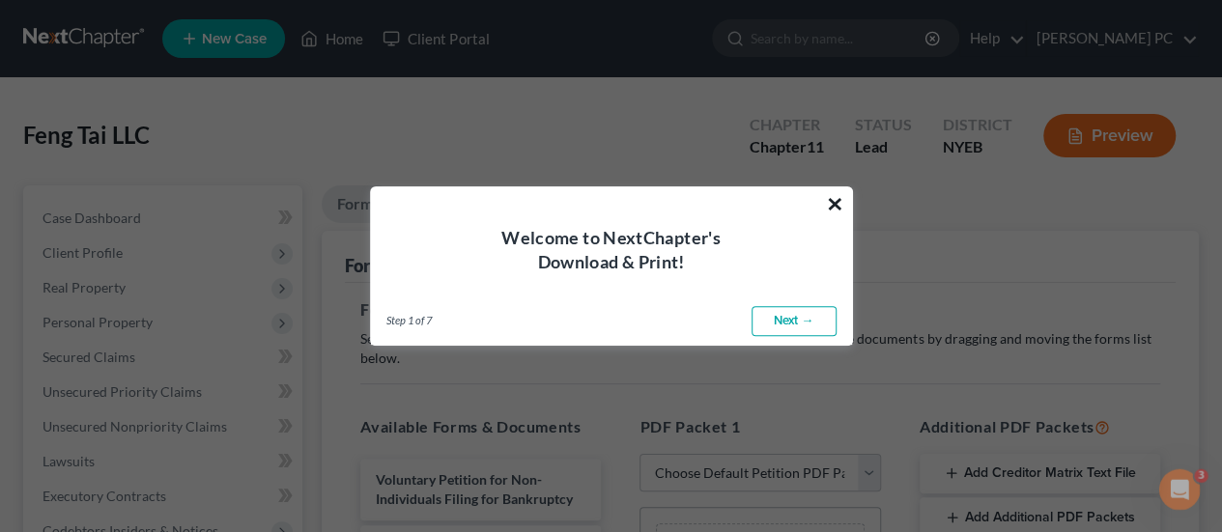
click at [834, 200] on button "×" at bounding box center [835, 203] width 18 height 31
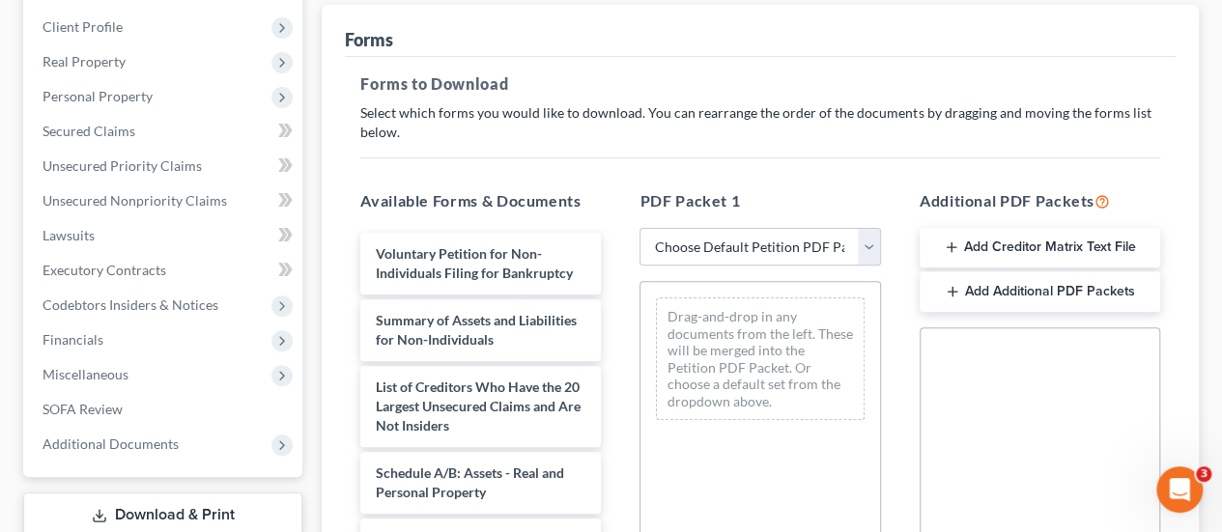
scroll to position [320, 0]
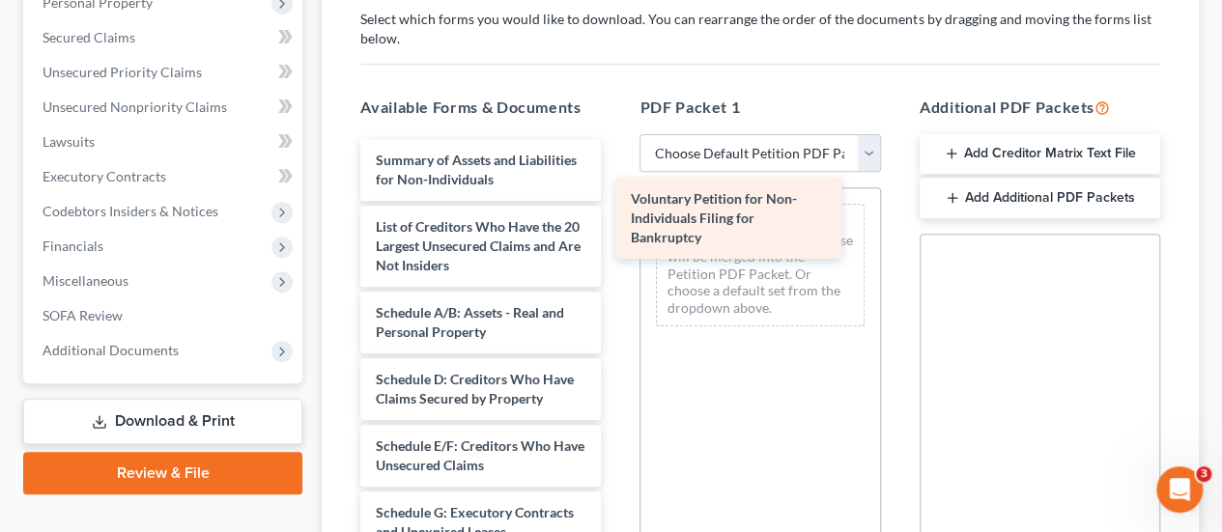
drag, startPoint x: 458, startPoint y: 155, endPoint x: 713, endPoint y: 195, distance: 258.2
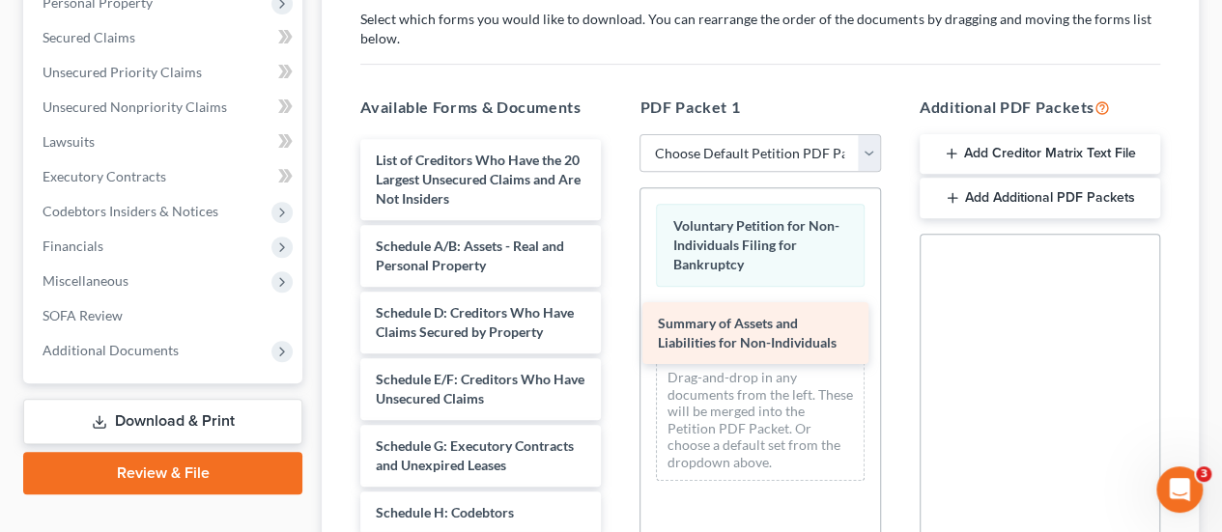
drag, startPoint x: 494, startPoint y: 157, endPoint x: 776, endPoint y: 312, distance: 321.6
click at [616, 312] on div "Summary of Assets and Liabilities for Non-Individuals Summary of Assets and Lia…" at bounding box center [480, 527] width 271 height 776
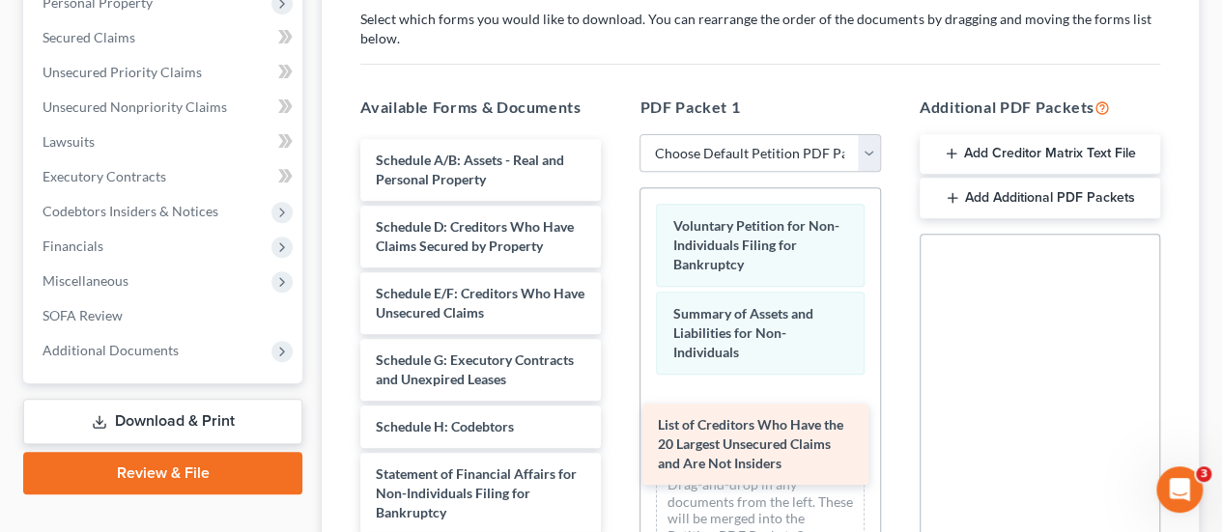
drag, startPoint x: 521, startPoint y: 167, endPoint x: 807, endPoint y: 432, distance: 390.3
click at [616, 432] on div "List of Creditors Who Have the 20 Largest Unsecured Claims and Are Not Insiders…" at bounding box center [480, 484] width 271 height 690
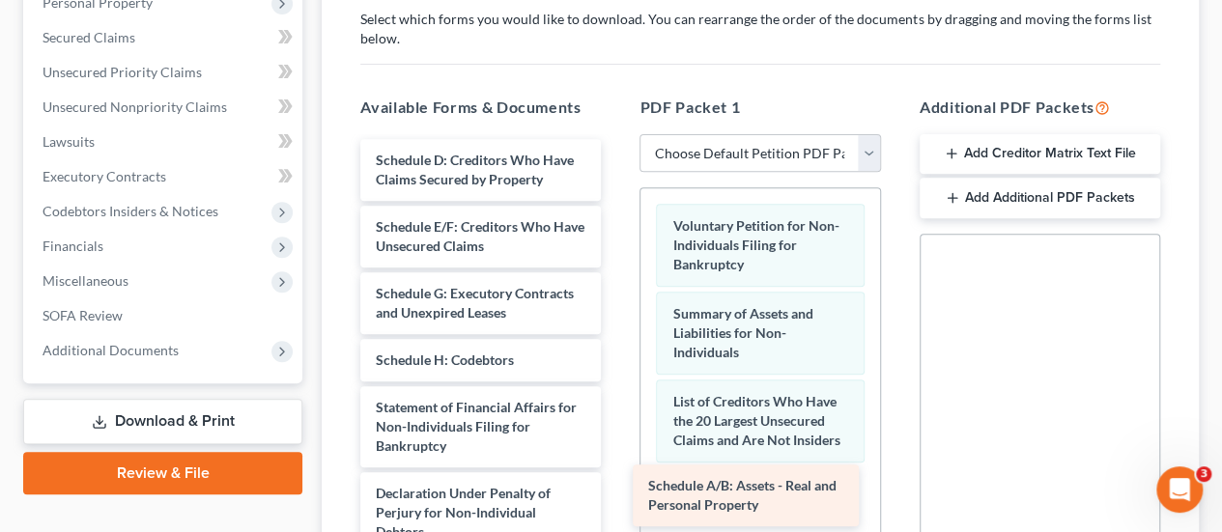
drag, startPoint x: 501, startPoint y: 162, endPoint x: 775, endPoint y: 490, distance: 426.5
click at [616, 490] on div "Schedule A/B: Assets - Real and Personal Property Schedule A/B: Assets - Real a…" at bounding box center [480, 450] width 271 height 623
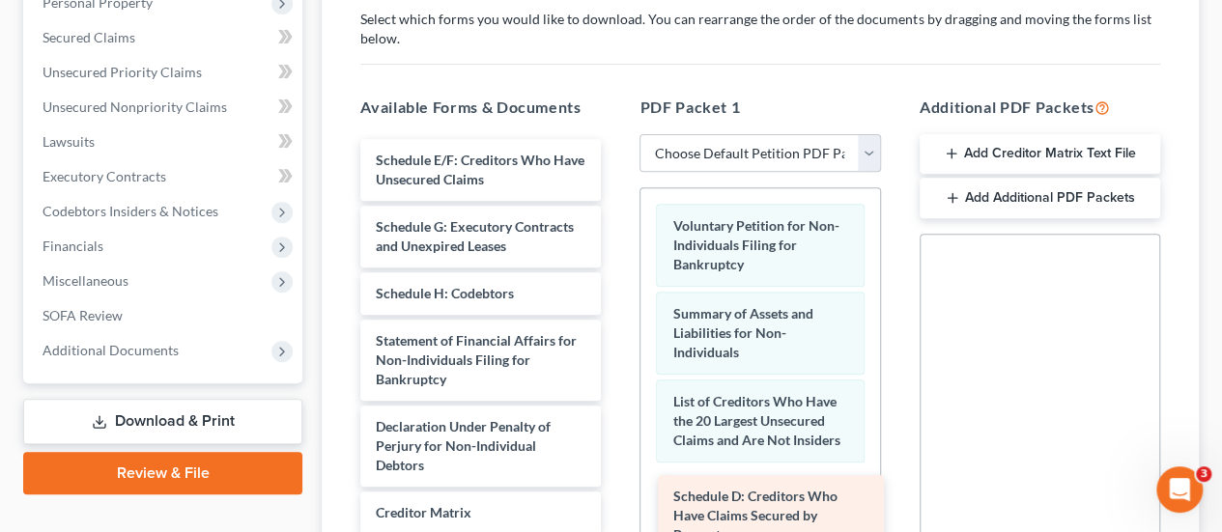
drag, startPoint x: 456, startPoint y: 179, endPoint x: 751, endPoint y: 515, distance: 447.6
click at [616, 515] on div "Schedule D: Creditors Who Have Claims Secured by Property Schedule D: Creditors…" at bounding box center [480, 417] width 271 height 556
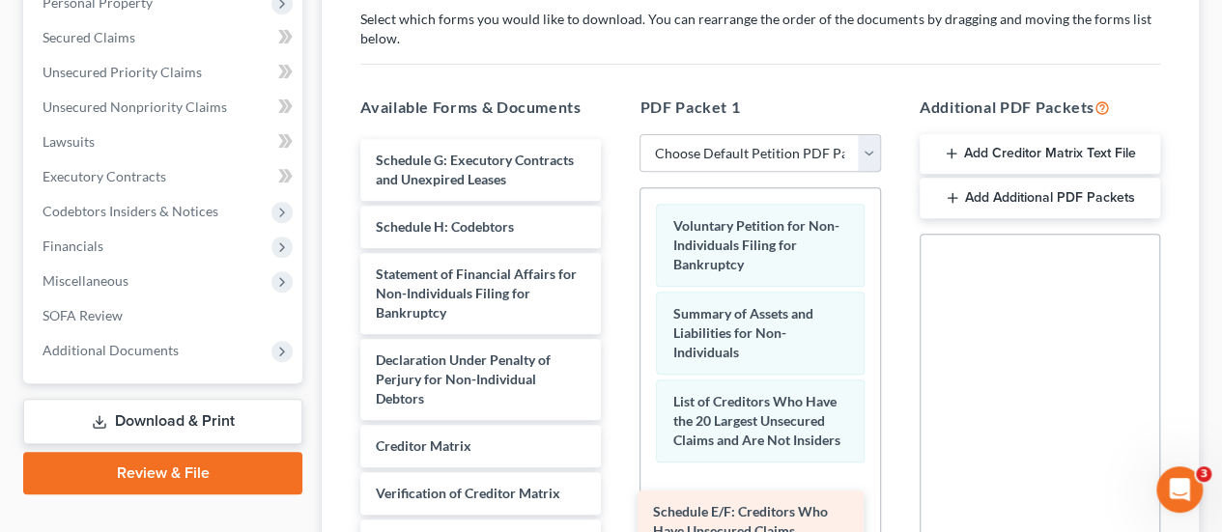
drag, startPoint x: 520, startPoint y: 170, endPoint x: 798, endPoint y: 523, distance: 449.1
click at [616, 523] on div "Schedule E/F: Creditors Who Have Unsecured Claims Schedule E/F: Creditors Who H…" at bounding box center [480, 384] width 271 height 490
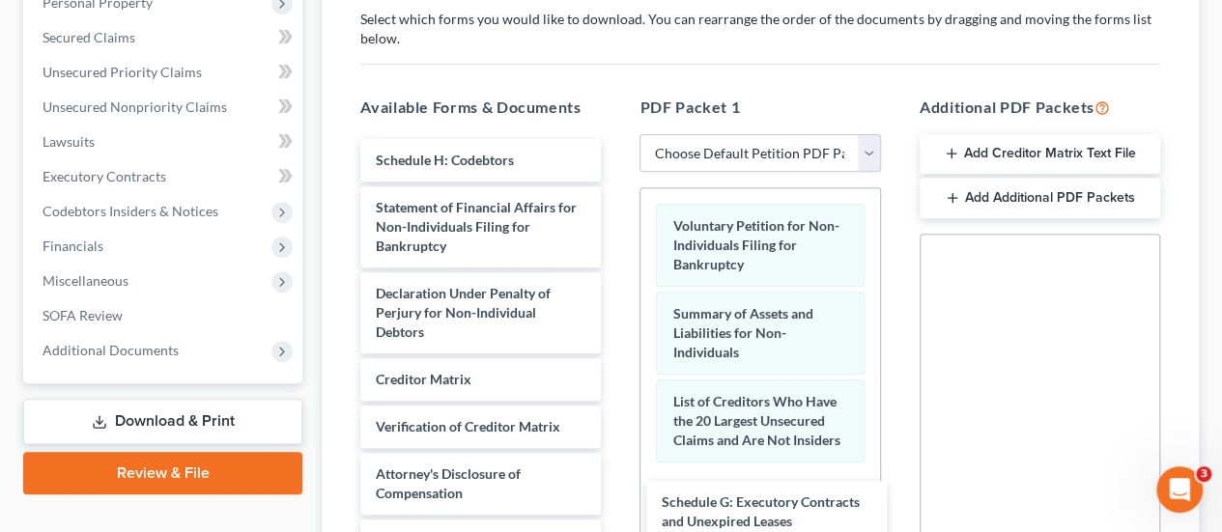
drag, startPoint x: 531, startPoint y: 194, endPoint x: 815, endPoint y: 538, distance: 446.0
click at [815, 538] on html "Home New Case Client Portal Mandelbaum Barrett PC vroldan@mblawfirm.com My Acco…" at bounding box center [611, 286] width 1222 height 1212
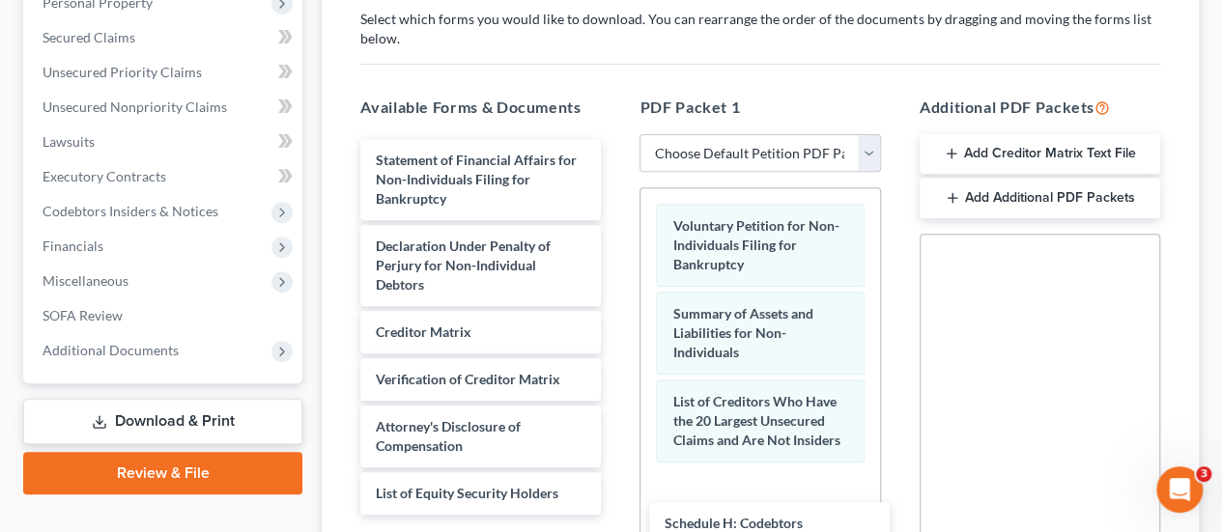
drag, startPoint x: 505, startPoint y: 164, endPoint x: 794, endPoint y: 530, distance: 466.3
click at [616, 515] on div "Schedule H: Codebtors Schedule H: Codebtors Statement of Financial Affairs for …" at bounding box center [480, 327] width 271 height 376
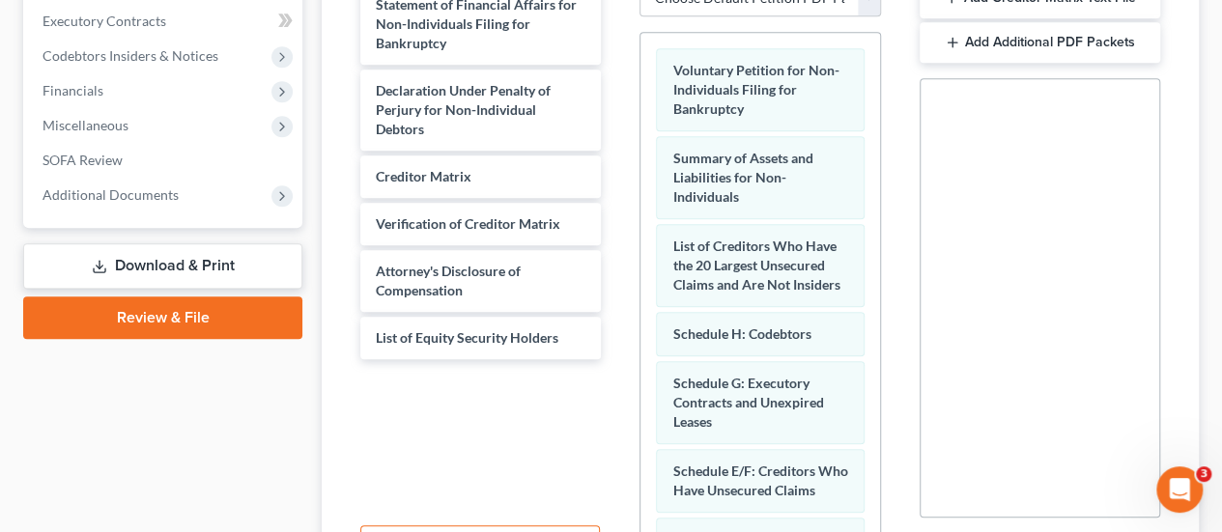
scroll to position [557, 0]
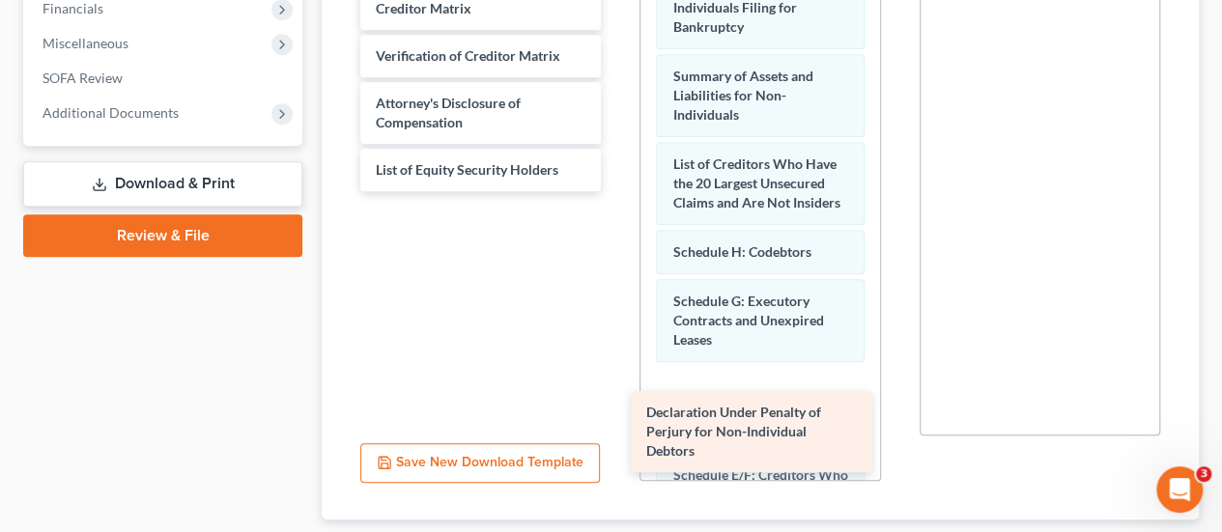
drag, startPoint x: 539, startPoint y: 53, endPoint x: 819, endPoint y: 464, distance: 497.0
click at [616, 191] on div "Declaration Under Penalty of Perjury for Non-Individual Debtors Statement of Fi…" at bounding box center [480, 46] width 271 height 290
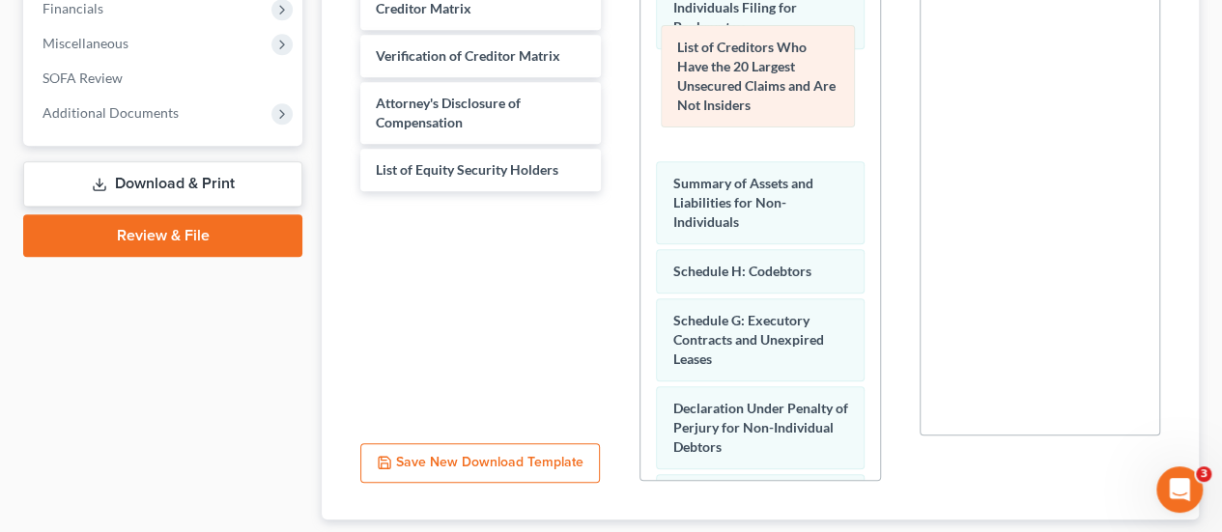
drag, startPoint x: 769, startPoint y: 201, endPoint x: 774, endPoint y: 88, distance: 113.1
click at [774, 88] on div "List of Creditors Who Have the 20 Largest Unsecured Claims and Are Not Insiders…" at bounding box center [759, 394] width 239 height 886
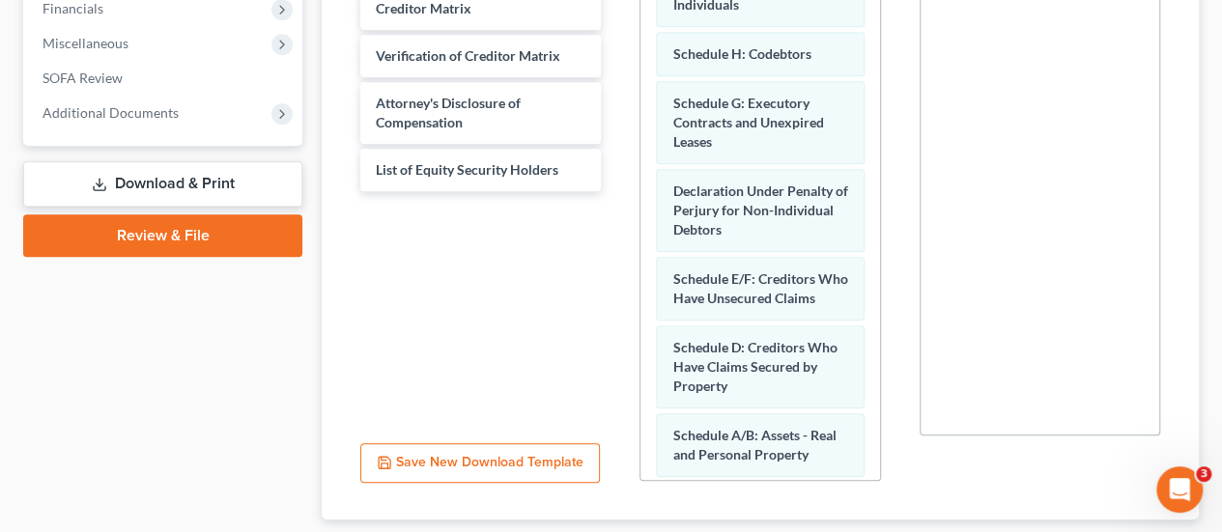
scroll to position [257, 0]
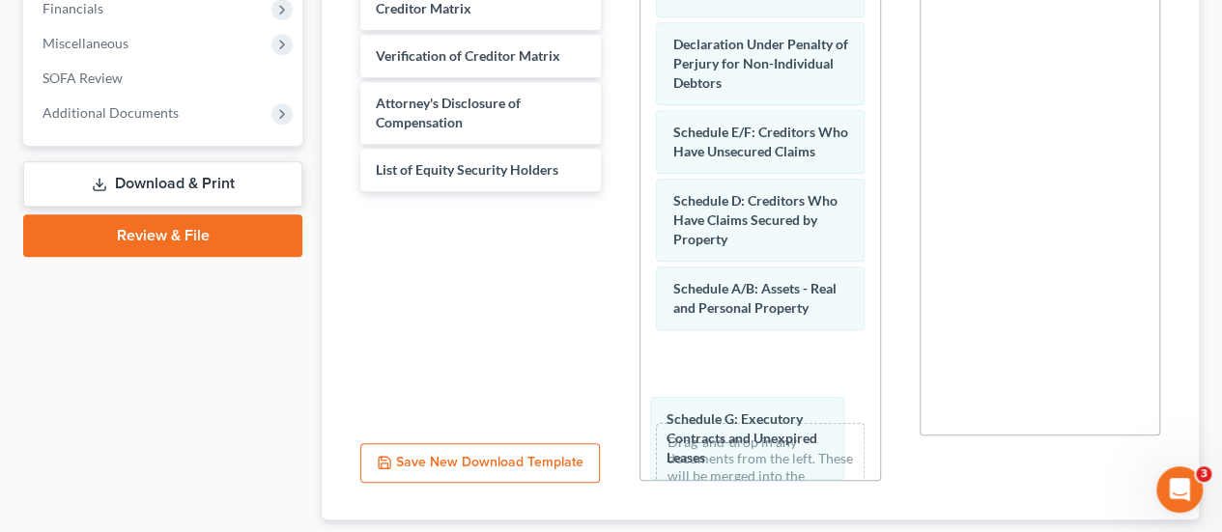
drag, startPoint x: 796, startPoint y: 77, endPoint x: 790, endPoint y: 438, distance: 360.3
click at [790, 438] on div "Schedule G: Executory Contracts and Unexpired Leases Voluntary Petition for Non…" at bounding box center [759, 127] width 239 height 866
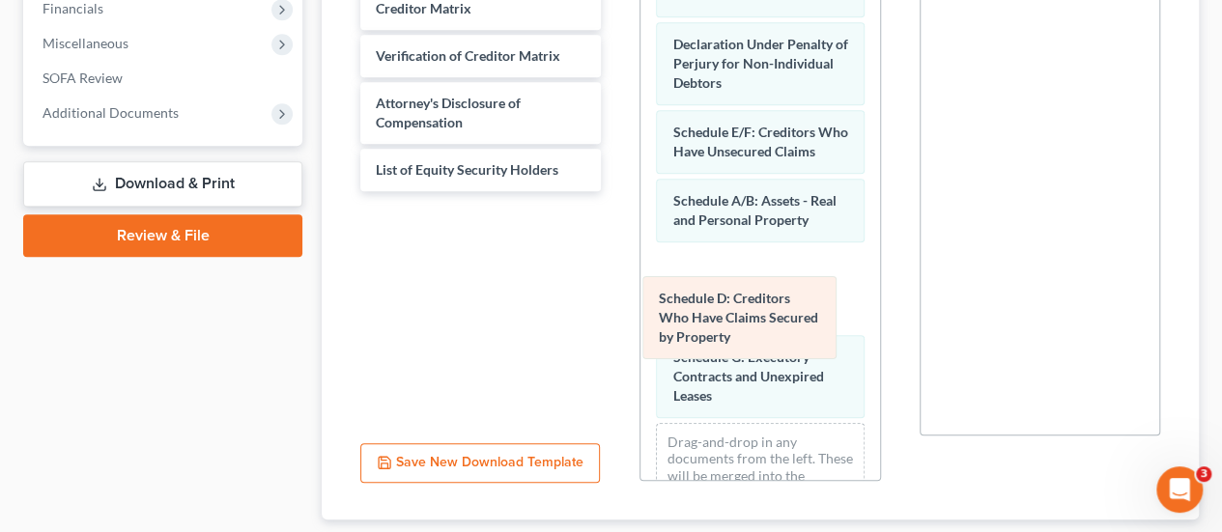
drag, startPoint x: 797, startPoint y: 279, endPoint x: 783, endPoint y: 344, distance: 66.1
click at [783, 344] on div "Schedule D: Creditors Who Have Claims Secured by Property Voluntary Petition fo…" at bounding box center [759, 127] width 239 height 866
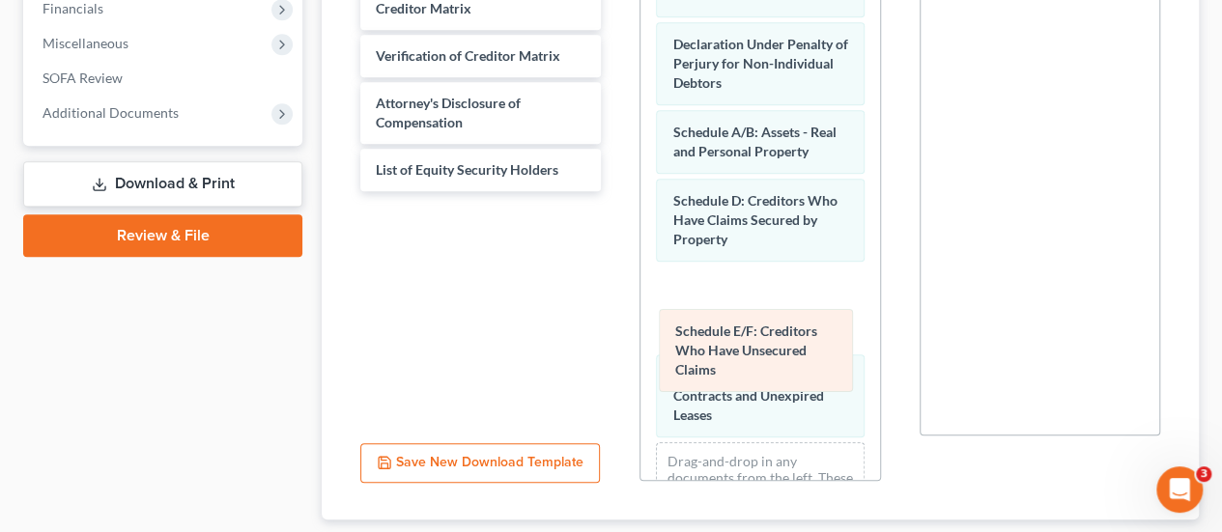
drag, startPoint x: 808, startPoint y: 158, endPoint x: 811, endPoint y: 344, distance: 185.5
click at [811, 344] on div "Schedule E/F: Creditors Who Have Unsecured Claims Voluntary Petition for Non-In…" at bounding box center [759, 137] width 239 height 886
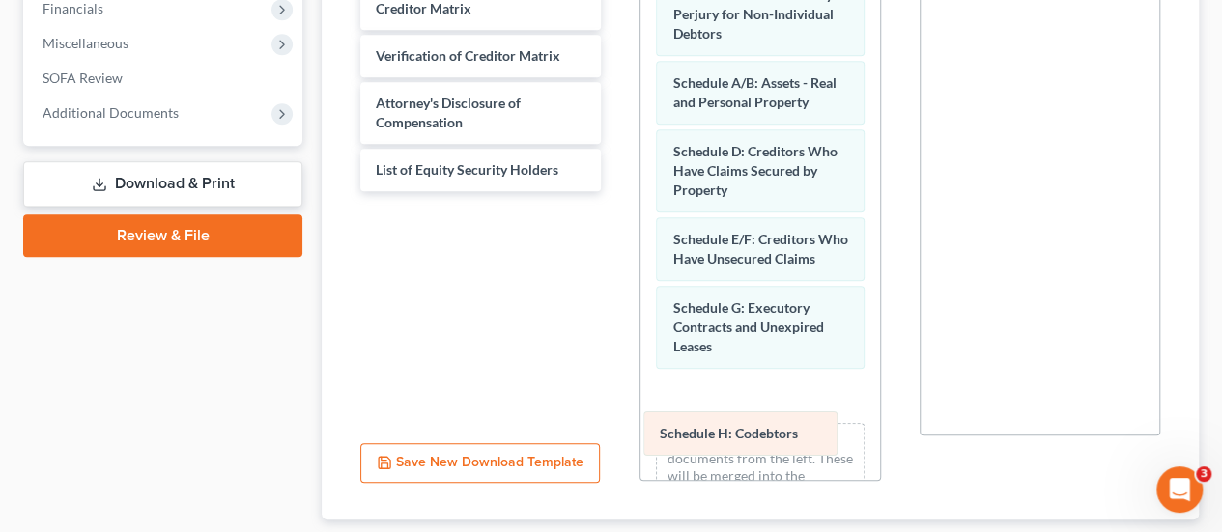
drag, startPoint x: 797, startPoint y: 24, endPoint x: 784, endPoint y: 447, distance: 423.2
click at [784, 447] on div "Schedule H: Codebtors Voluntary Petition for Non-Individuals Filing for Bankrup…" at bounding box center [759, 127] width 239 height 866
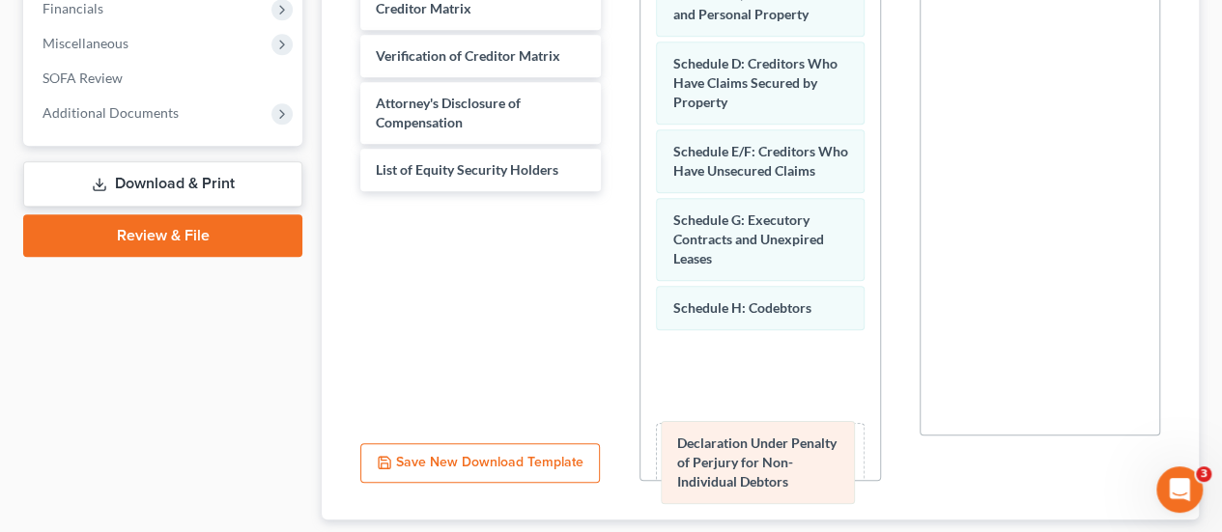
drag, startPoint x: 788, startPoint y: 34, endPoint x: 794, endPoint y: 467, distance: 432.8
click at [794, 467] on div "Declaration Under Penalty of Perjury for Non-Individual Debtors Voluntary Petit…" at bounding box center [759, 127] width 239 height 866
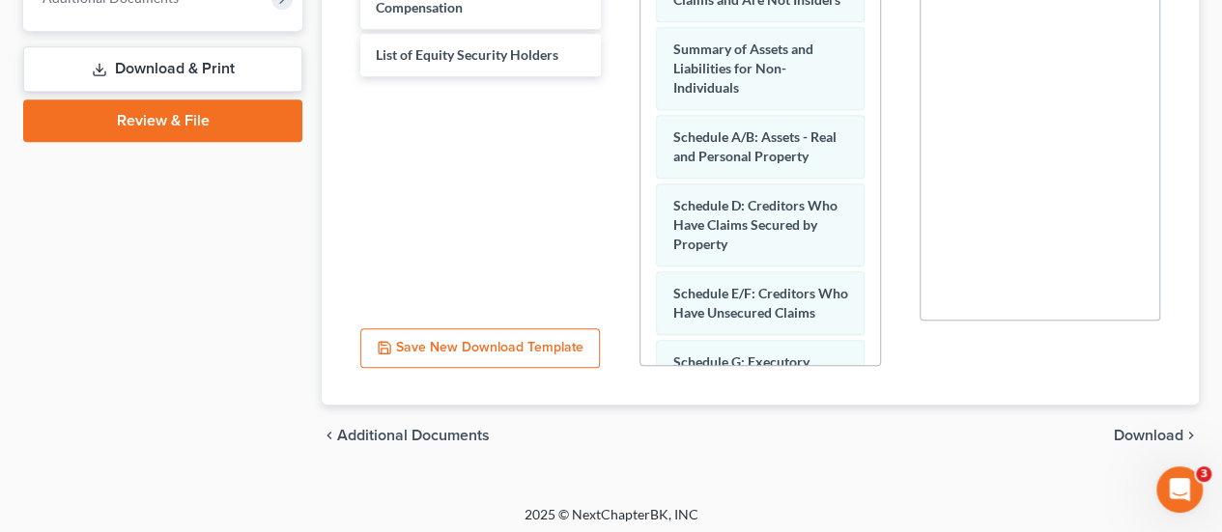
scroll to position [678, 0]
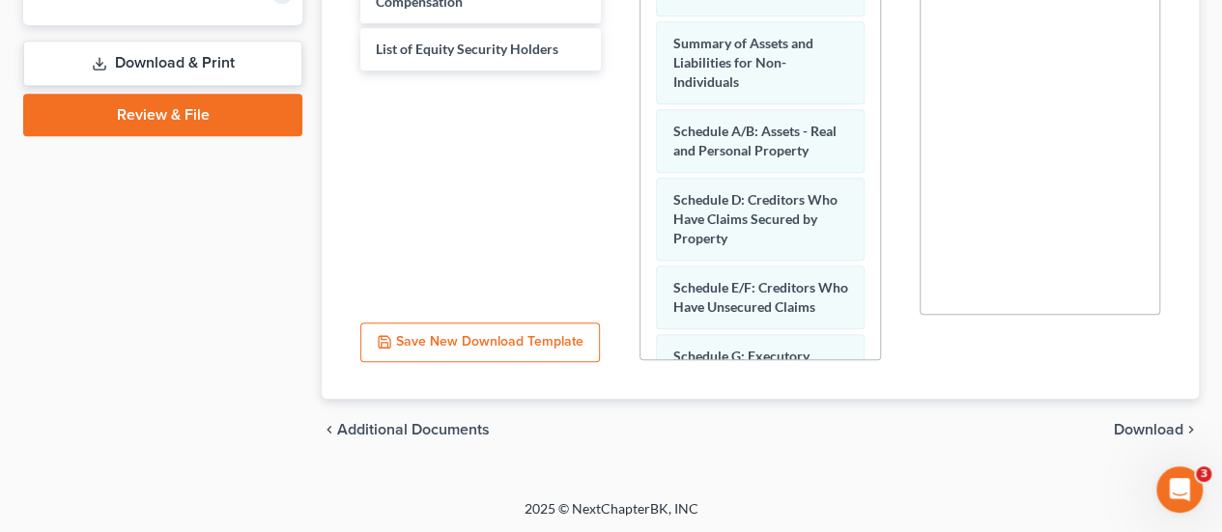
click at [1144, 422] on span "Download" at bounding box center [1149, 429] width 70 height 15
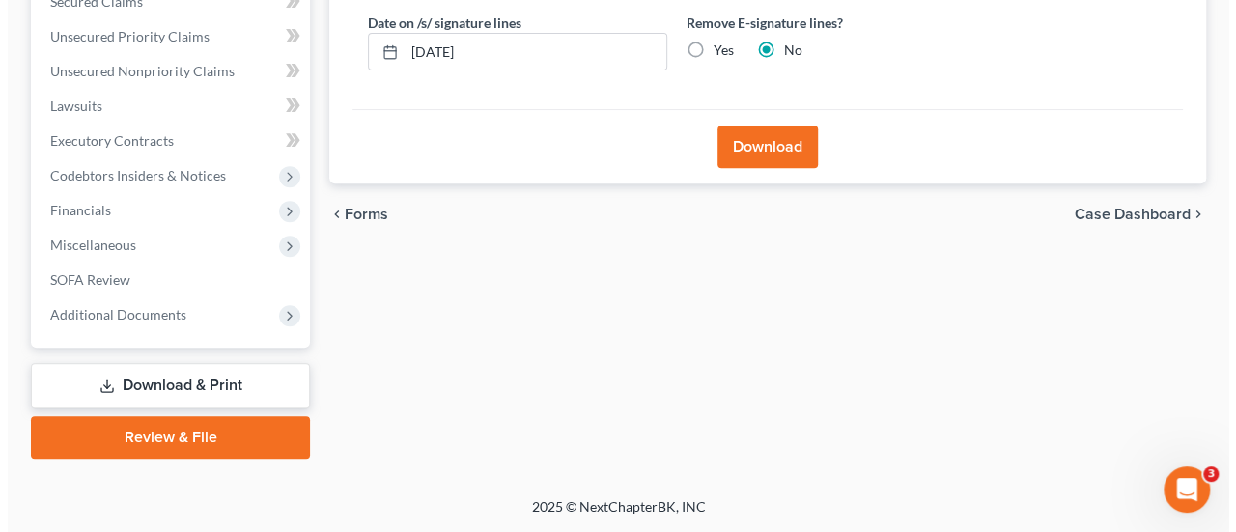
scroll to position [353, 0]
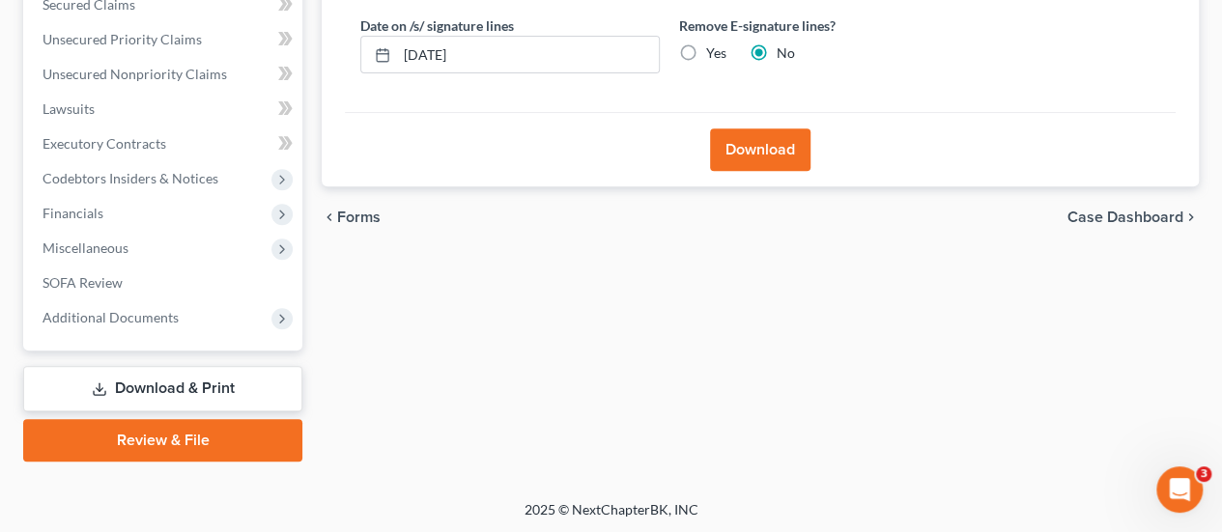
click at [706, 51] on label "Yes" at bounding box center [716, 52] width 20 height 19
click at [714, 51] on input "Yes" at bounding box center [720, 49] width 13 height 13
radio input "true"
radio input "false"
click at [778, 148] on button "Download" at bounding box center [760, 149] width 100 height 42
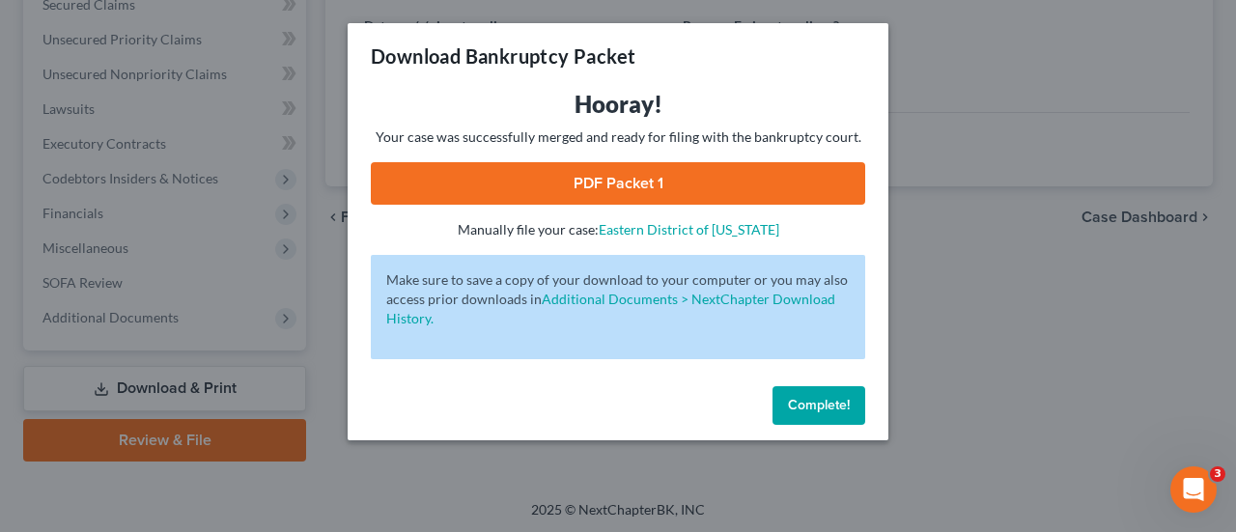
click at [619, 181] on link "PDF Packet 1" at bounding box center [618, 183] width 495 height 42
